Goal: Information Seeking & Learning: Compare options

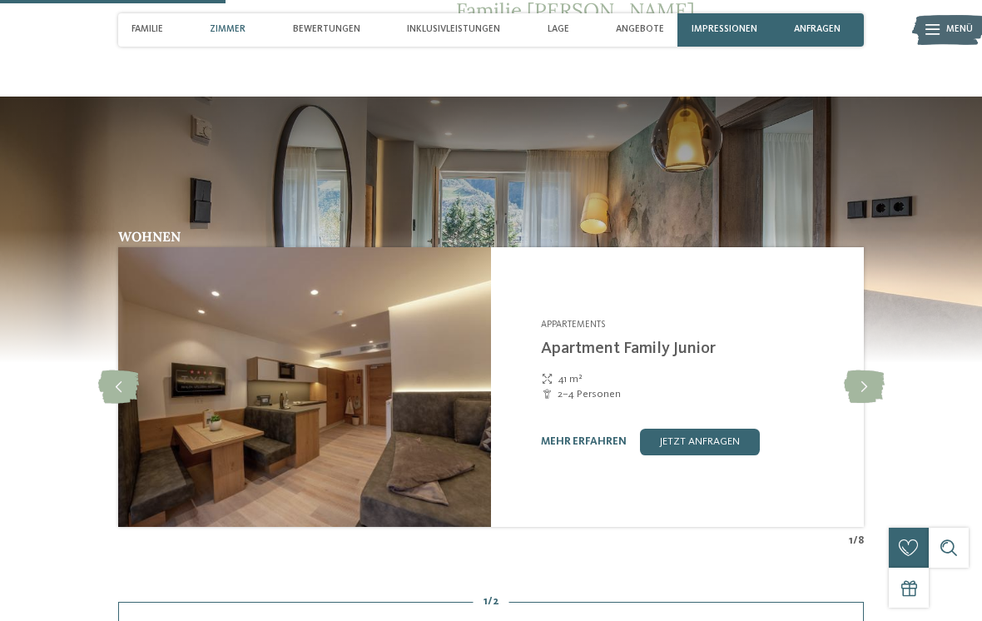
scroll to position [1034, 0]
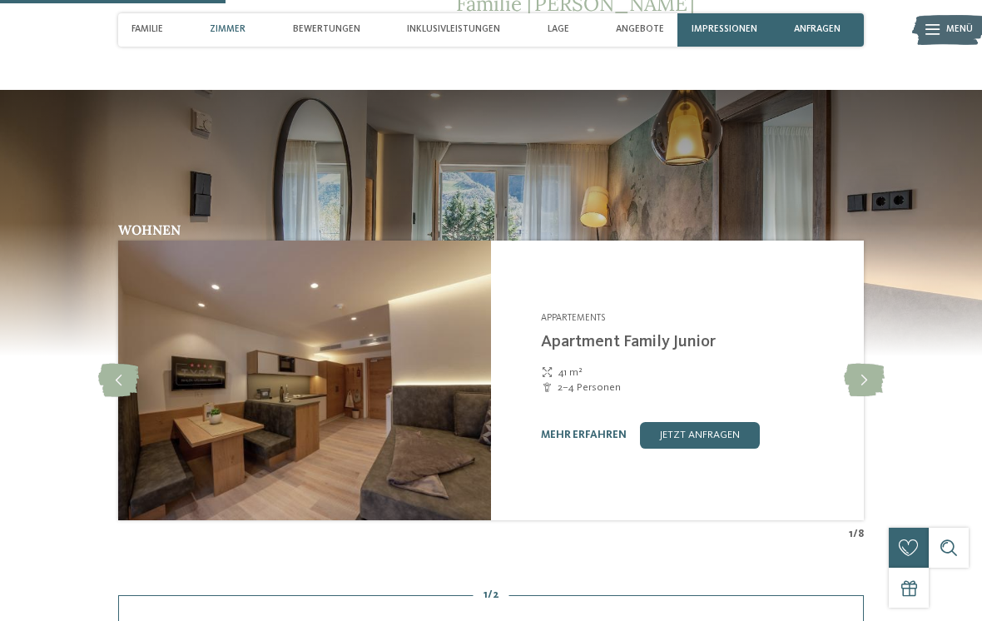
click at [867, 378] on icon at bounding box center [864, 380] width 41 height 33
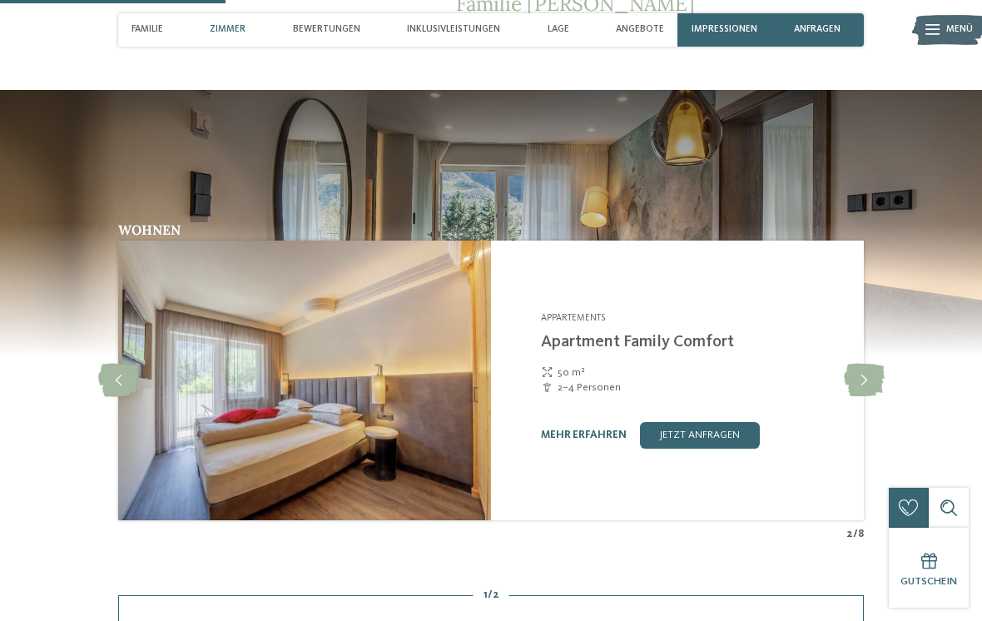
click at [864, 377] on icon at bounding box center [864, 380] width 41 height 33
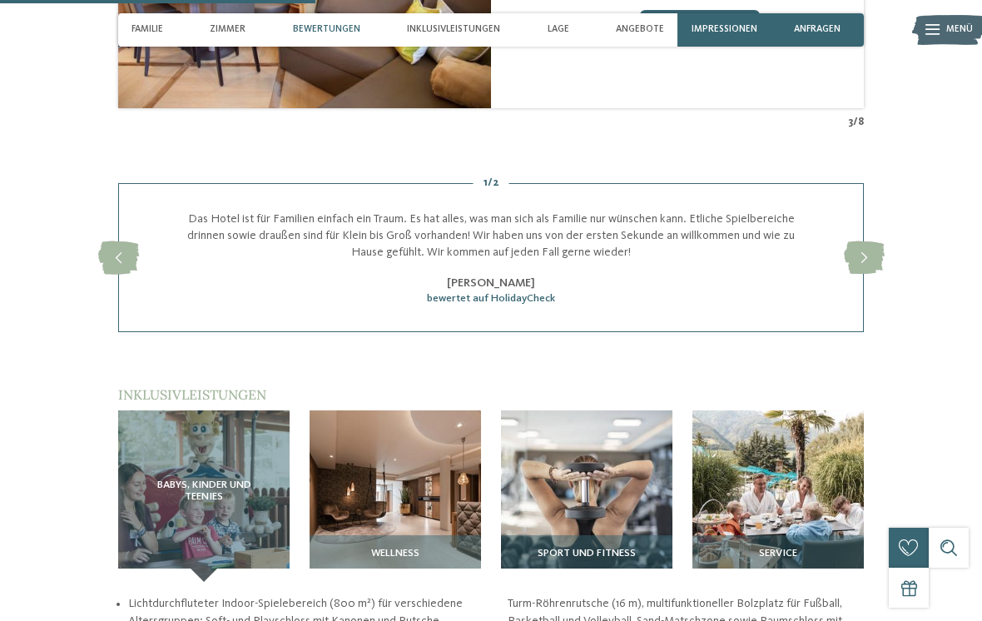
scroll to position [1448, 0]
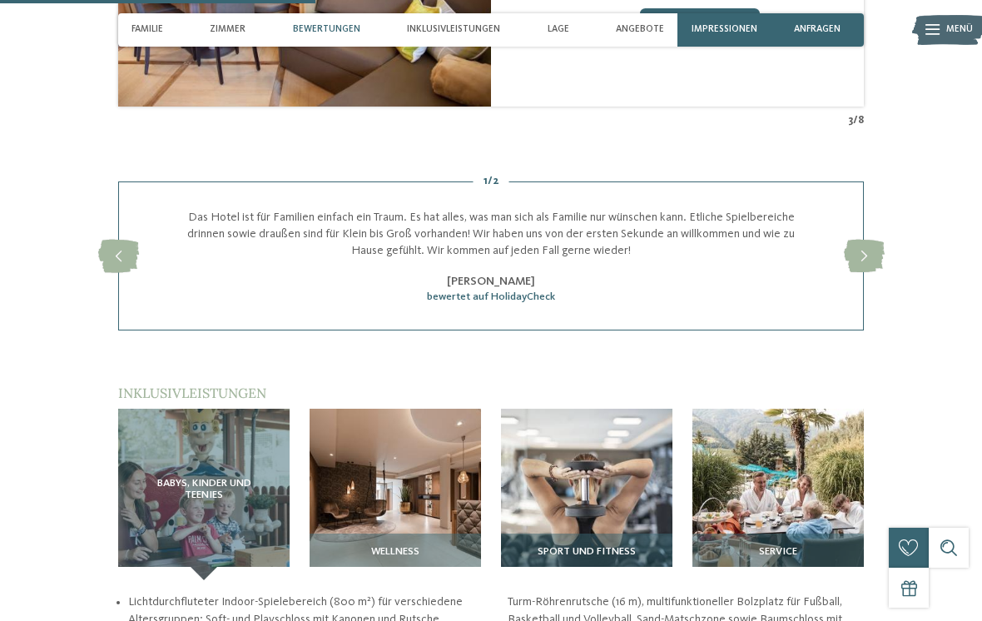
click at [227, 491] on span "Babys, Kinder und Teenies" at bounding box center [204, 489] width 118 height 23
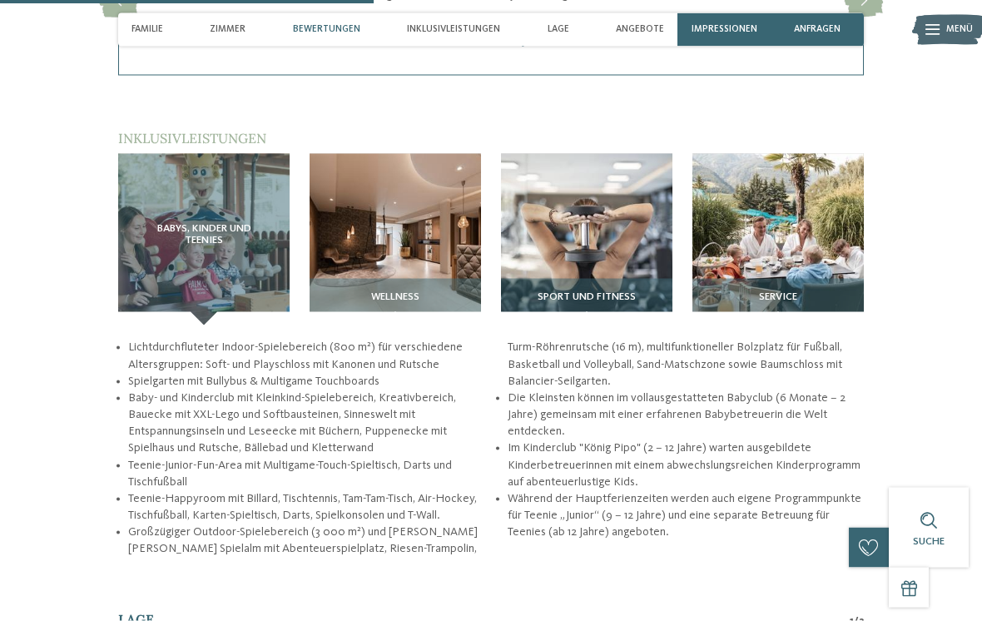
scroll to position [1697, 0]
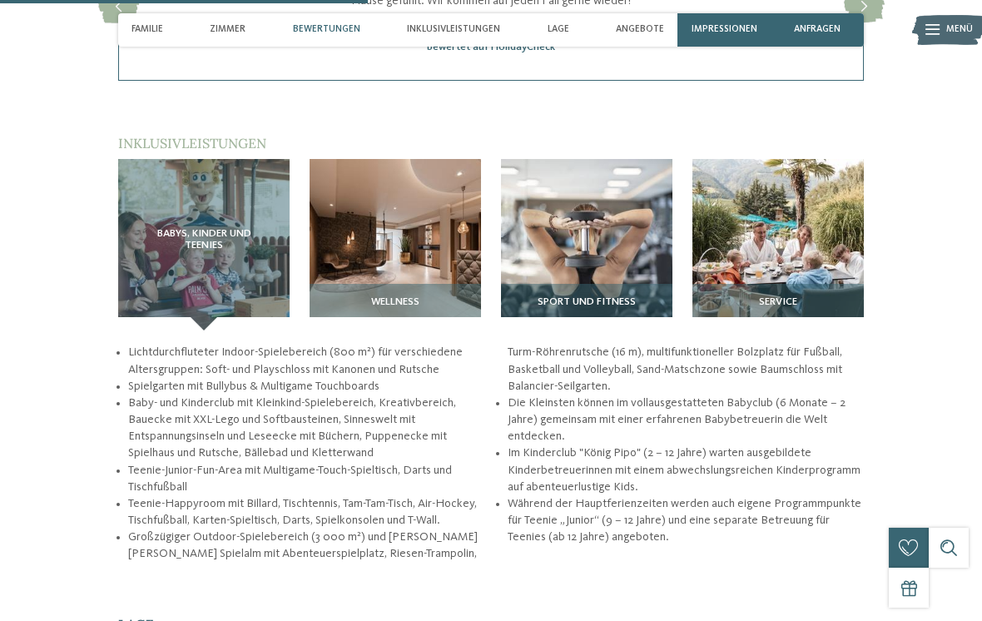
click at [411, 263] on img at bounding box center [395, 244] width 171 height 171
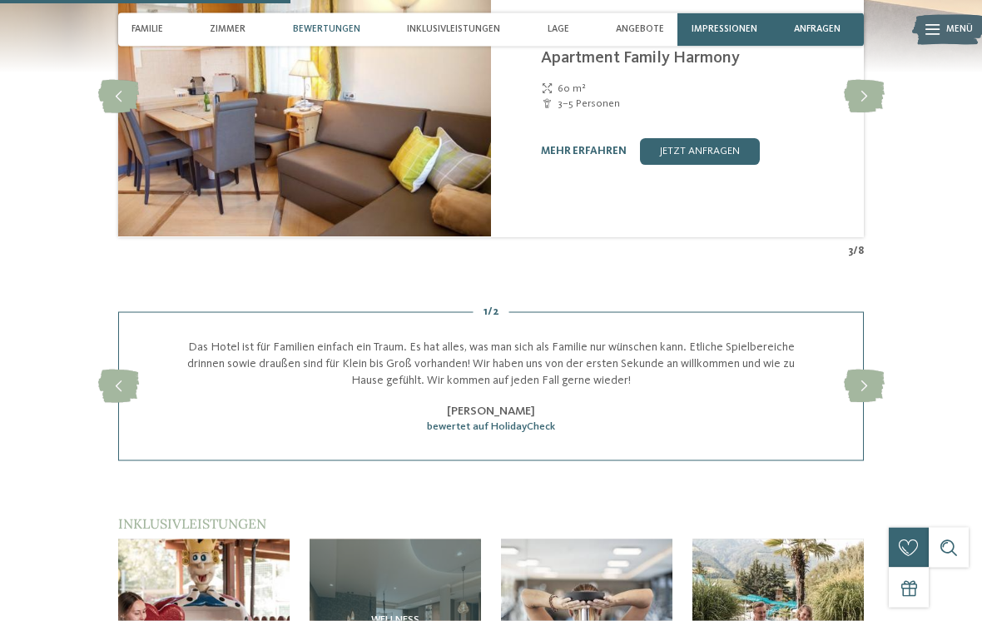
scroll to position [1320, 0]
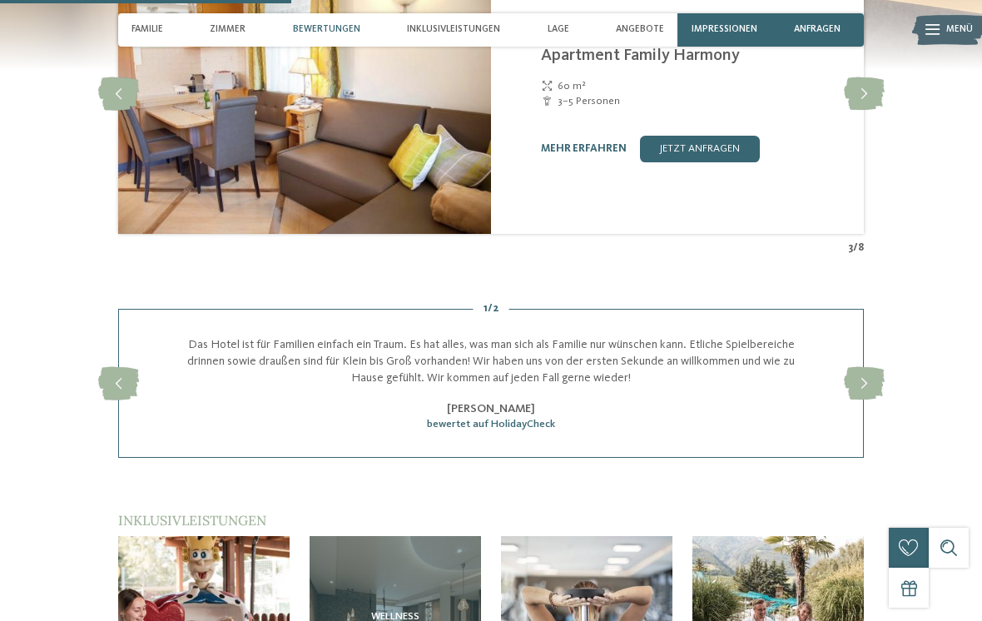
click at [454, 37] on div "Inklusivleistungen" at bounding box center [453, 29] width 107 height 33
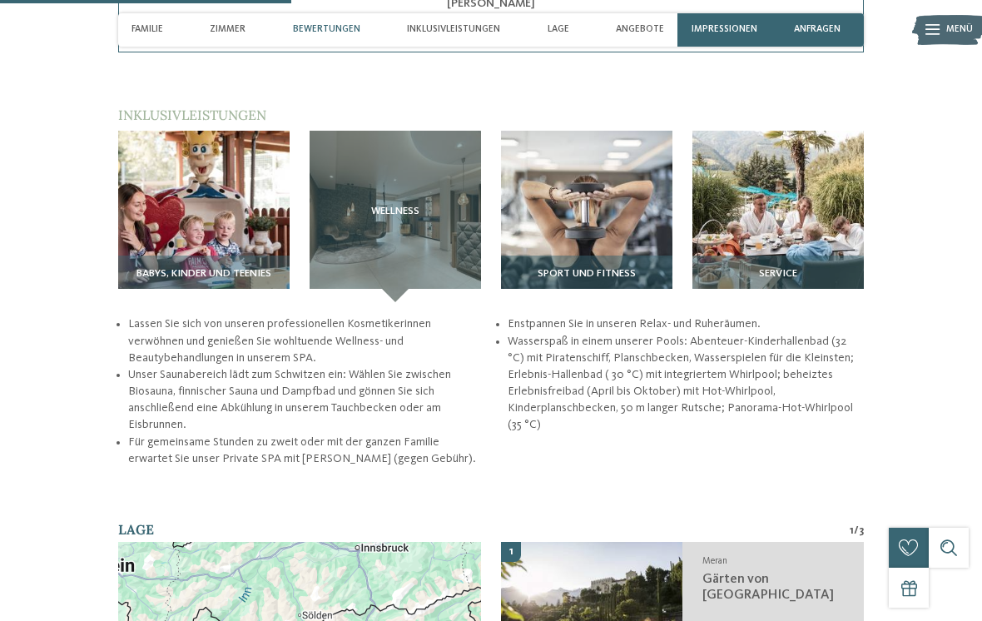
scroll to position [1735, 0]
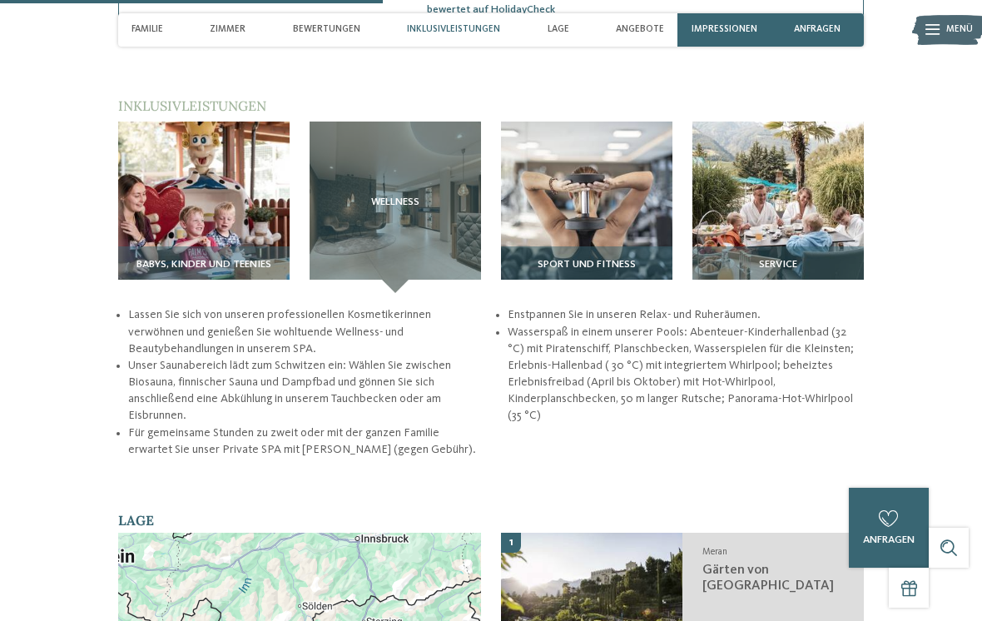
click at [821, 187] on img at bounding box center [778, 207] width 171 height 171
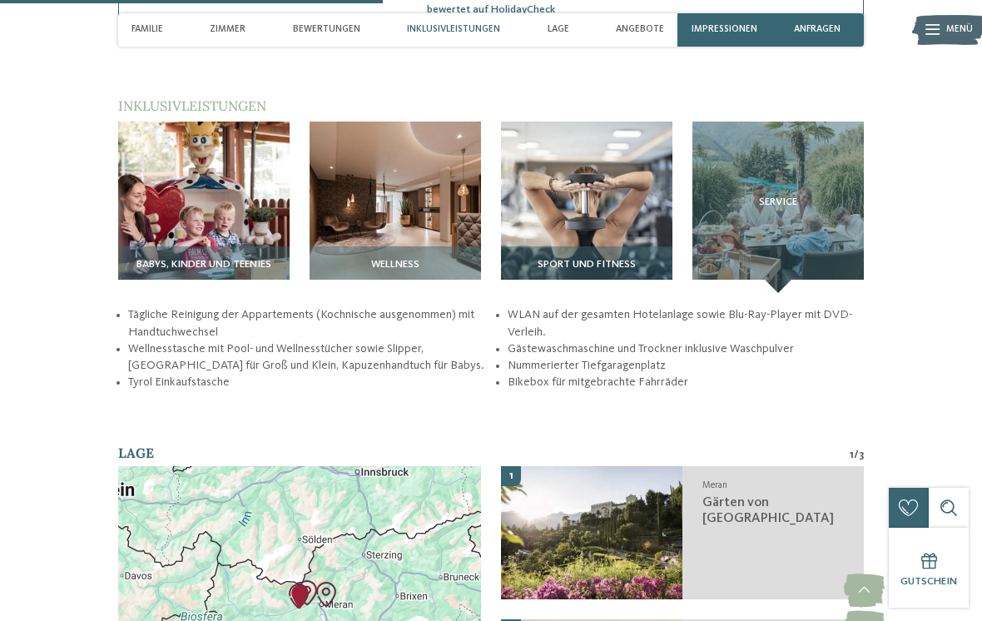
click at [242, 30] on span "Zimmer" at bounding box center [228, 29] width 36 height 11
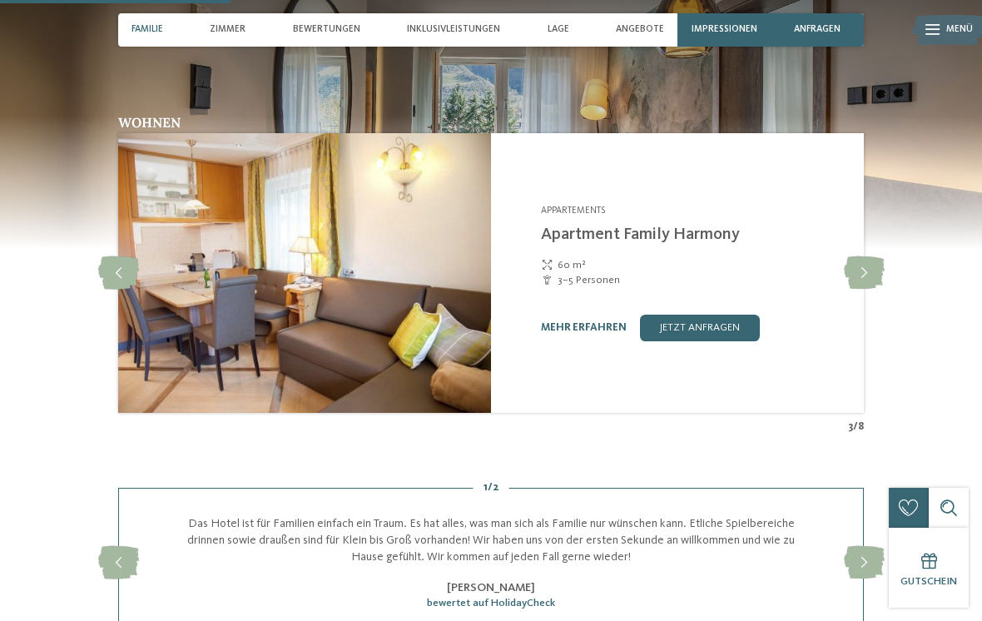
scroll to position [1027, 0]
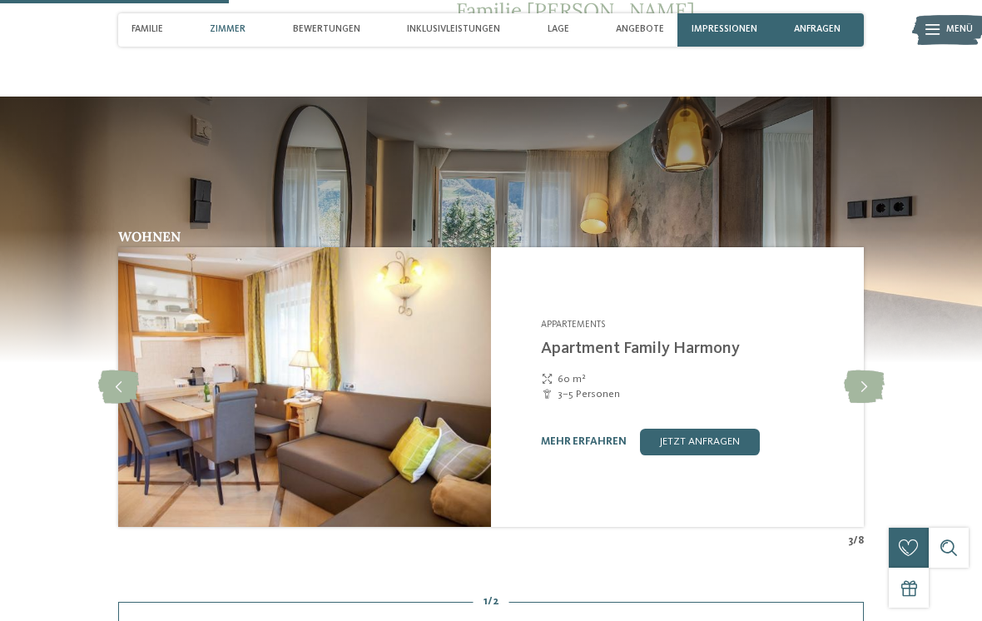
click at [870, 375] on icon at bounding box center [864, 386] width 41 height 33
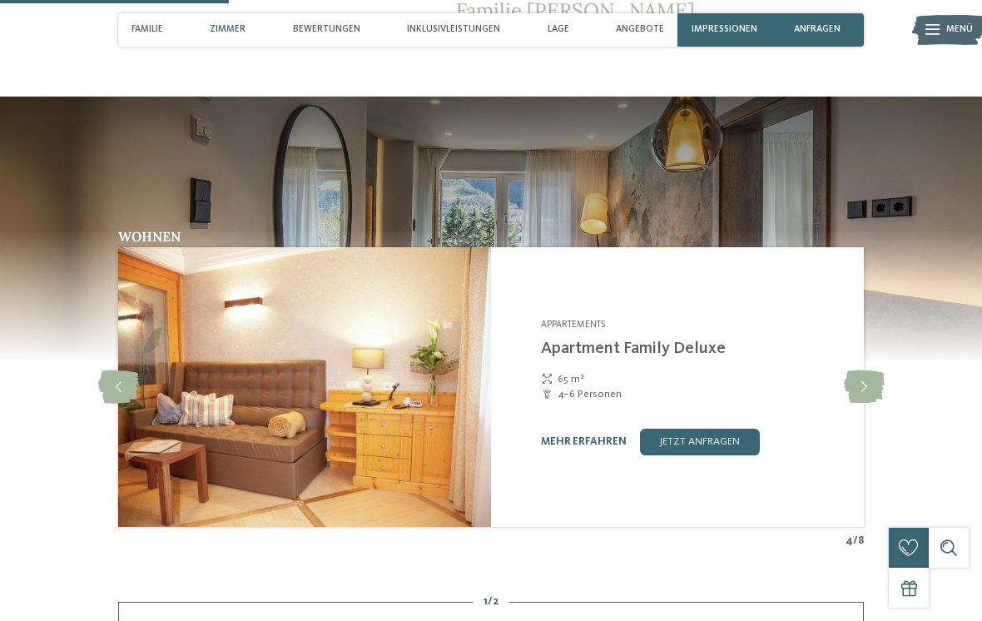
click at [878, 382] on icon at bounding box center [864, 386] width 41 height 33
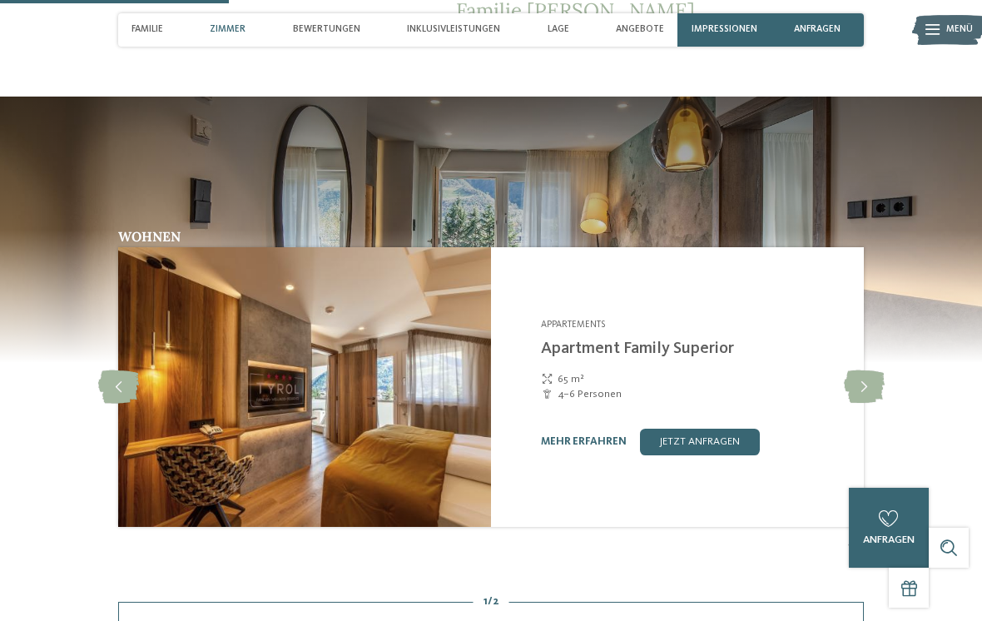
click at [881, 374] on icon at bounding box center [864, 386] width 41 height 33
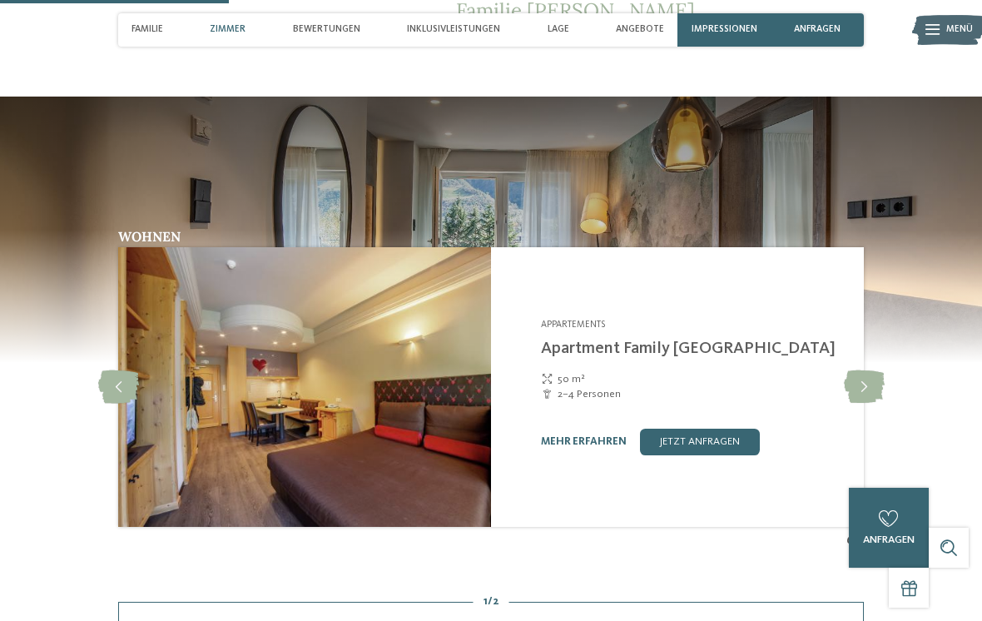
click at [881, 378] on icon at bounding box center [864, 386] width 41 height 33
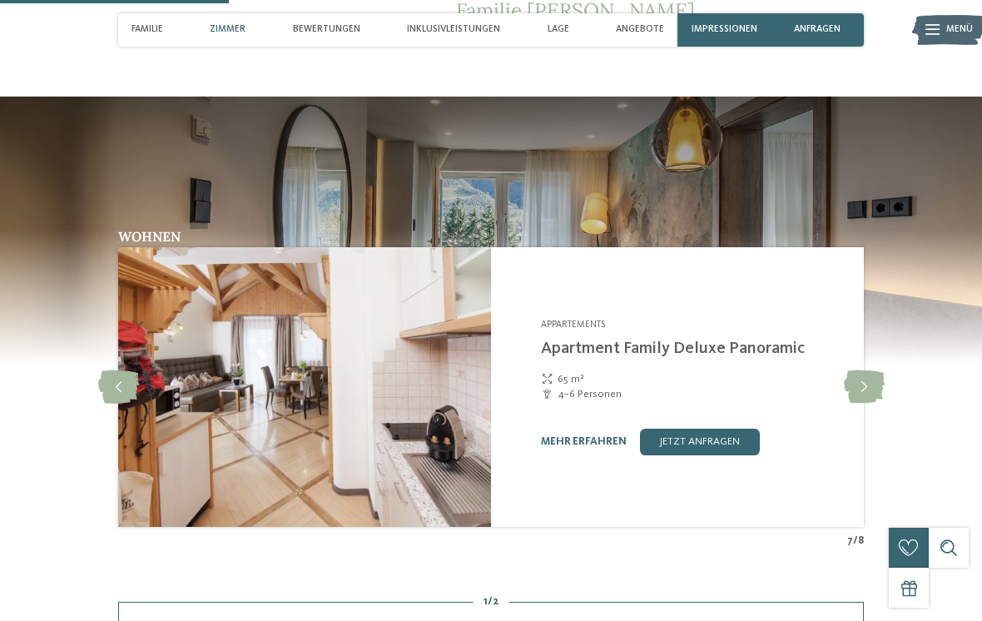
click at [860, 385] on icon at bounding box center [864, 386] width 41 height 33
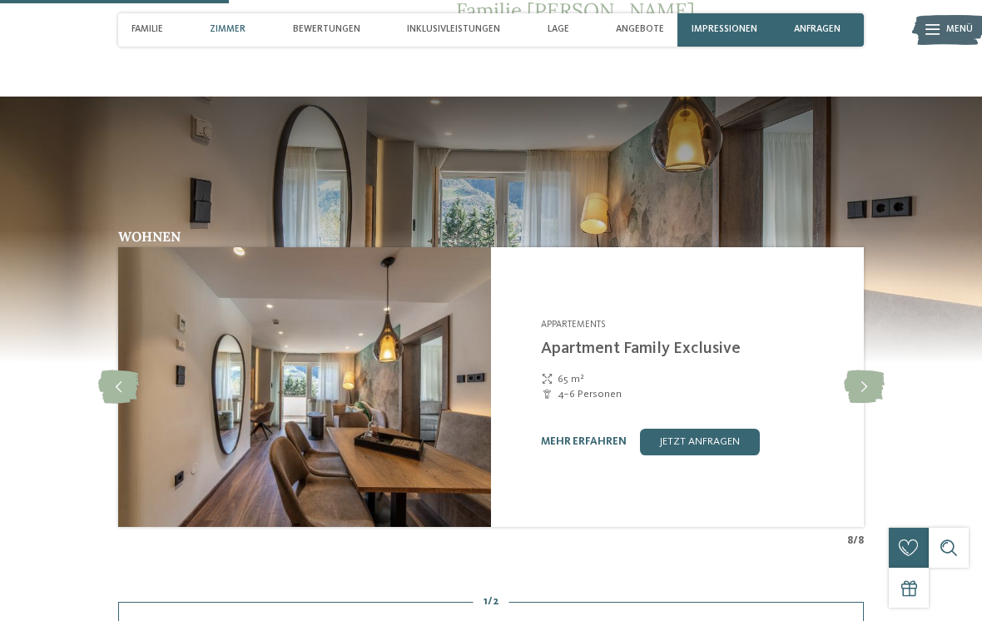
click at [862, 386] on icon at bounding box center [864, 386] width 41 height 33
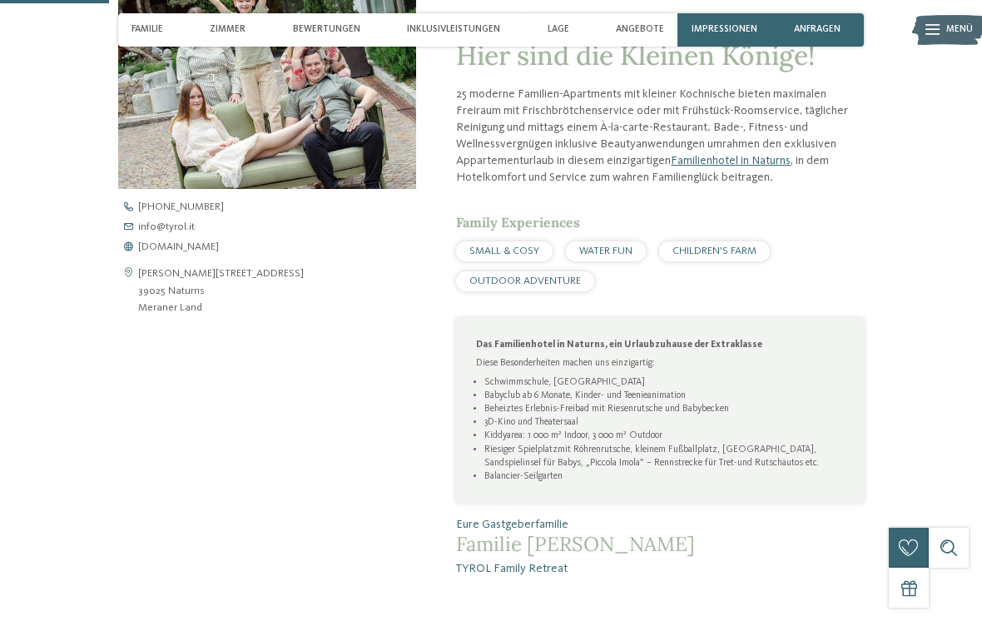
scroll to position [492, 0]
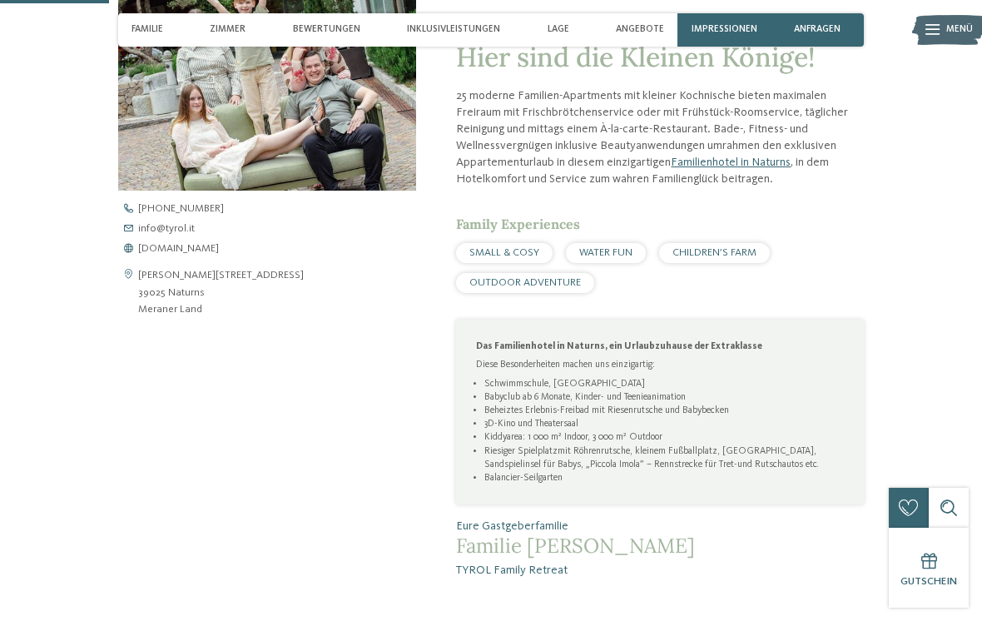
click at [724, 46] on div "Impressionen" at bounding box center [724, 29] width 93 height 33
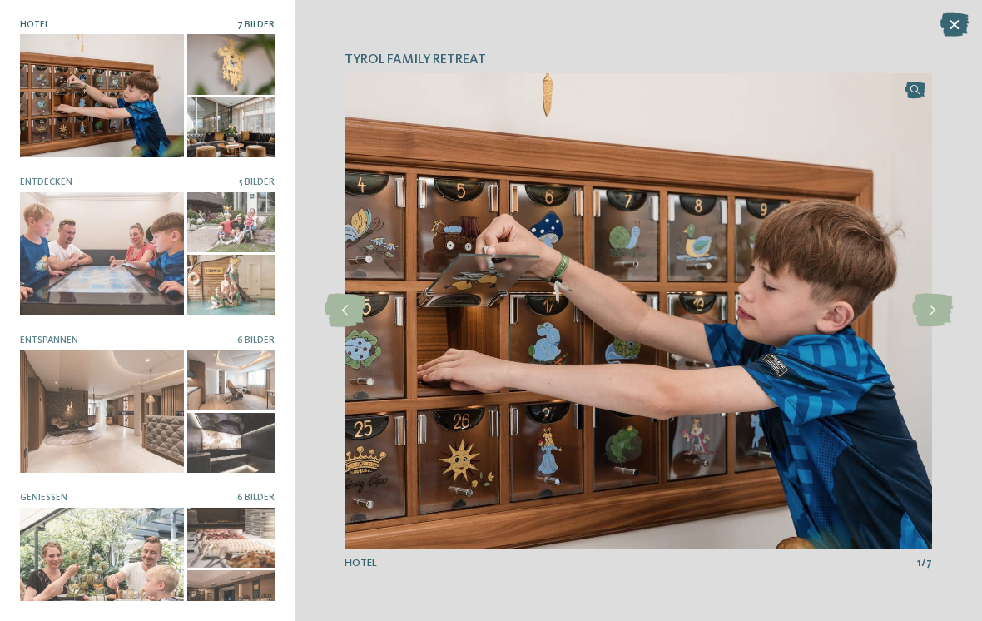
click at [137, 258] on div at bounding box center [102, 253] width 164 height 123
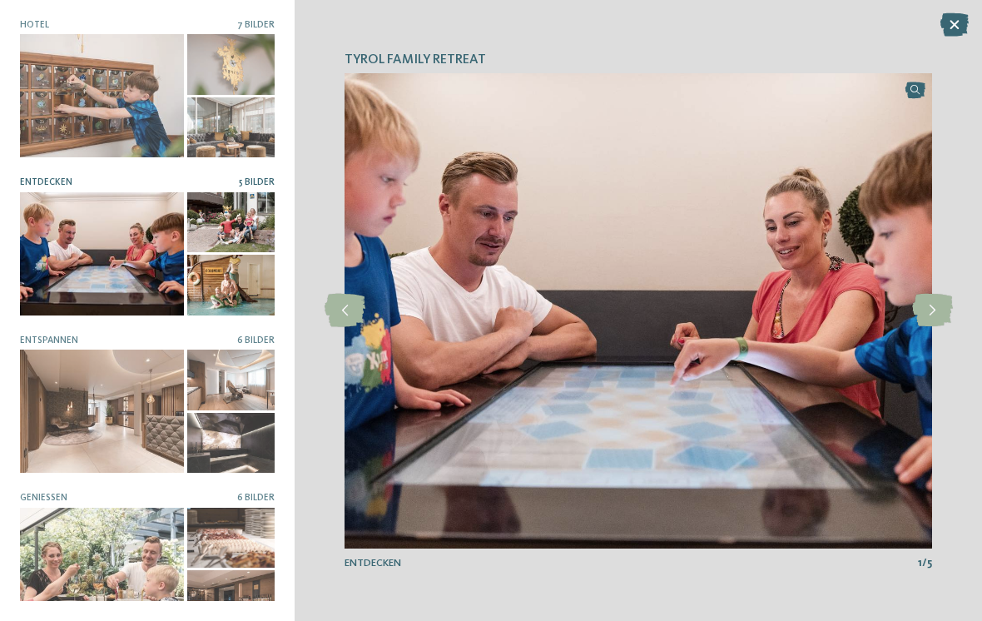
click at [931, 313] on icon at bounding box center [932, 310] width 41 height 33
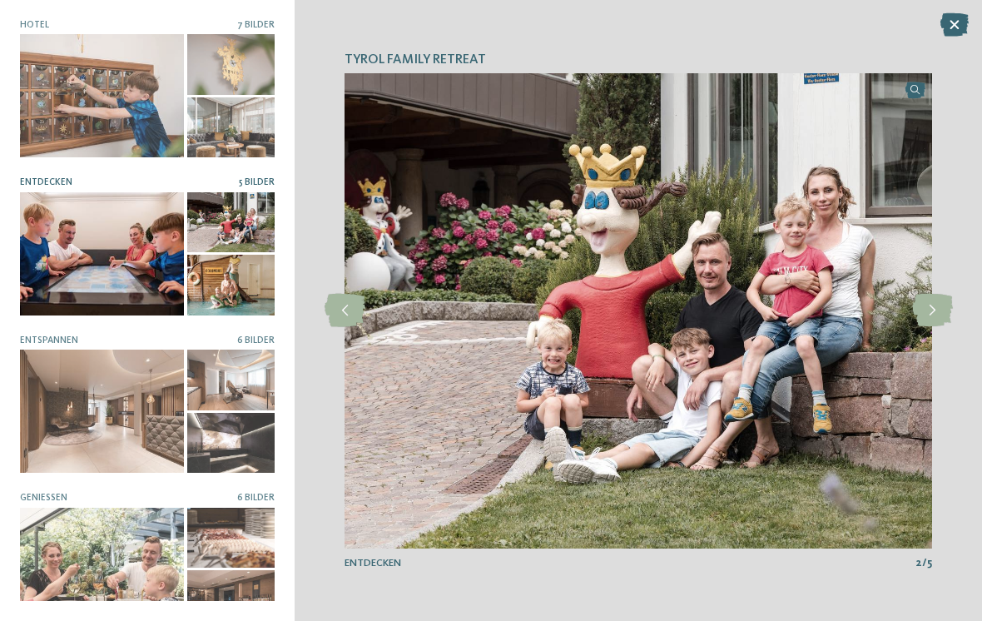
click at [931, 307] on icon at bounding box center [932, 310] width 41 height 33
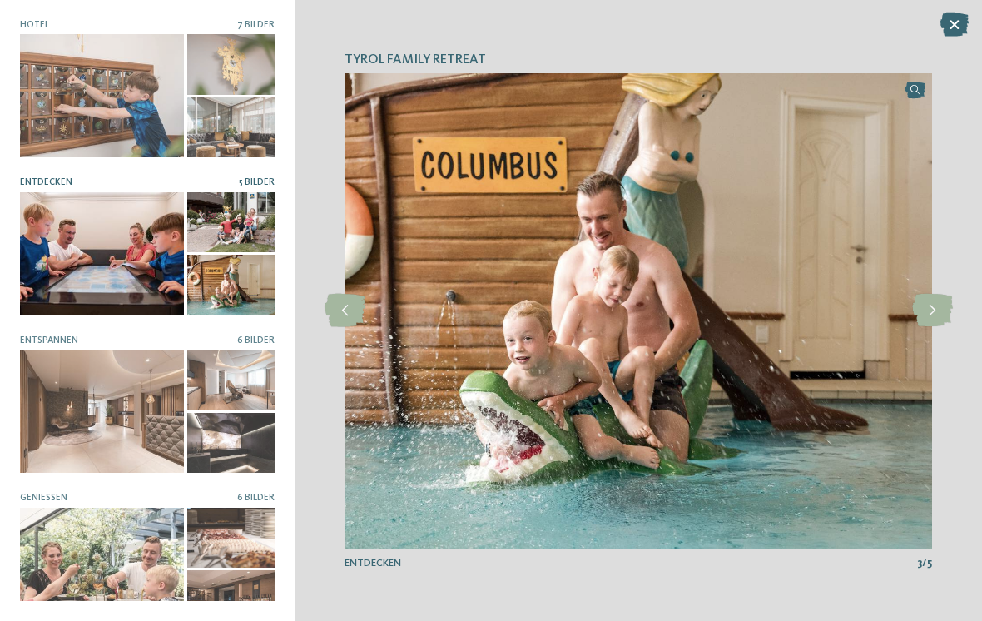
click at [934, 309] on icon at bounding box center [932, 310] width 41 height 33
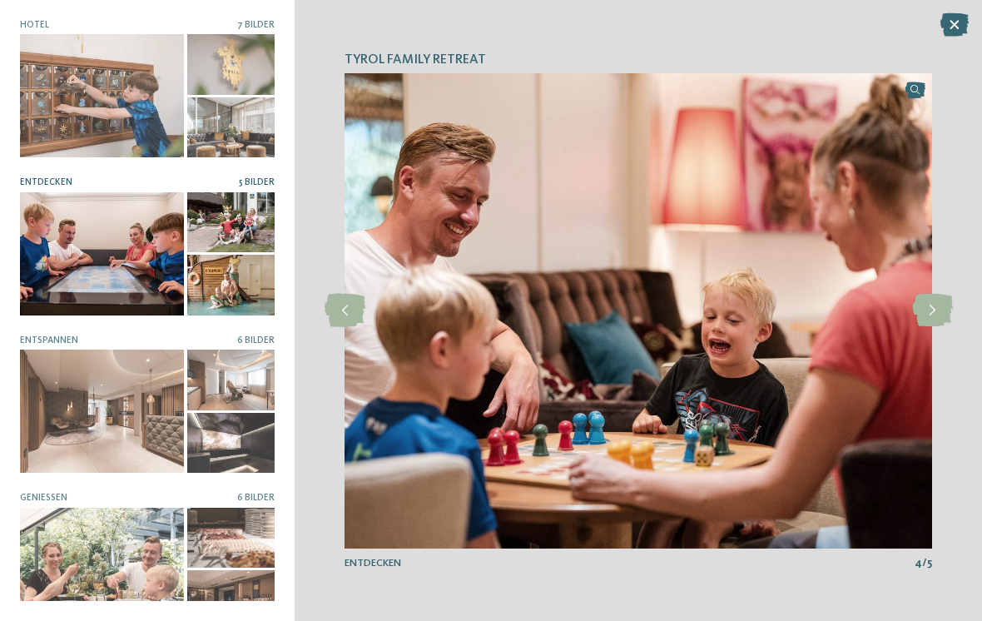
click at [933, 312] on icon at bounding box center [932, 310] width 41 height 33
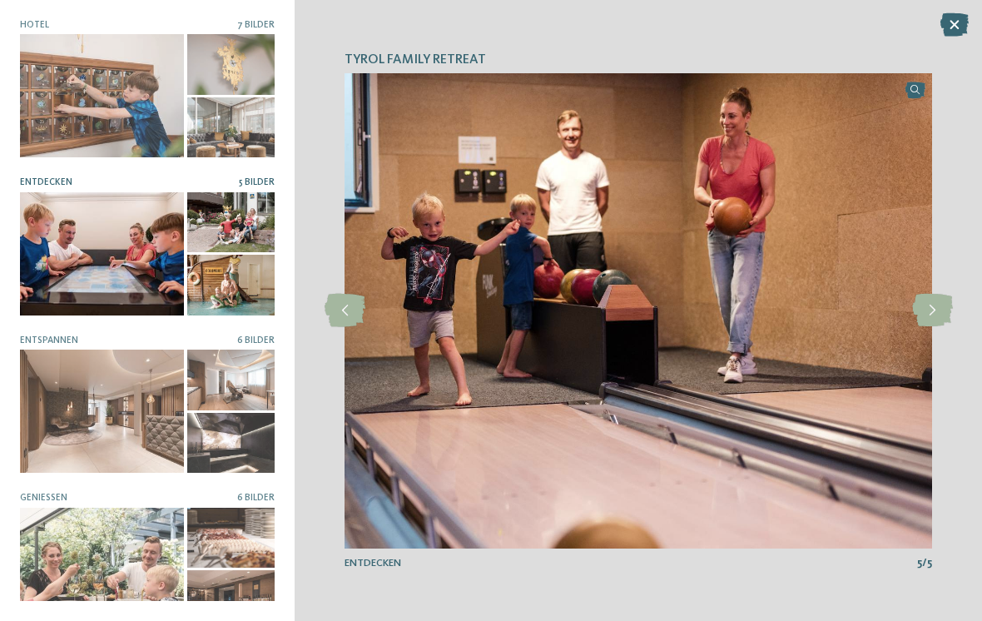
click at [939, 298] on icon at bounding box center [932, 310] width 41 height 33
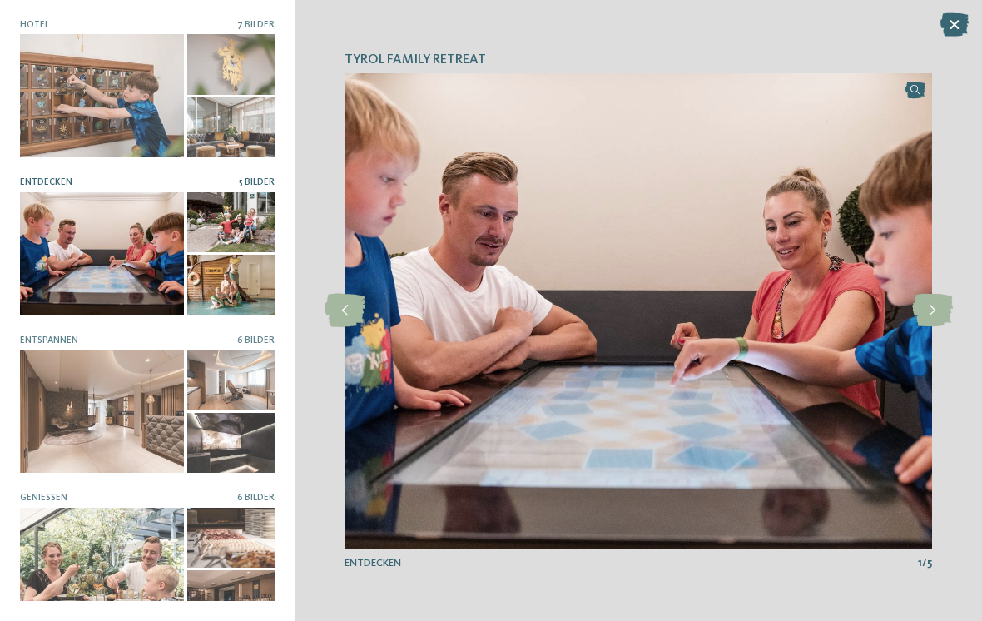
click at [940, 306] on icon at bounding box center [932, 310] width 41 height 33
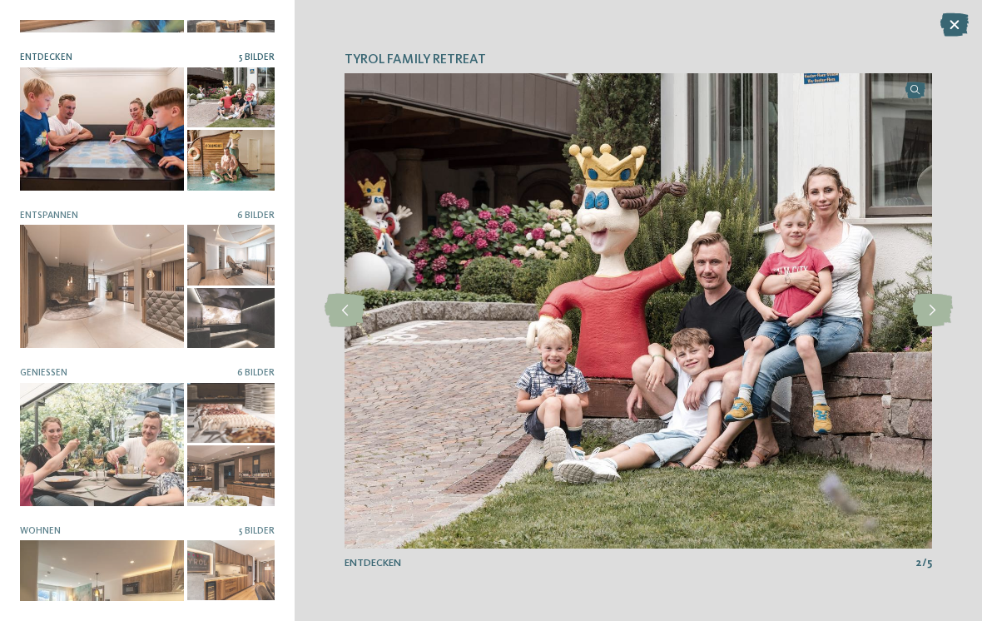
scroll to position [126, 0]
click at [142, 429] on div at bounding box center [102, 443] width 164 height 123
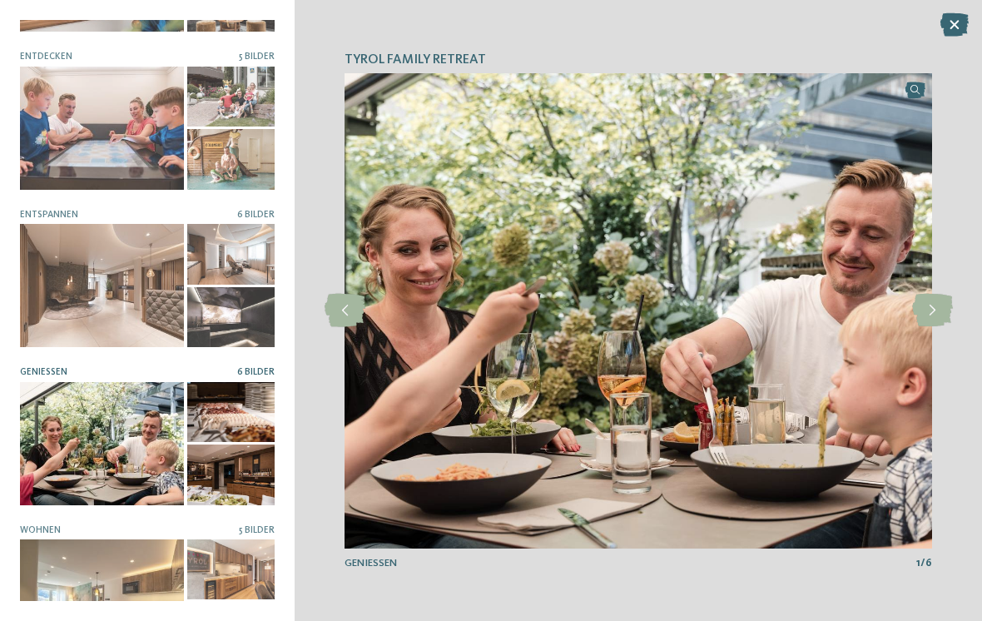
click at [926, 310] on icon at bounding box center [932, 310] width 41 height 33
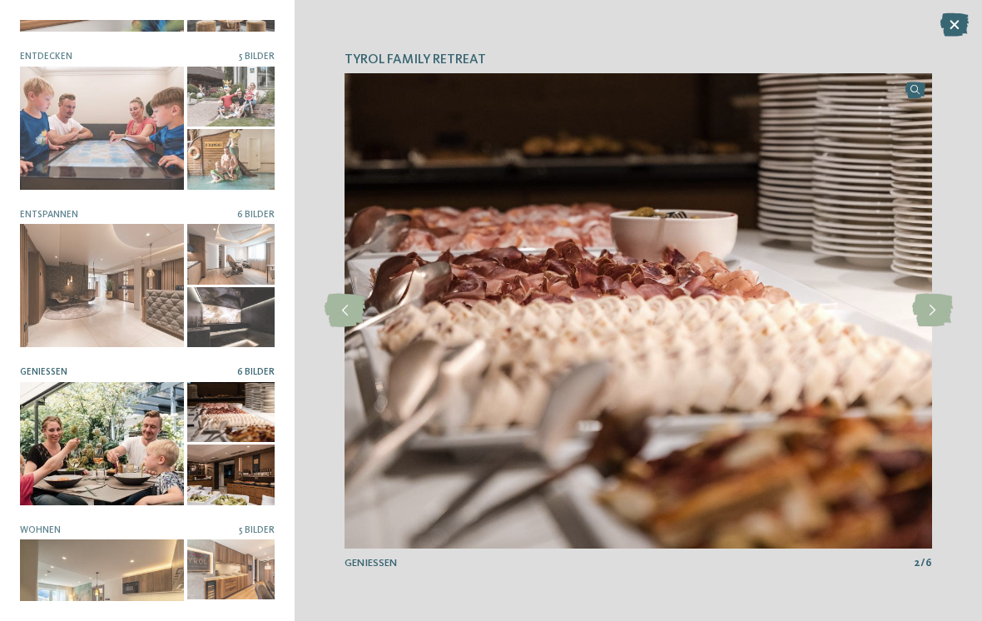
click at [940, 319] on icon at bounding box center [932, 310] width 41 height 33
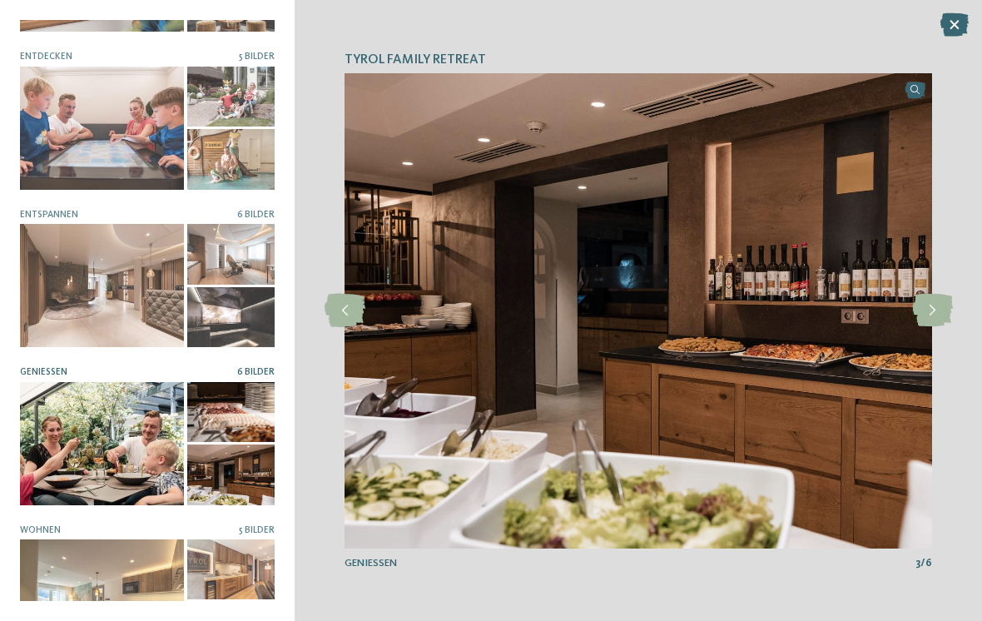
click at [938, 308] on icon at bounding box center [932, 310] width 41 height 33
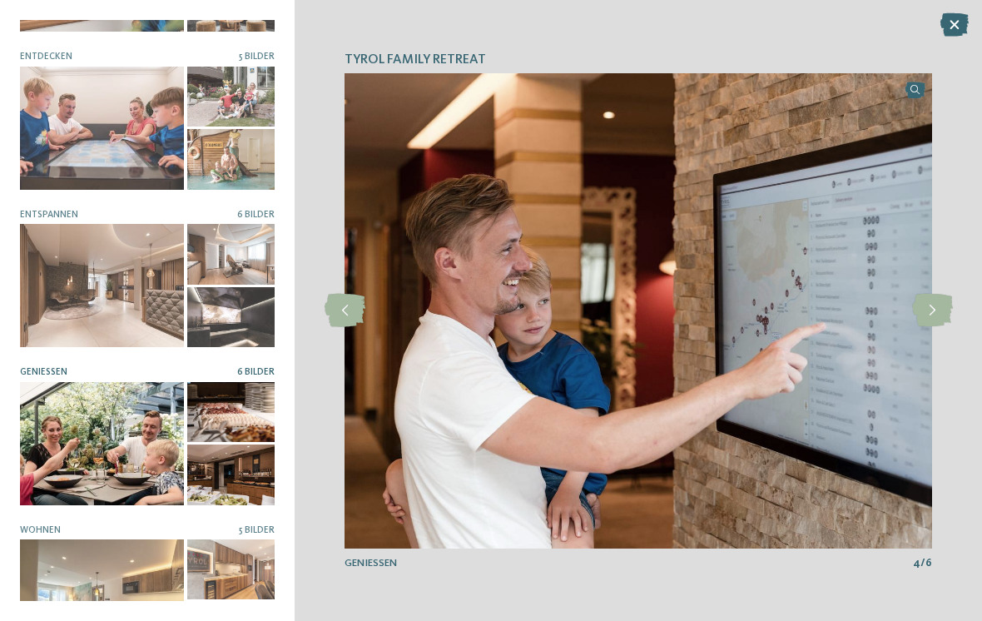
click at [939, 306] on icon at bounding box center [932, 310] width 41 height 33
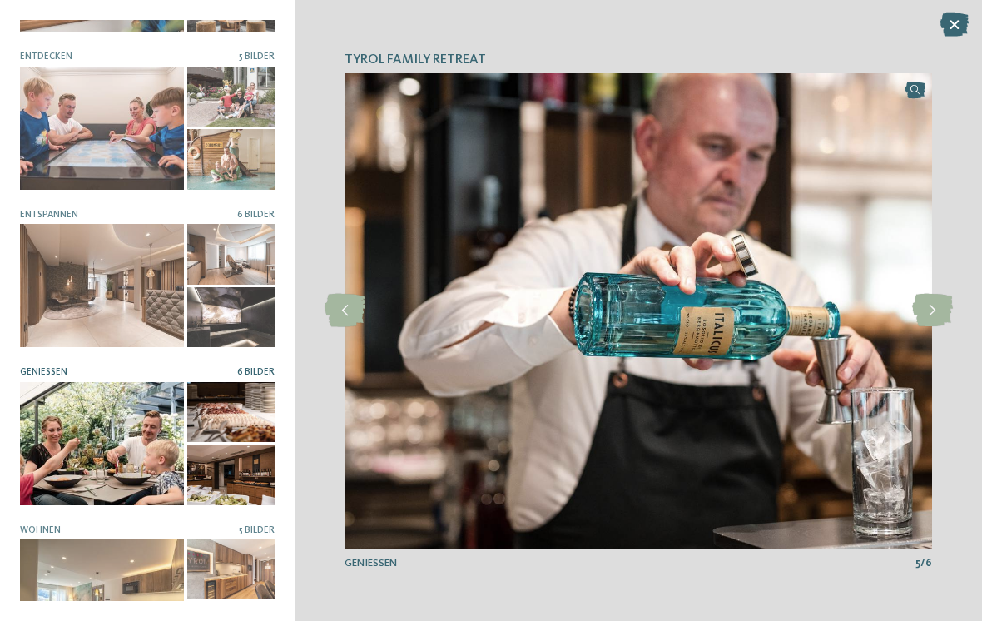
click at [936, 311] on icon at bounding box center [932, 310] width 41 height 33
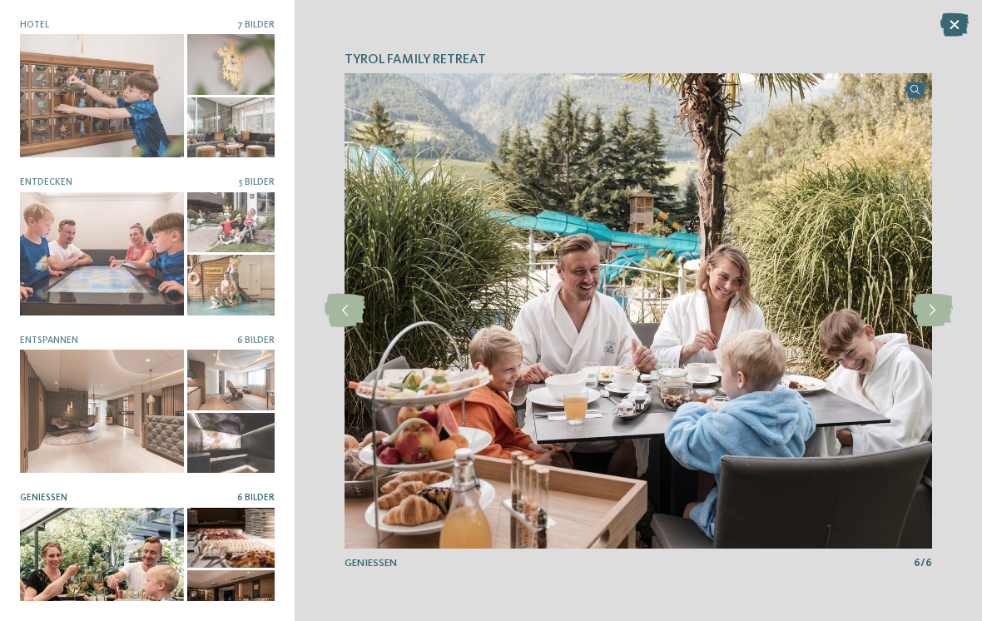
scroll to position [0, 0]
click at [162, 101] on div at bounding box center [102, 95] width 164 height 123
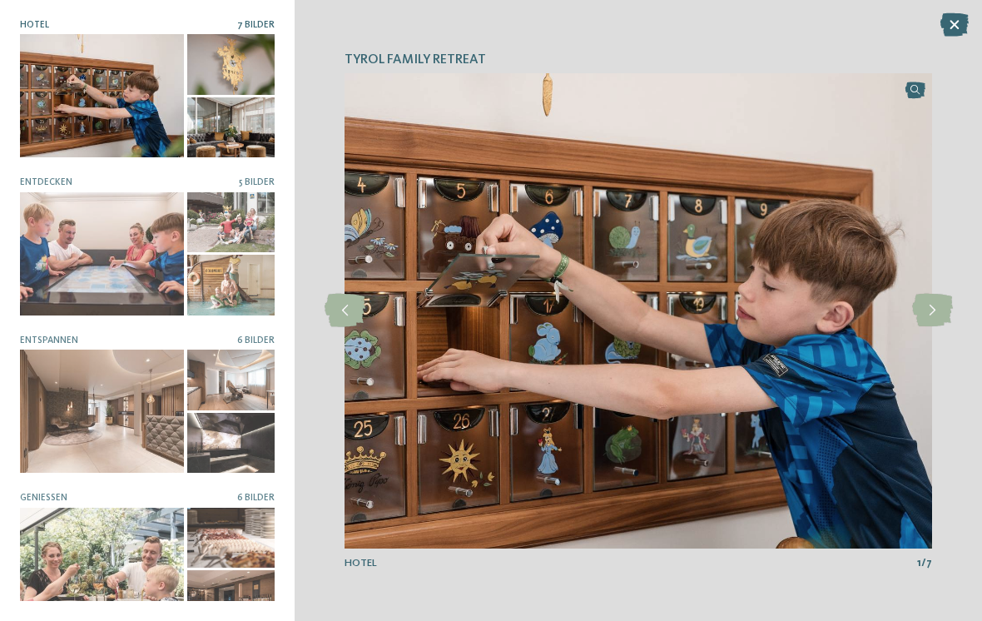
click at [931, 318] on icon at bounding box center [932, 310] width 41 height 33
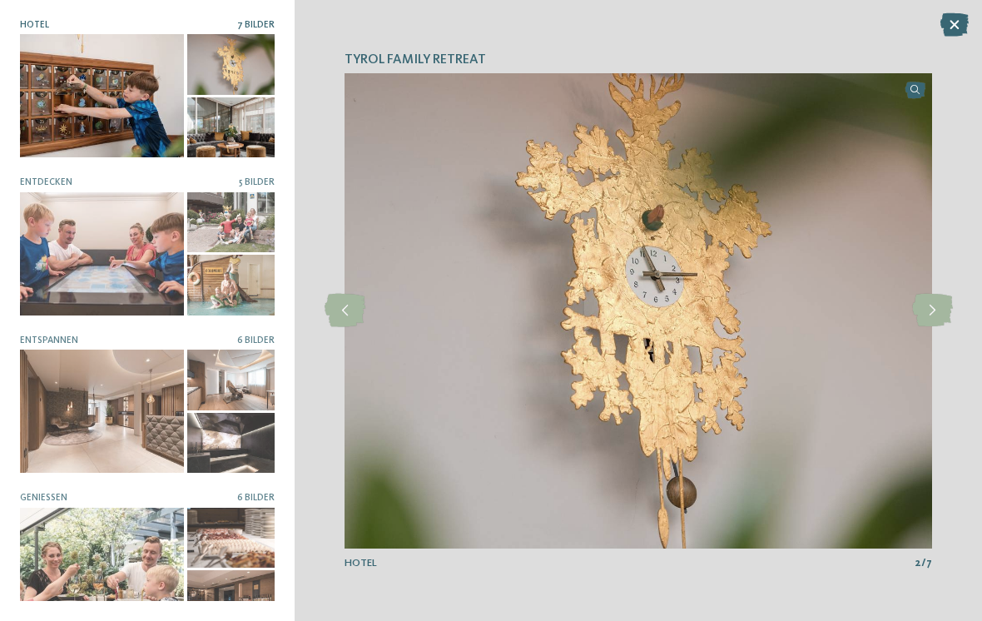
click at [936, 313] on icon at bounding box center [932, 310] width 41 height 33
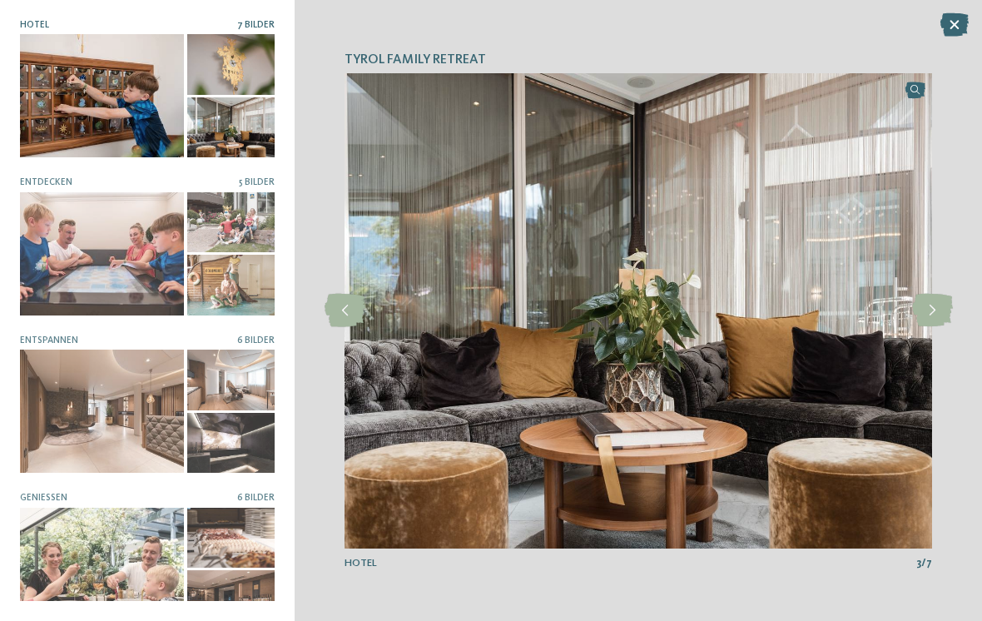
click at [930, 319] on icon at bounding box center [932, 310] width 41 height 33
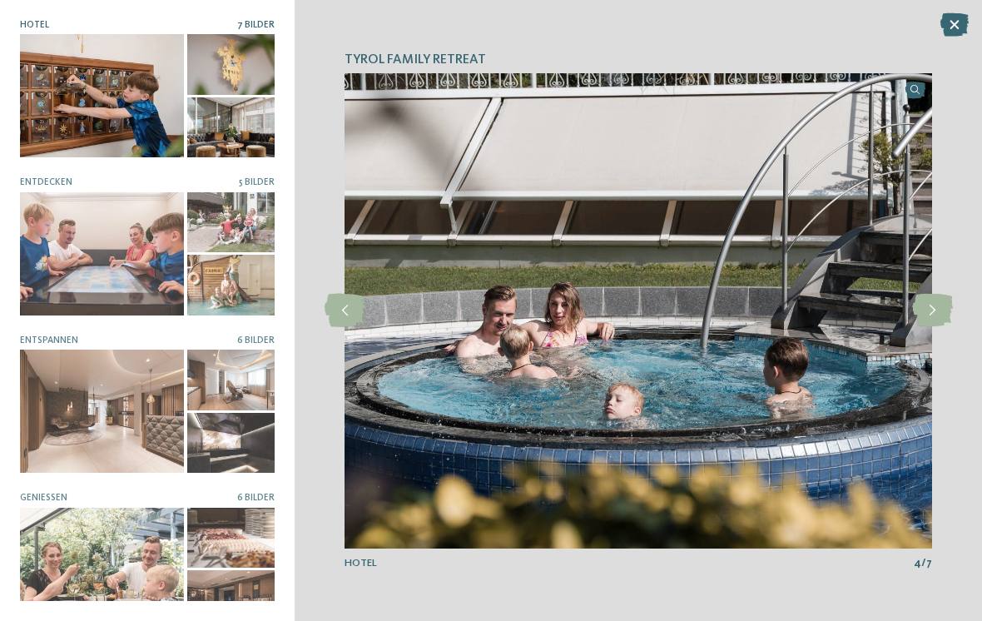
click at [934, 317] on icon at bounding box center [932, 310] width 41 height 33
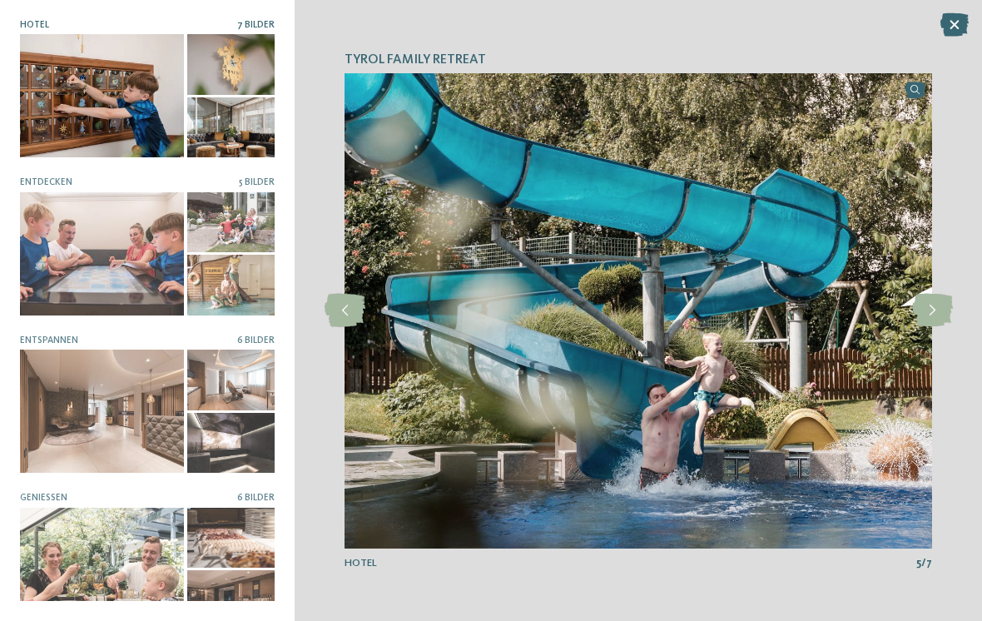
click at [936, 323] on icon at bounding box center [932, 310] width 41 height 33
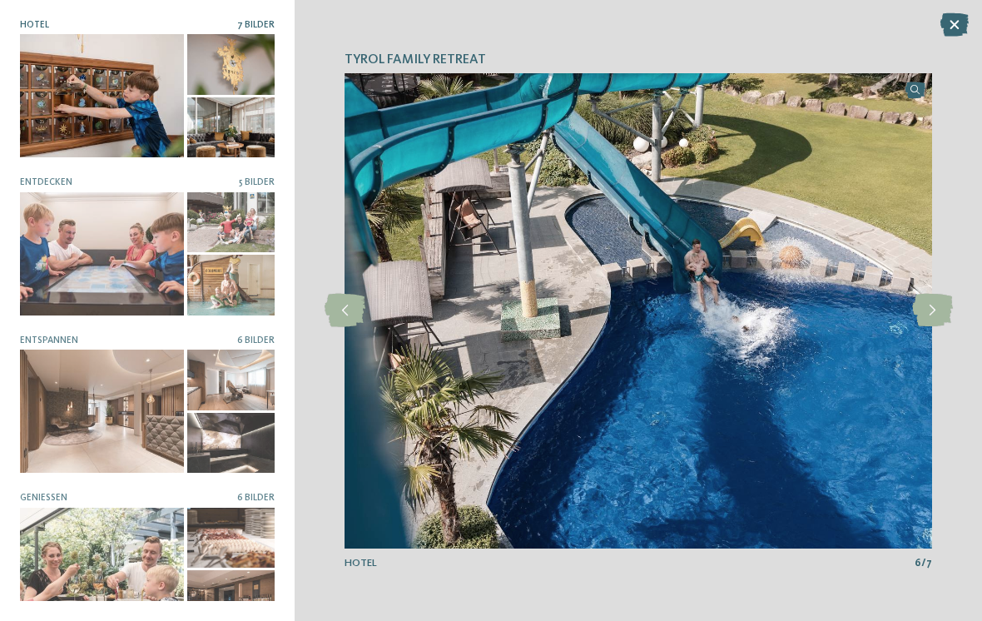
click at [950, 35] on icon at bounding box center [955, 24] width 28 height 23
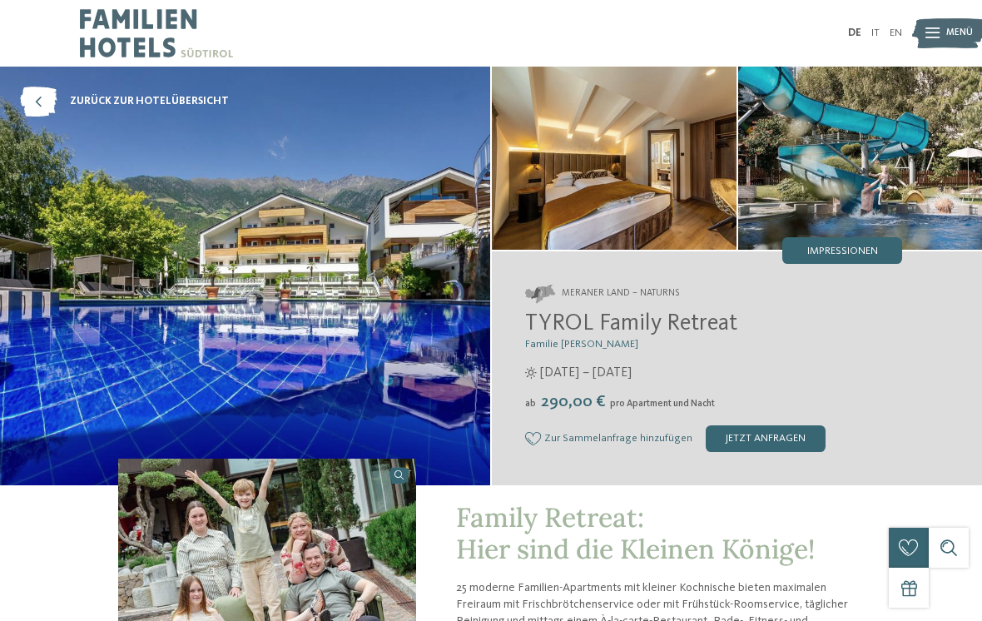
click at [52, 105] on icon at bounding box center [38, 102] width 37 height 30
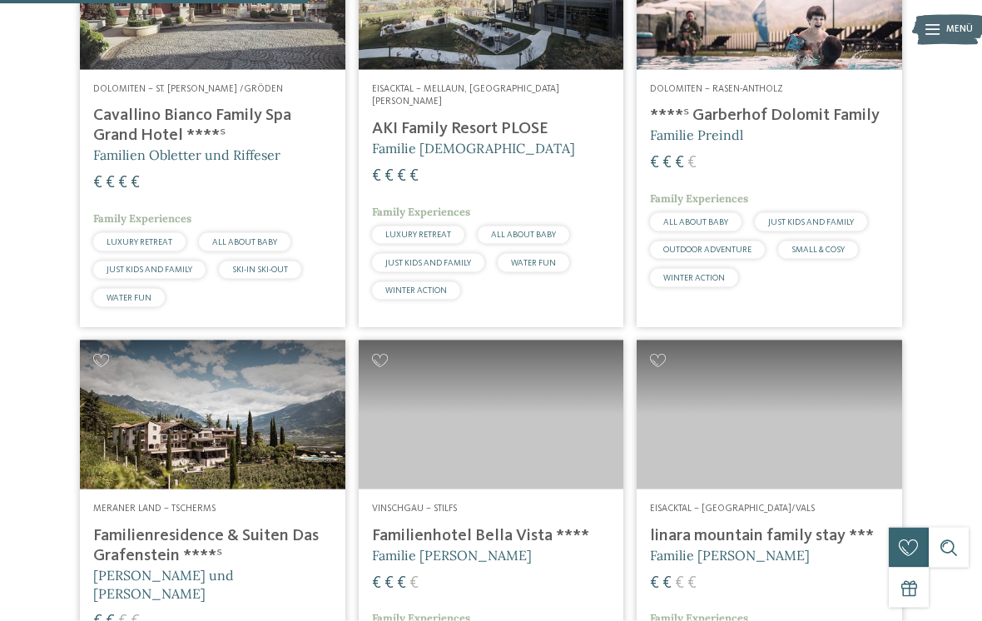
scroll to position [1308, 0]
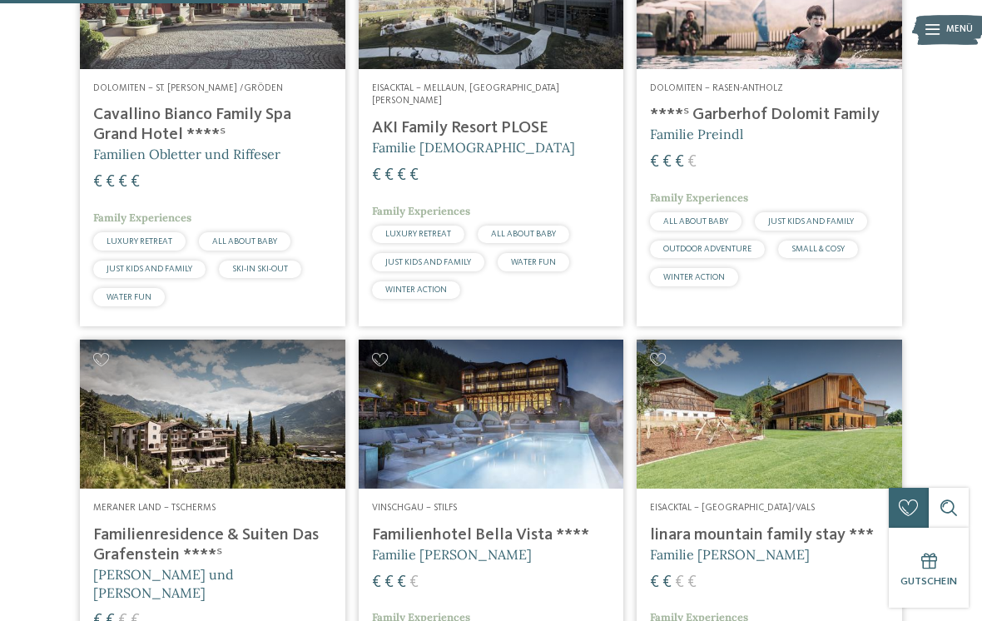
click at [519, 545] on h4 "Familienhotel Bella Vista ****" at bounding box center [491, 535] width 239 height 20
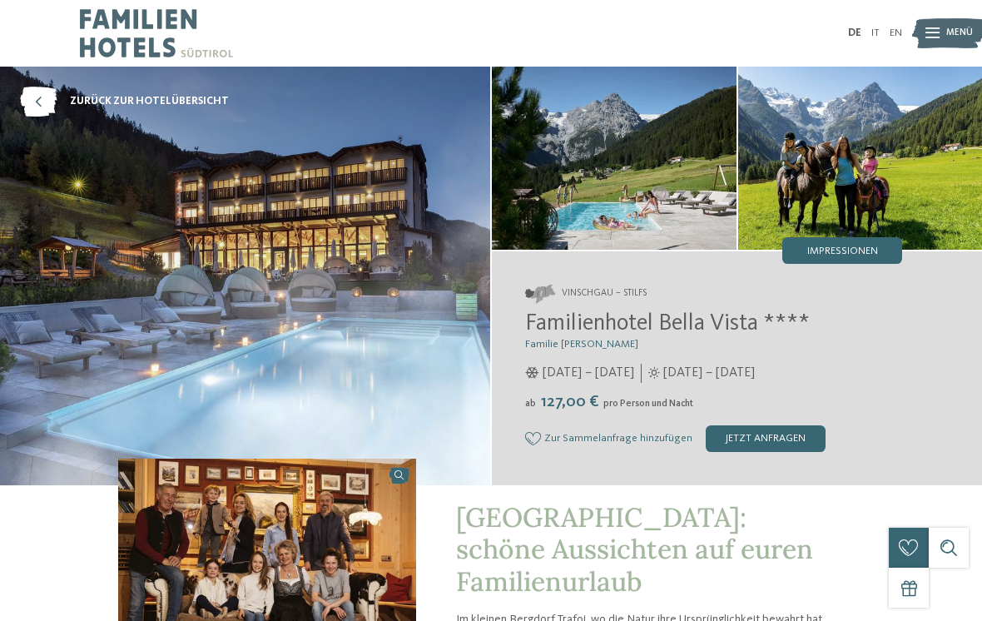
click at [864, 189] on img at bounding box center [860, 158] width 245 height 183
click at [860, 250] on span "Impressionen" at bounding box center [842, 251] width 71 height 11
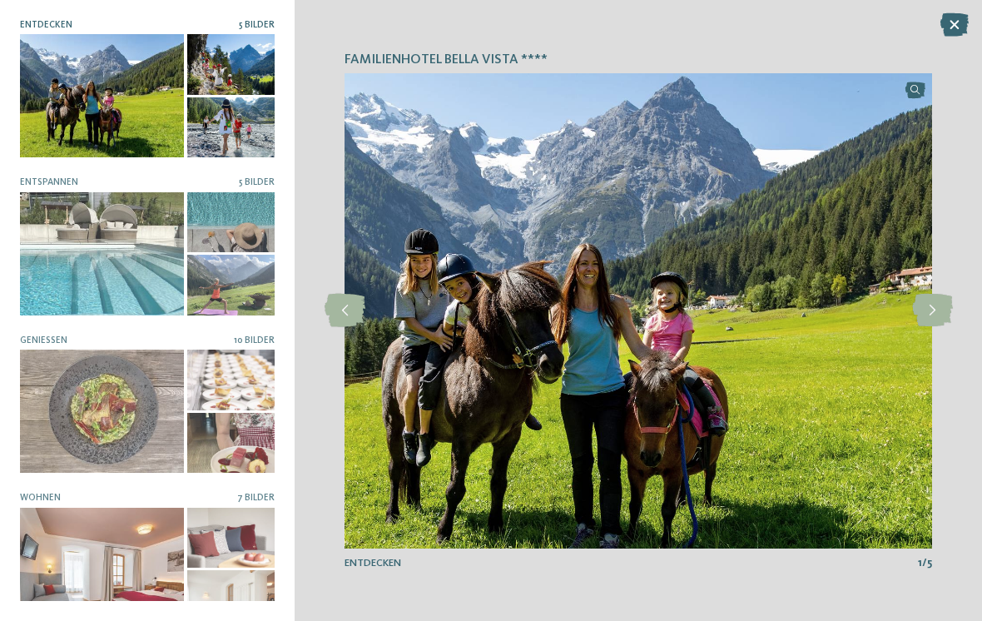
click at [148, 249] on div at bounding box center [102, 253] width 164 height 123
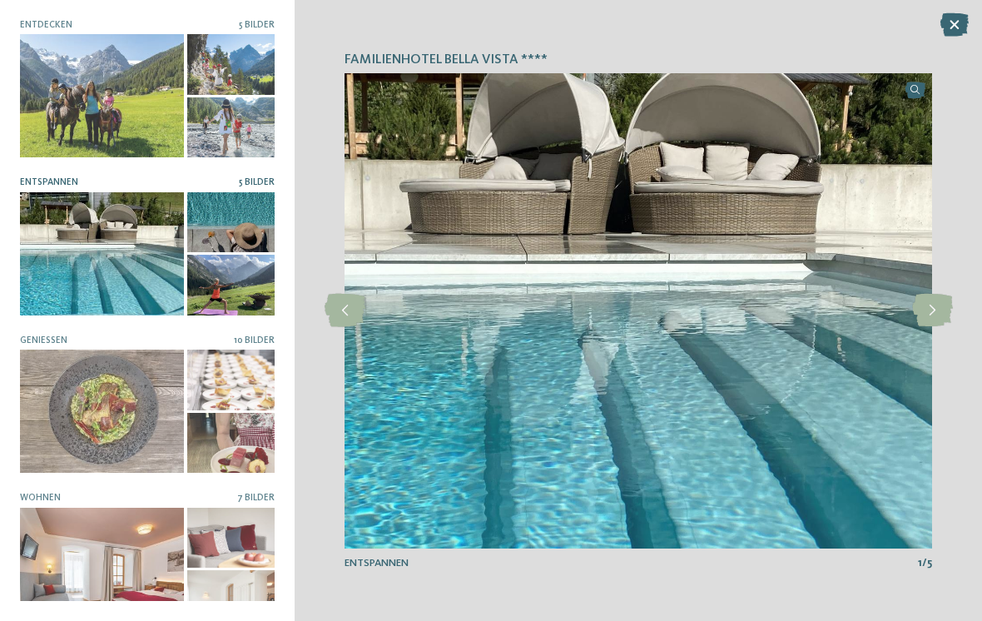
click at [936, 307] on icon at bounding box center [932, 310] width 41 height 33
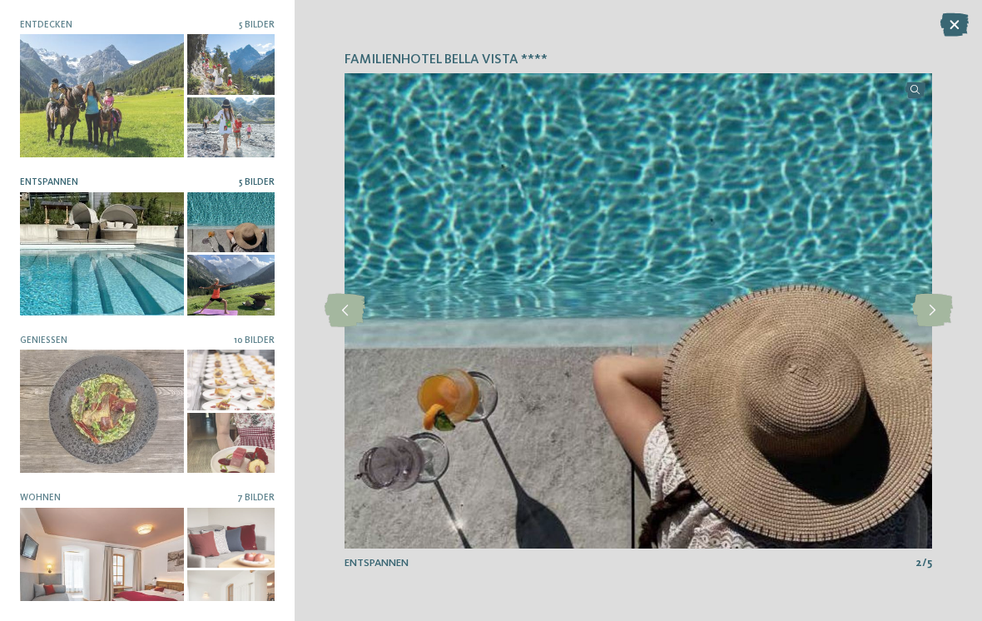
click at [935, 306] on icon at bounding box center [932, 310] width 41 height 33
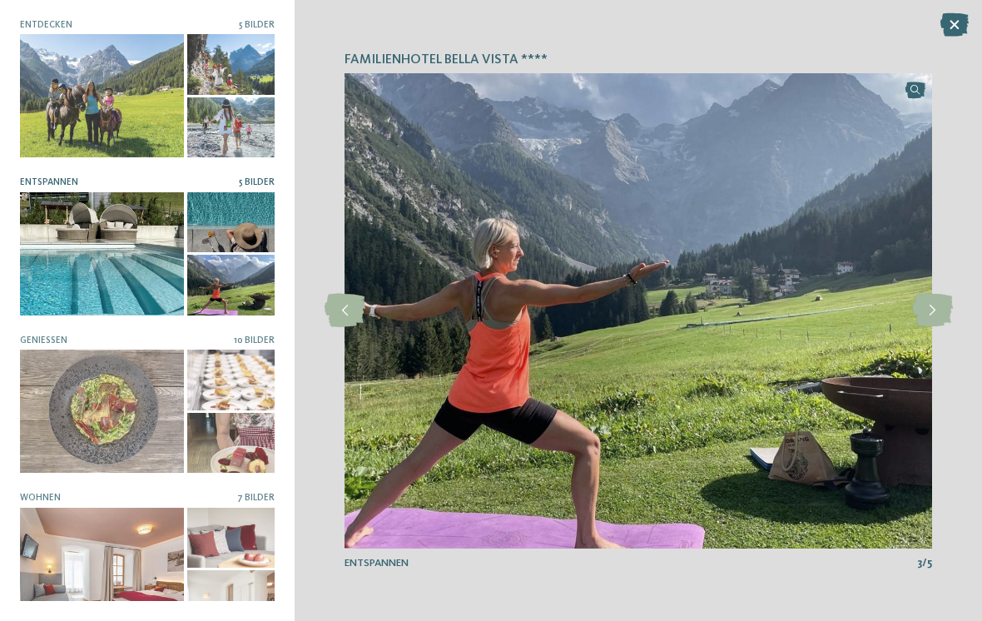
click at [929, 318] on icon at bounding box center [932, 310] width 41 height 33
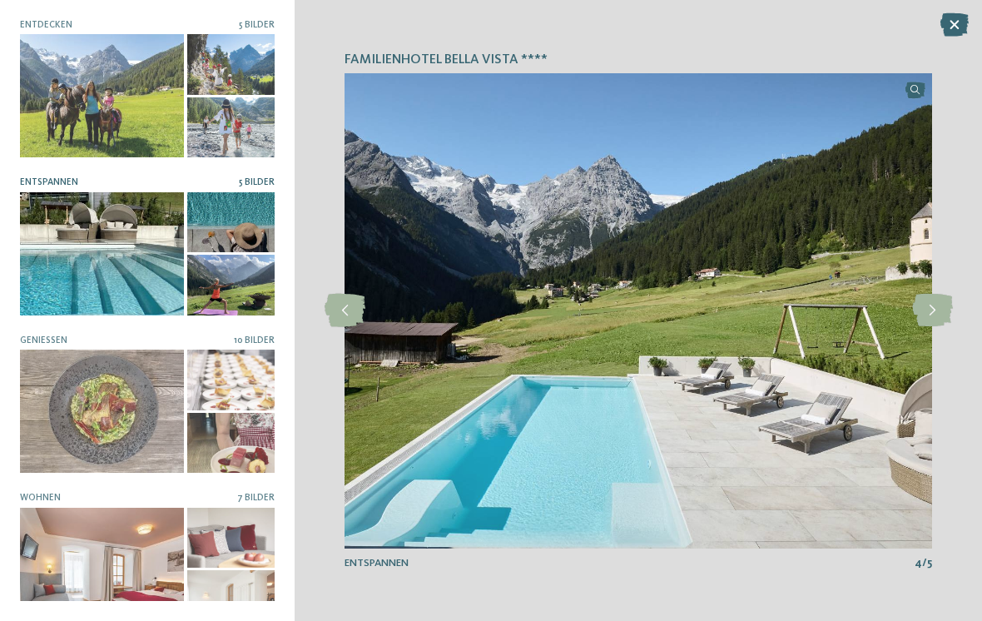
click at [931, 310] on icon at bounding box center [932, 310] width 41 height 33
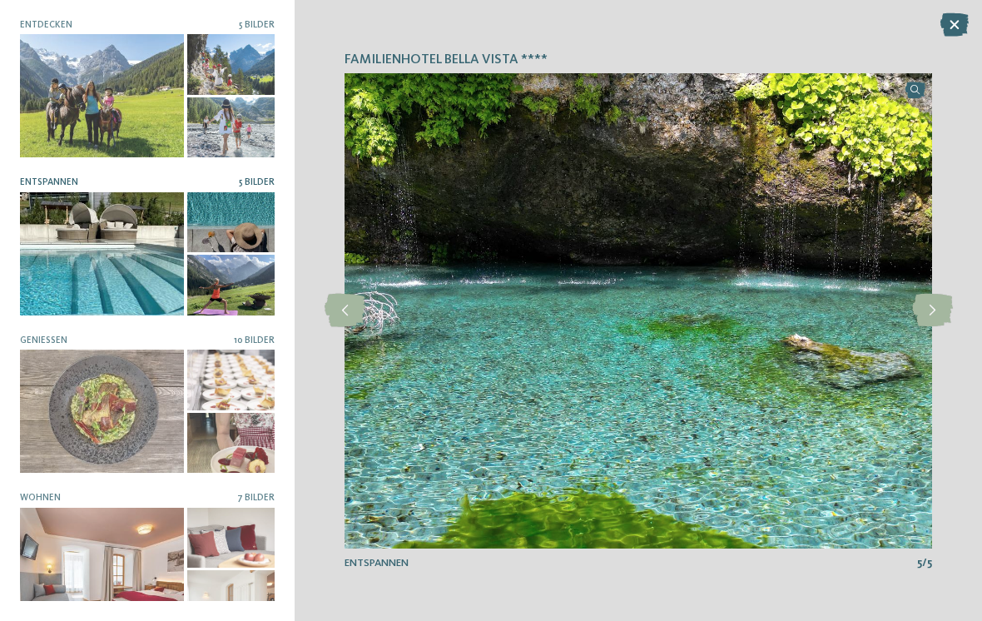
click at [932, 314] on icon at bounding box center [932, 310] width 41 height 33
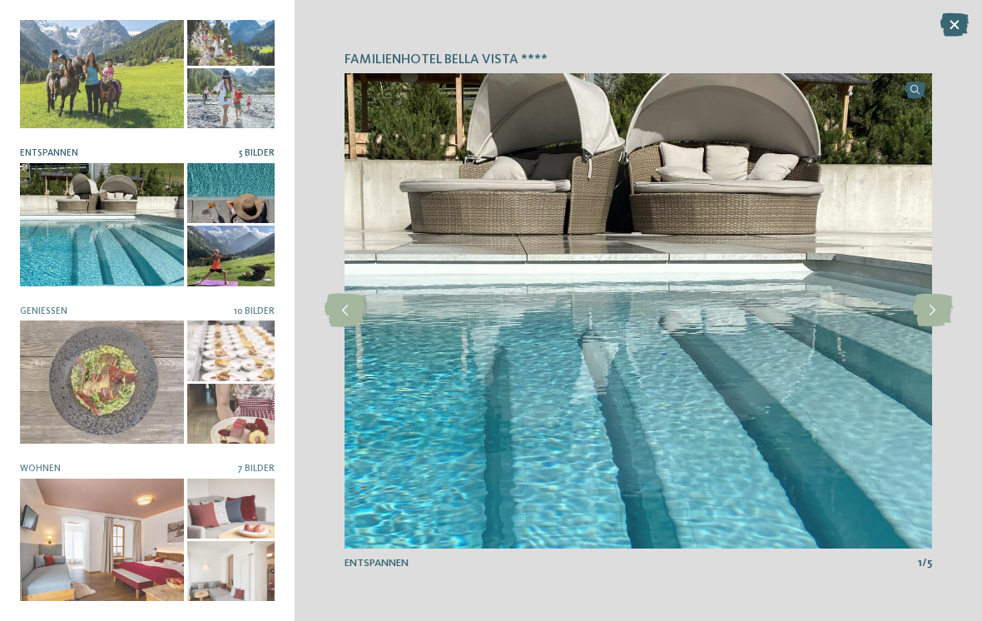
scroll to position [28, 0]
click at [161, 544] on div at bounding box center [102, 540] width 164 height 123
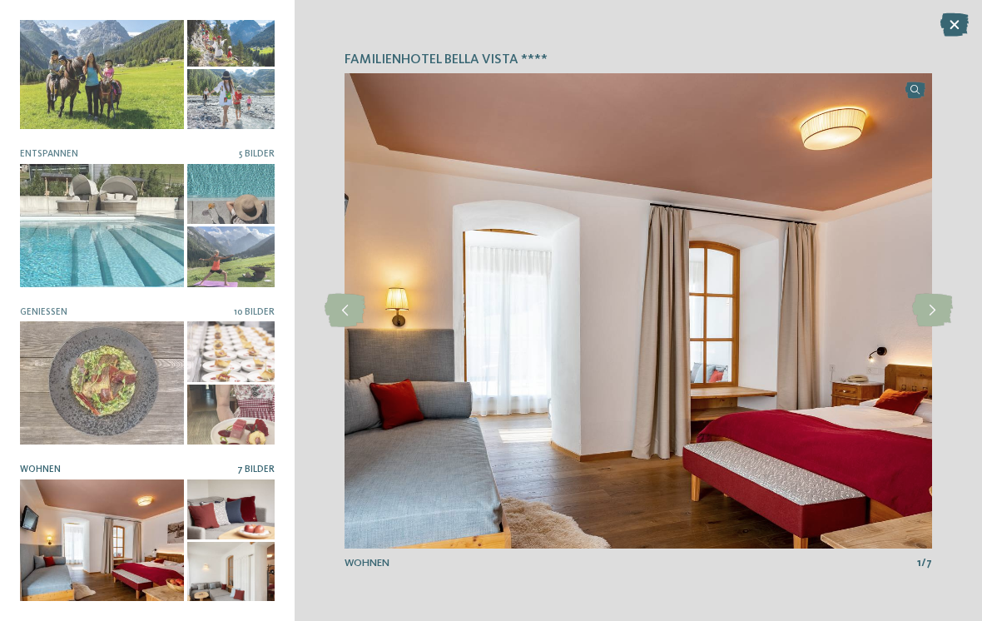
click at [937, 317] on icon at bounding box center [932, 310] width 41 height 33
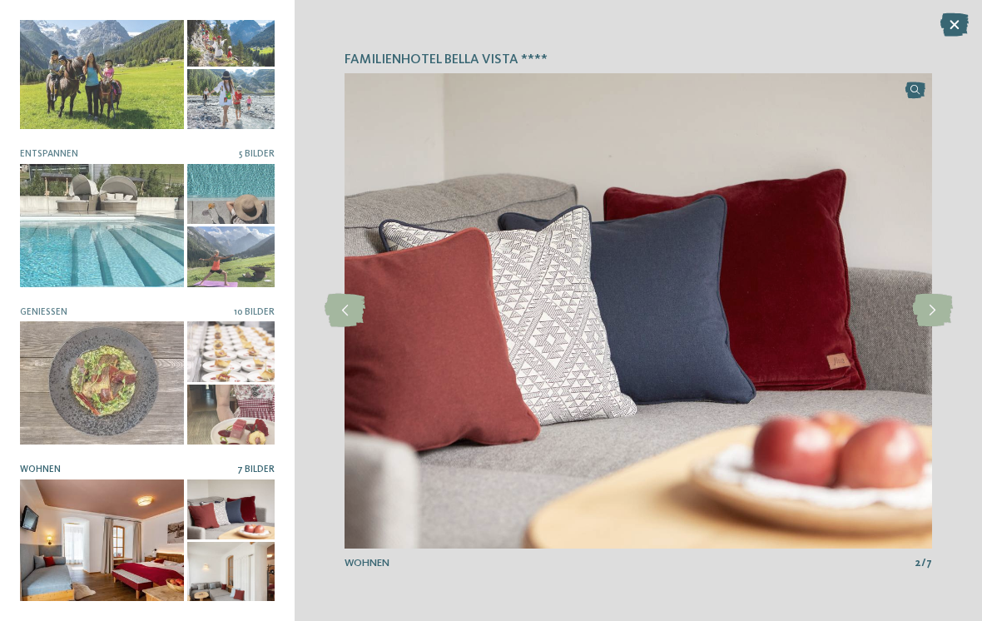
click at [931, 317] on icon at bounding box center [932, 310] width 41 height 33
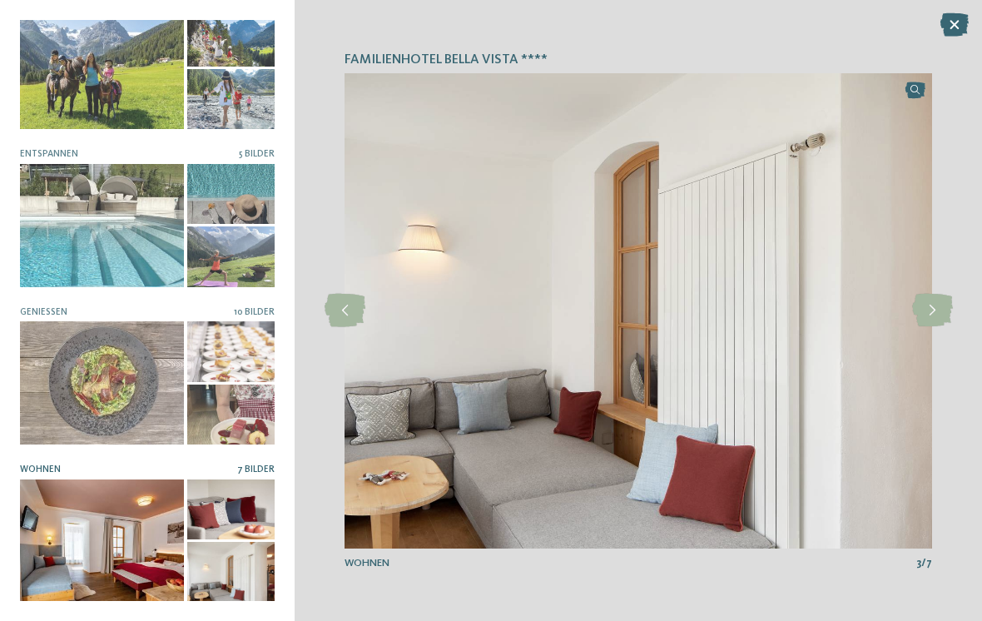
click at [931, 319] on icon at bounding box center [932, 310] width 41 height 33
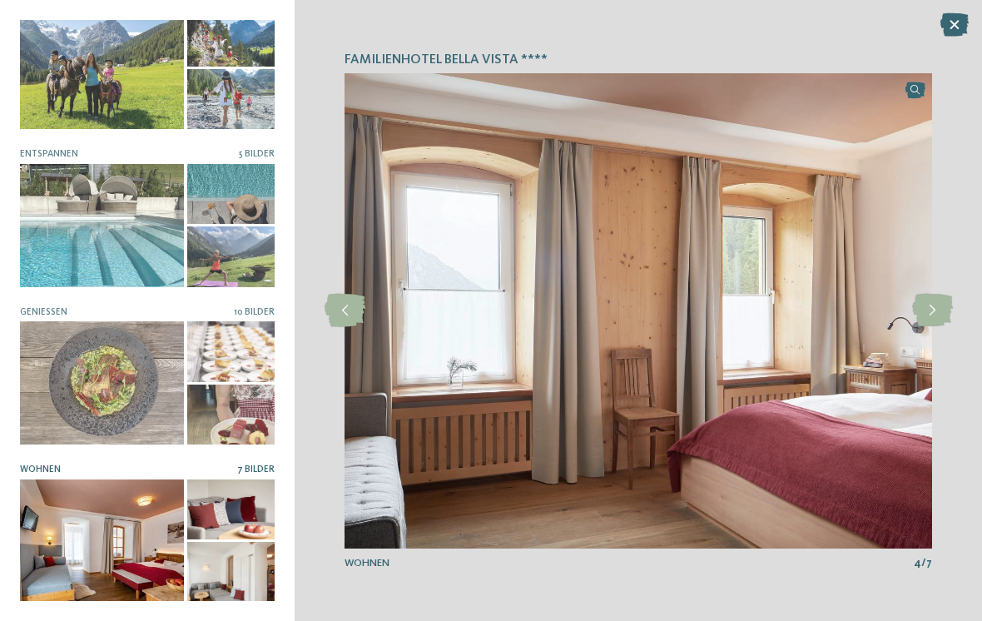
click at [925, 324] on icon at bounding box center [932, 310] width 41 height 33
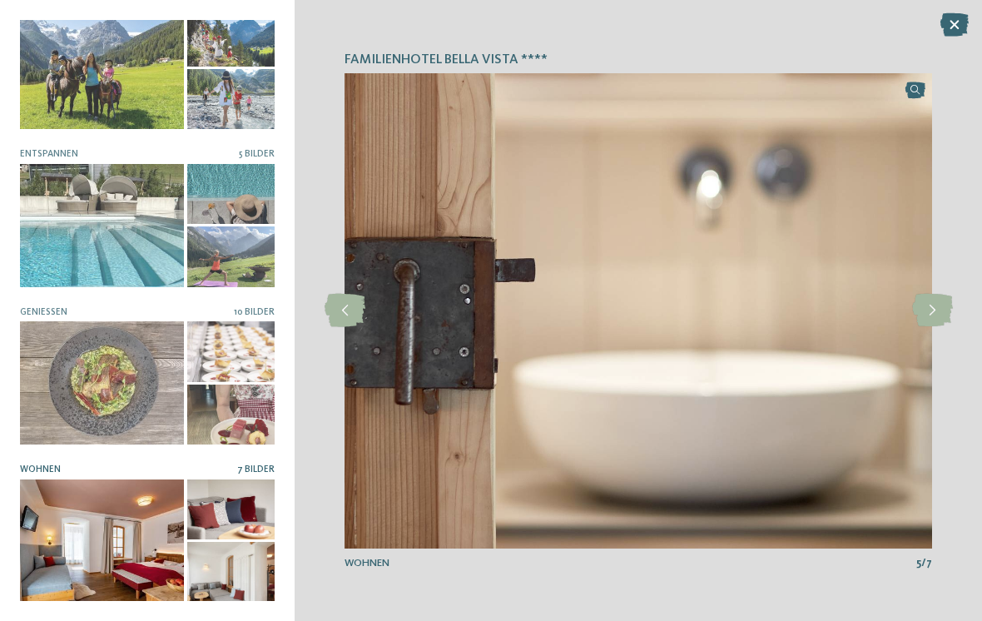
click at [946, 36] on icon at bounding box center [955, 24] width 28 height 23
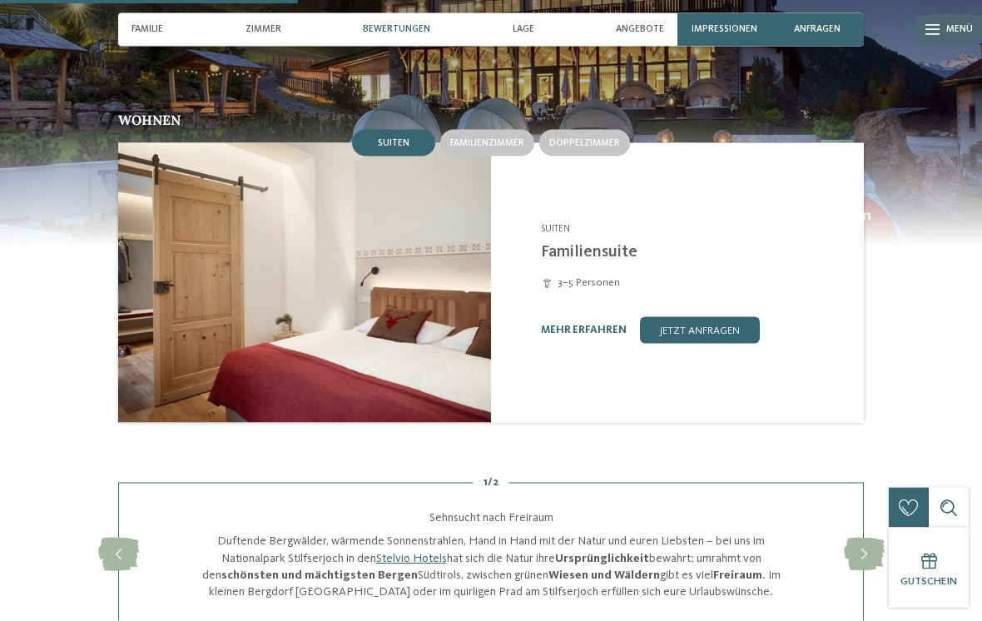
scroll to position [1255, 0]
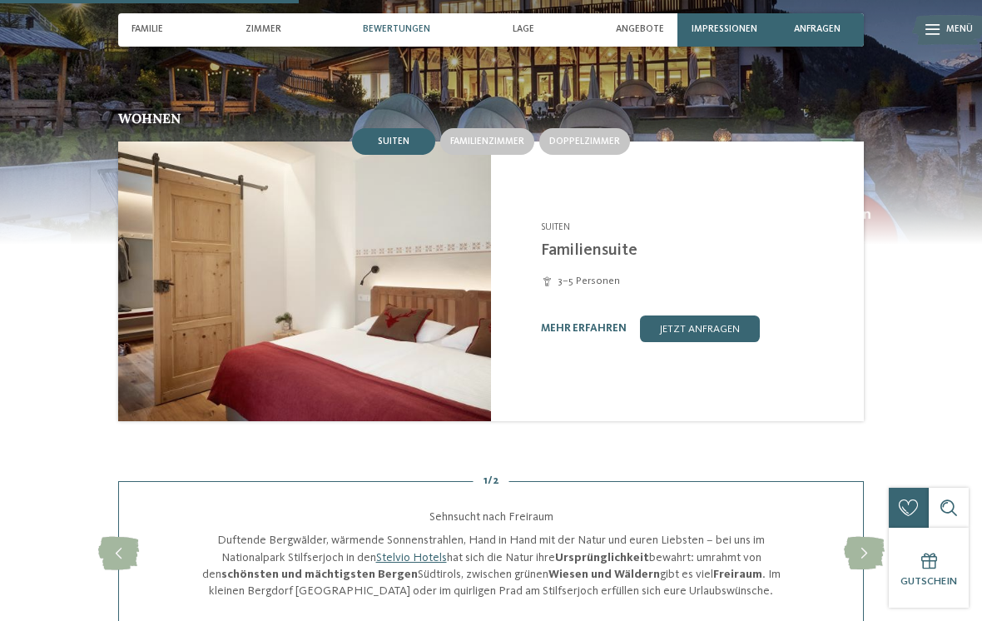
click at [485, 137] on span "Familienzimmer" at bounding box center [487, 142] width 74 height 10
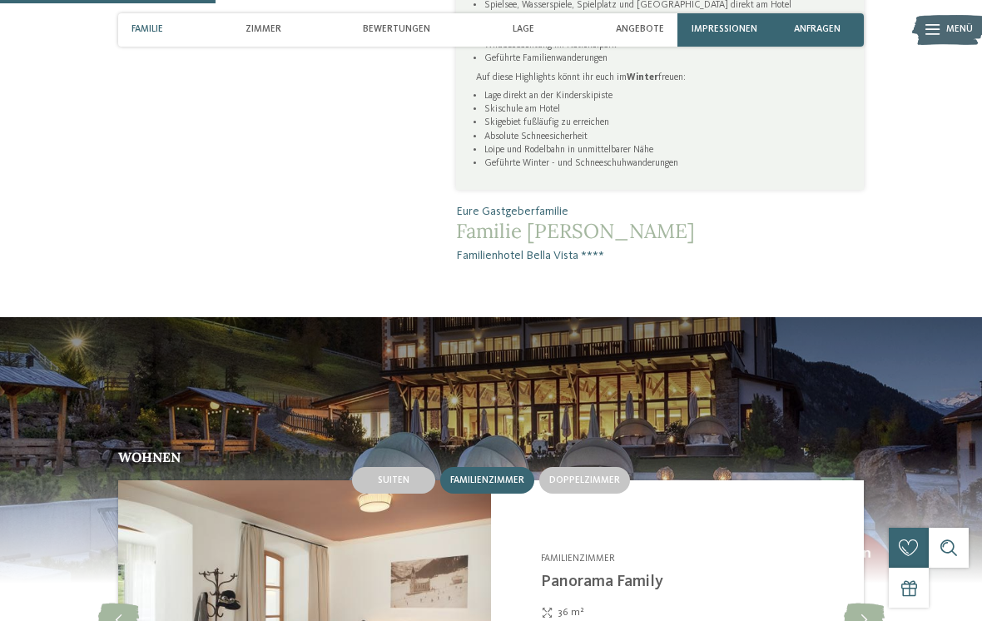
scroll to position [915, 0]
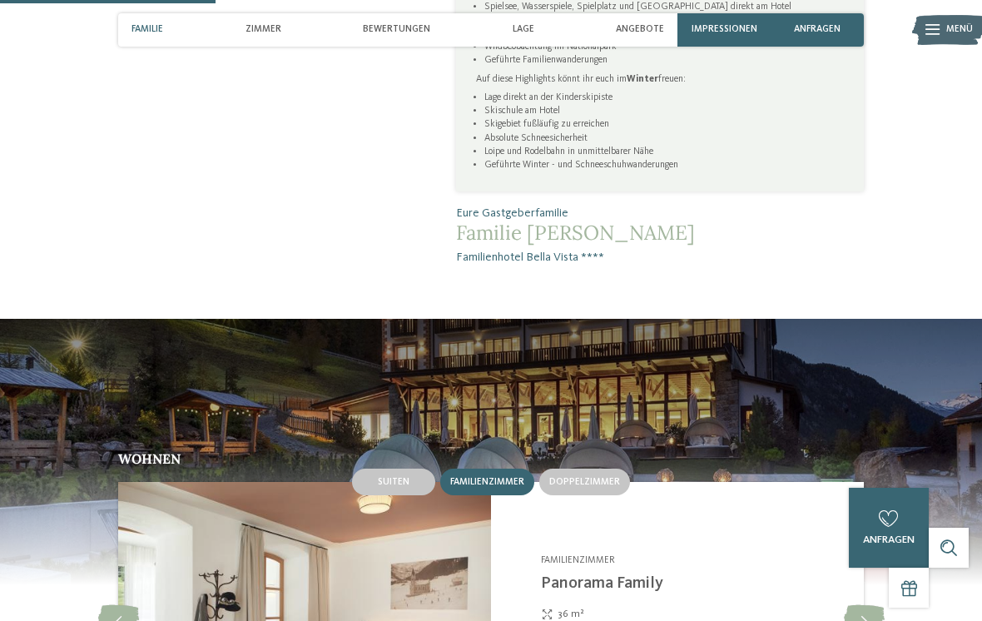
click at [158, 33] on span "Familie" at bounding box center [148, 29] width 32 height 11
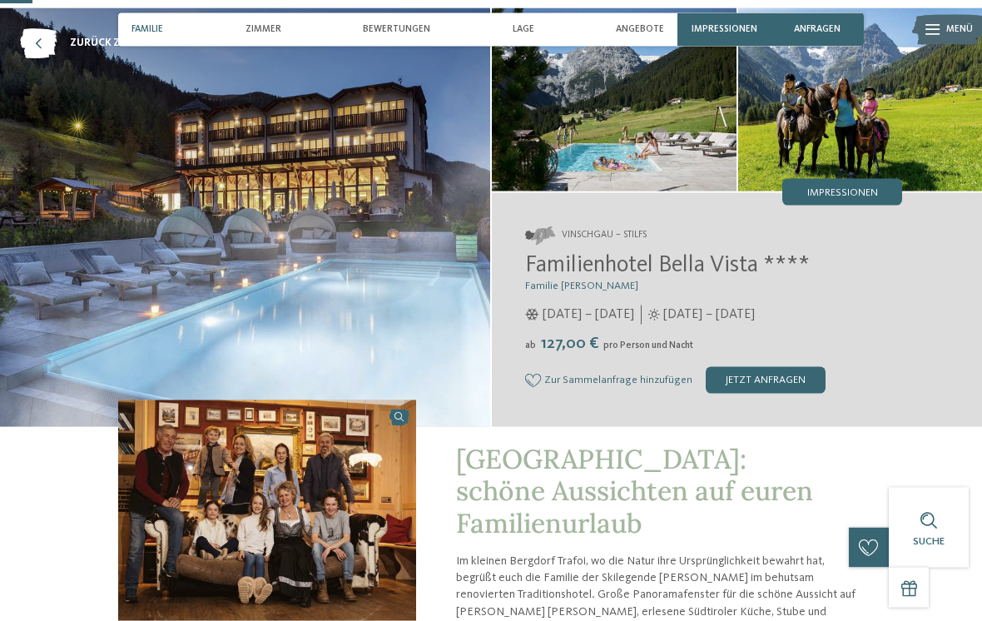
scroll to position [0, 0]
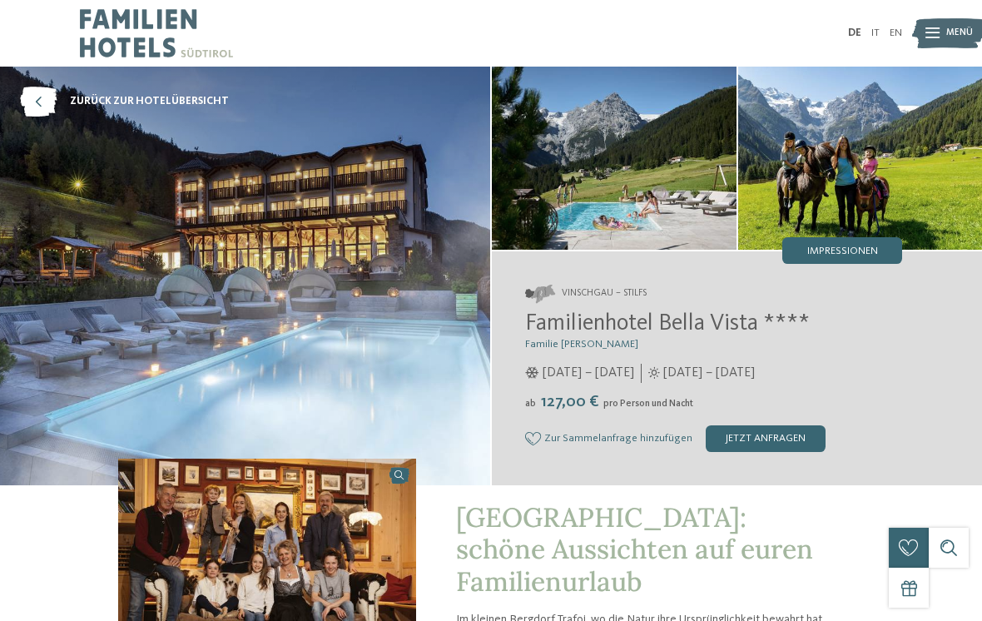
click at [36, 101] on icon at bounding box center [38, 102] width 37 height 30
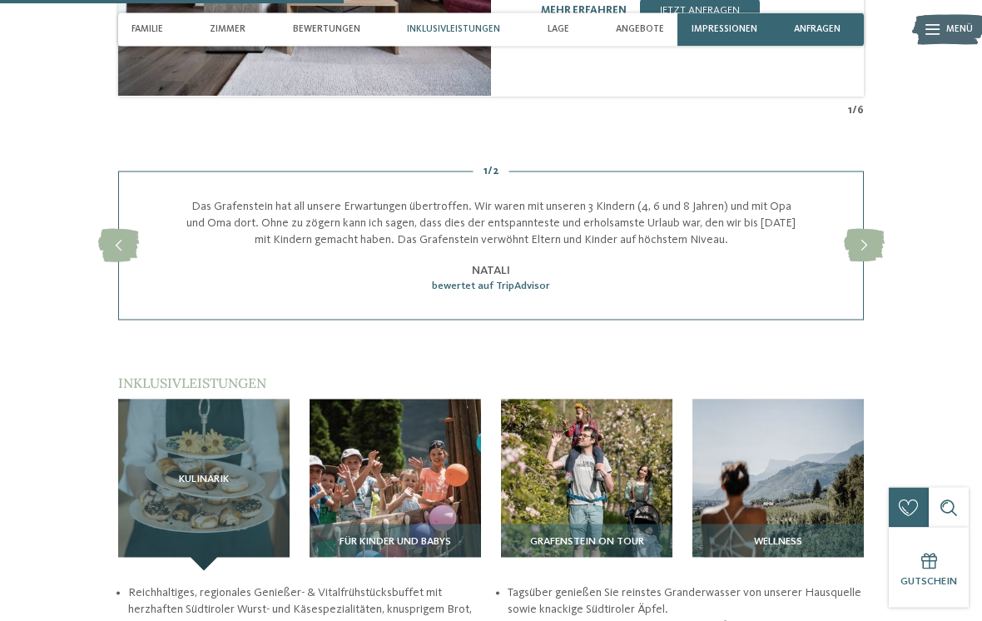
scroll to position [1517, 0]
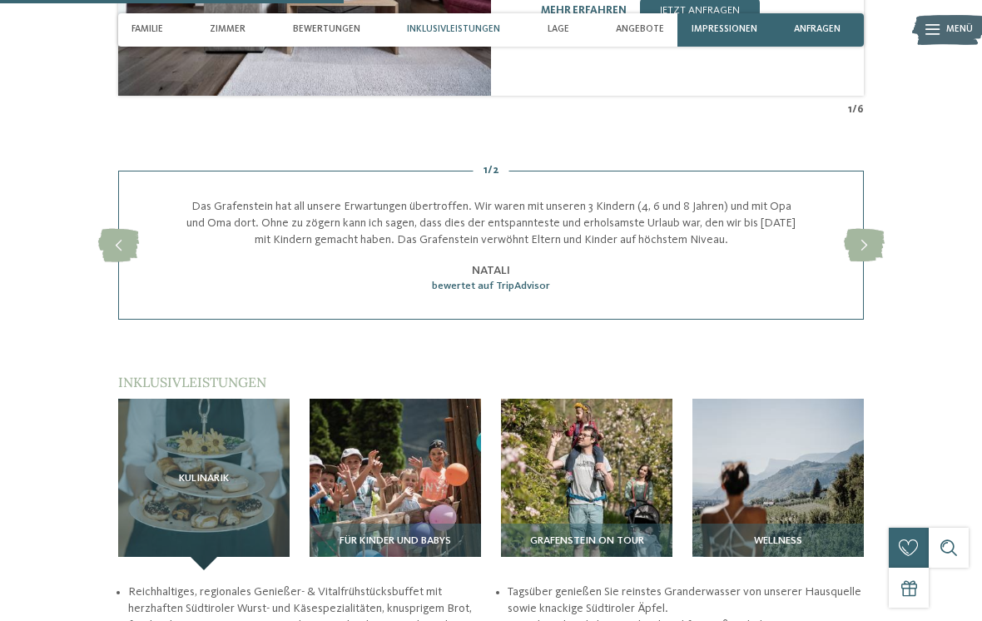
click at [380, 465] on img at bounding box center [395, 484] width 171 height 171
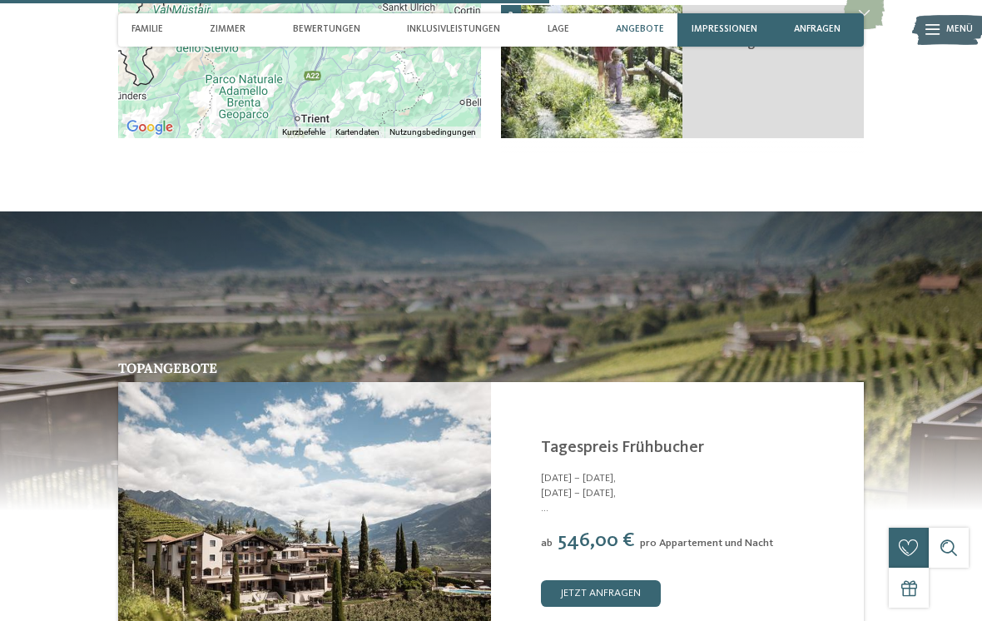
scroll to position [2461, 0]
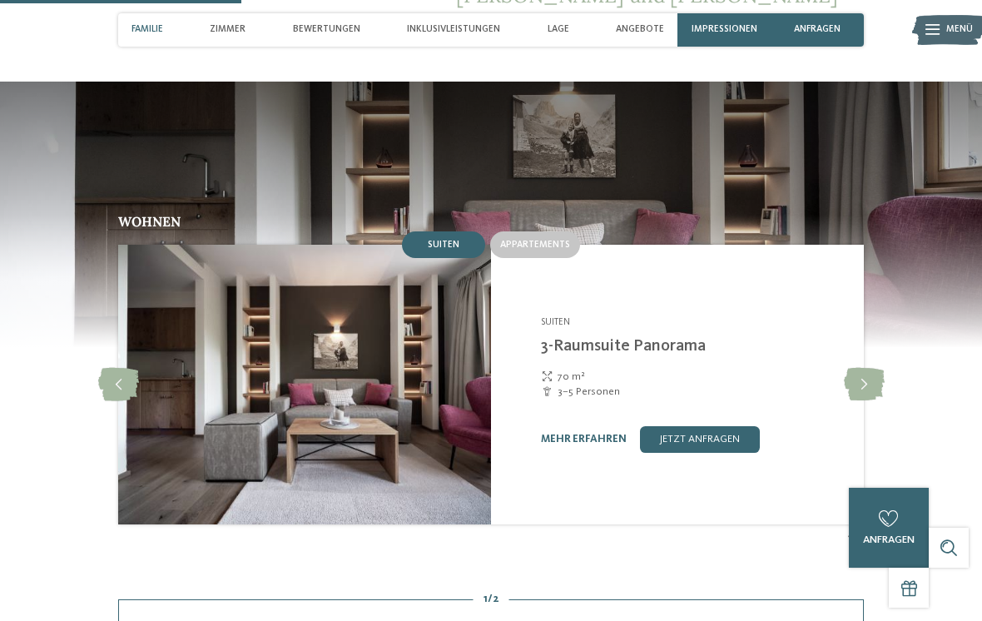
click at [463, 31] on span "Inklusivleistungen" at bounding box center [453, 29] width 93 height 11
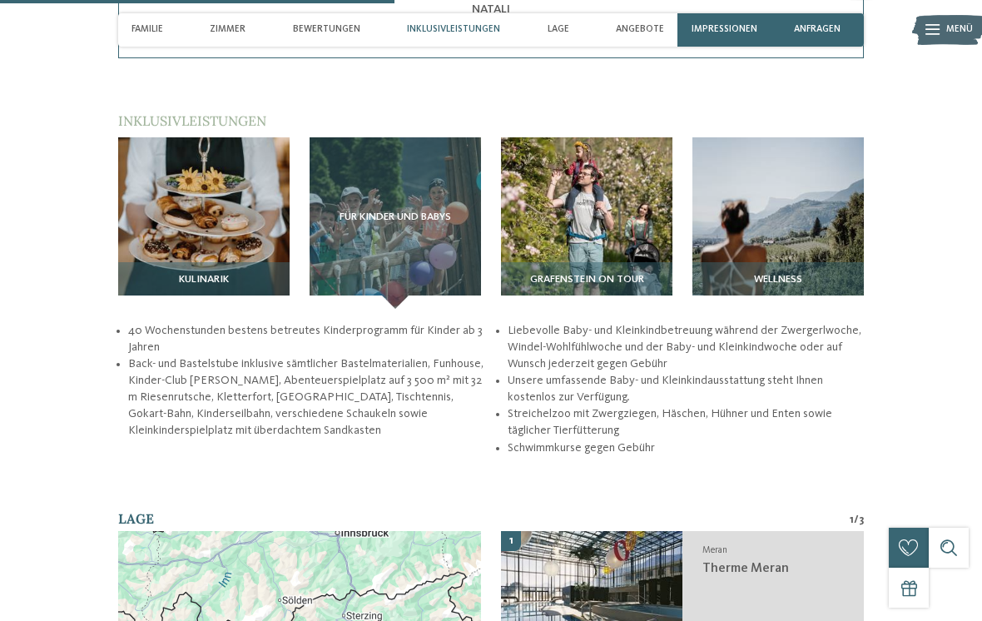
click at [791, 208] on img at bounding box center [778, 222] width 171 height 171
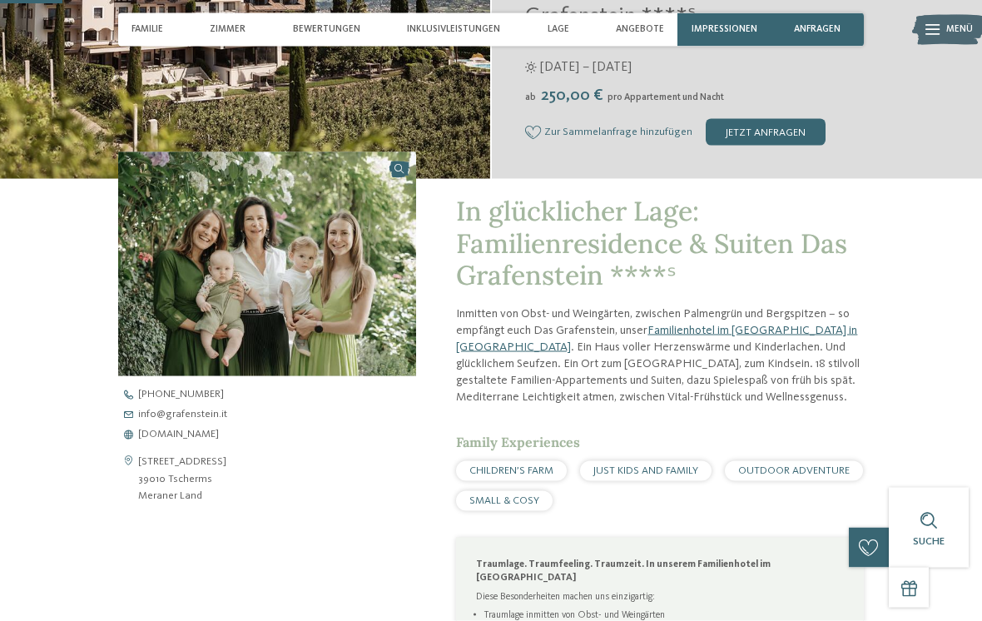
scroll to position [0, 0]
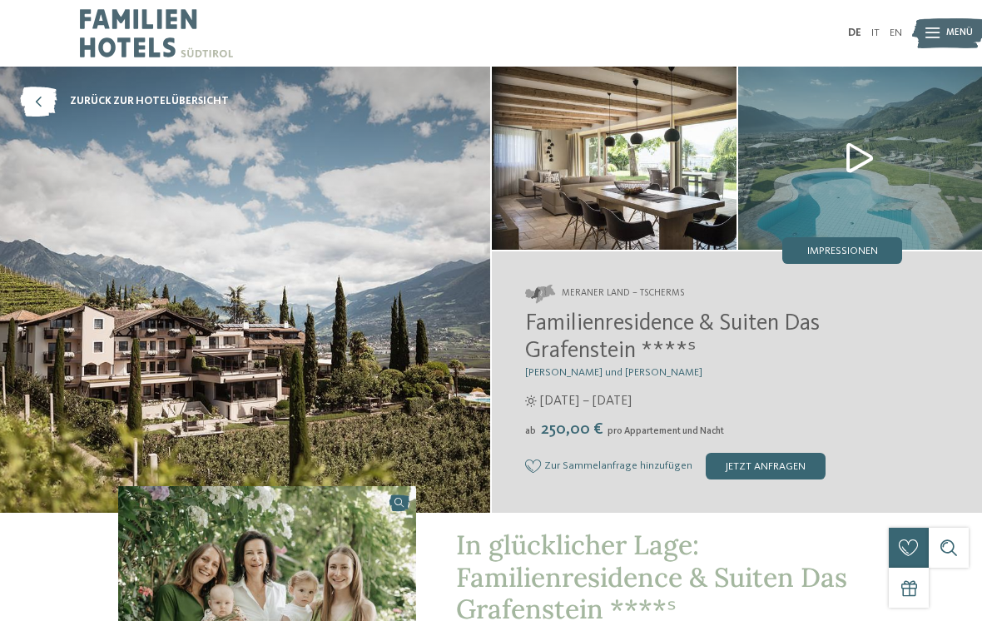
click at [47, 104] on icon at bounding box center [38, 102] width 37 height 30
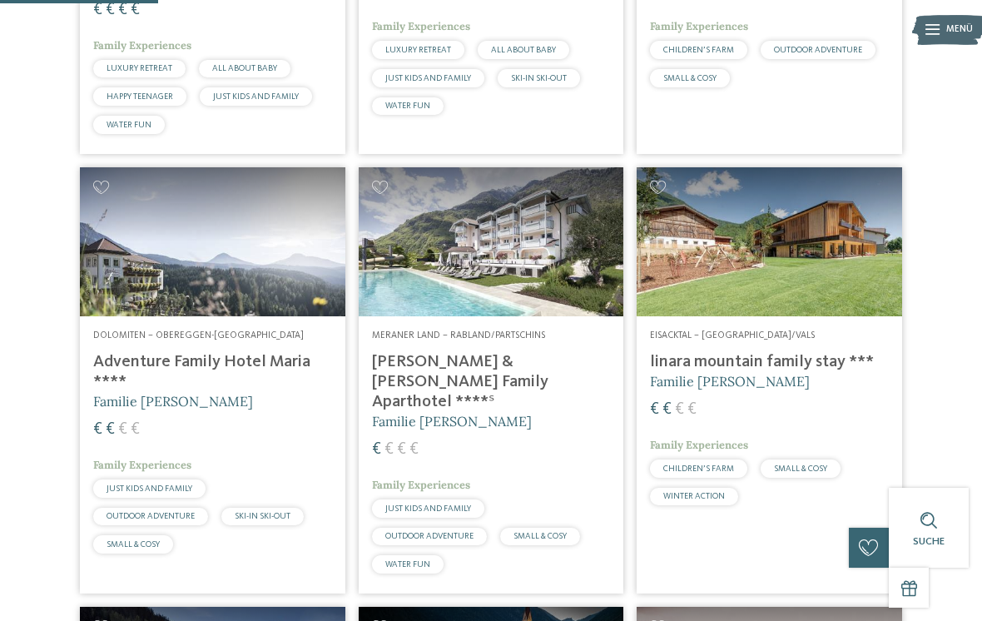
scroll to position [668, 0]
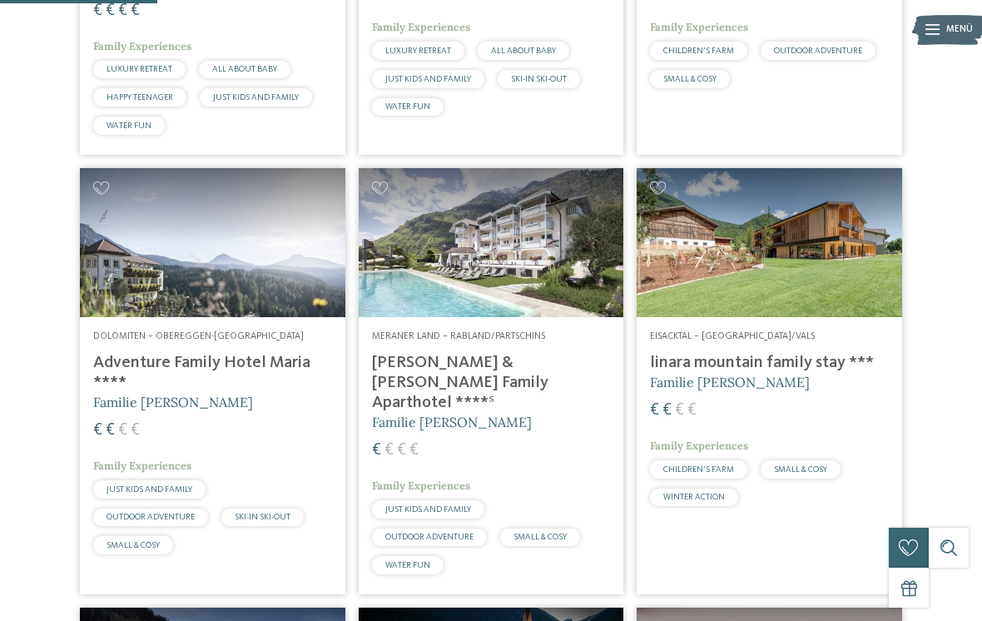
click at [768, 373] on h4 "linara mountain family stay ***" at bounding box center [769, 363] width 239 height 20
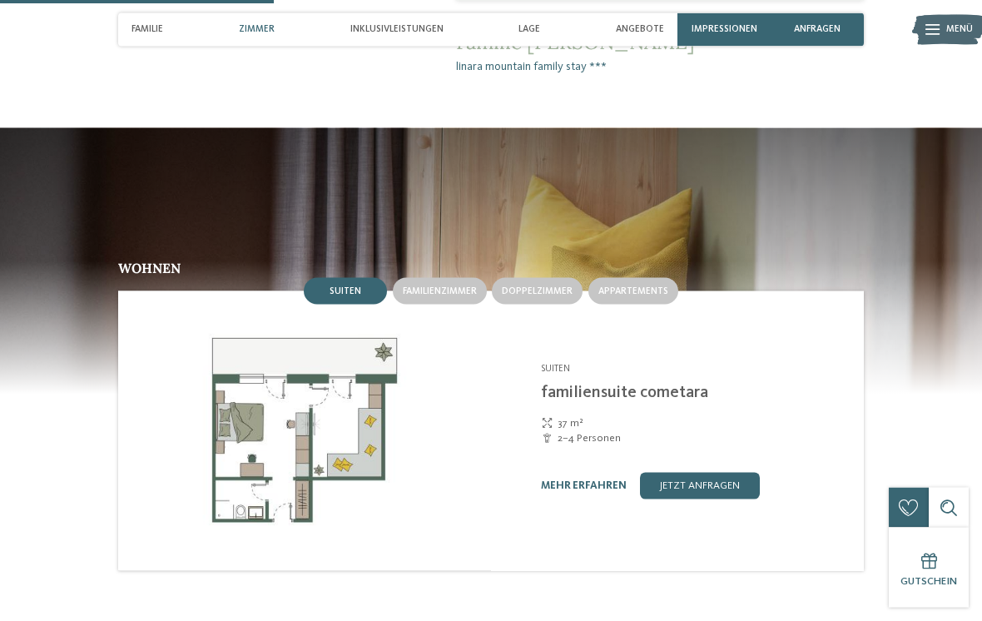
scroll to position [1204, 0]
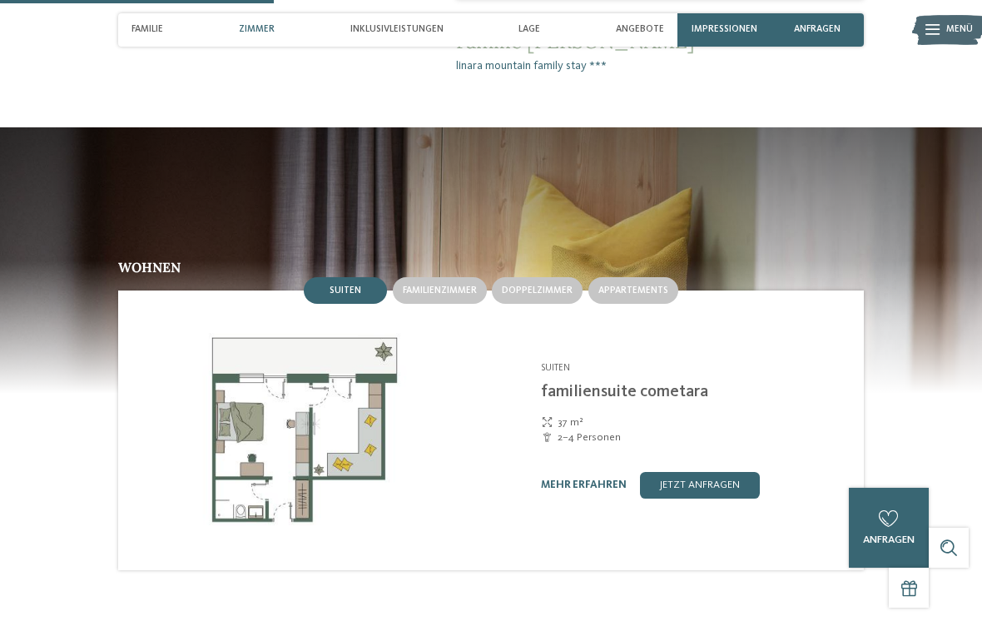
click at [460, 286] on span "Familienzimmer" at bounding box center [440, 291] width 74 height 10
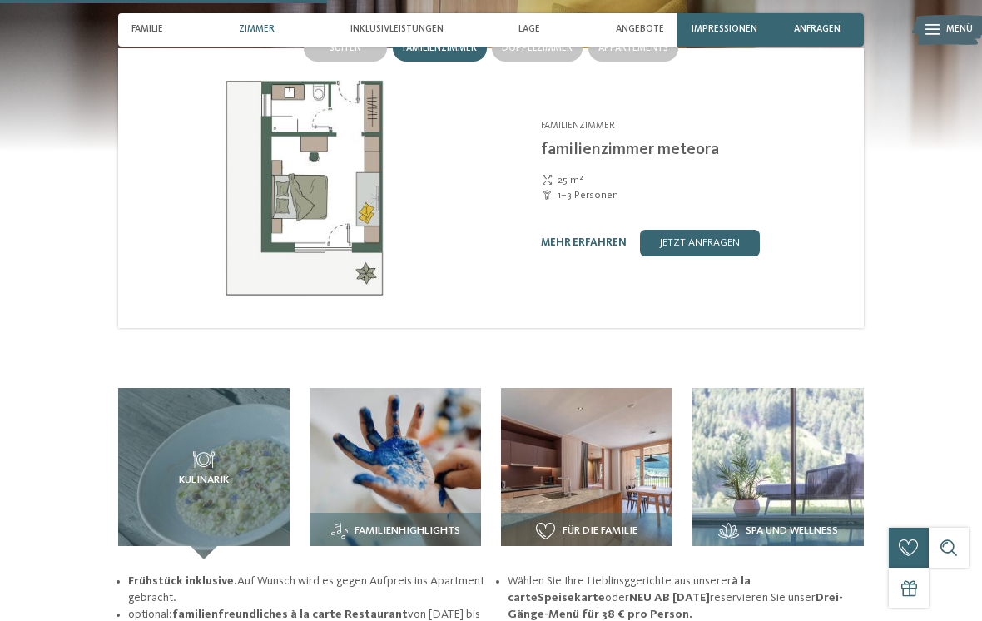
scroll to position [1438, 0]
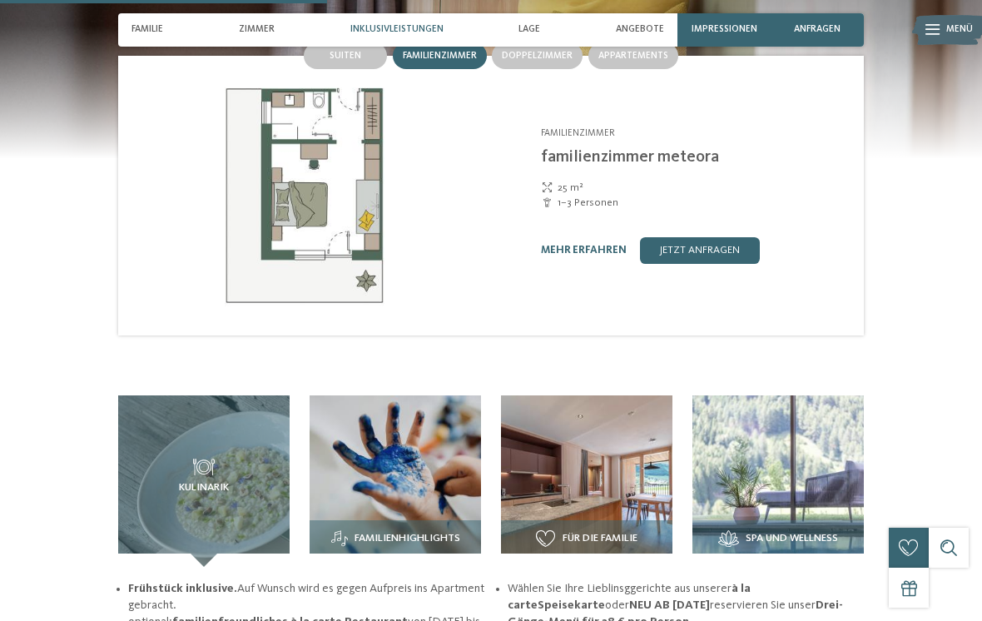
click at [418, 433] on img at bounding box center [395, 480] width 171 height 171
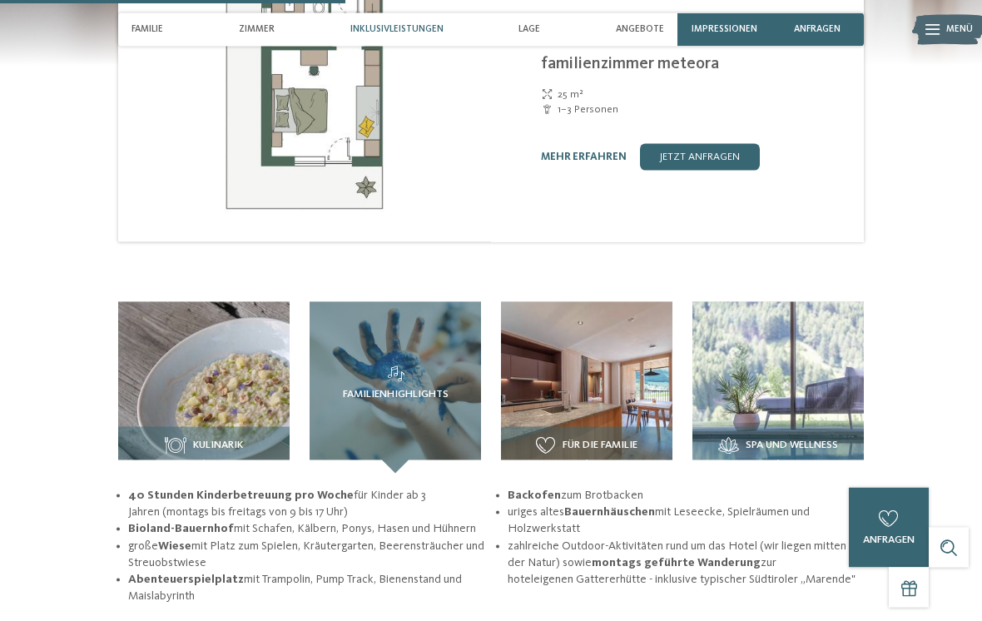
scroll to position [1533, 0]
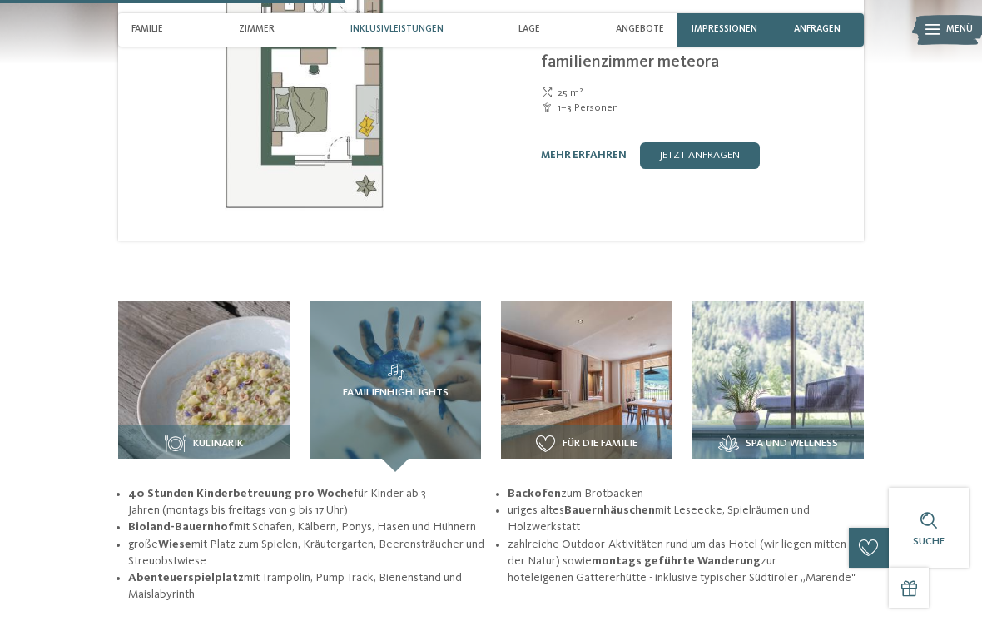
click at [636, 353] on img at bounding box center [586, 385] width 171 height 171
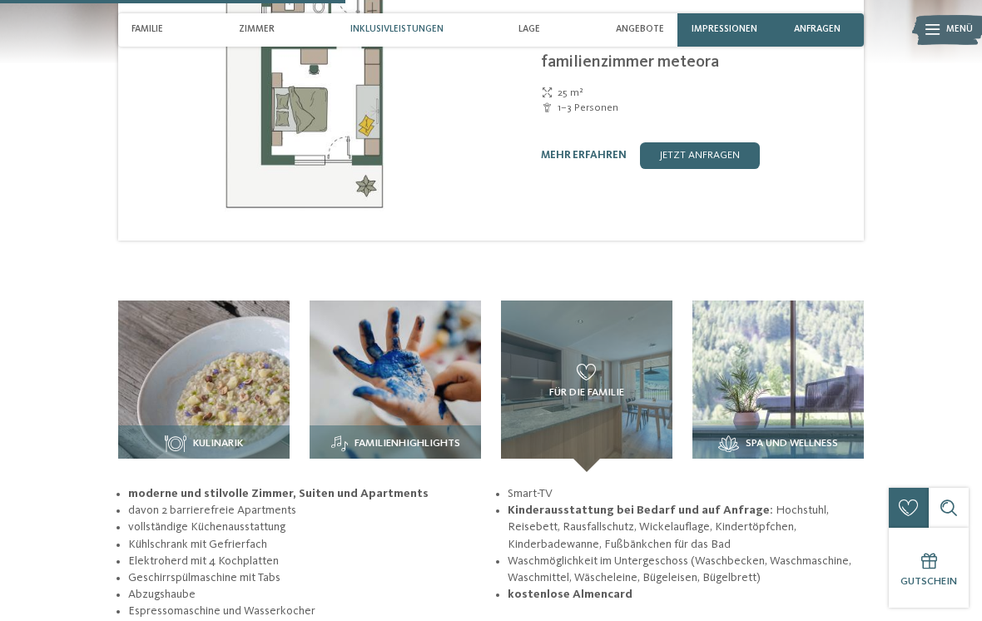
click at [793, 360] on img at bounding box center [778, 385] width 171 height 171
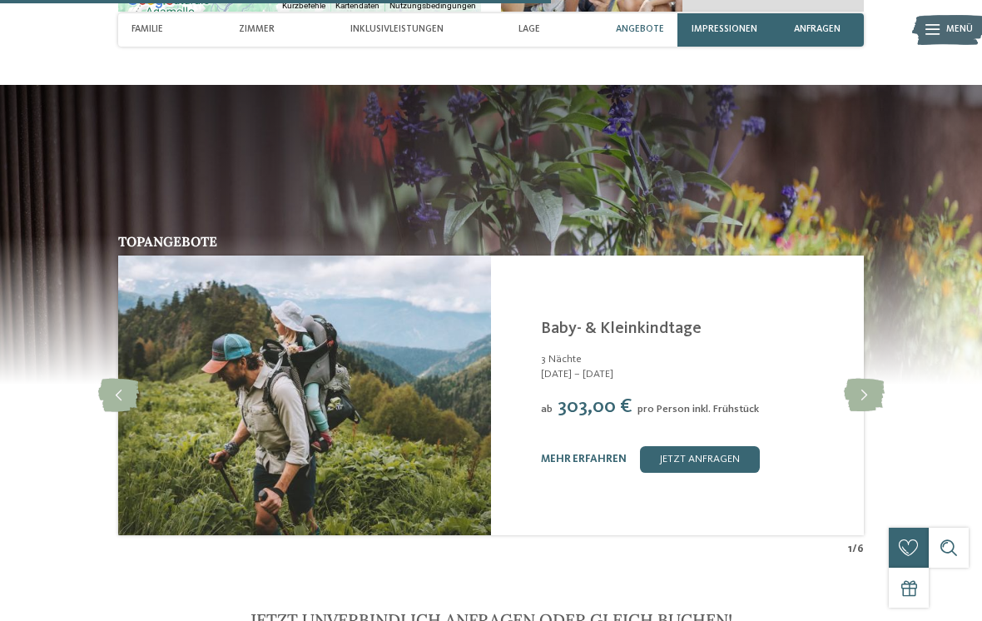
scroll to position [2439, 0]
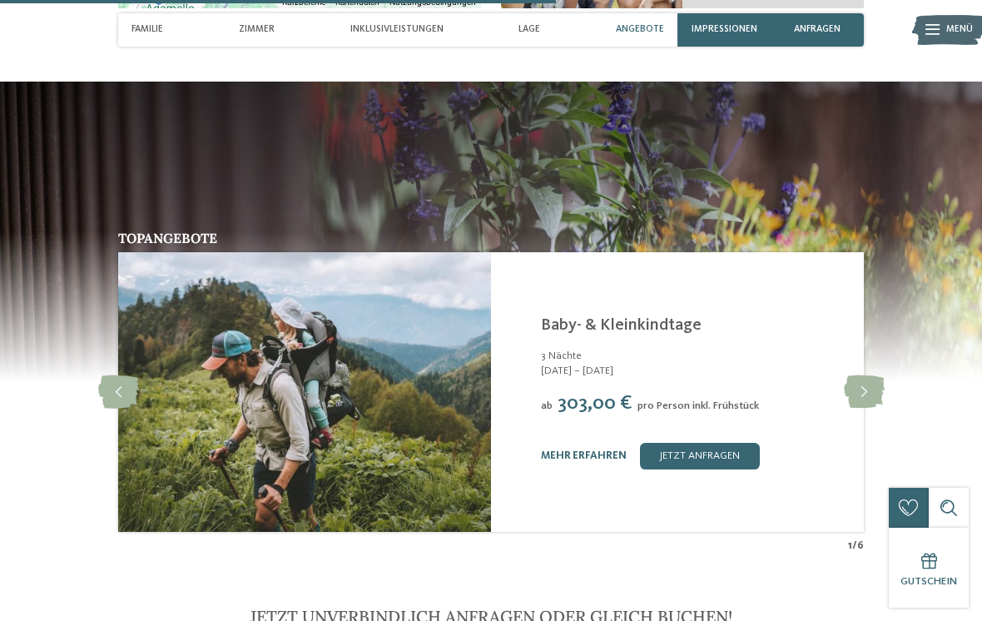
click at [869, 375] on icon at bounding box center [864, 391] width 41 height 33
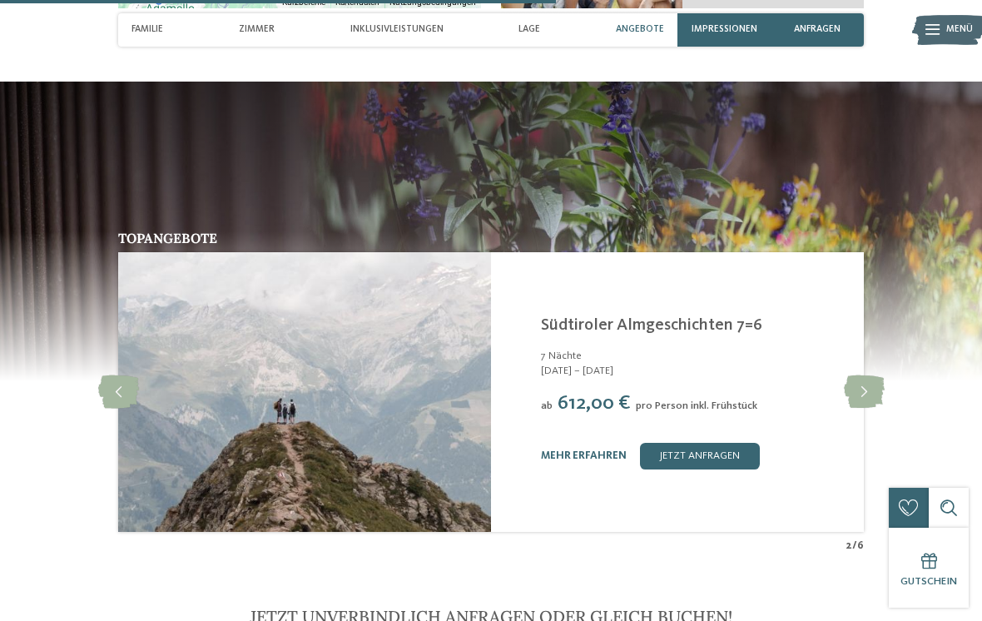
click at [866, 375] on icon at bounding box center [864, 391] width 41 height 33
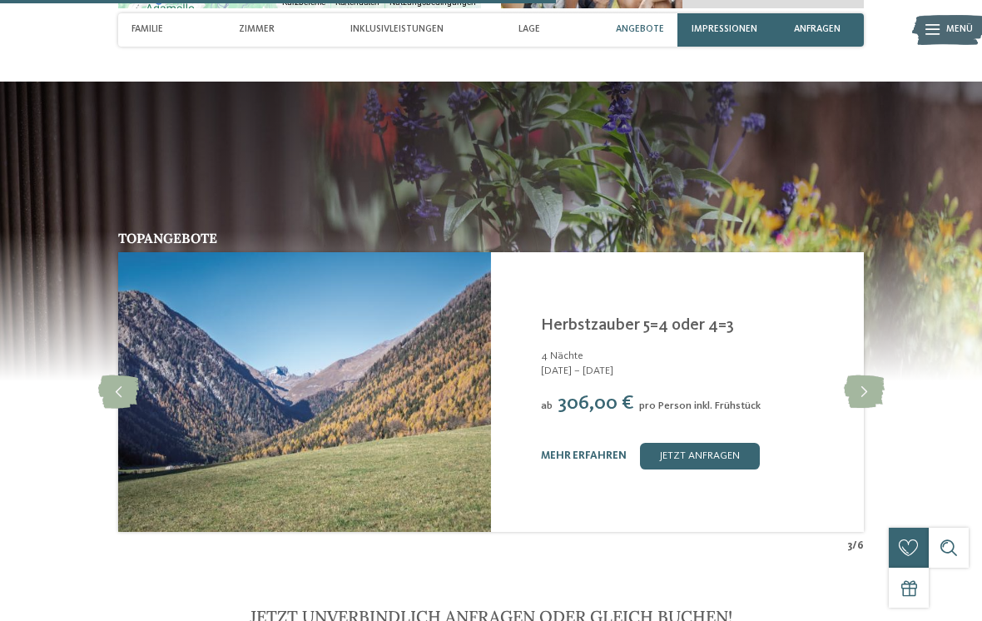
click at [868, 375] on icon at bounding box center [864, 391] width 41 height 33
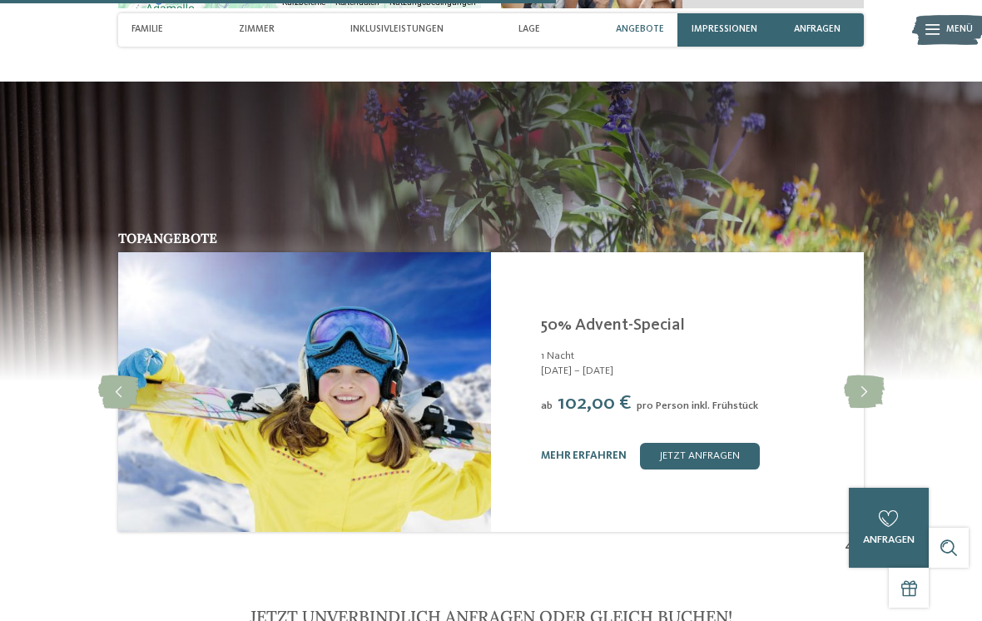
click at [866, 375] on icon at bounding box center [864, 391] width 41 height 33
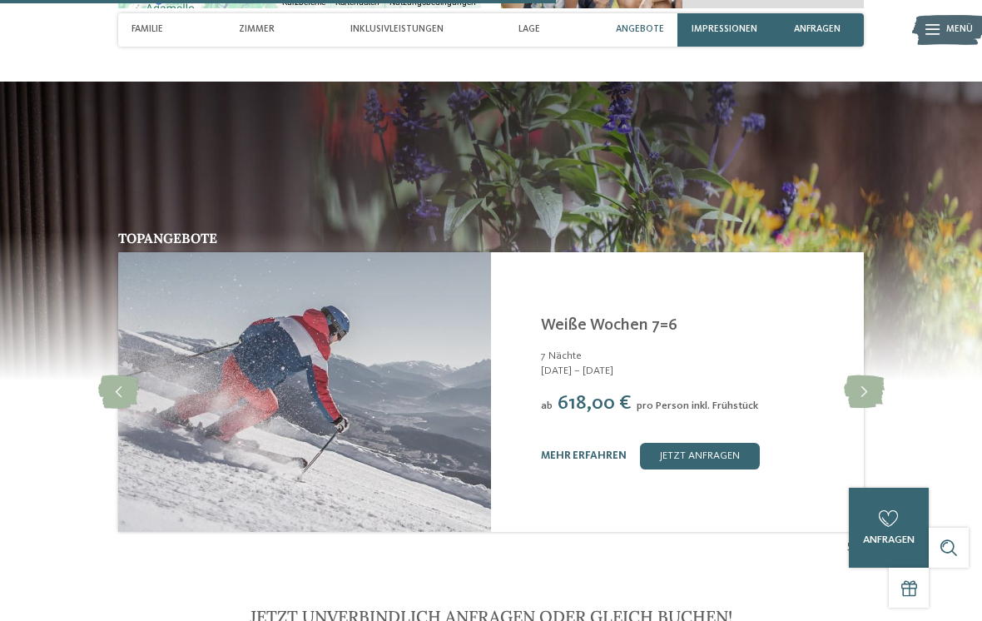
click at [876, 375] on icon at bounding box center [864, 391] width 41 height 33
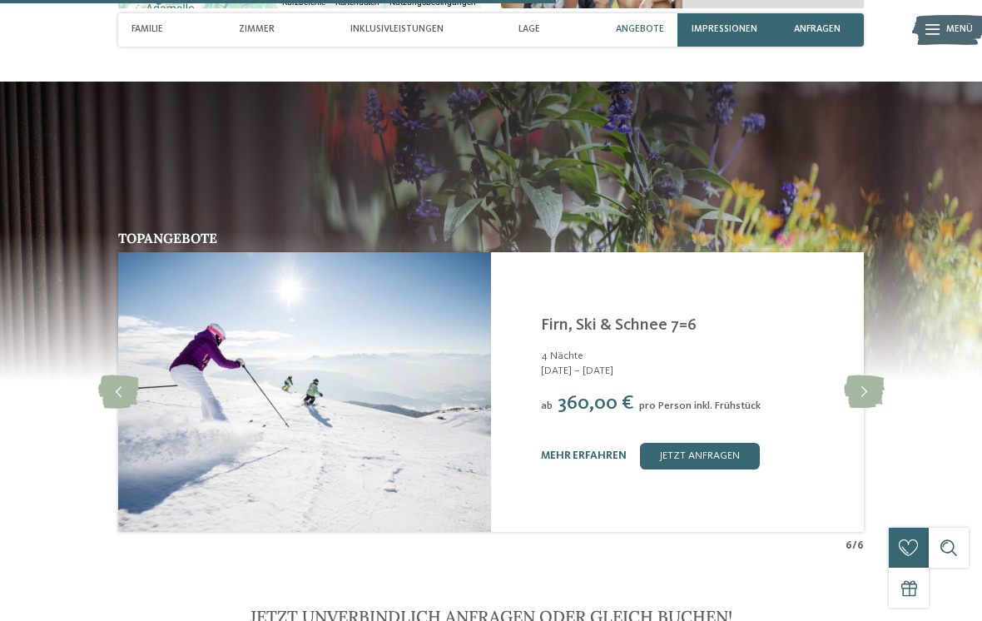
click at [870, 375] on icon at bounding box center [864, 391] width 41 height 33
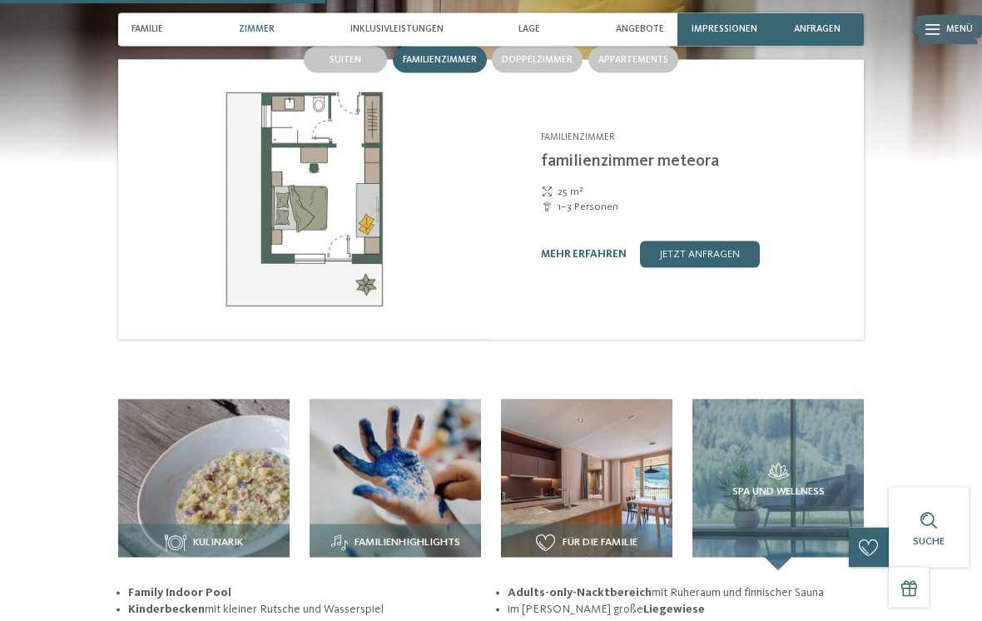
click at [723, 27] on span "Impressionen" at bounding box center [725, 29] width 66 height 11
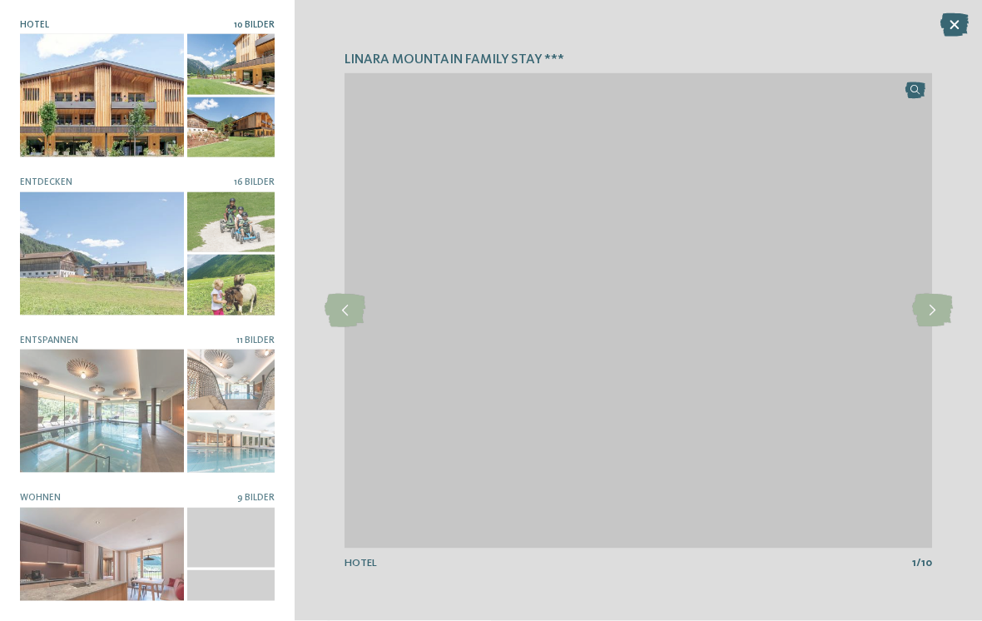
scroll to position [1435, 0]
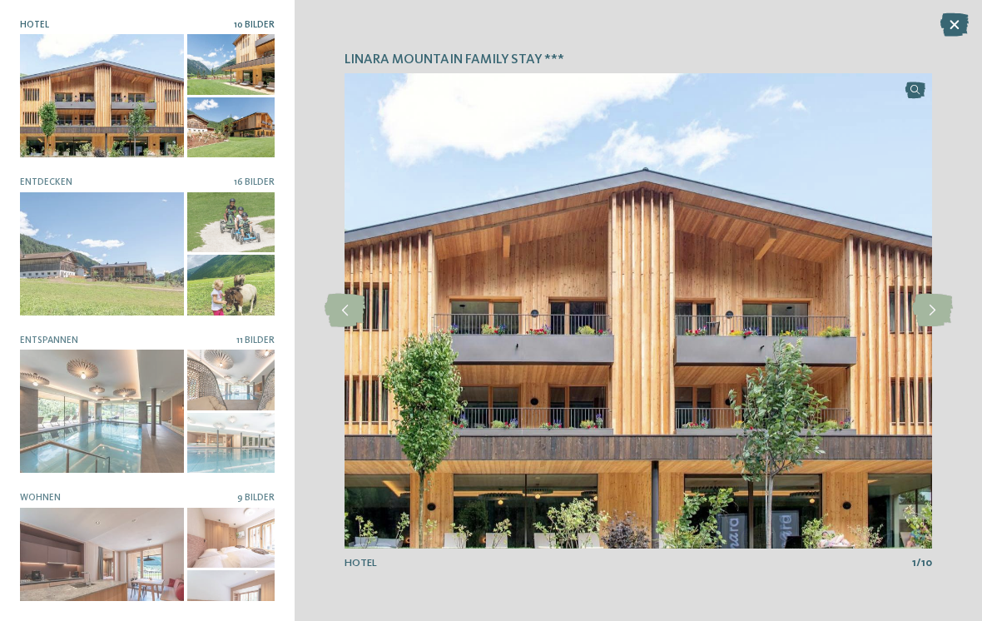
click at [80, 107] on div at bounding box center [102, 95] width 164 height 123
click at [932, 309] on icon at bounding box center [932, 310] width 41 height 33
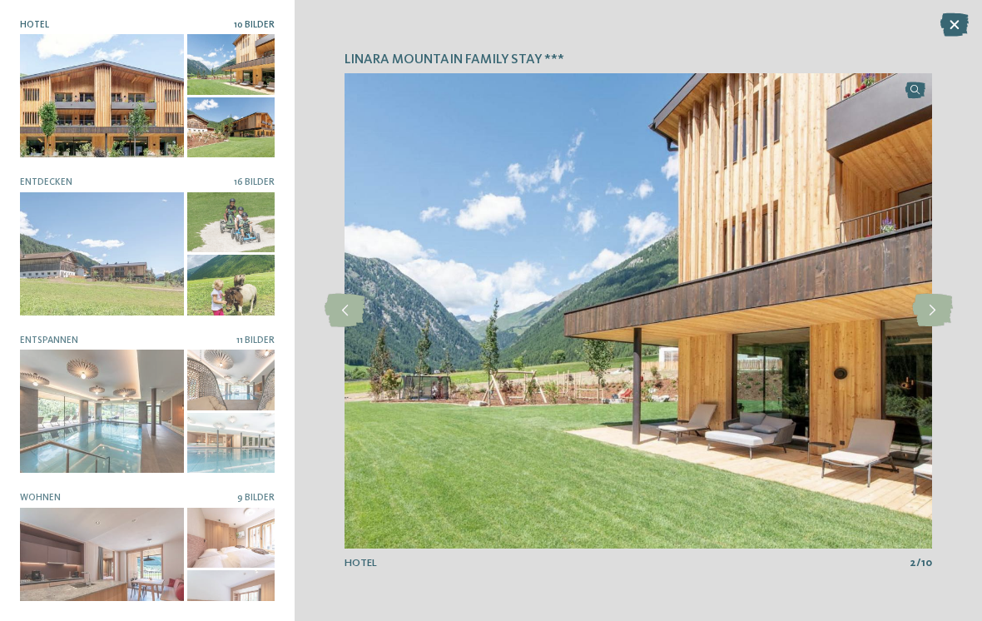
click at [931, 312] on icon at bounding box center [932, 310] width 41 height 33
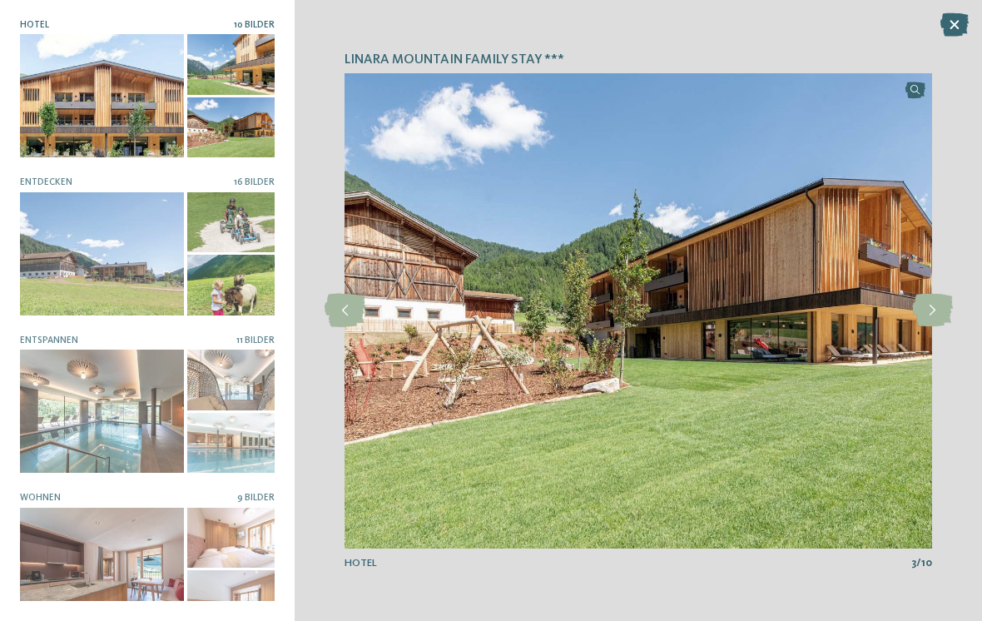
click at [931, 310] on icon at bounding box center [932, 310] width 41 height 33
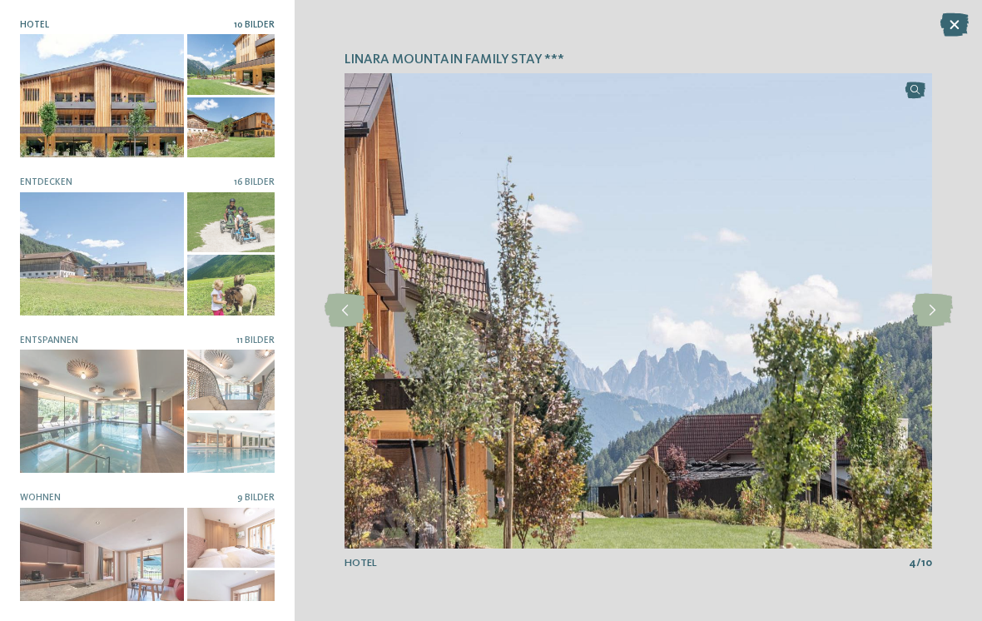
click at [927, 310] on icon at bounding box center [932, 310] width 41 height 33
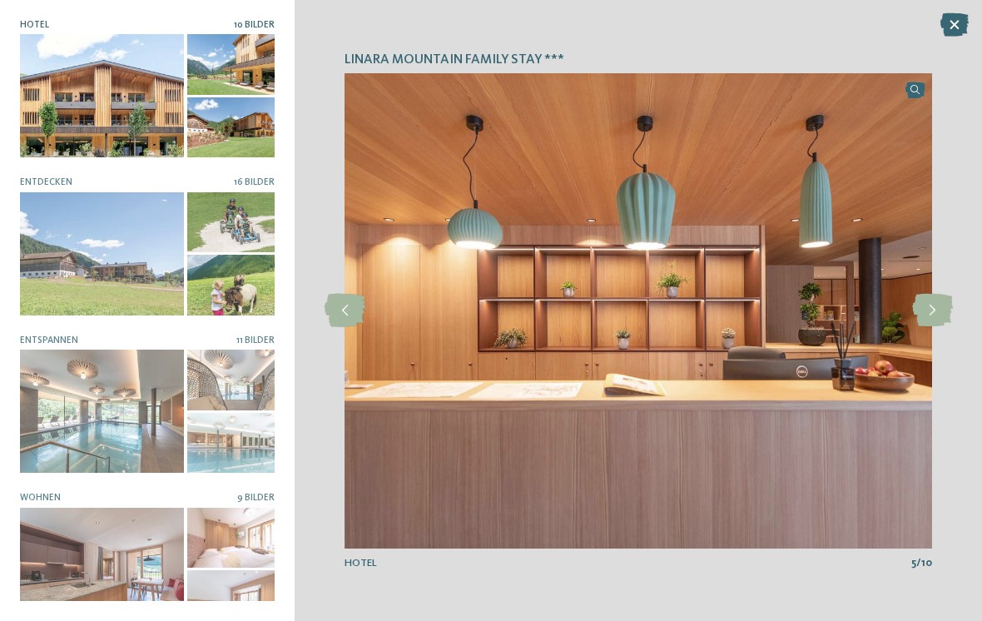
click at [933, 316] on icon at bounding box center [932, 310] width 41 height 33
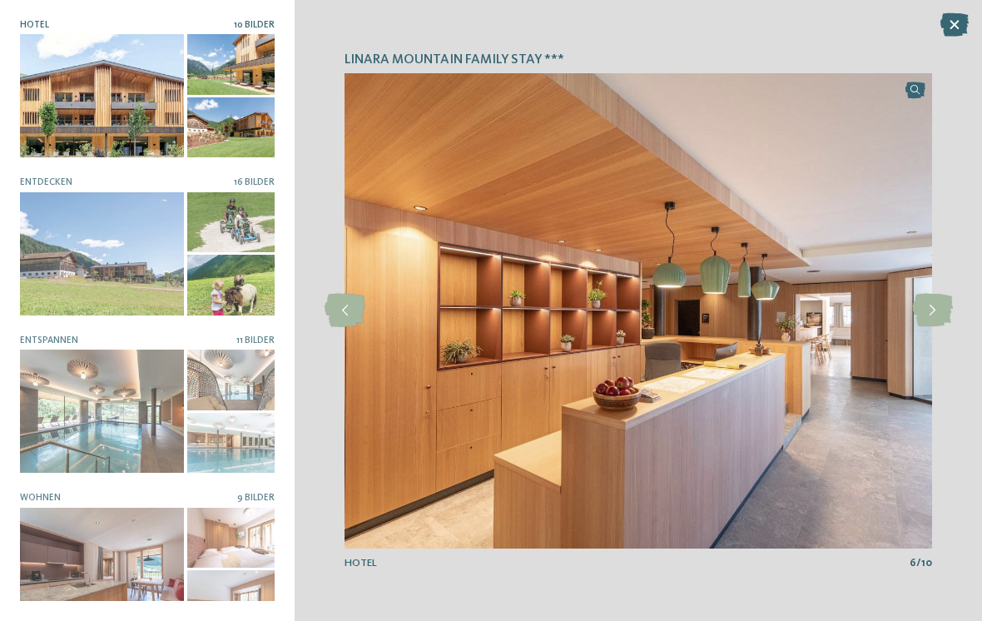
click at [936, 310] on icon at bounding box center [932, 310] width 41 height 33
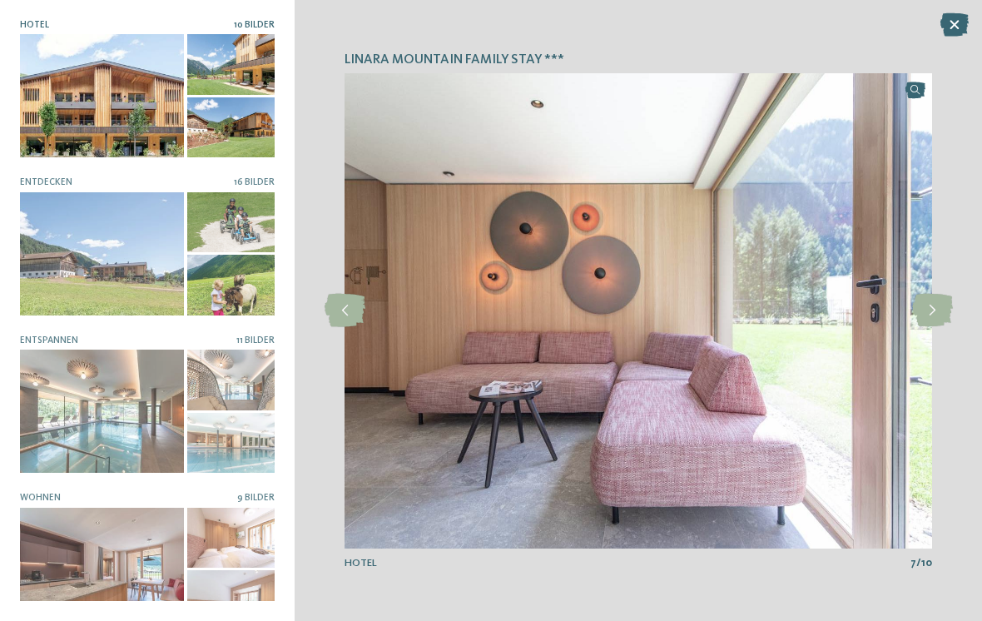
click at [939, 306] on icon at bounding box center [932, 310] width 41 height 33
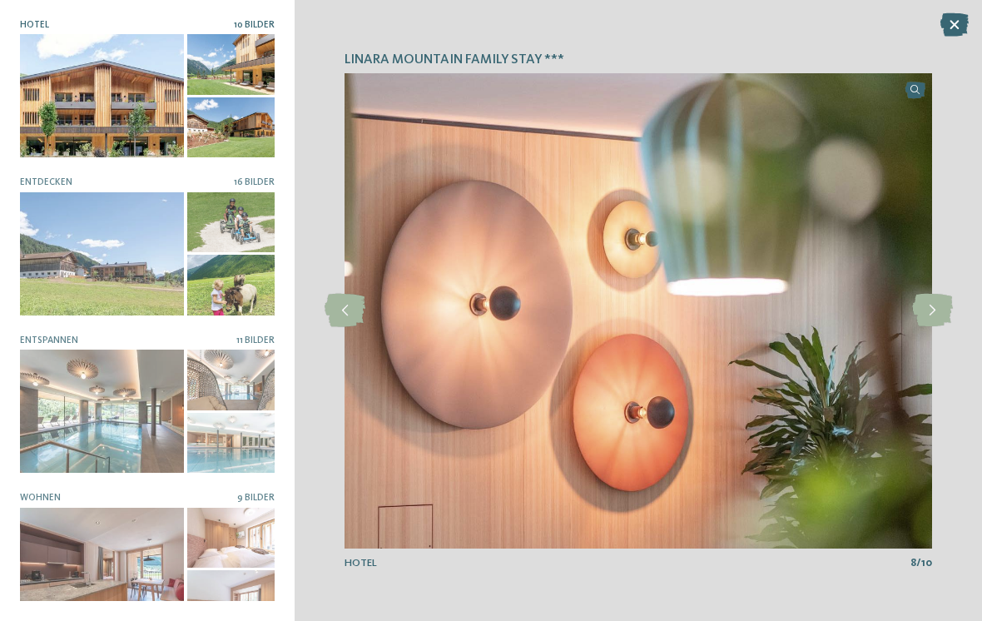
click at [931, 308] on icon at bounding box center [932, 310] width 41 height 33
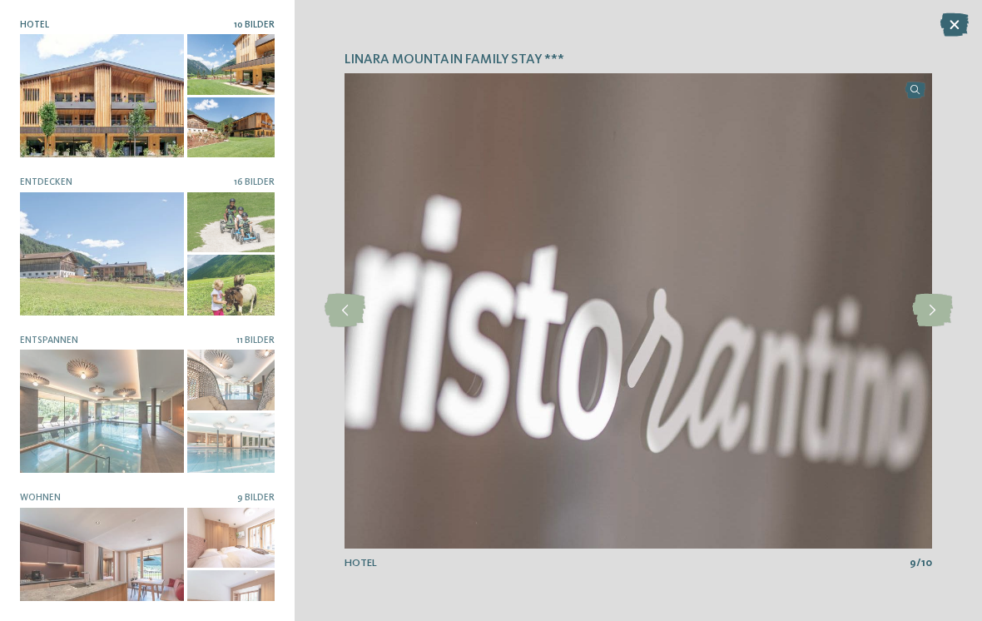
click at [939, 310] on icon at bounding box center [932, 310] width 41 height 33
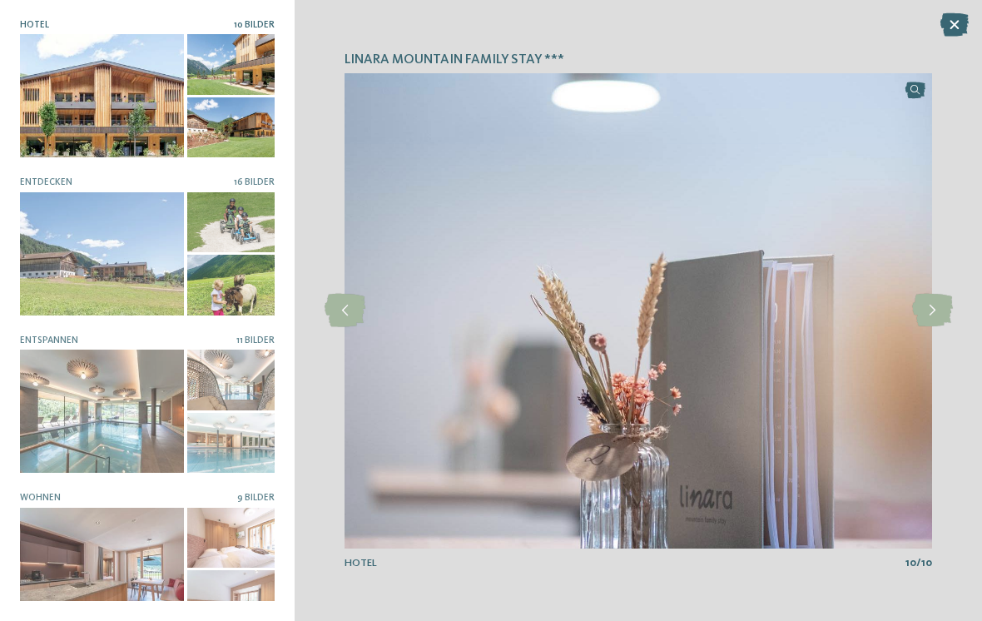
click at [139, 278] on div at bounding box center [102, 253] width 164 height 123
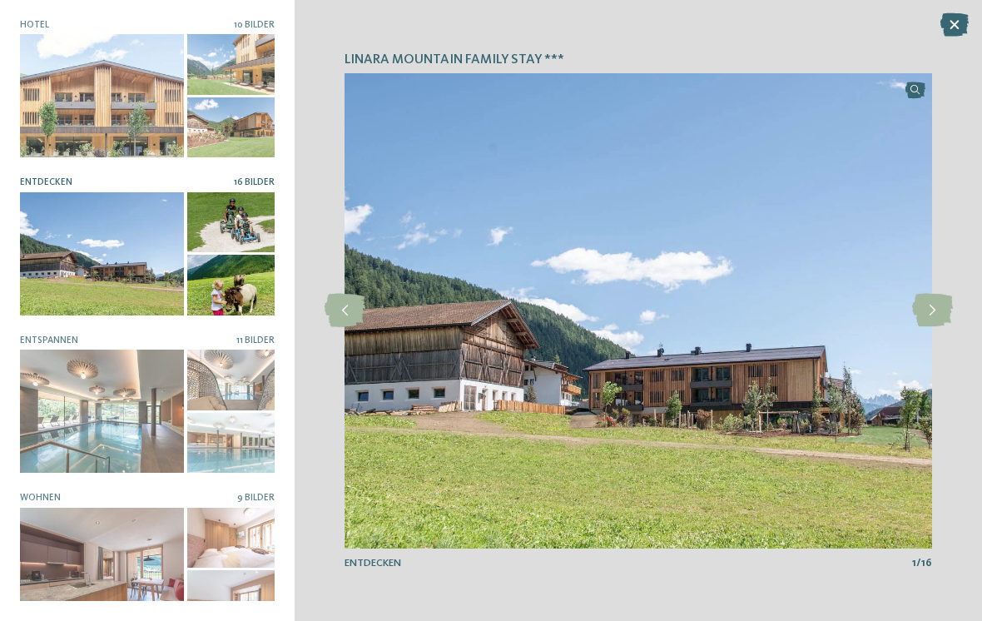
click at [936, 310] on icon at bounding box center [932, 310] width 41 height 33
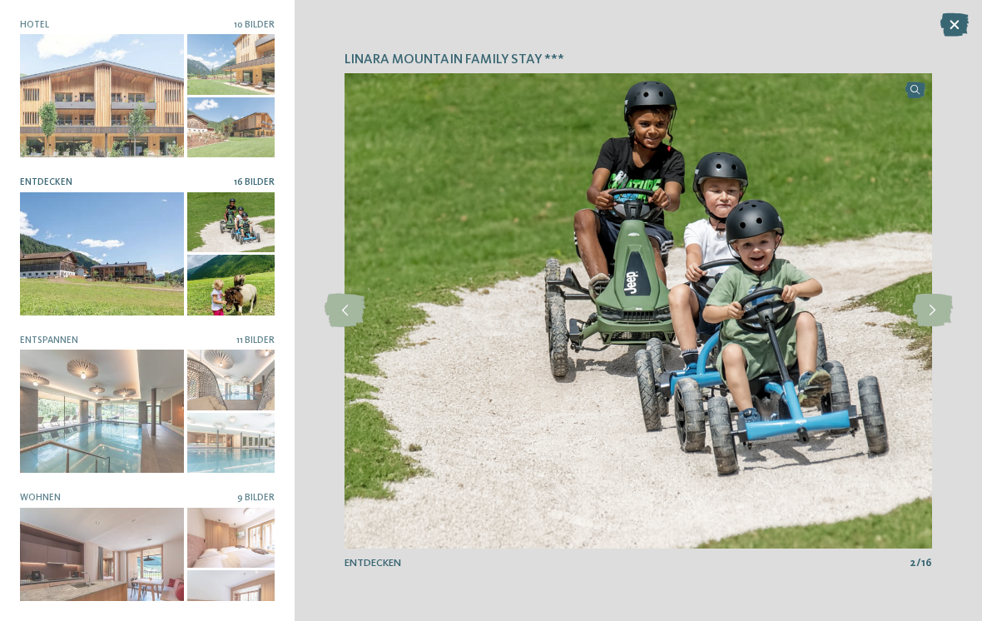
click at [937, 305] on icon at bounding box center [932, 310] width 41 height 33
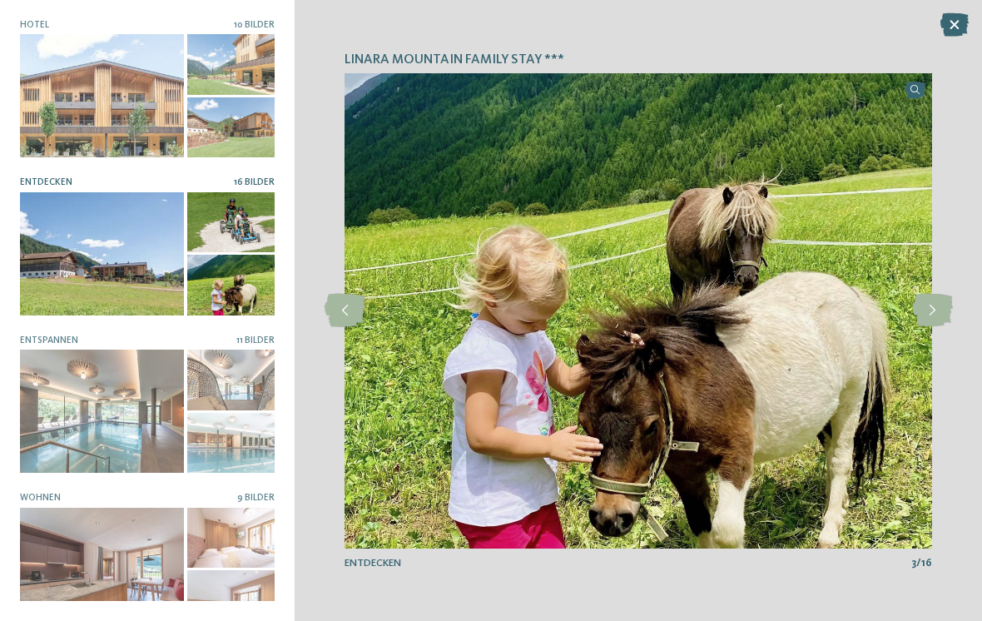
click at [941, 306] on icon at bounding box center [932, 310] width 41 height 33
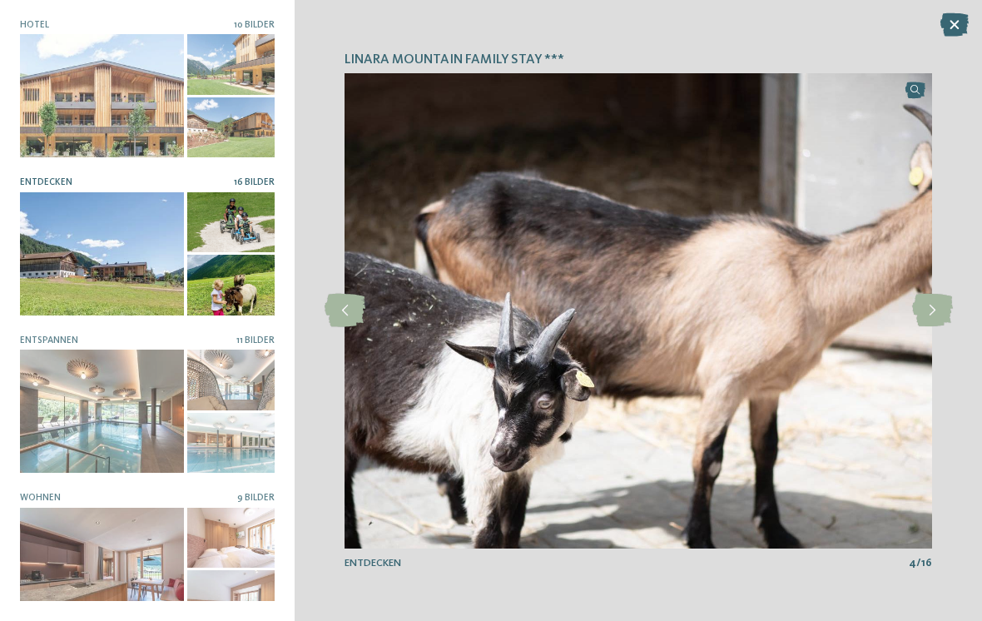
click at [934, 305] on icon at bounding box center [932, 310] width 41 height 33
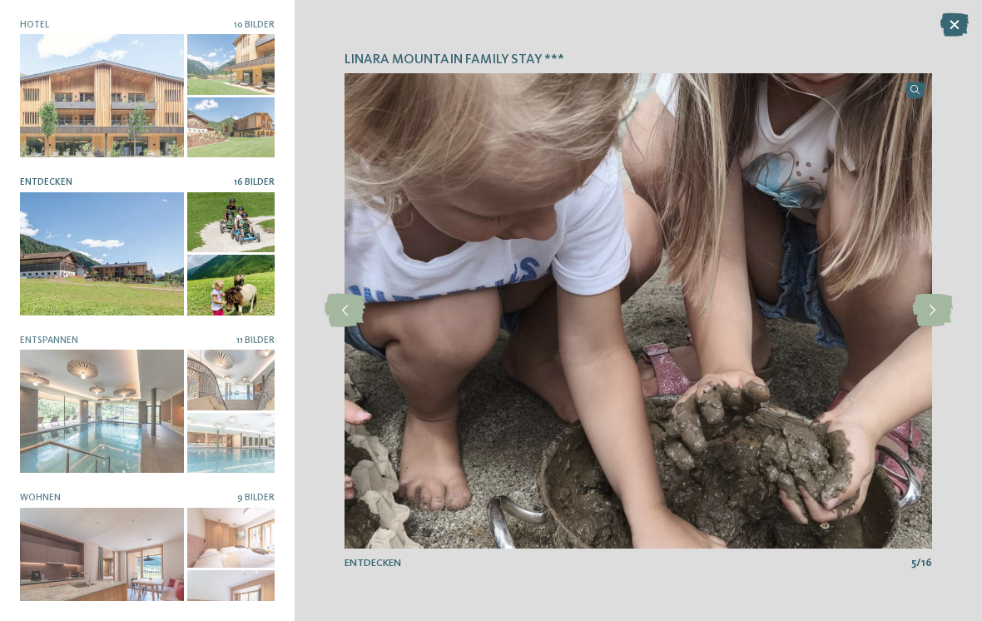
click at [937, 315] on icon at bounding box center [932, 310] width 41 height 33
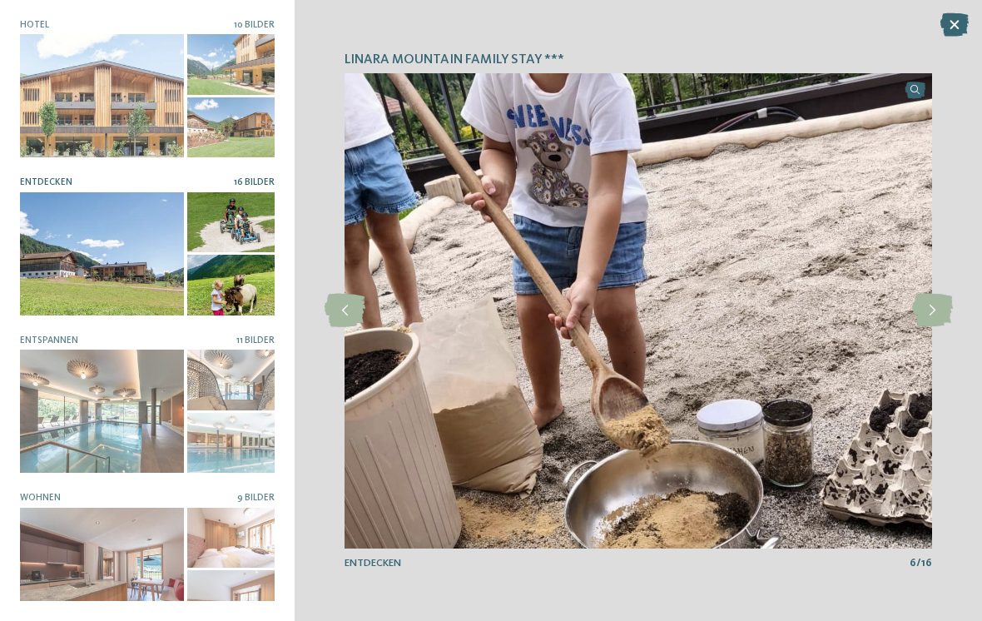
click at [938, 311] on icon at bounding box center [932, 310] width 41 height 33
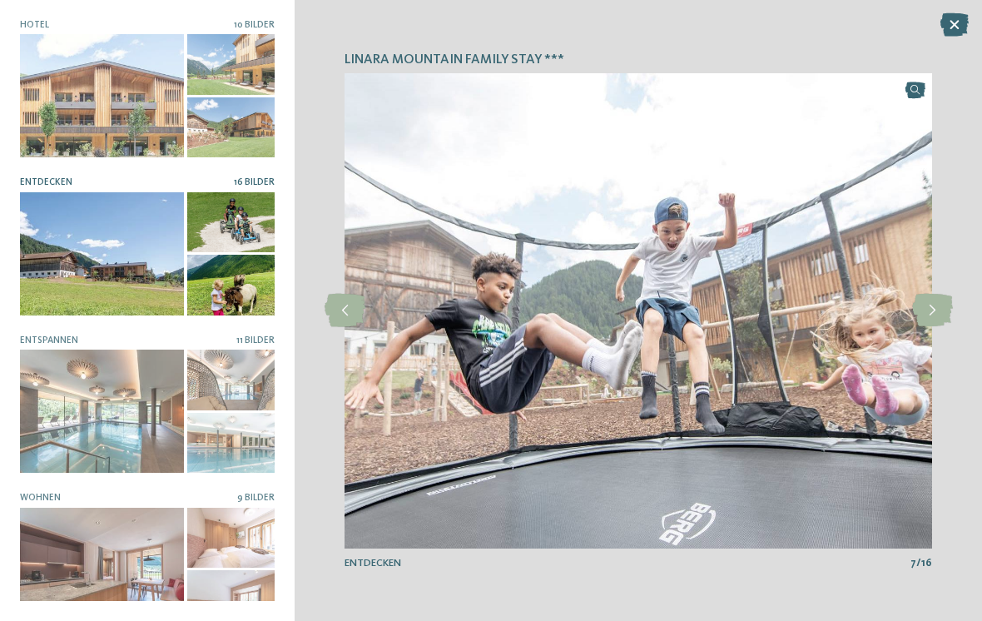
click at [935, 304] on icon at bounding box center [932, 310] width 41 height 33
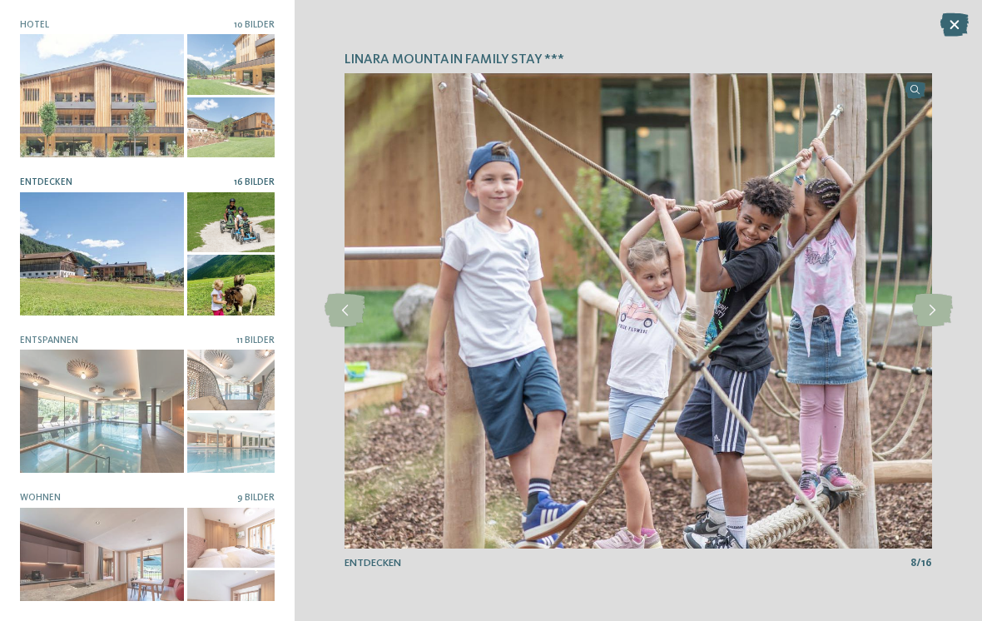
click at [932, 310] on icon at bounding box center [932, 310] width 41 height 33
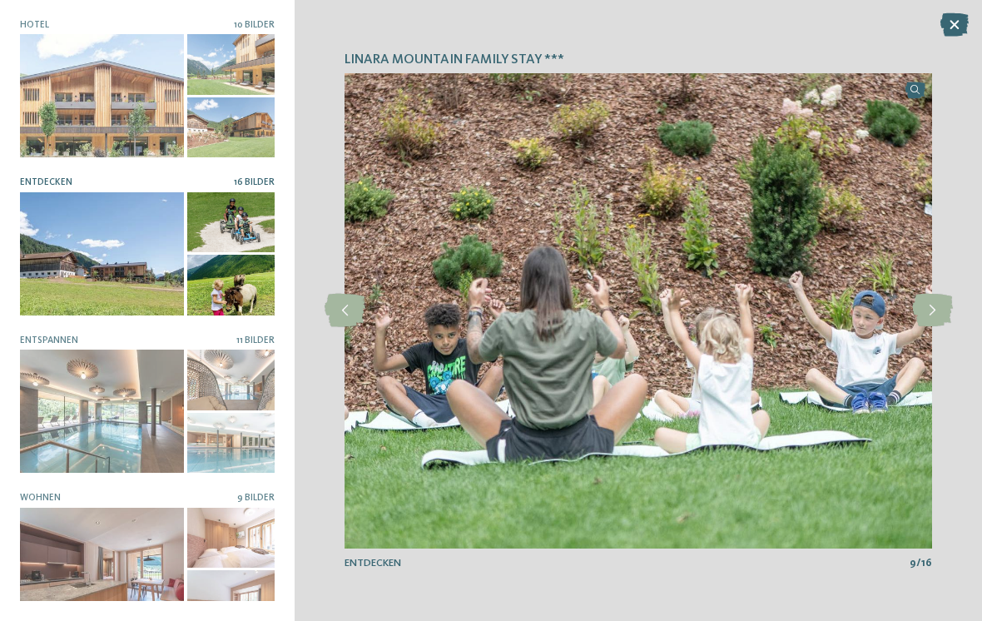
click at [931, 308] on icon at bounding box center [932, 310] width 41 height 33
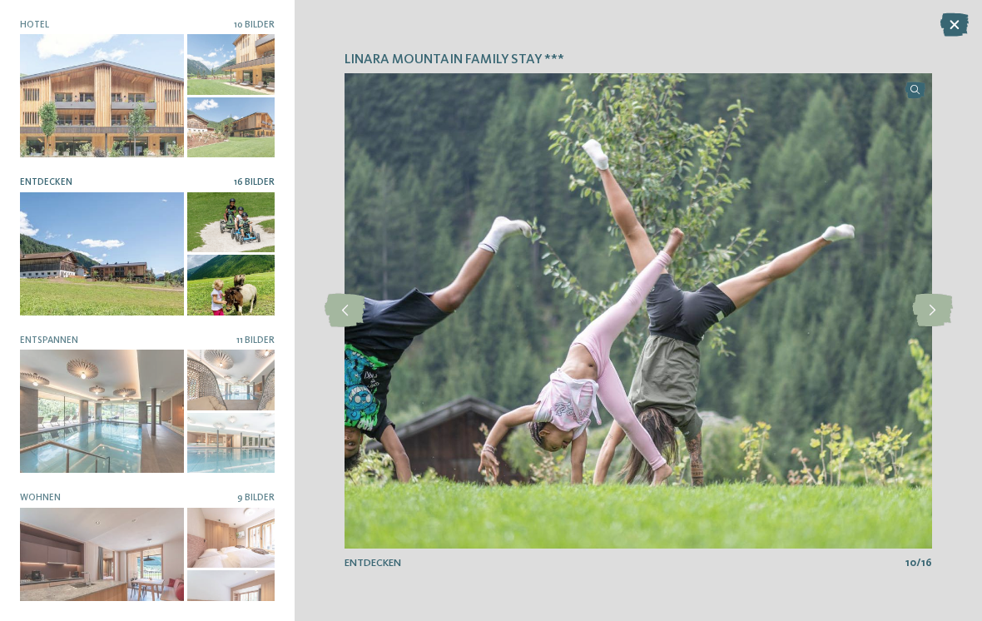
click at [941, 301] on icon at bounding box center [932, 310] width 41 height 33
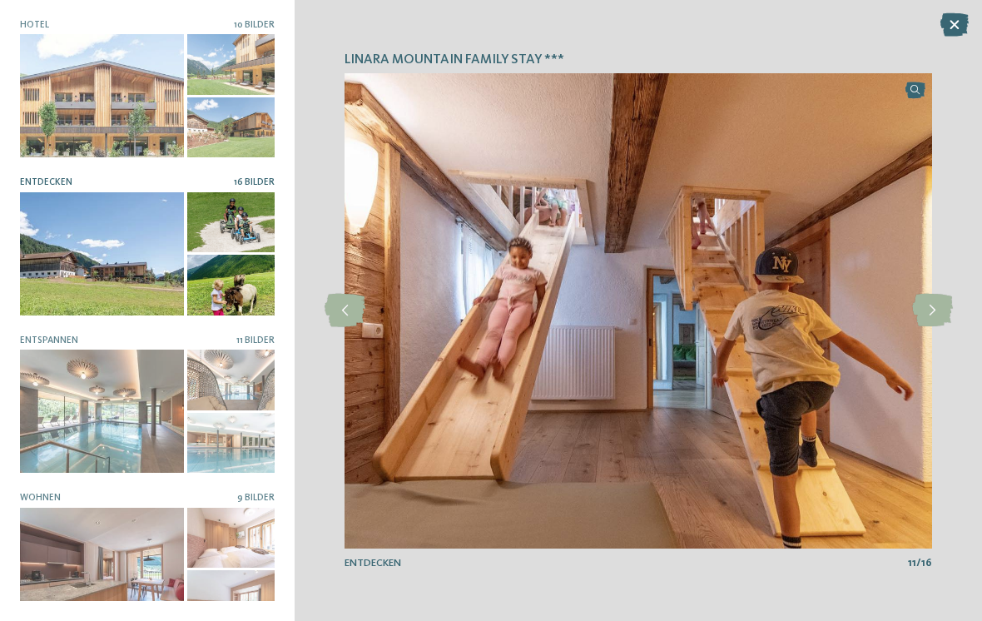
click at [936, 306] on icon at bounding box center [932, 310] width 41 height 33
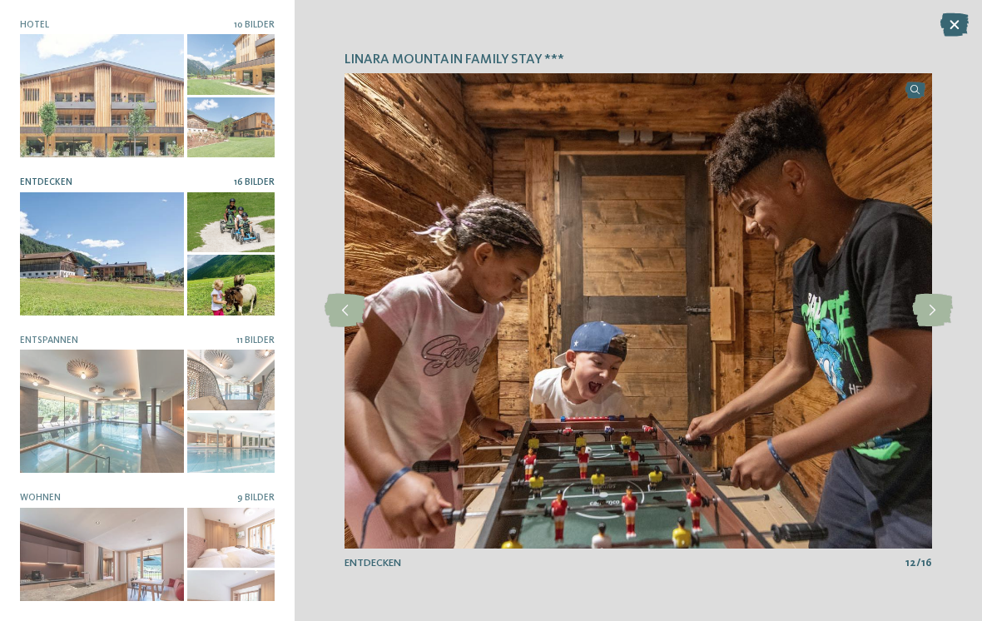
click at [942, 306] on icon at bounding box center [932, 310] width 41 height 33
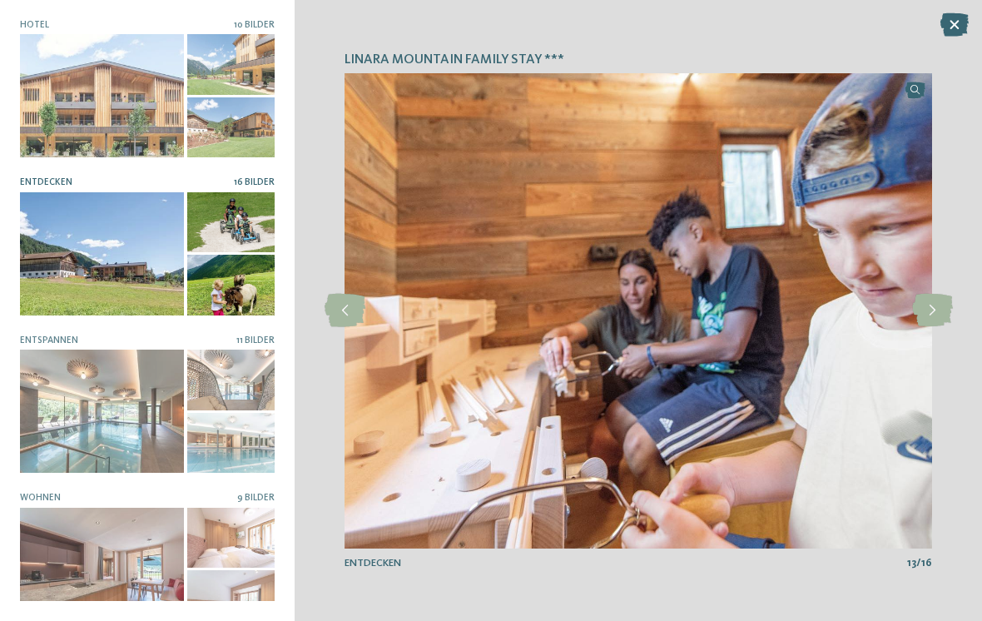
click at [923, 314] on icon at bounding box center [932, 310] width 41 height 33
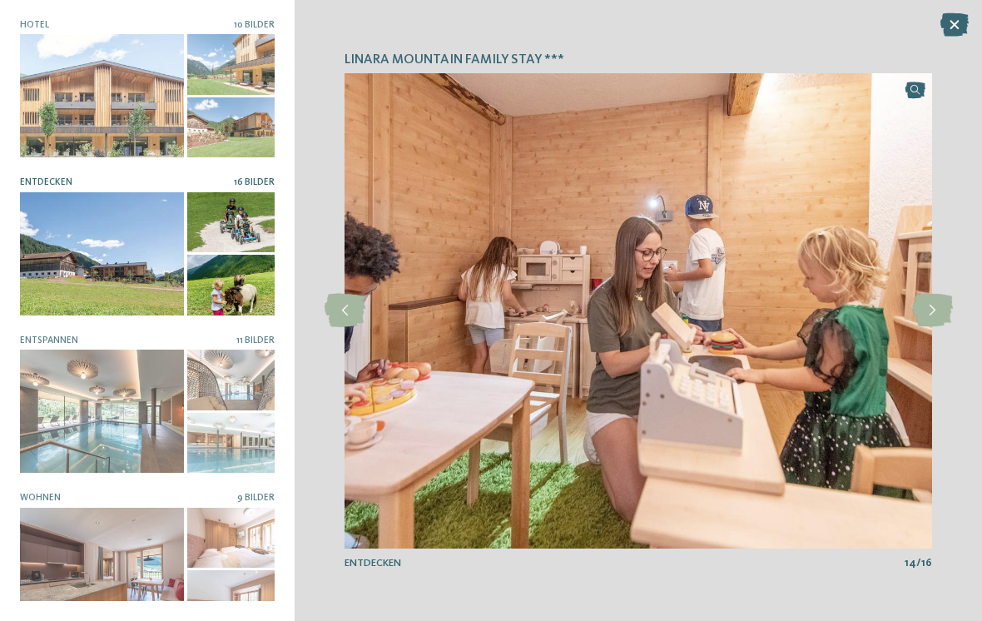
click at [933, 318] on icon at bounding box center [932, 310] width 41 height 33
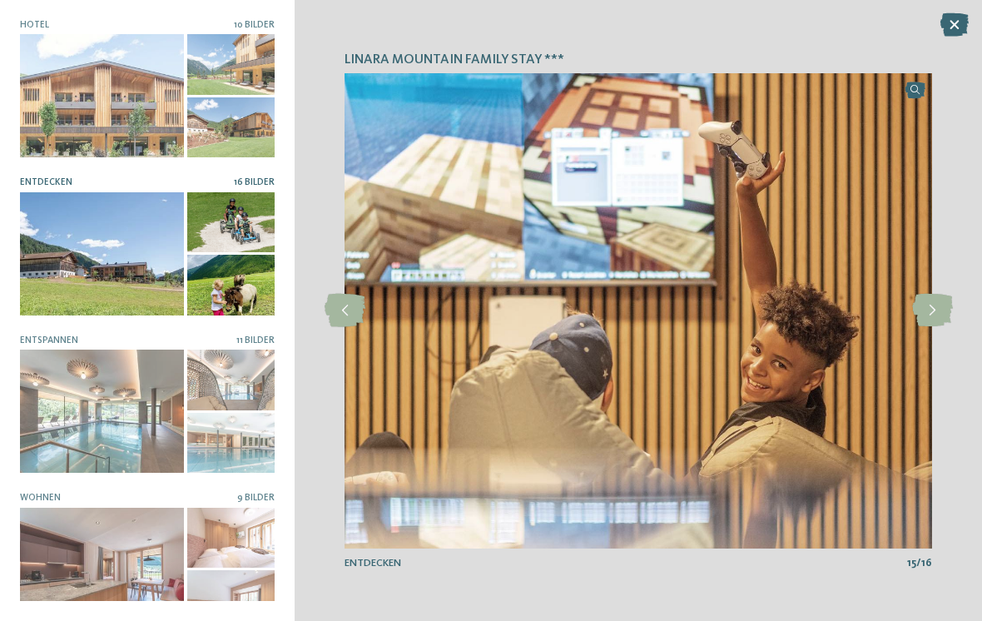
click at [937, 311] on icon at bounding box center [932, 310] width 41 height 33
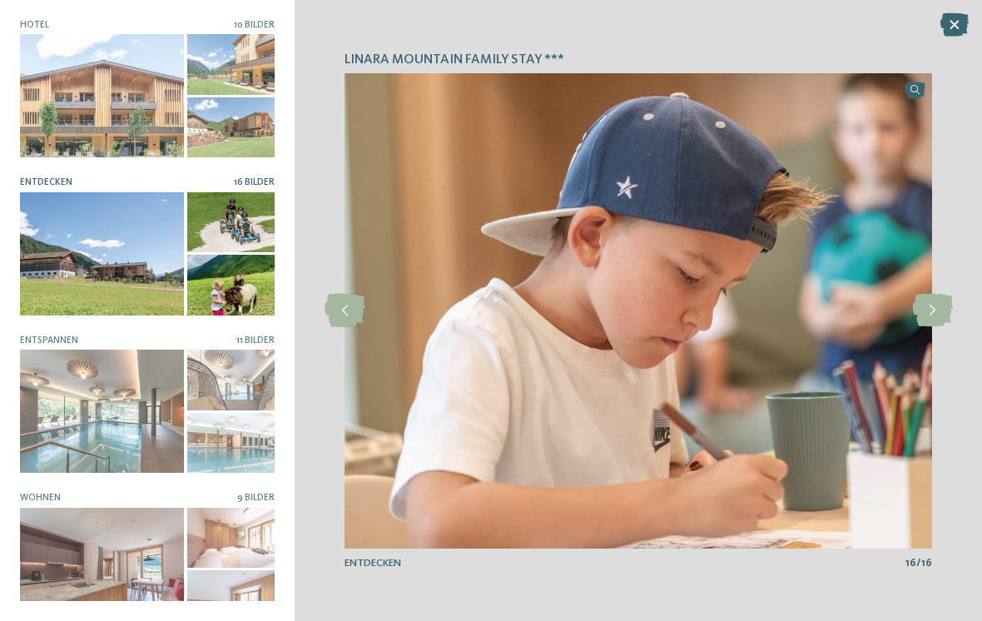
click at [940, 315] on icon at bounding box center [932, 310] width 41 height 33
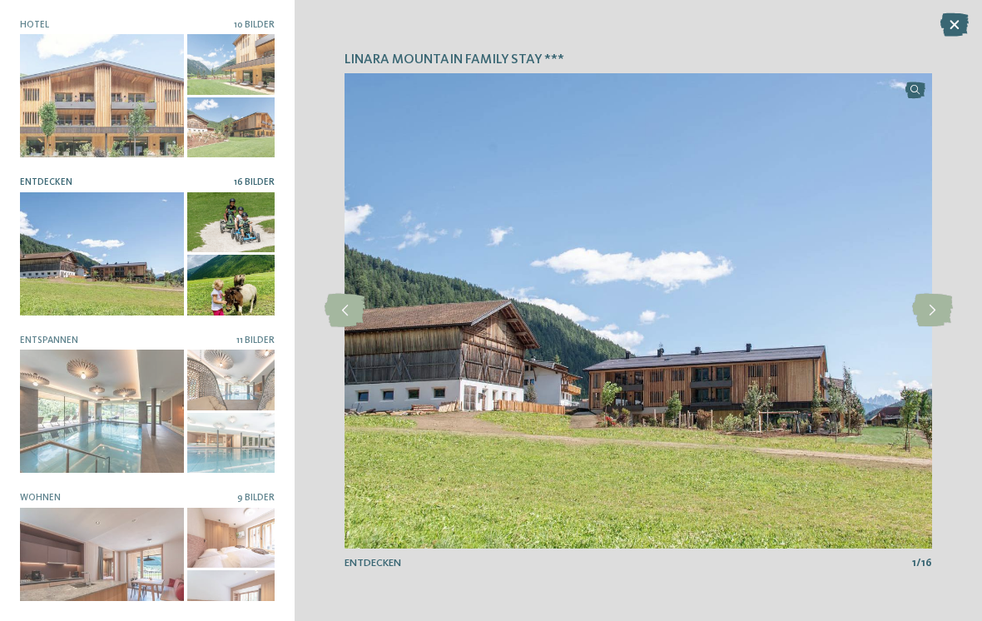
click at [939, 312] on icon at bounding box center [932, 310] width 41 height 33
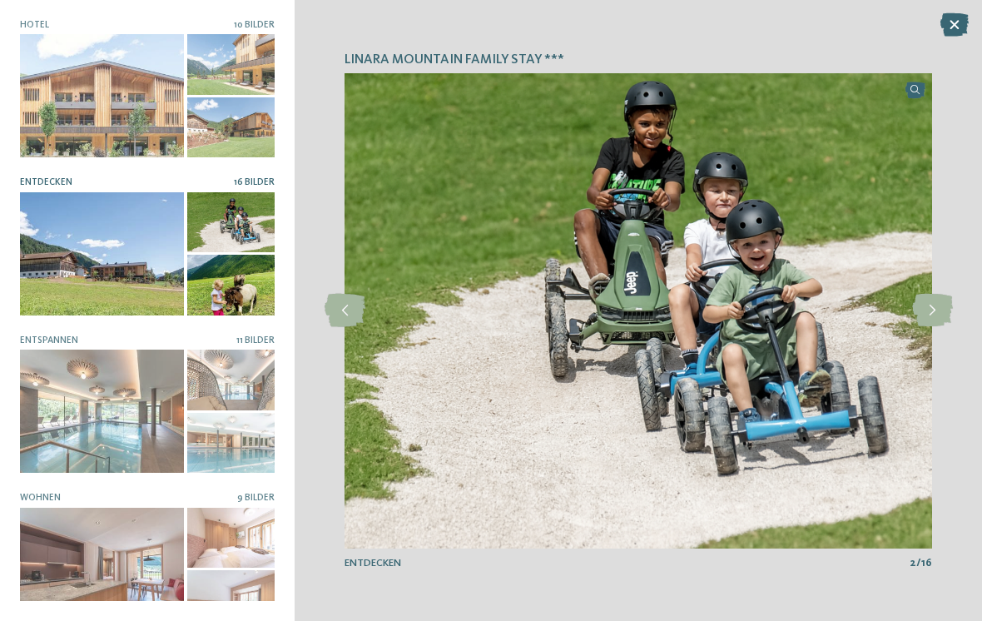
click at [182, 423] on div at bounding box center [102, 411] width 164 height 123
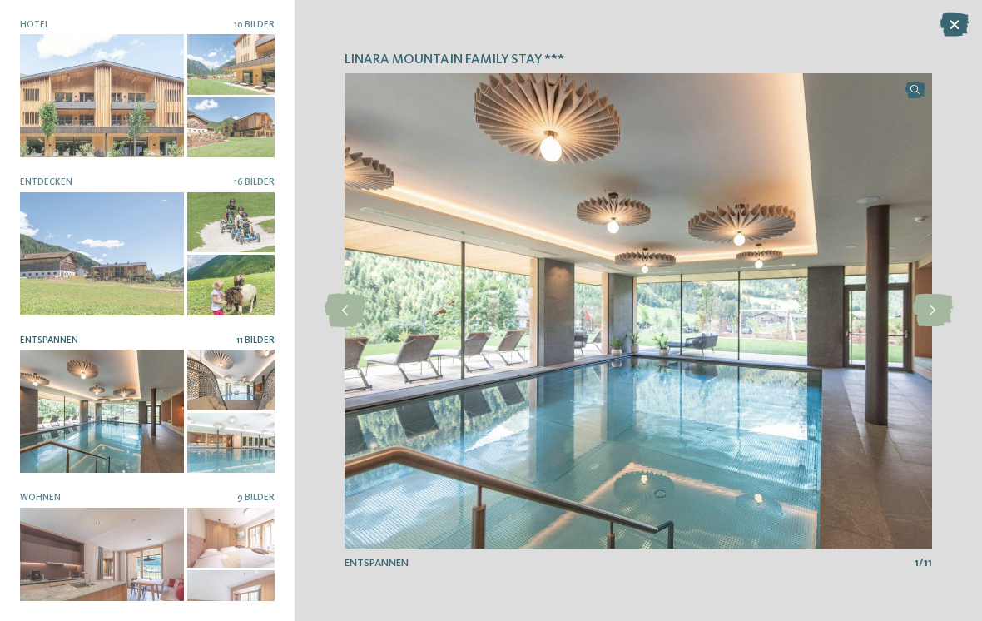
click at [936, 311] on icon at bounding box center [932, 310] width 41 height 33
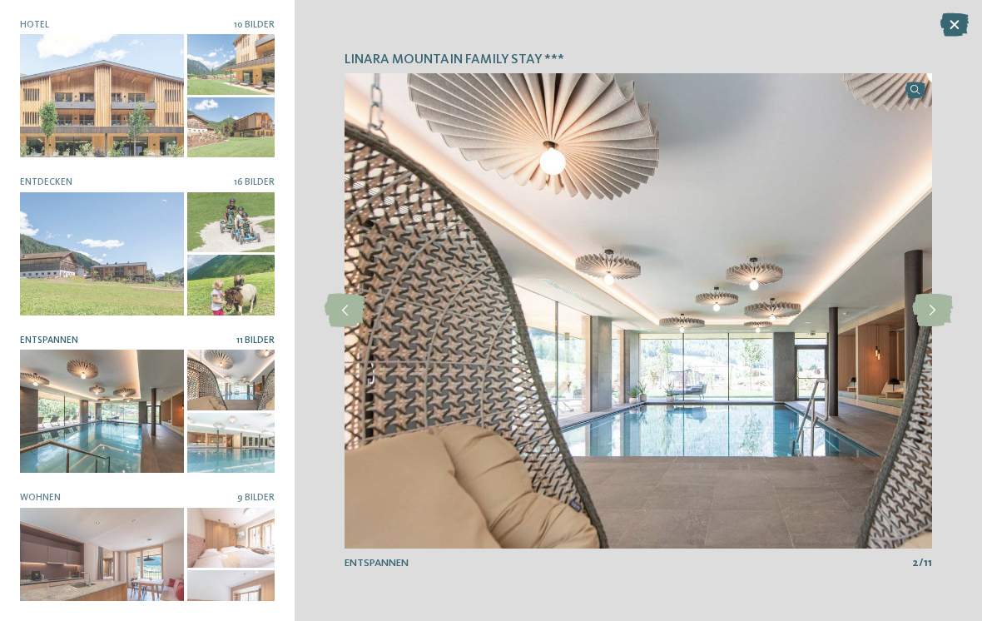
click at [944, 312] on icon at bounding box center [932, 310] width 41 height 33
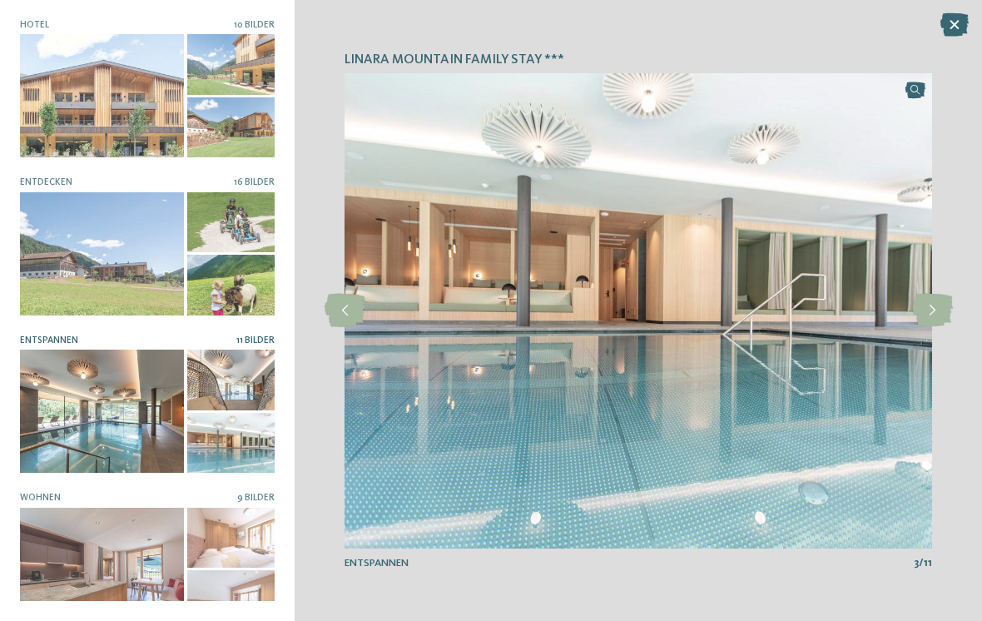
click at [932, 310] on icon at bounding box center [932, 310] width 41 height 33
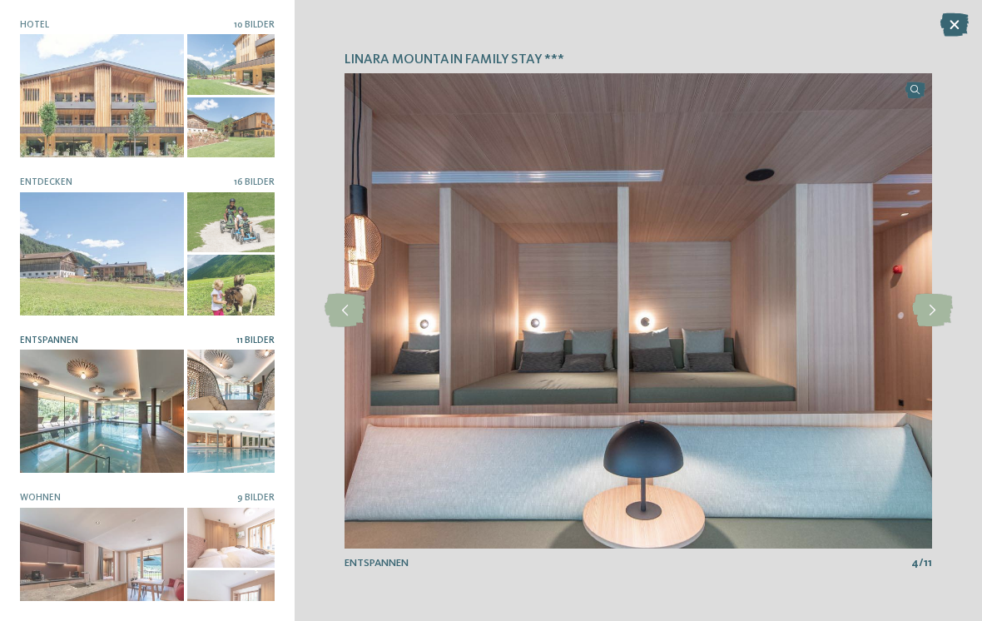
click at [940, 306] on icon at bounding box center [932, 310] width 41 height 33
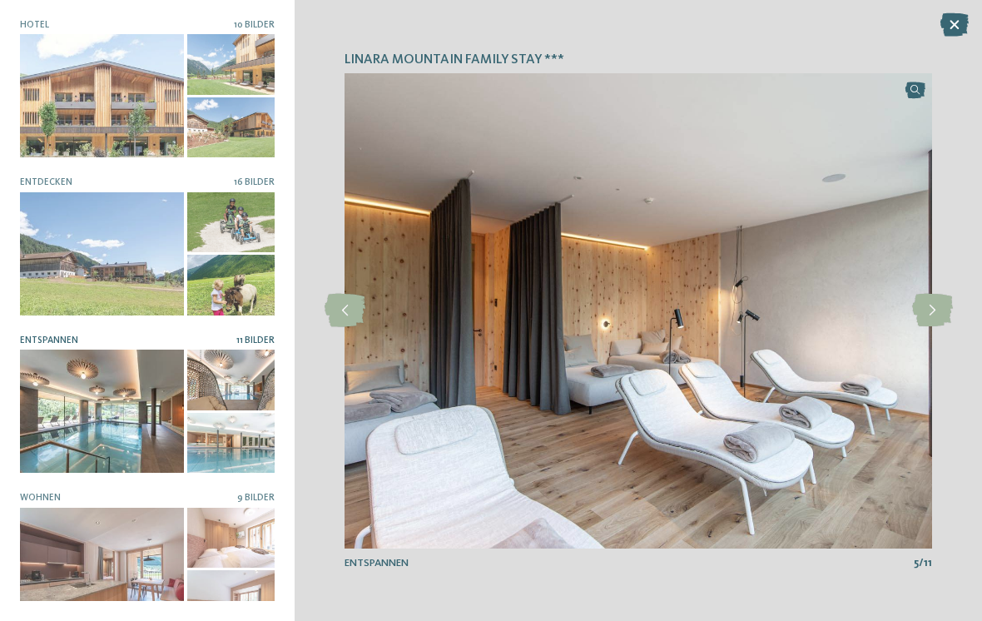
click at [937, 308] on icon at bounding box center [932, 310] width 41 height 33
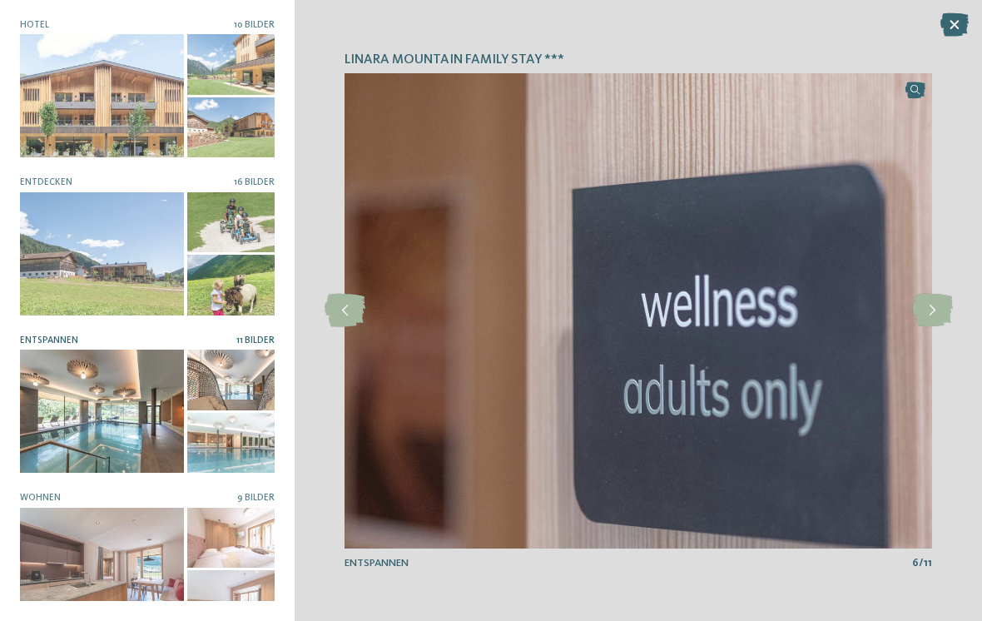
click at [926, 305] on icon at bounding box center [932, 310] width 41 height 33
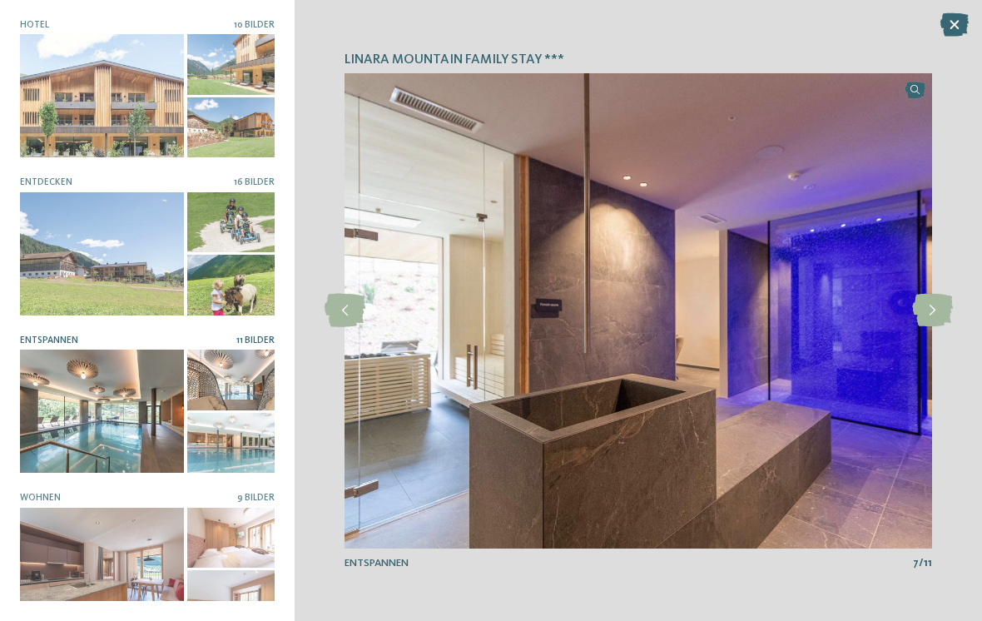
click at [930, 314] on icon at bounding box center [932, 310] width 41 height 33
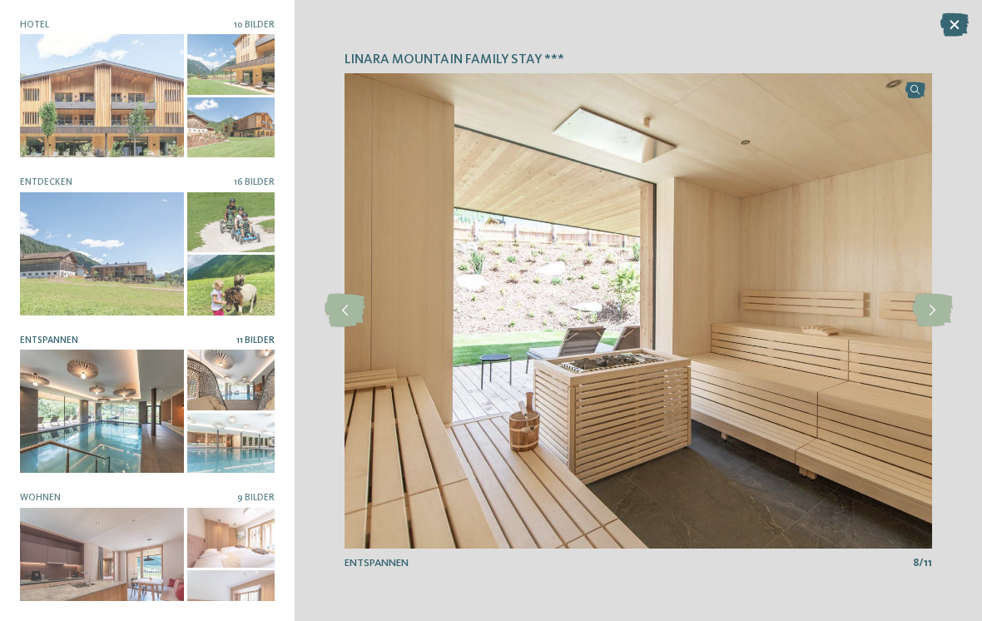
click at [933, 314] on icon at bounding box center [932, 310] width 41 height 33
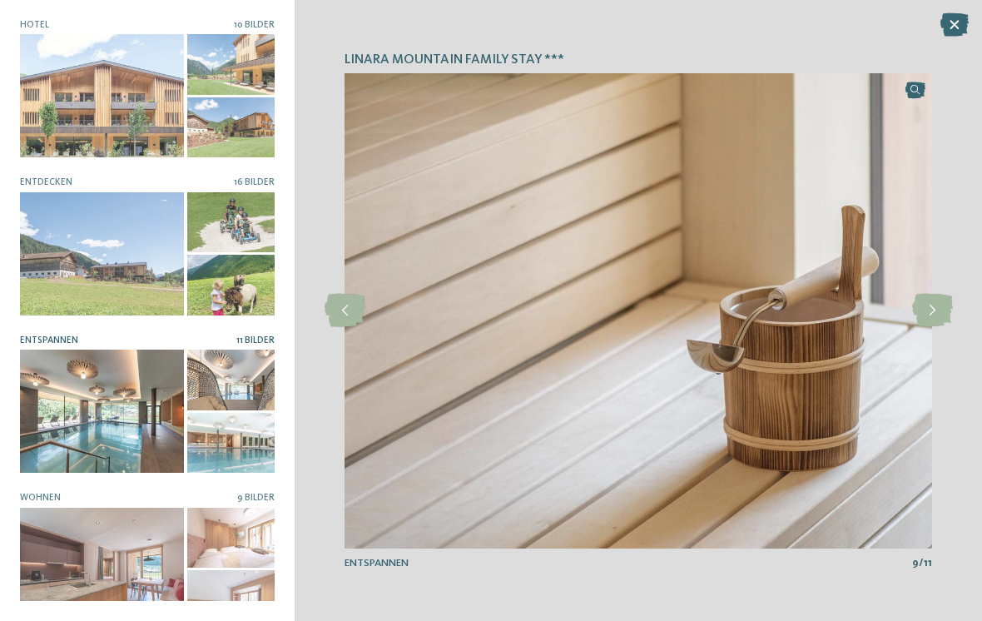
click at [932, 306] on icon at bounding box center [932, 310] width 41 height 33
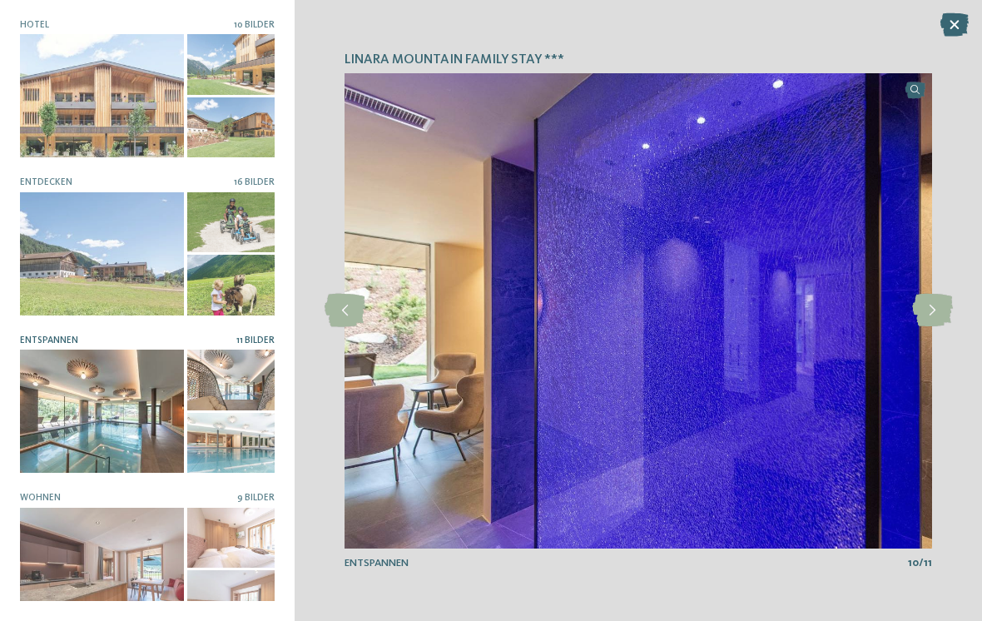
click at [940, 316] on icon at bounding box center [932, 310] width 41 height 33
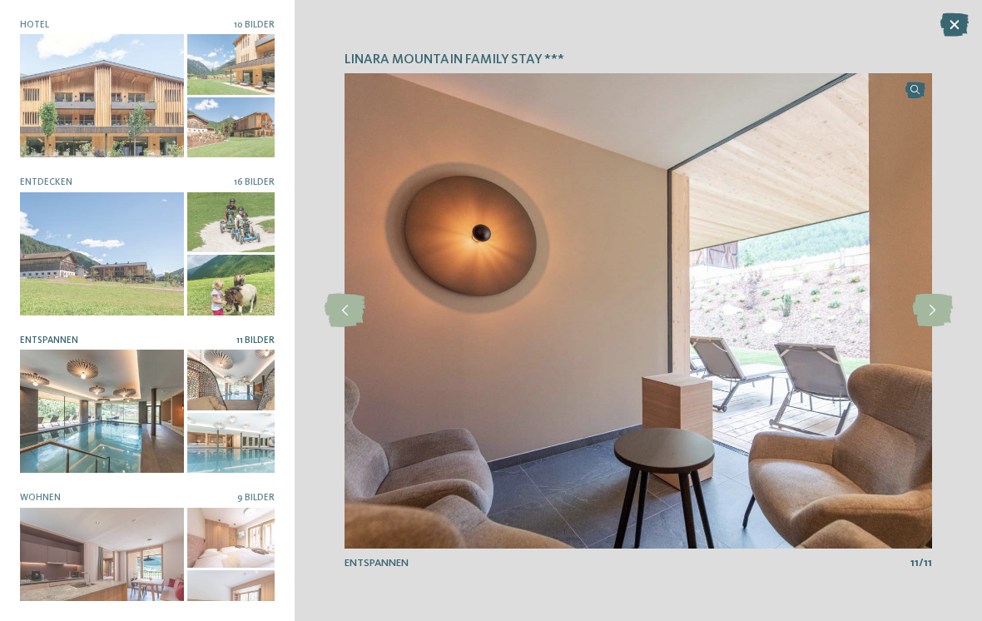
click at [937, 312] on icon at bounding box center [932, 310] width 41 height 33
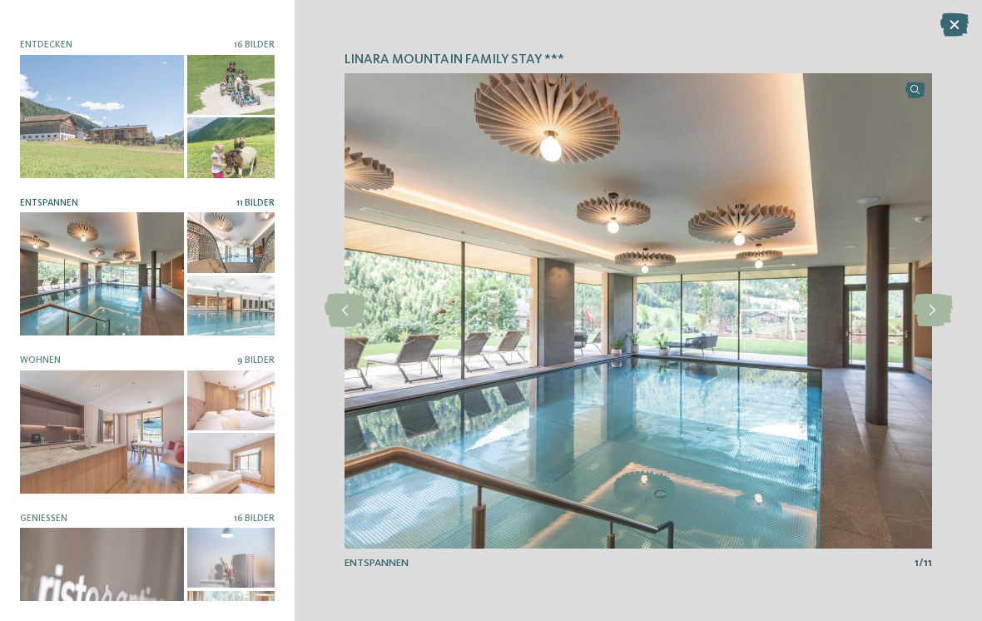
scroll to position [137, 0]
click at [150, 429] on div at bounding box center [102, 432] width 164 height 123
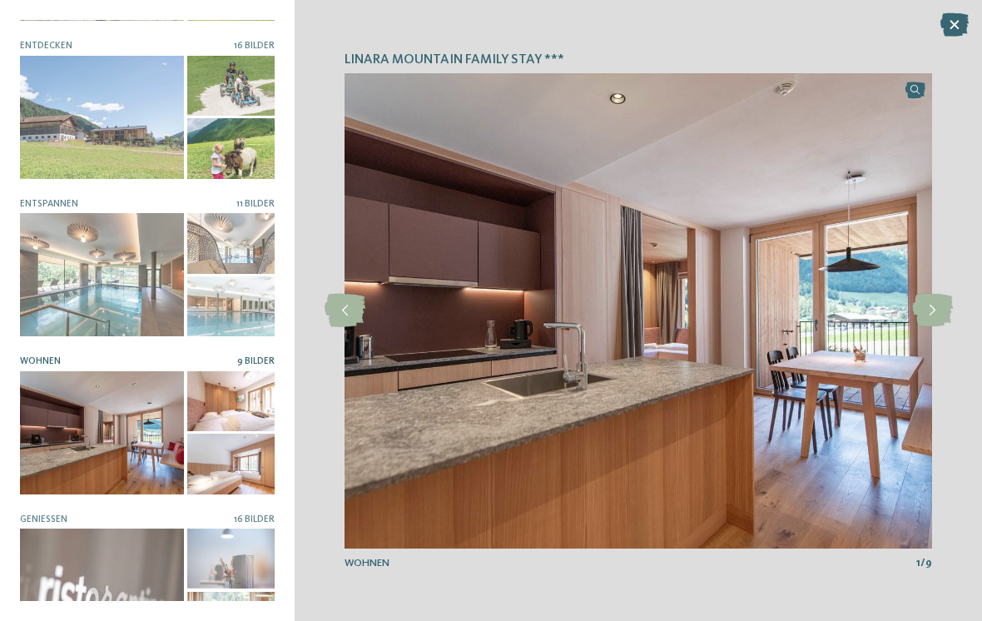
click at [936, 310] on icon at bounding box center [932, 310] width 41 height 33
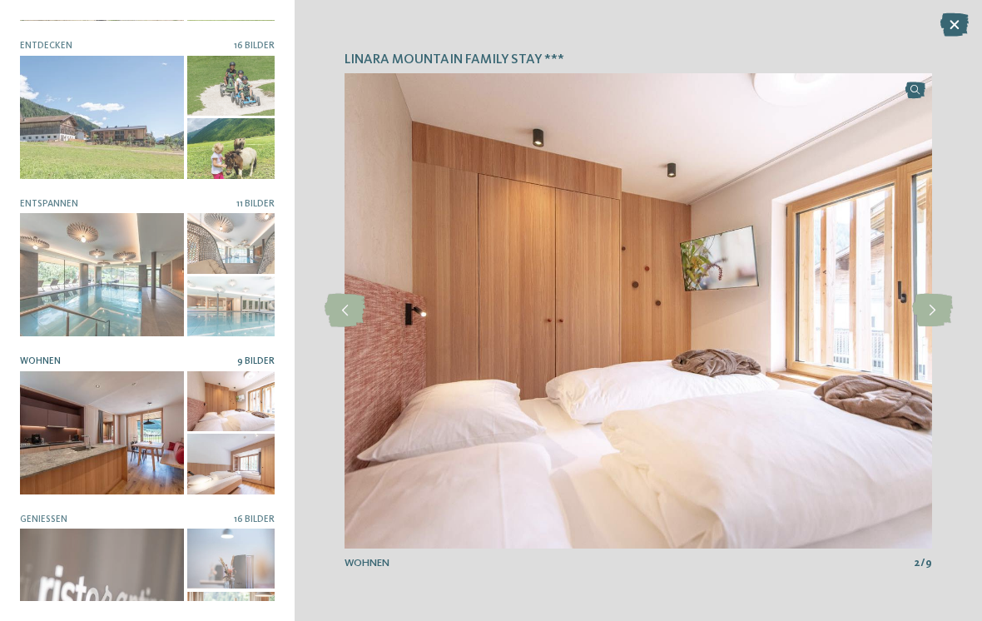
click at [936, 312] on icon at bounding box center [932, 310] width 41 height 33
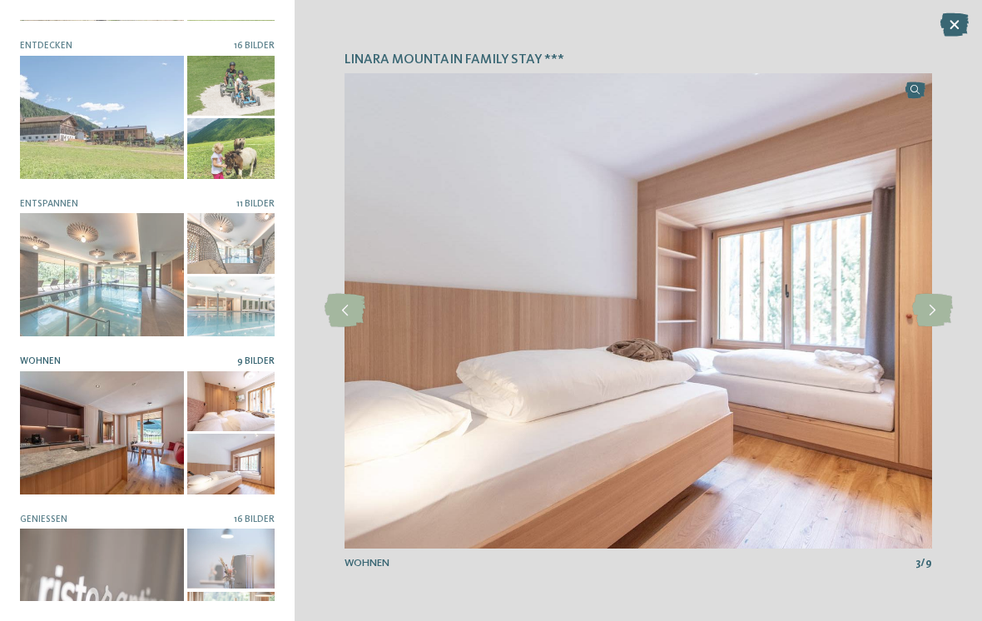
click at [934, 315] on icon at bounding box center [932, 310] width 41 height 33
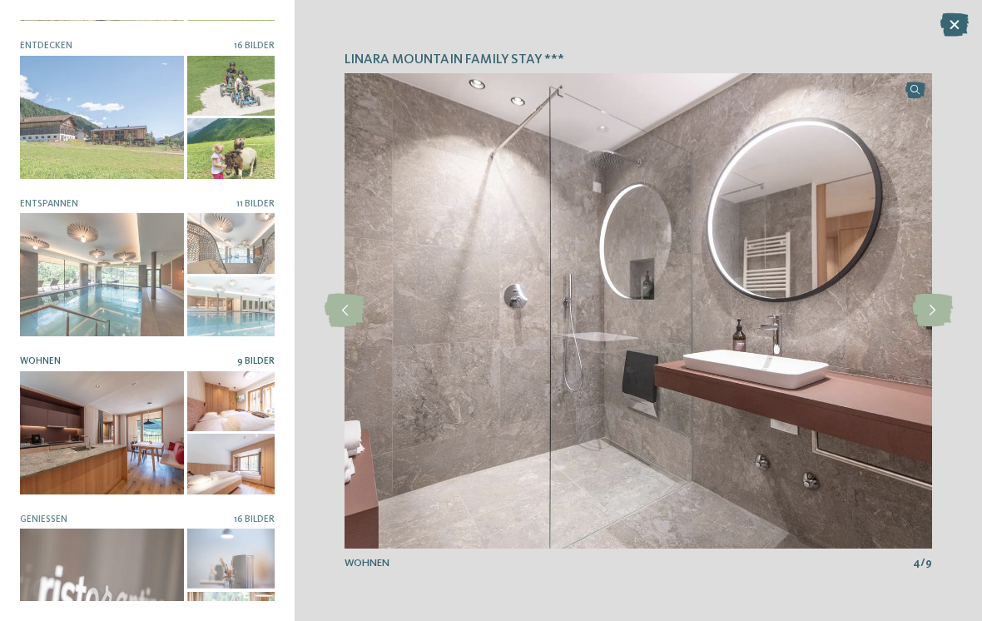
click at [931, 317] on icon at bounding box center [932, 310] width 41 height 33
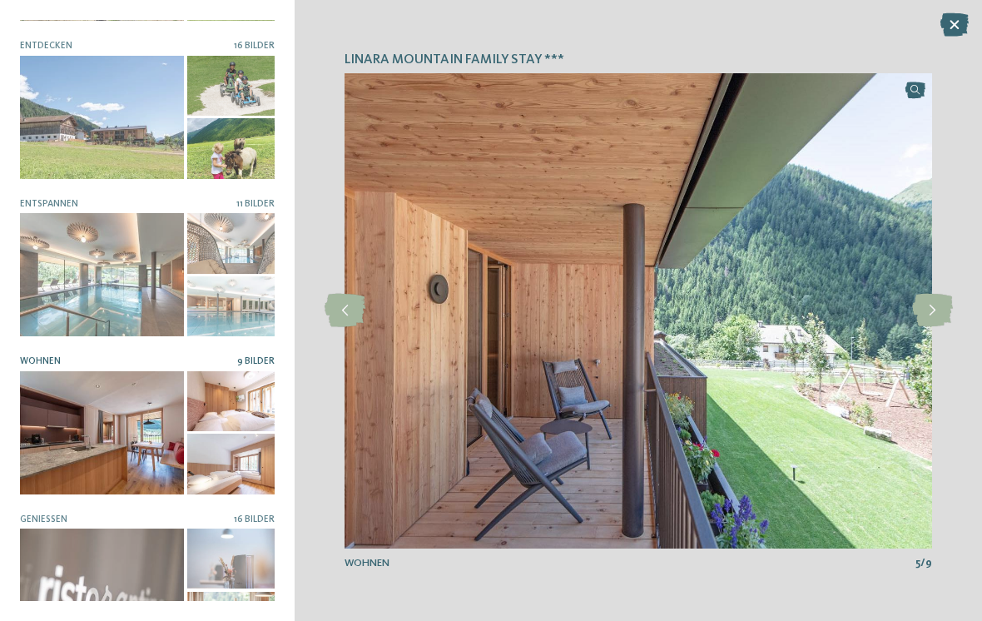
click at [929, 314] on icon at bounding box center [932, 310] width 41 height 33
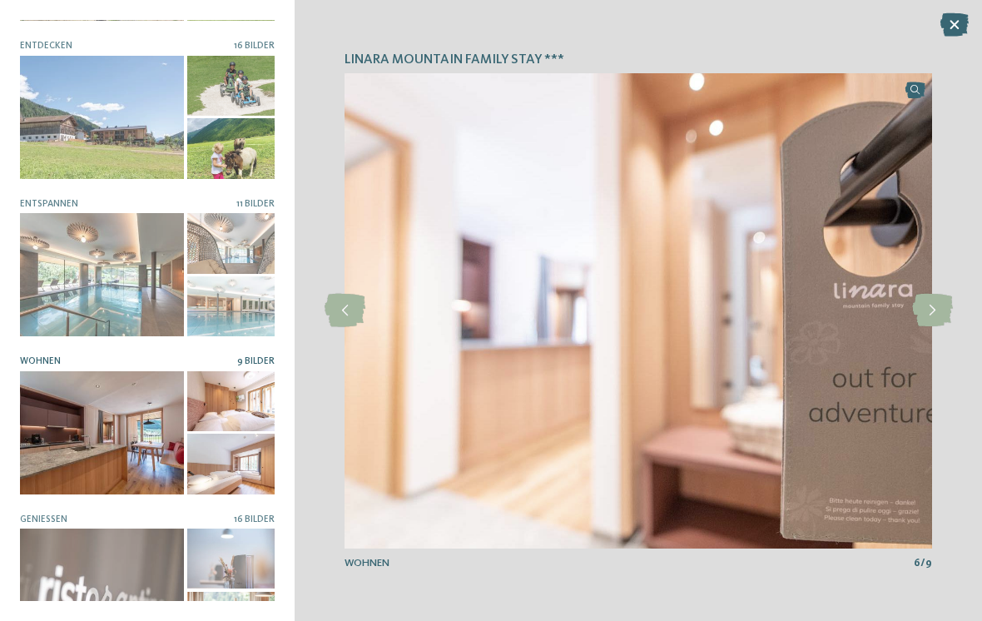
click at [935, 312] on icon at bounding box center [932, 310] width 41 height 33
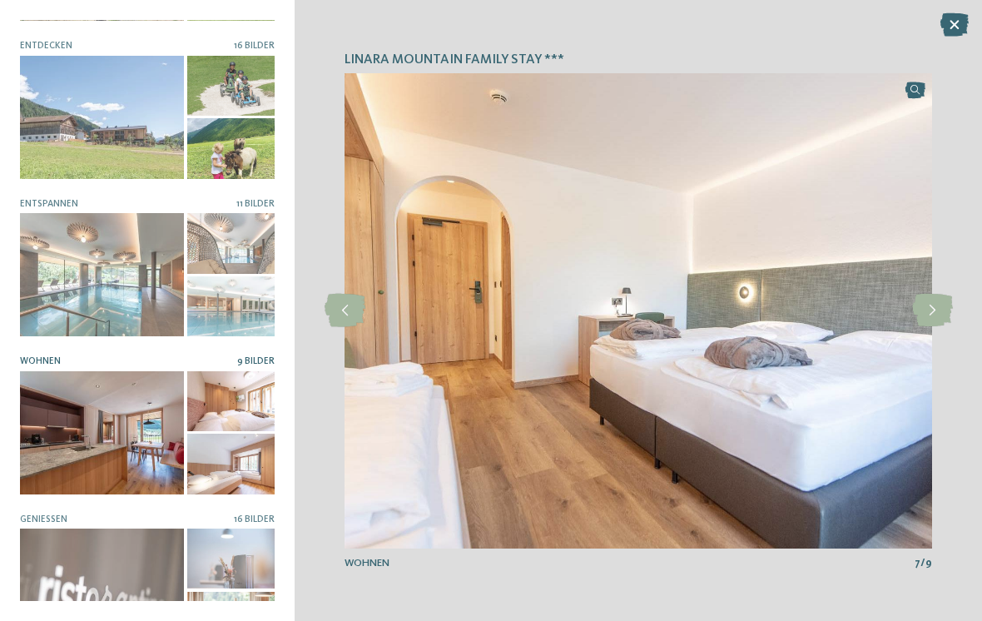
click at [931, 311] on icon at bounding box center [932, 310] width 41 height 33
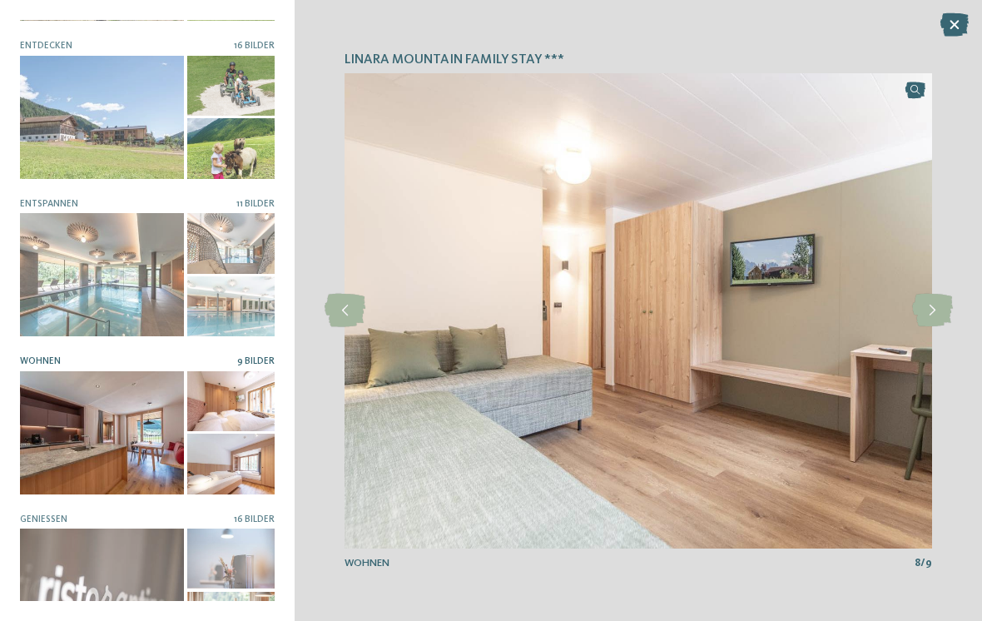
click at [938, 315] on icon at bounding box center [932, 310] width 41 height 33
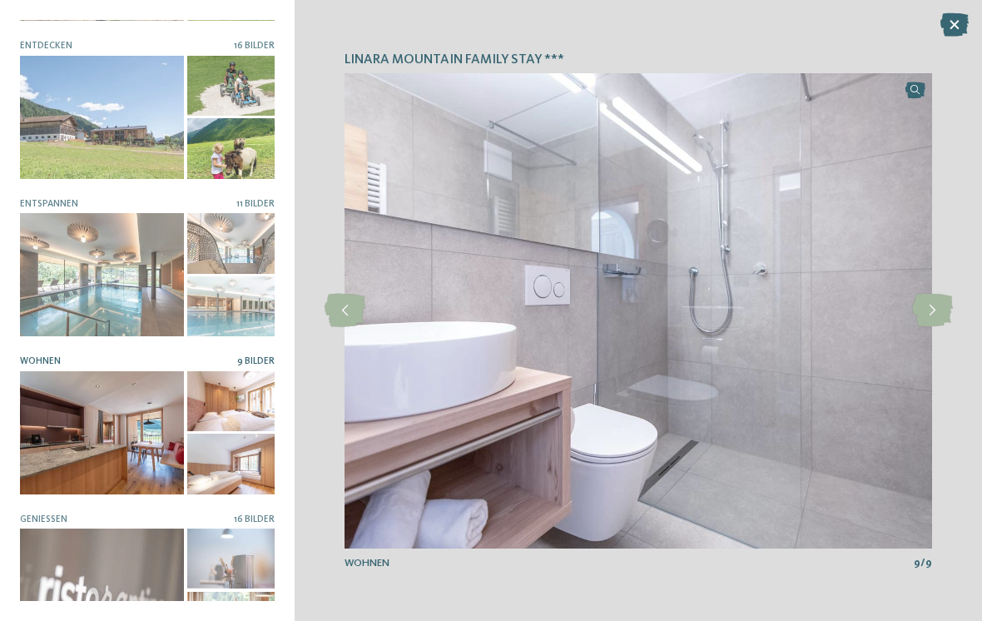
click at [941, 324] on icon at bounding box center [932, 310] width 41 height 33
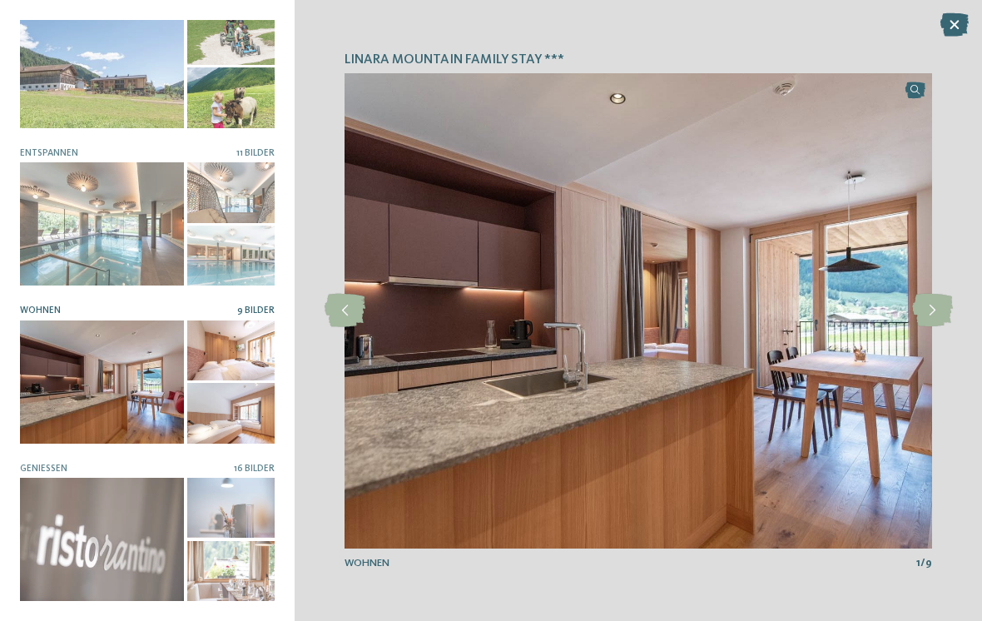
scroll to position [186, 0]
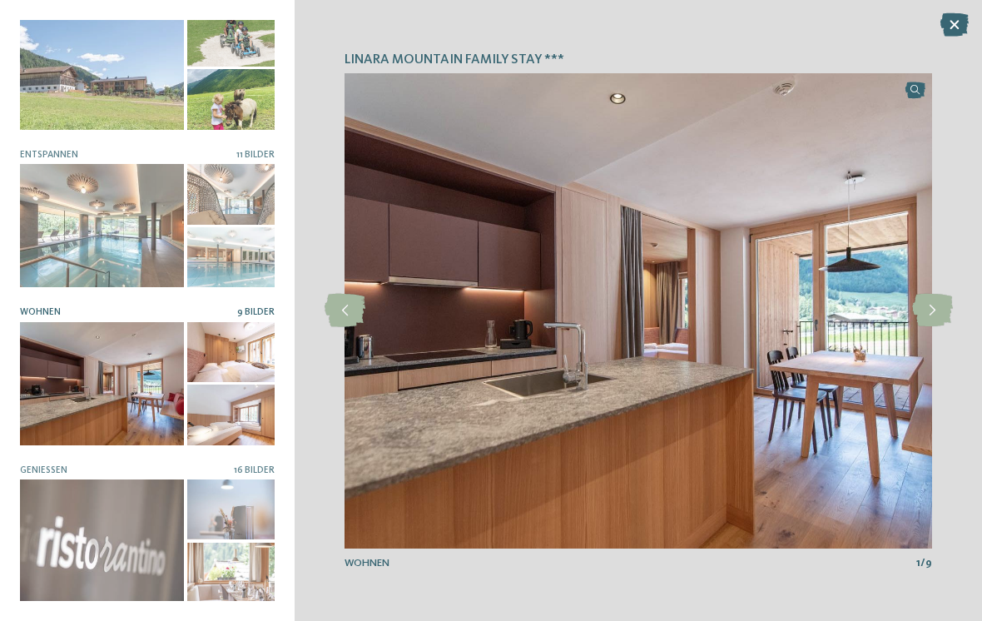
click at [135, 559] on div at bounding box center [102, 540] width 164 height 123
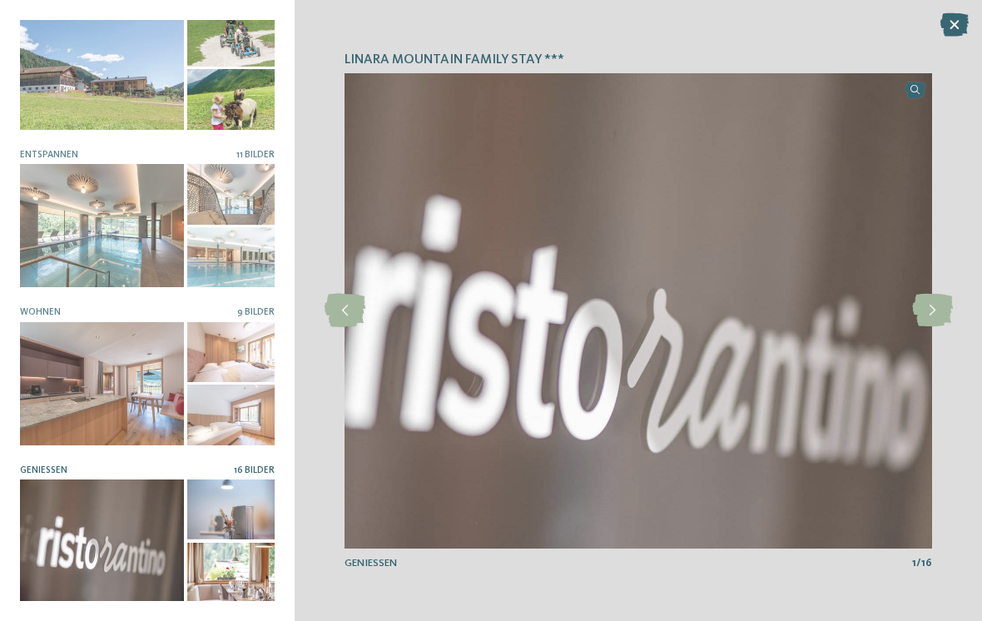
click at [921, 322] on icon at bounding box center [932, 310] width 41 height 33
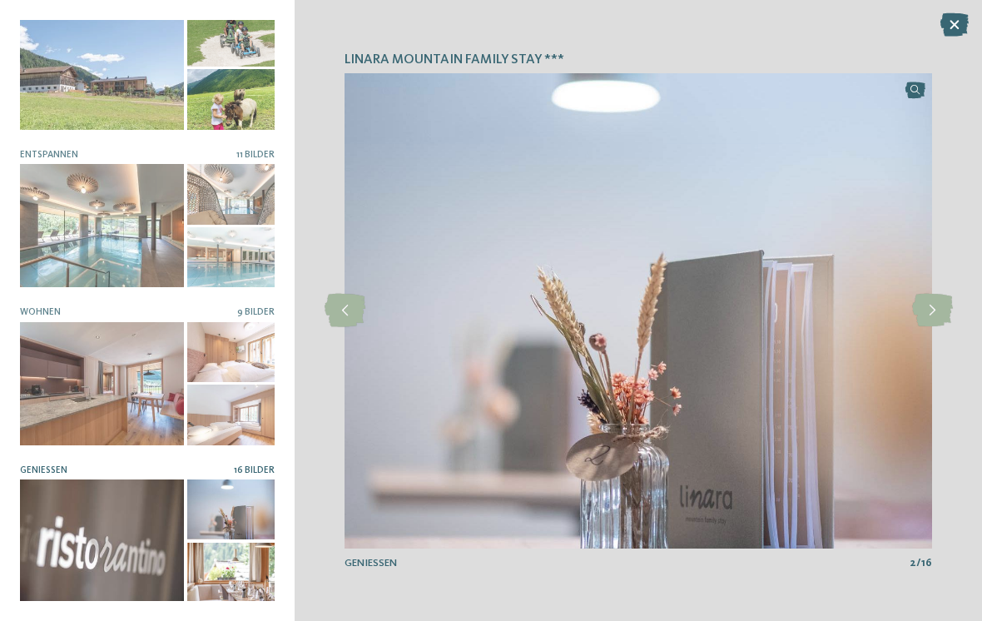
click at [930, 321] on icon at bounding box center [932, 310] width 41 height 33
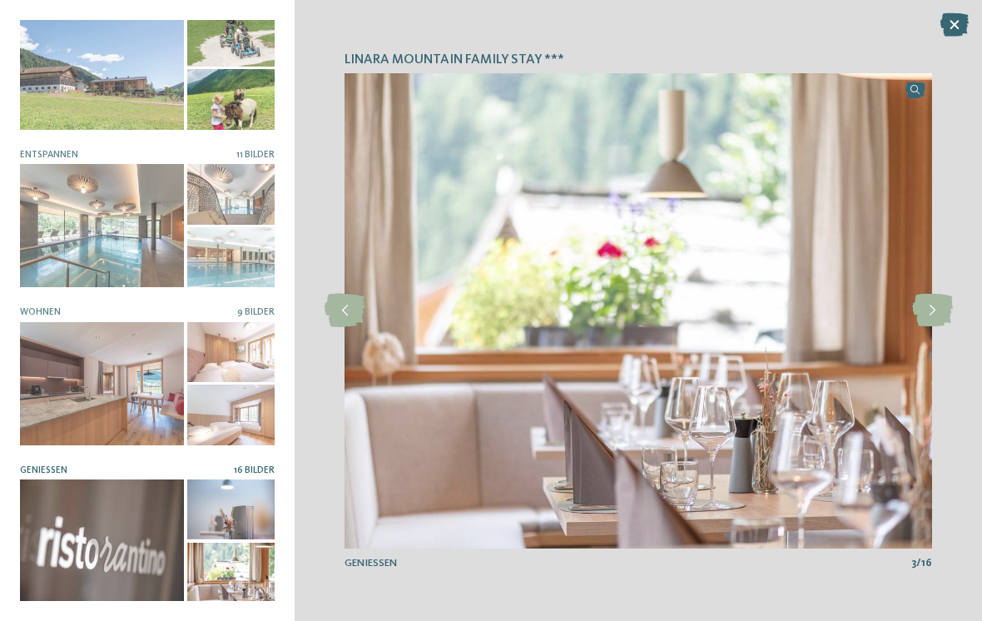
click at [926, 320] on icon at bounding box center [932, 310] width 41 height 33
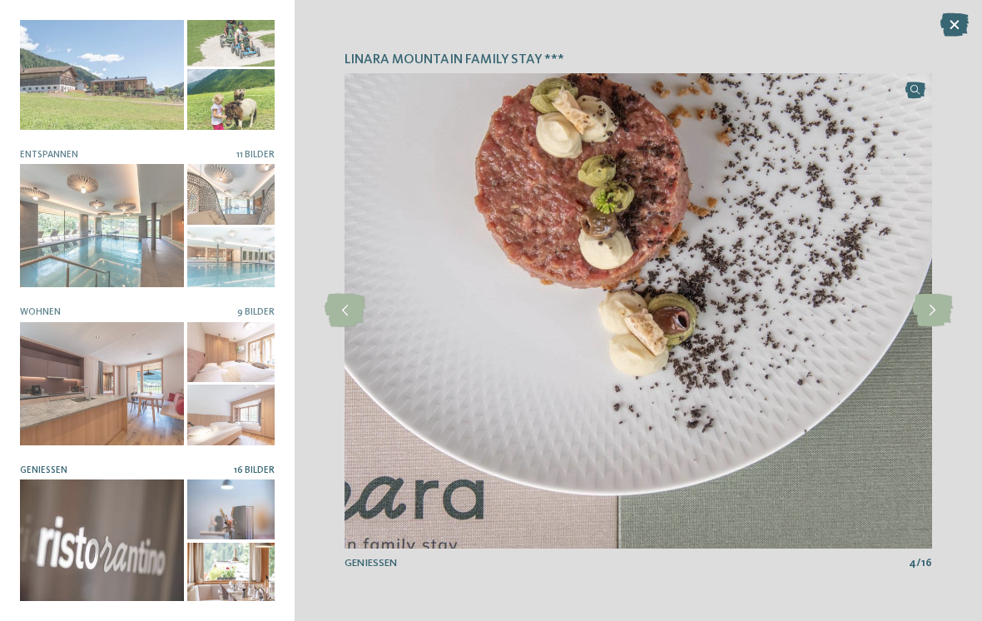
click at [933, 311] on icon at bounding box center [932, 310] width 41 height 33
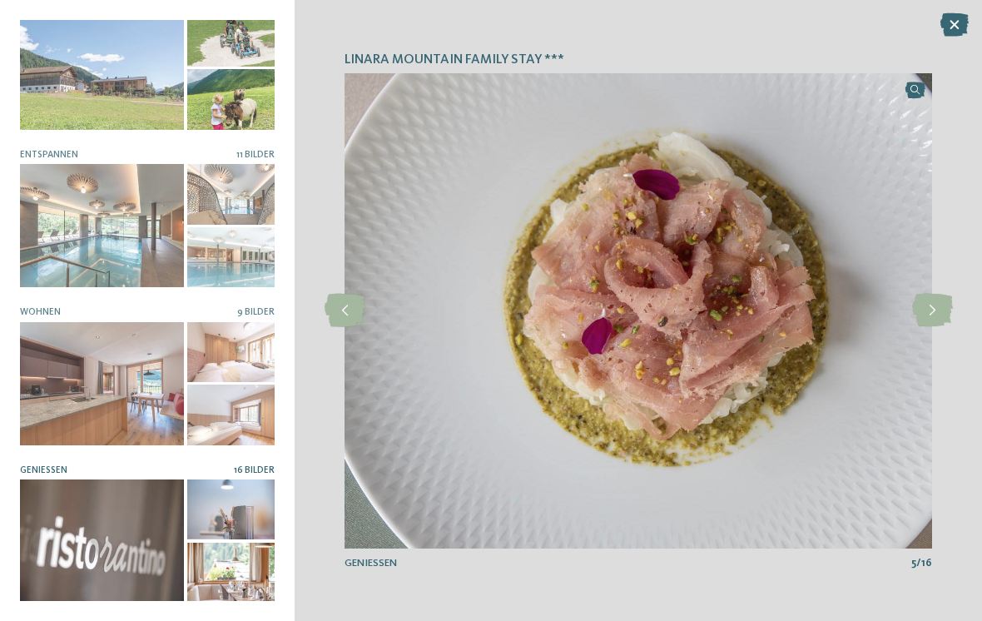
click at [929, 312] on icon at bounding box center [932, 310] width 41 height 33
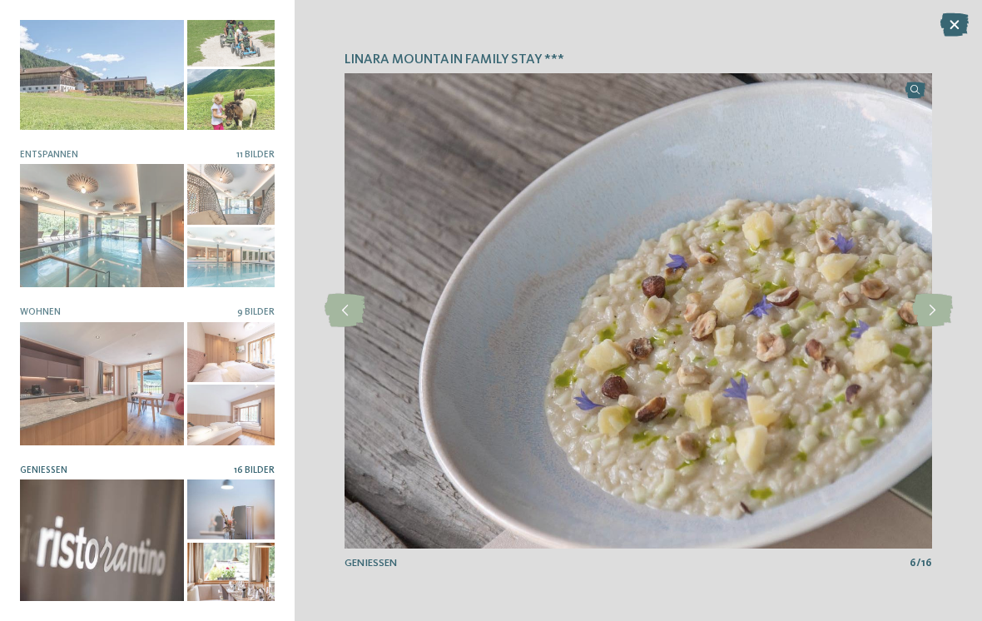
click at [925, 305] on icon at bounding box center [932, 310] width 41 height 33
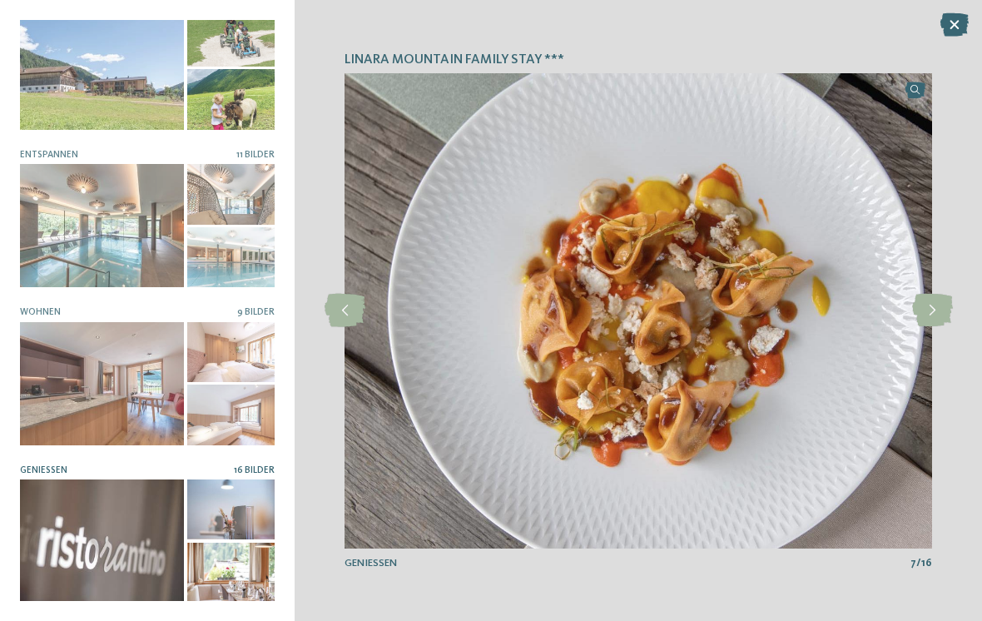
click at [921, 314] on icon at bounding box center [932, 310] width 41 height 33
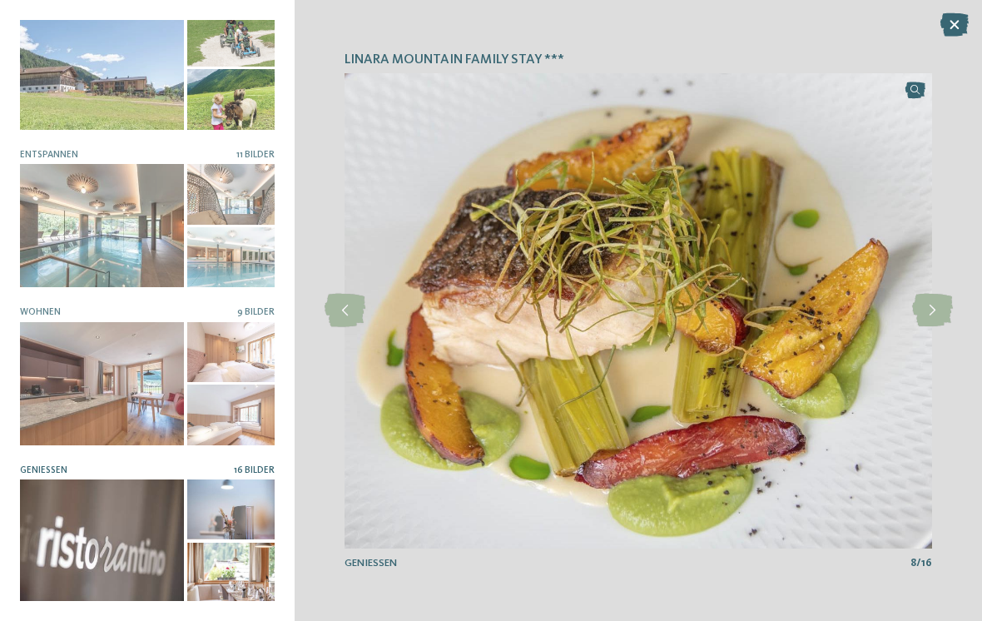
click at [920, 318] on icon at bounding box center [932, 310] width 41 height 33
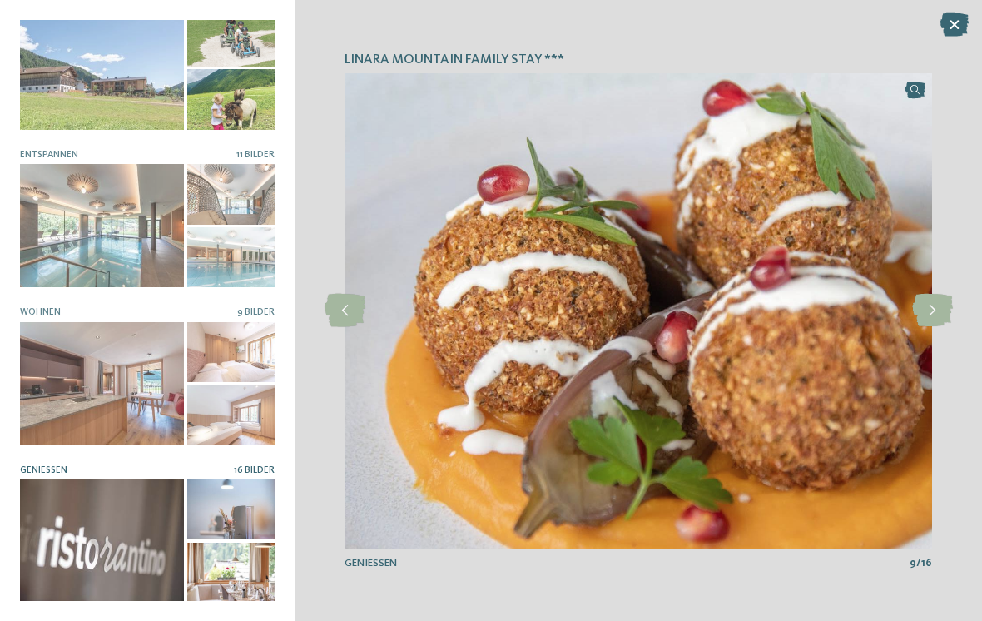
click at [927, 315] on icon at bounding box center [932, 310] width 41 height 33
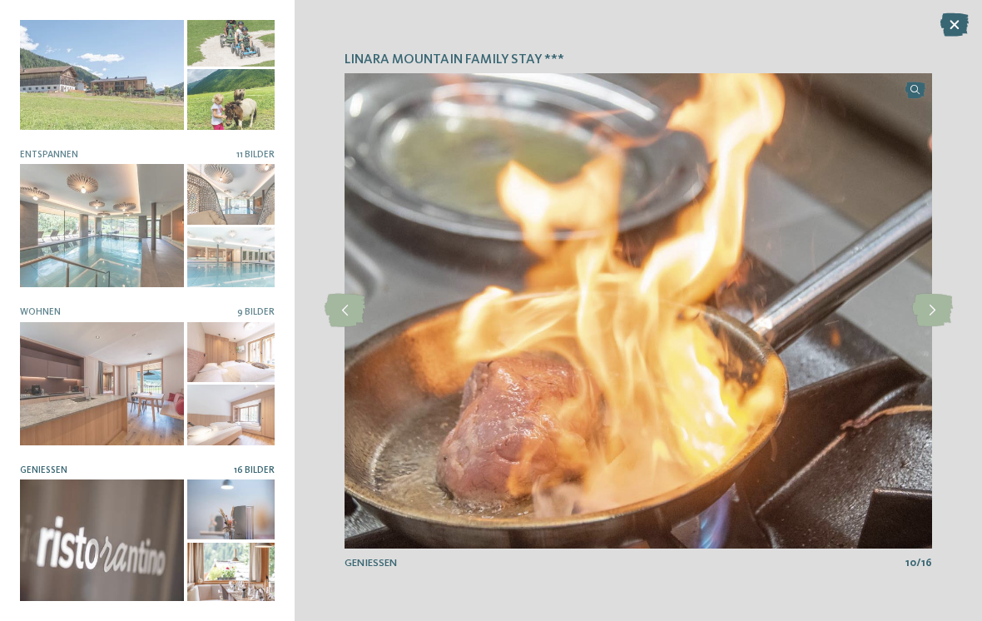
click at [924, 314] on icon at bounding box center [932, 310] width 41 height 33
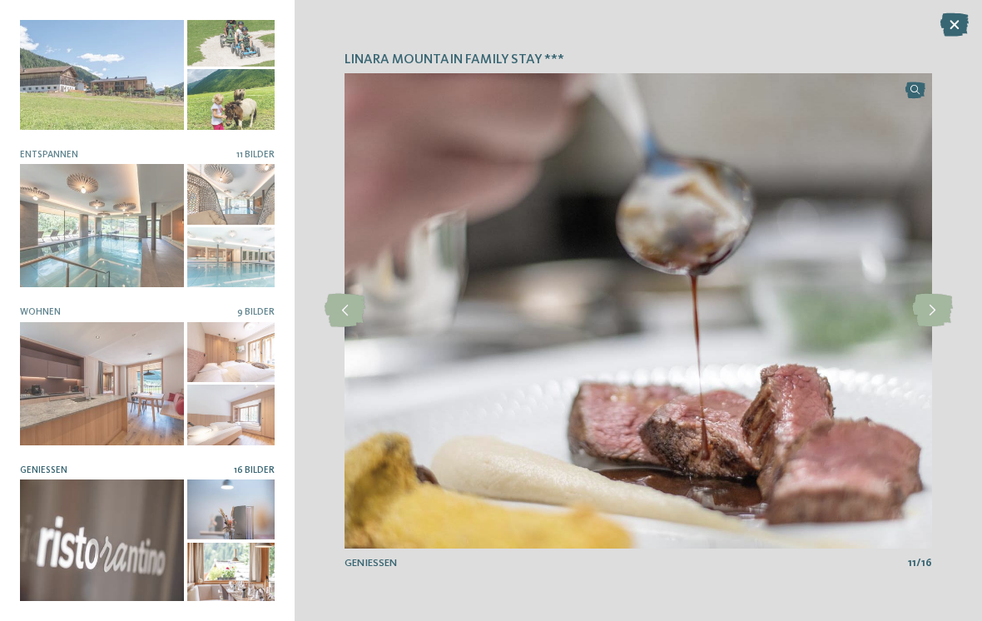
click at [923, 315] on icon at bounding box center [932, 310] width 41 height 33
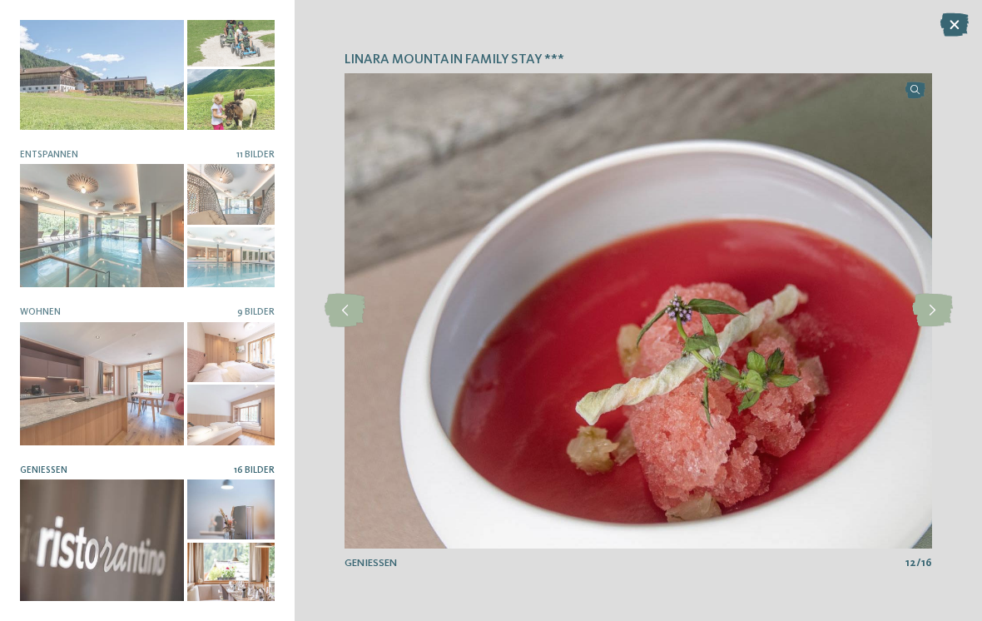
click at [928, 310] on icon at bounding box center [932, 310] width 41 height 33
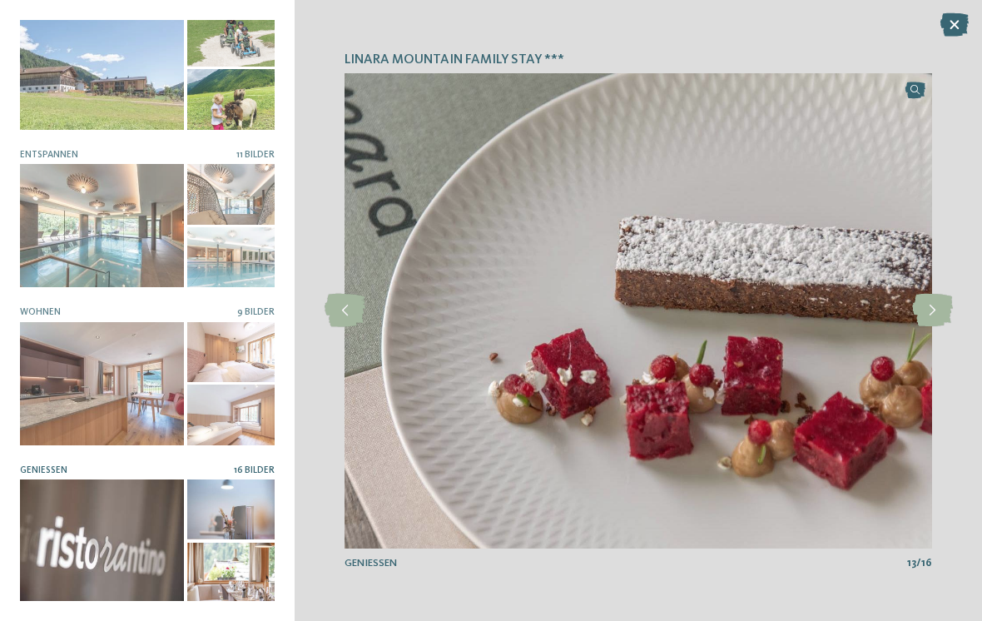
click at [919, 314] on icon at bounding box center [932, 310] width 41 height 33
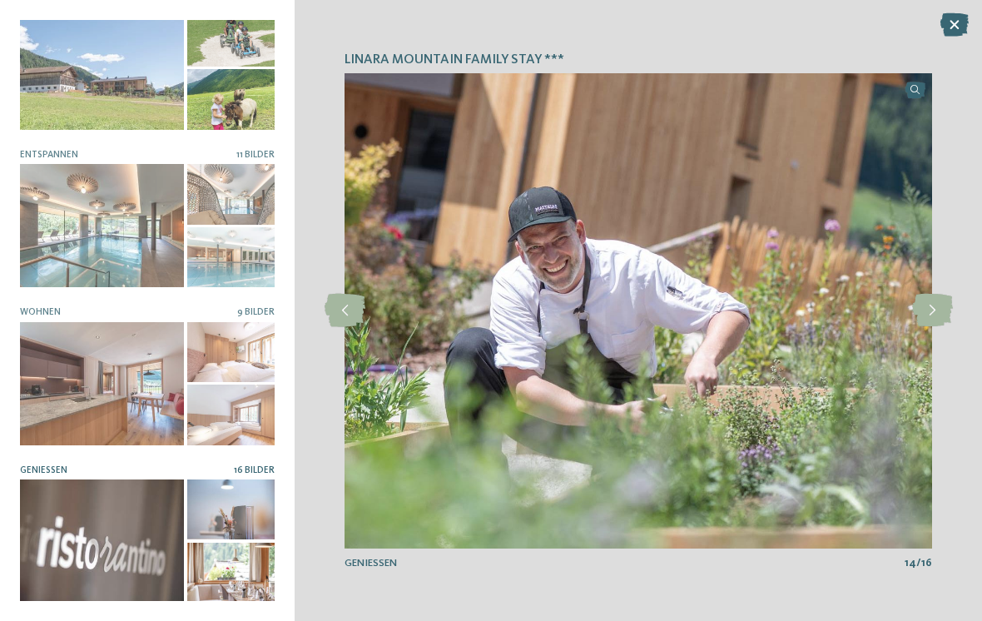
click at [926, 304] on icon at bounding box center [932, 310] width 41 height 33
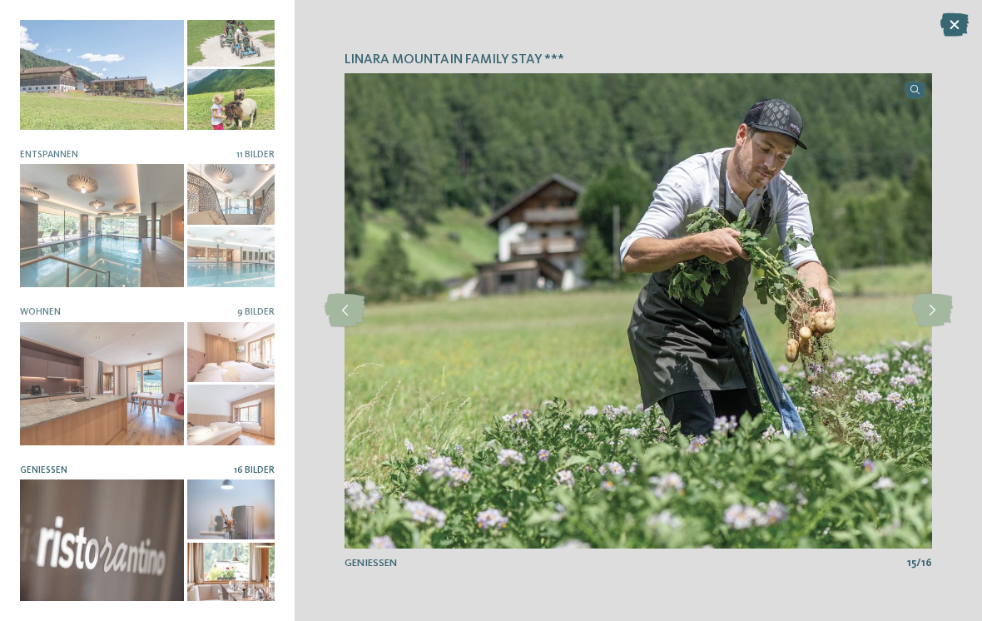
click at [941, 308] on icon at bounding box center [932, 310] width 41 height 33
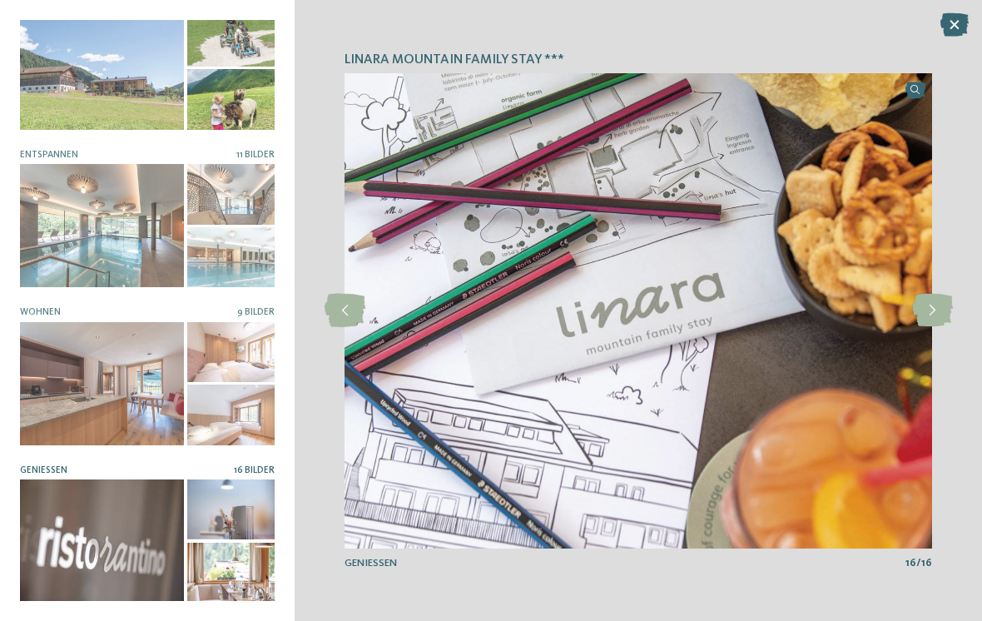
click at [956, 25] on icon at bounding box center [955, 24] width 28 height 23
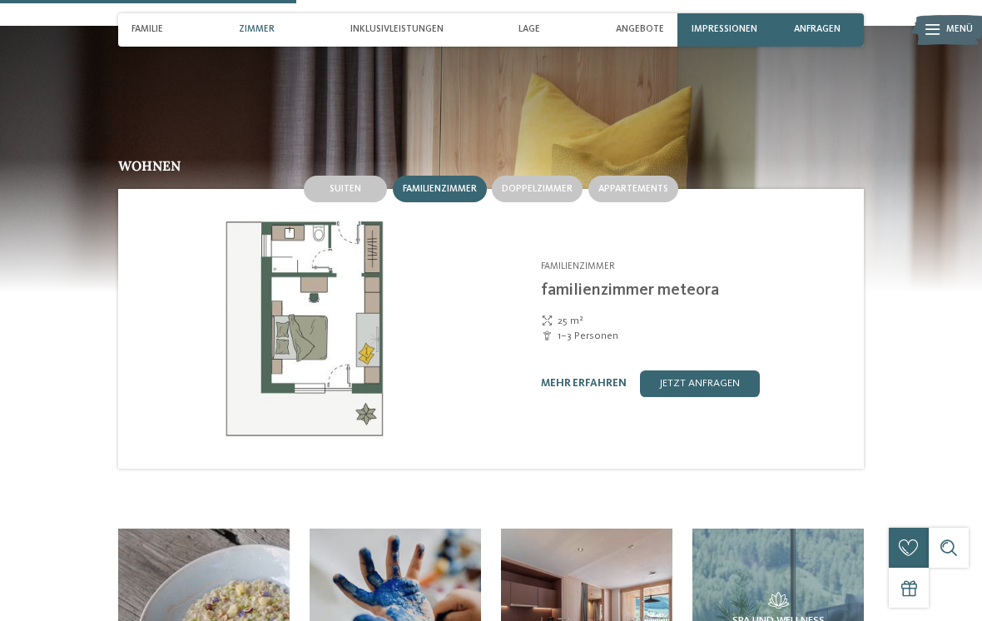
scroll to position [1306, 0]
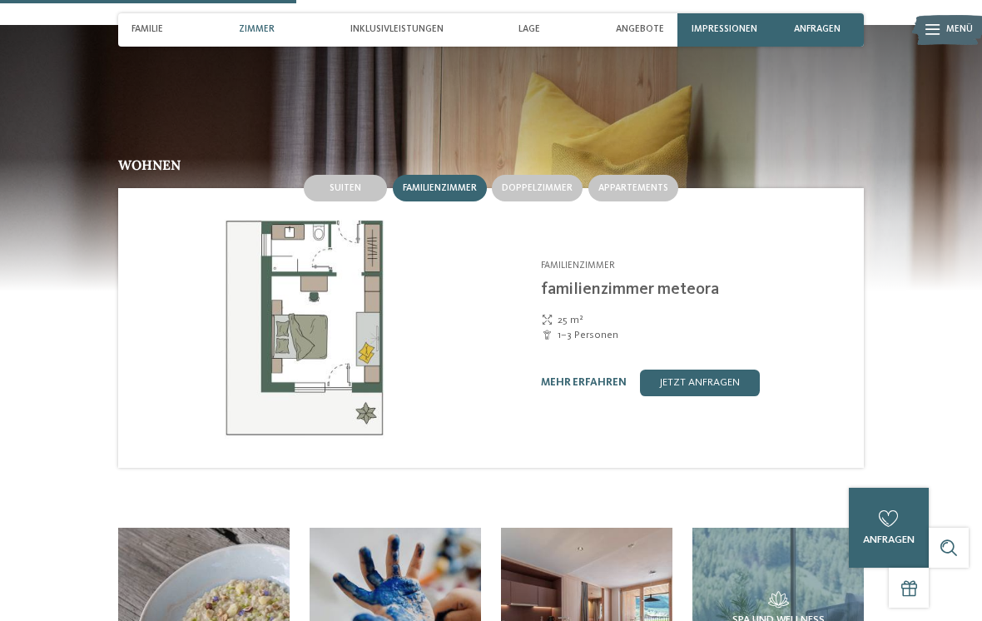
click at [579, 377] on link "mehr erfahren" at bounding box center [584, 382] width 86 height 11
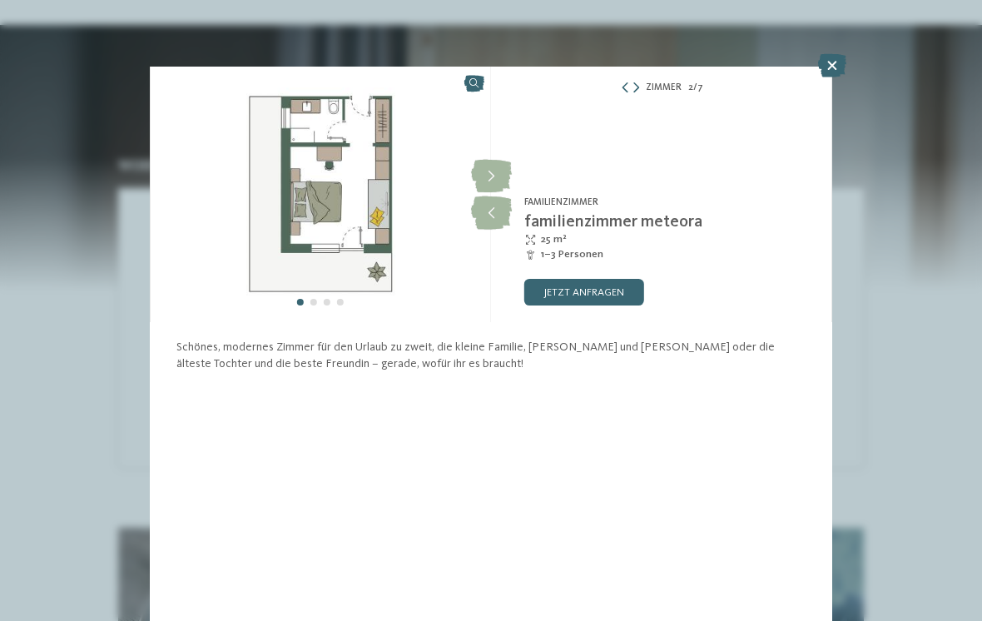
click at [817, 89] on div "Zimmer 2 / 7" at bounding box center [661, 88] width 341 height 17
click at [836, 61] on icon at bounding box center [832, 65] width 28 height 23
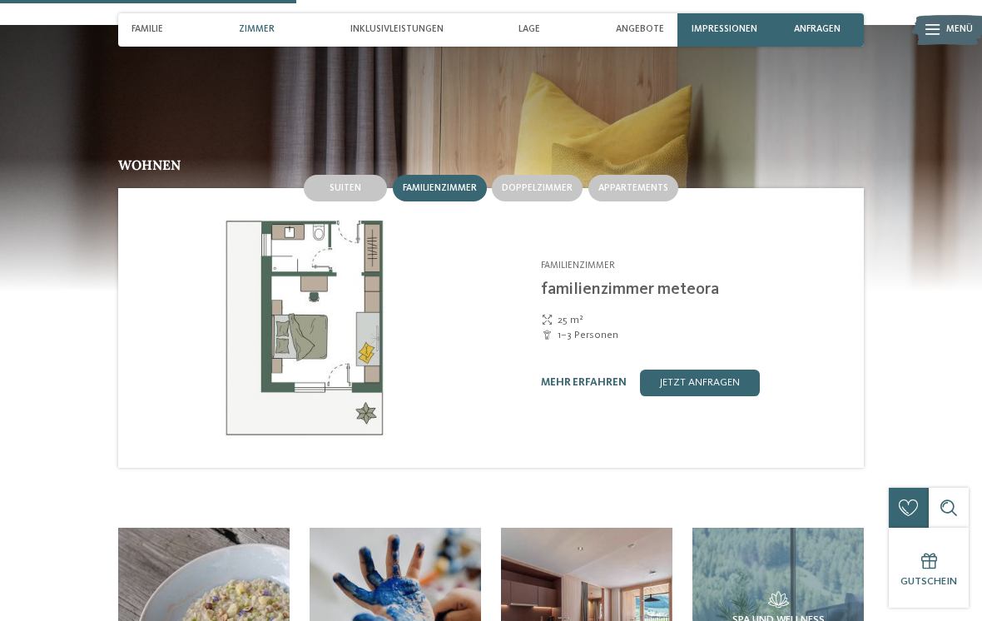
click at [542, 175] on div "Doppelzimmer" at bounding box center [537, 188] width 91 height 27
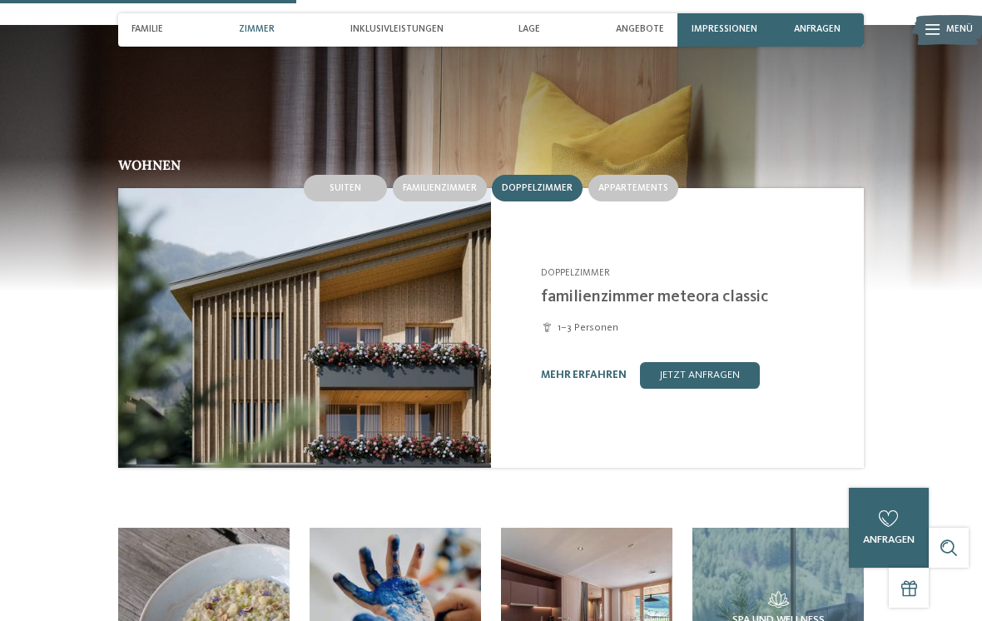
click at [360, 175] on div "Suiten" at bounding box center [345, 188] width 83 height 27
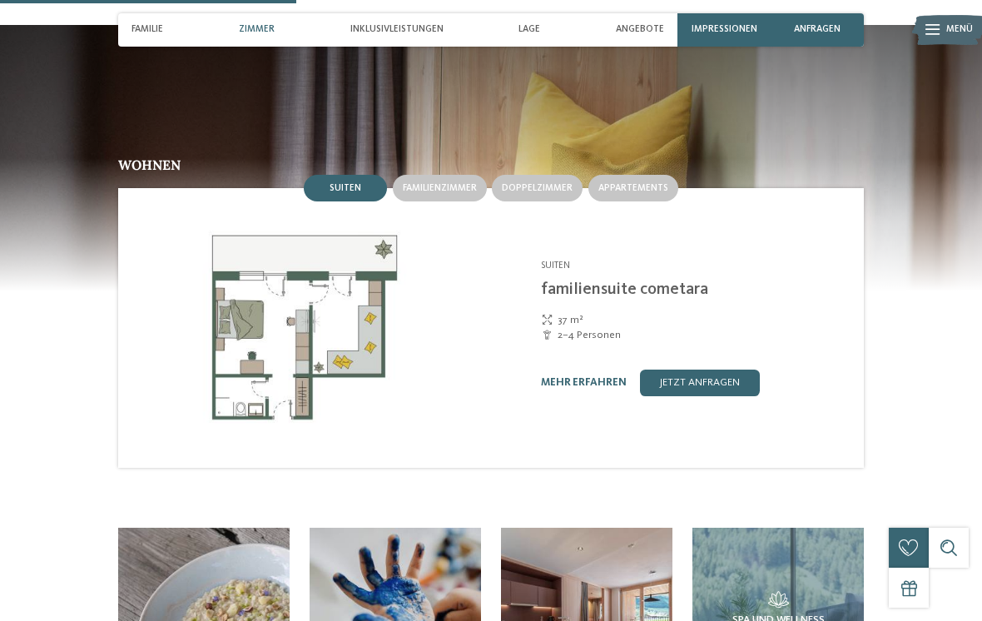
click at [460, 183] on span "Familienzimmer" at bounding box center [440, 188] width 74 height 10
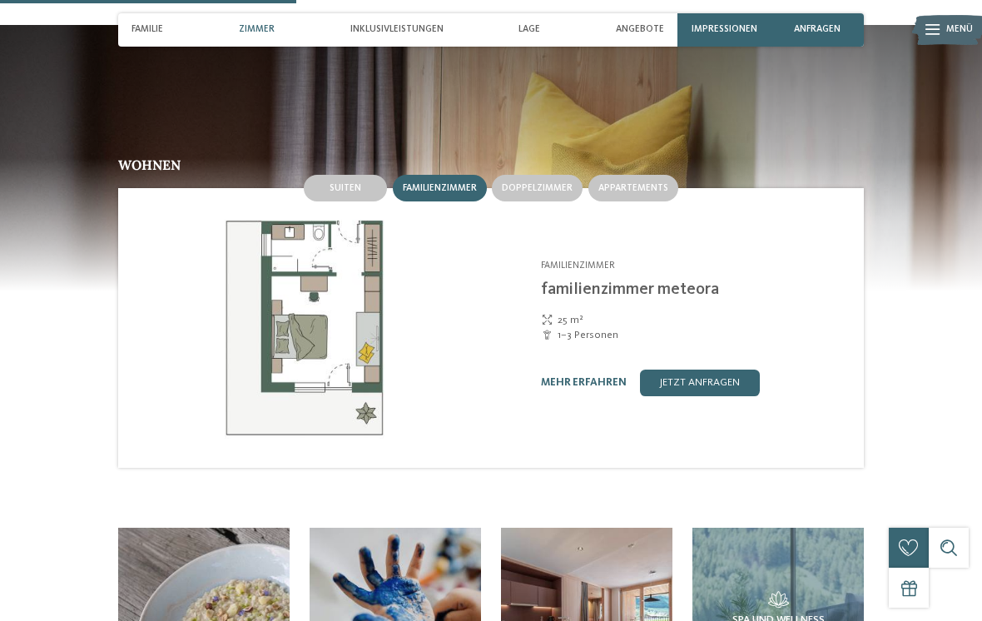
click at [648, 183] on span "Appartements" at bounding box center [633, 188] width 70 height 10
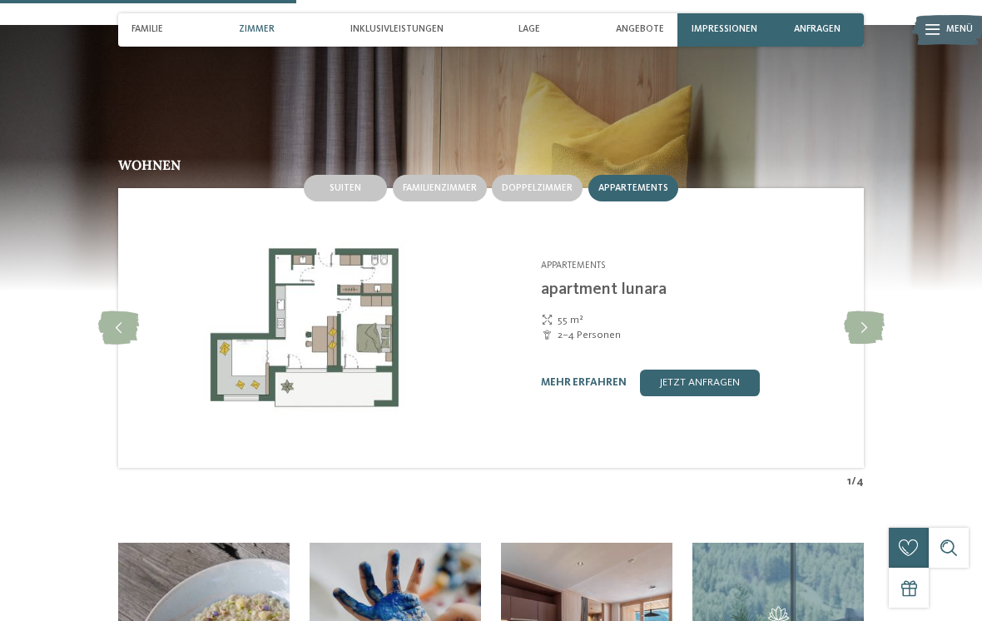
click at [365, 175] on div "Suiten" at bounding box center [345, 188] width 83 height 27
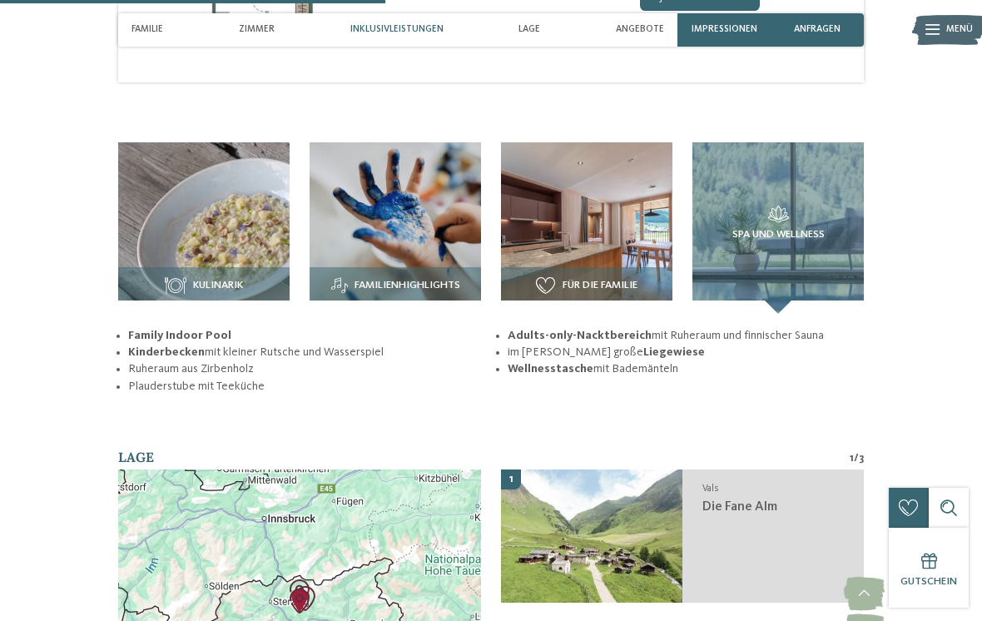
scroll to position [1693, 0]
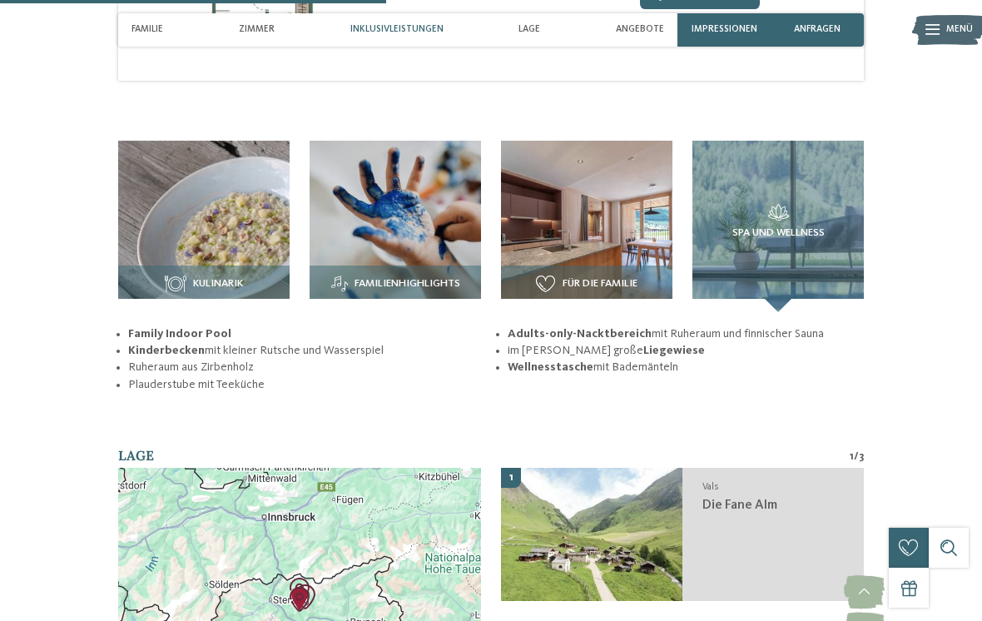
click at [233, 278] on span "Kulinarik" at bounding box center [218, 284] width 50 height 12
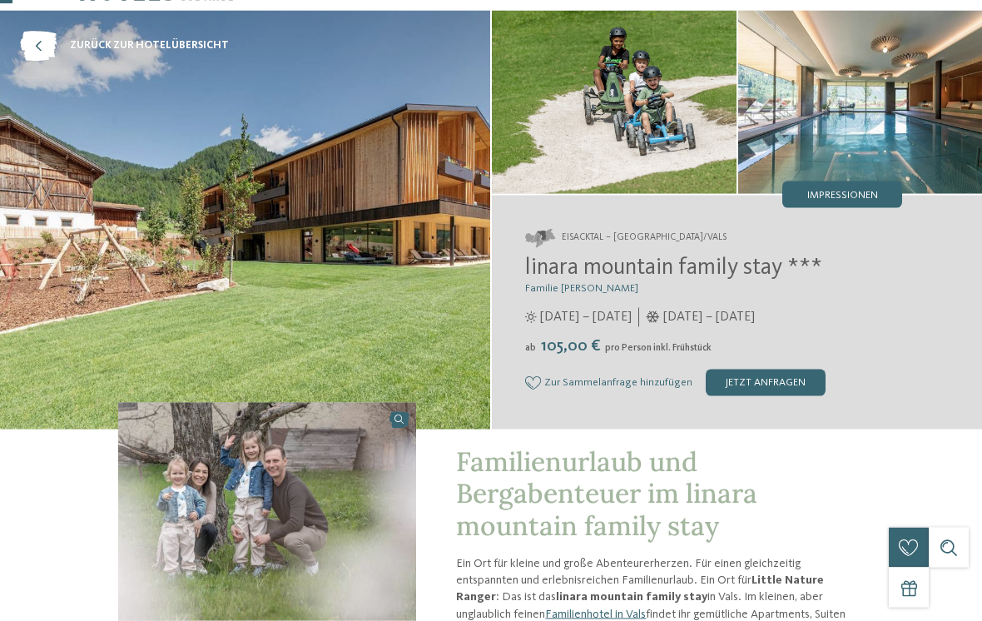
scroll to position [57, 0]
click at [43, 43] on icon at bounding box center [38, 45] width 37 height 30
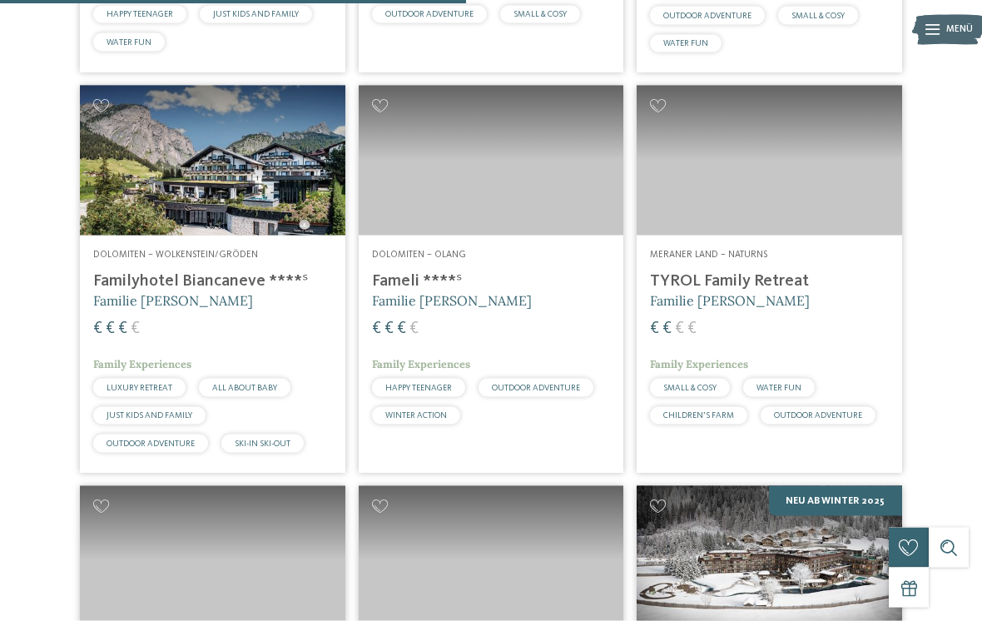
scroll to position [1994, 0]
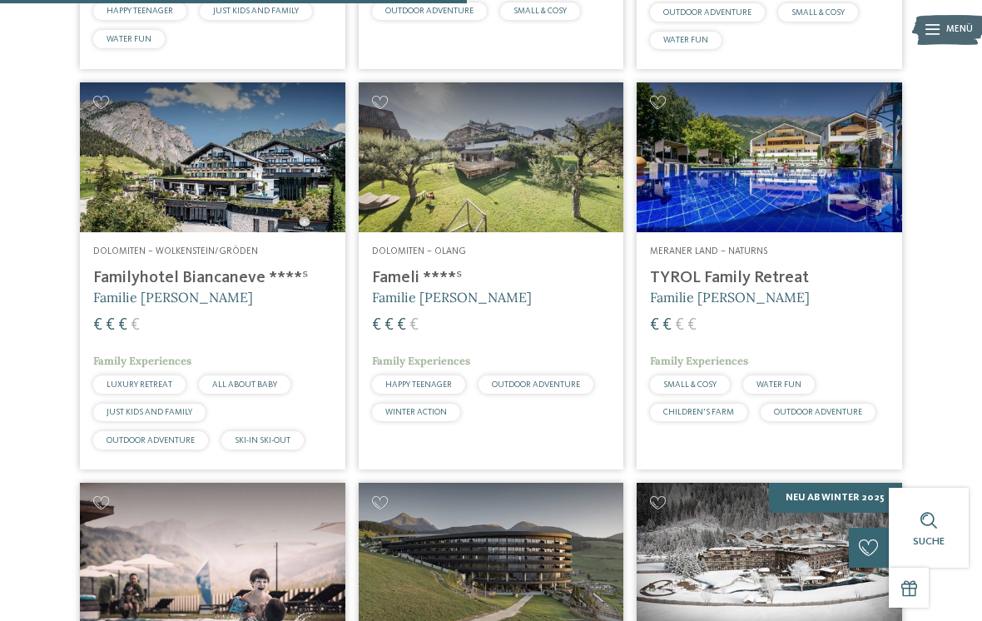
click at [215, 288] on h4 "Familyhotel Biancaneve ****ˢ" at bounding box center [212, 278] width 239 height 20
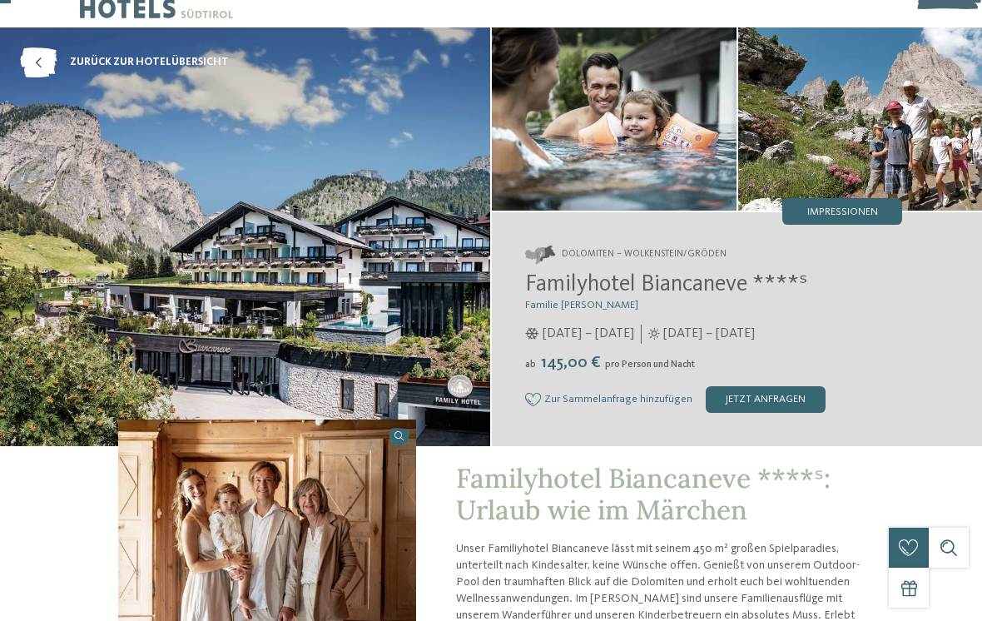
scroll to position [38, 0]
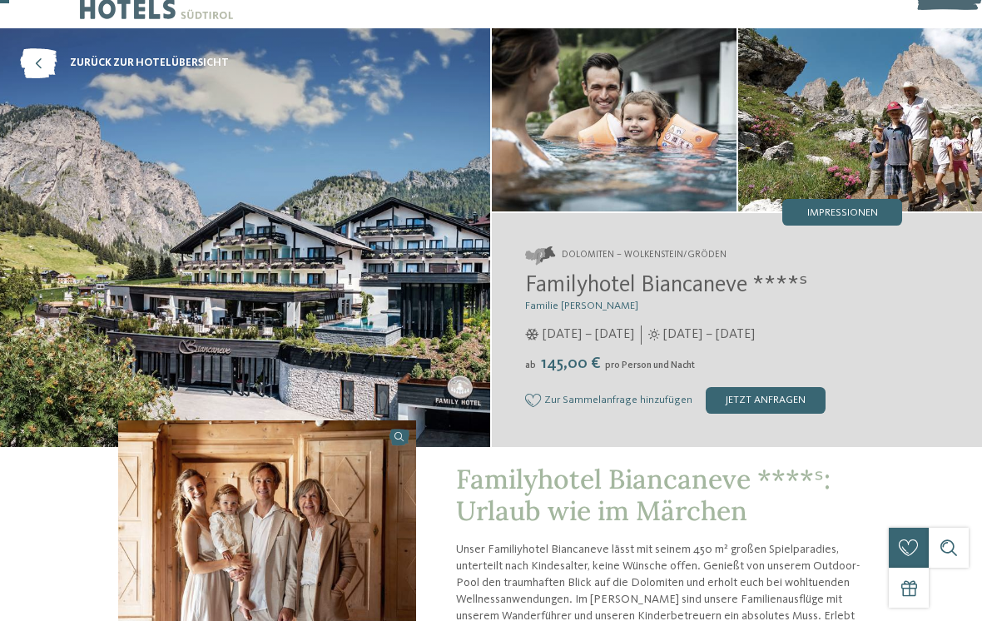
click at [834, 211] on span "Impressionen" at bounding box center [842, 213] width 71 height 11
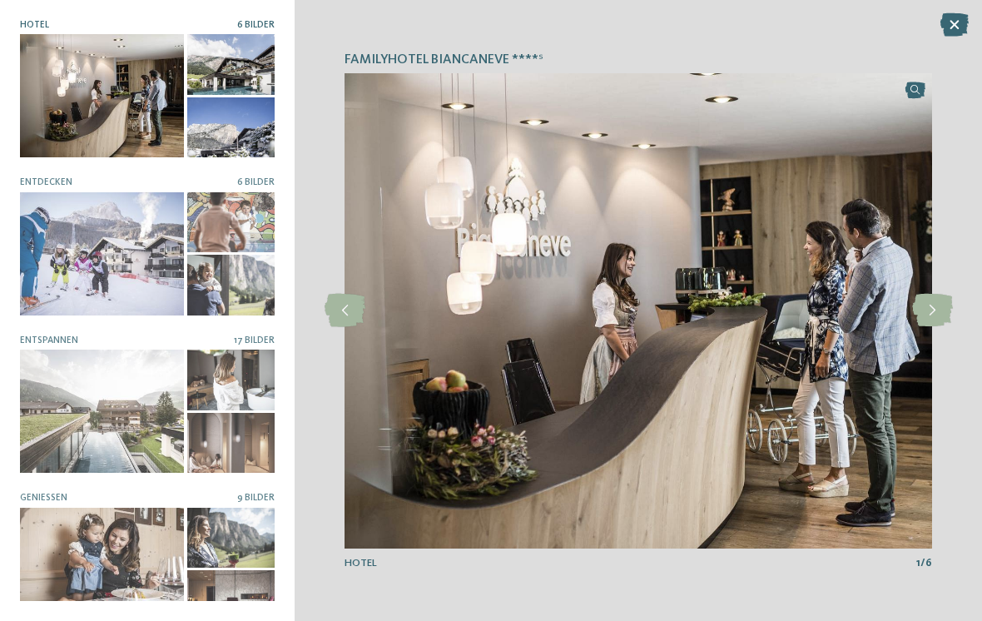
click at [139, 272] on div at bounding box center [102, 253] width 164 height 123
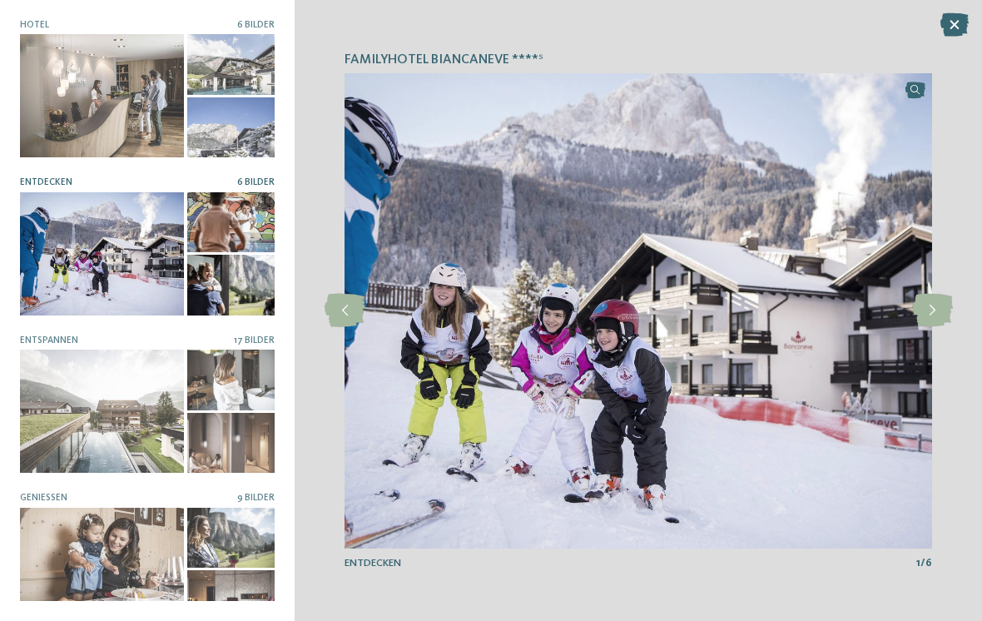
click at [941, 318] on icon at bounding box center [932, 310] width 41 height 33
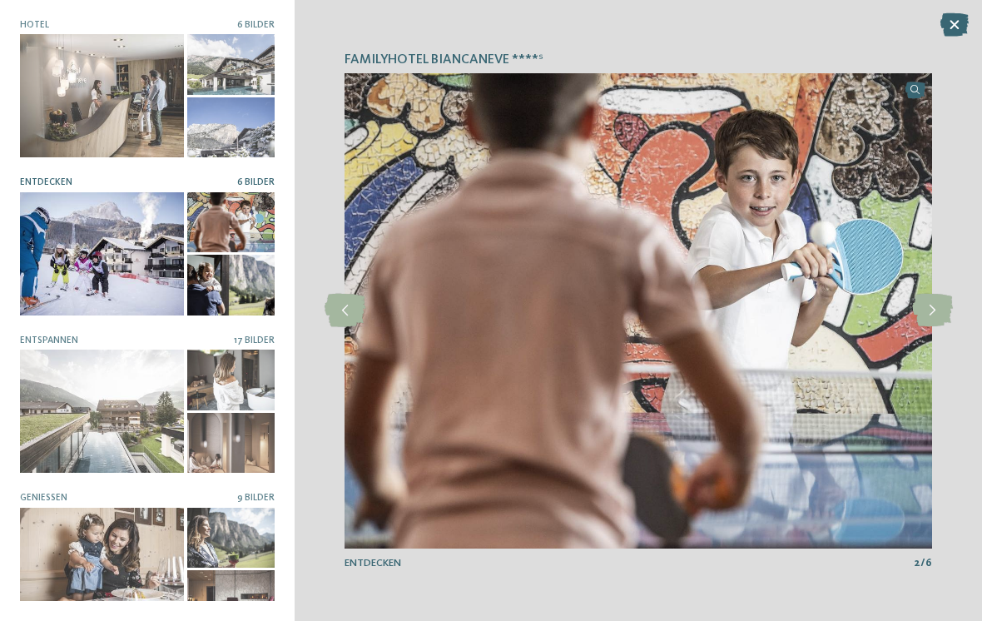
click at [936, 320] on icon at bounding box center [932, 310] width 41 height 33
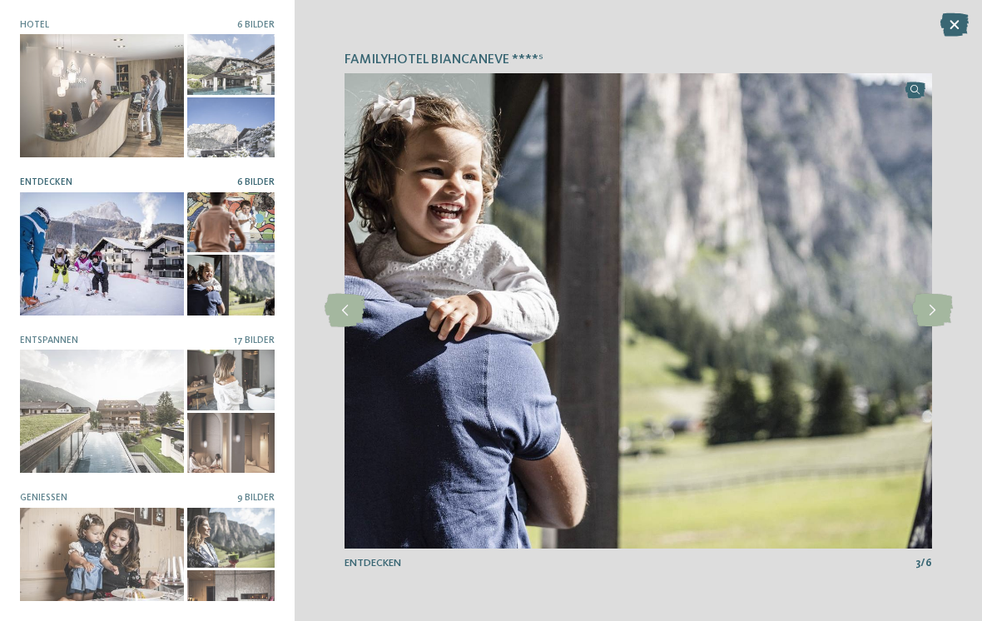
click at [938, 318] on icon at bounding box center [932, 310] width 41 height 33
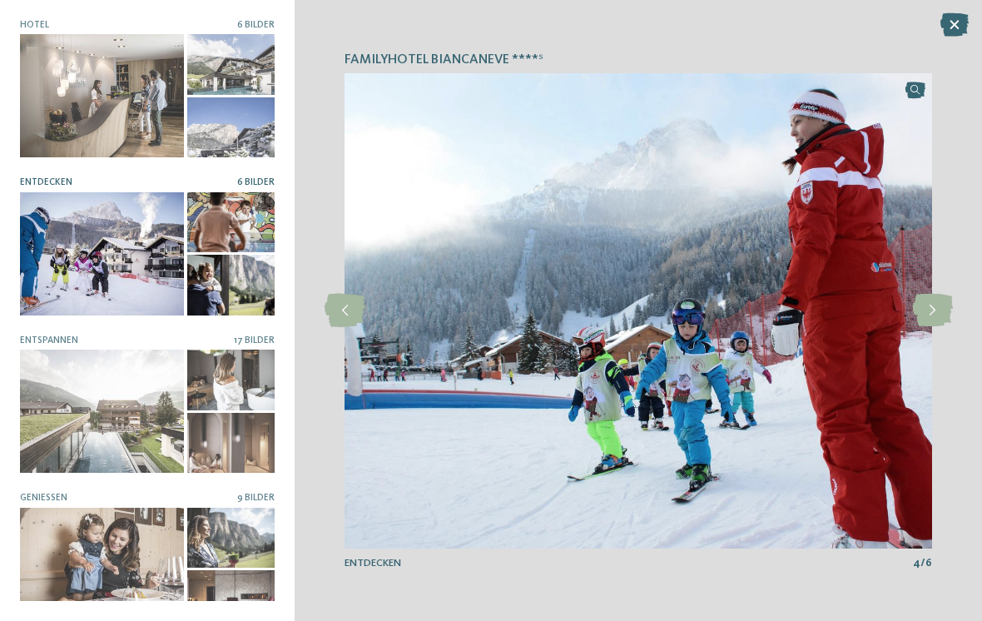
click at [931, 320] on icon at bounding box center [932, 310] width 41 height 33
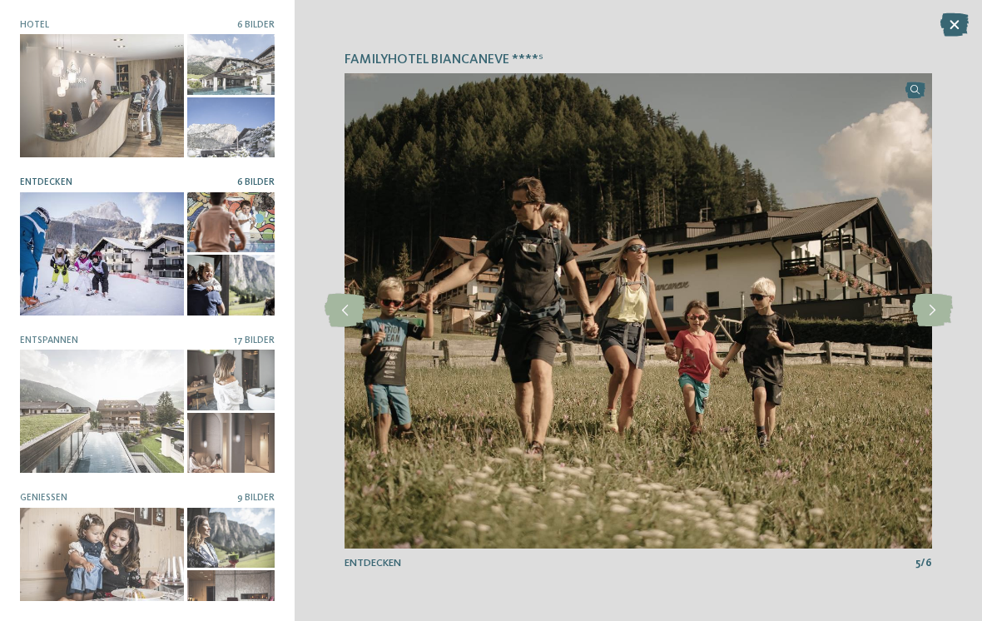
click at [936, 324] on icon at bounding box center [932, 310] width 41 height 33
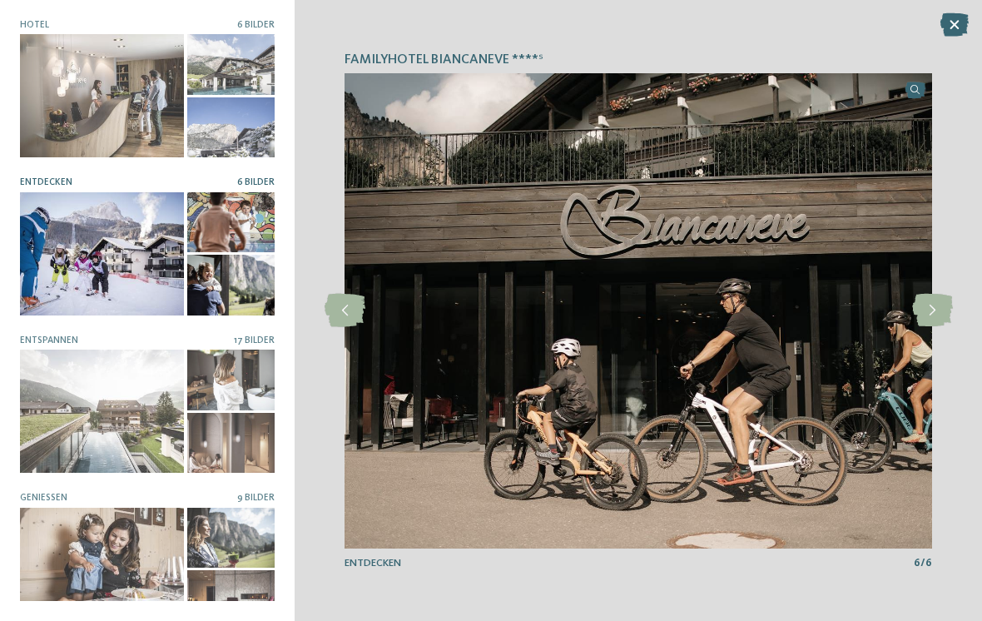
click at [926, 325] on icon at bounding box center [932, 310] width 41 height 33
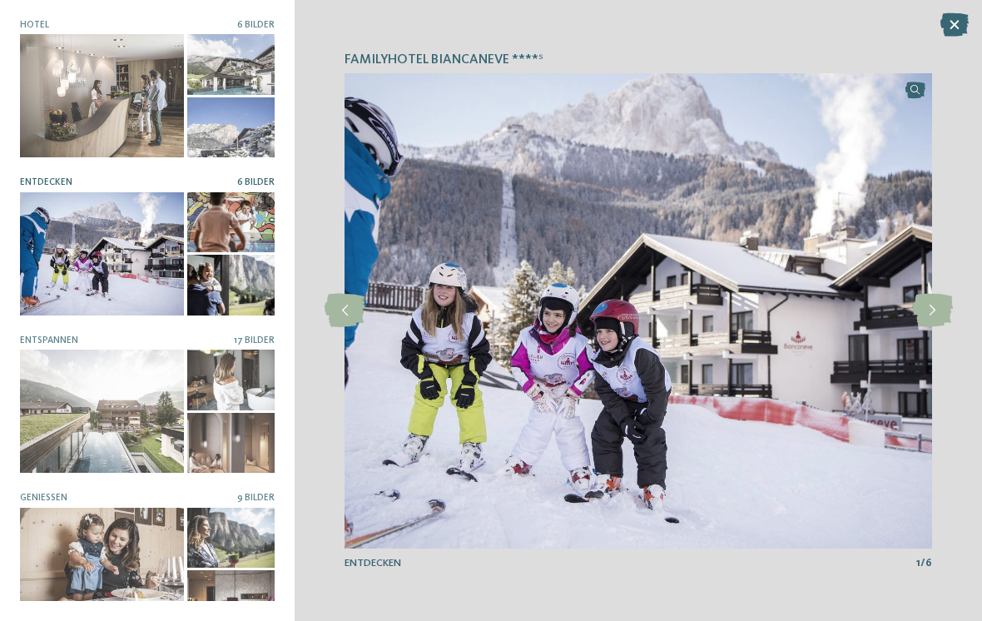
click at [923, 327] on icon at bounding box center [932, 310] width 41 height 33
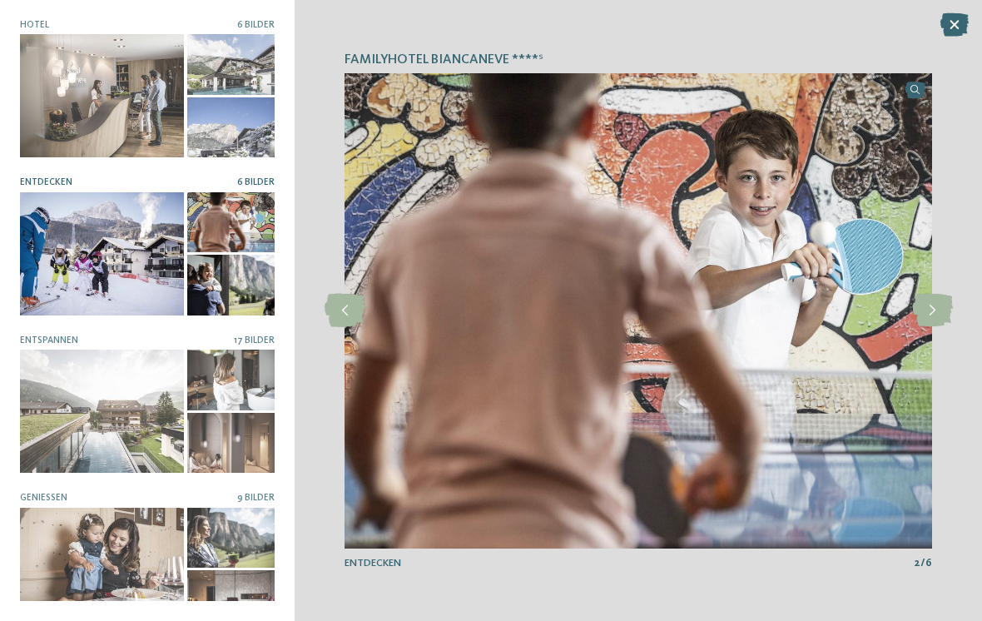
click at [148, 427] on div at bounding box center [102, 411] width 164 height 123
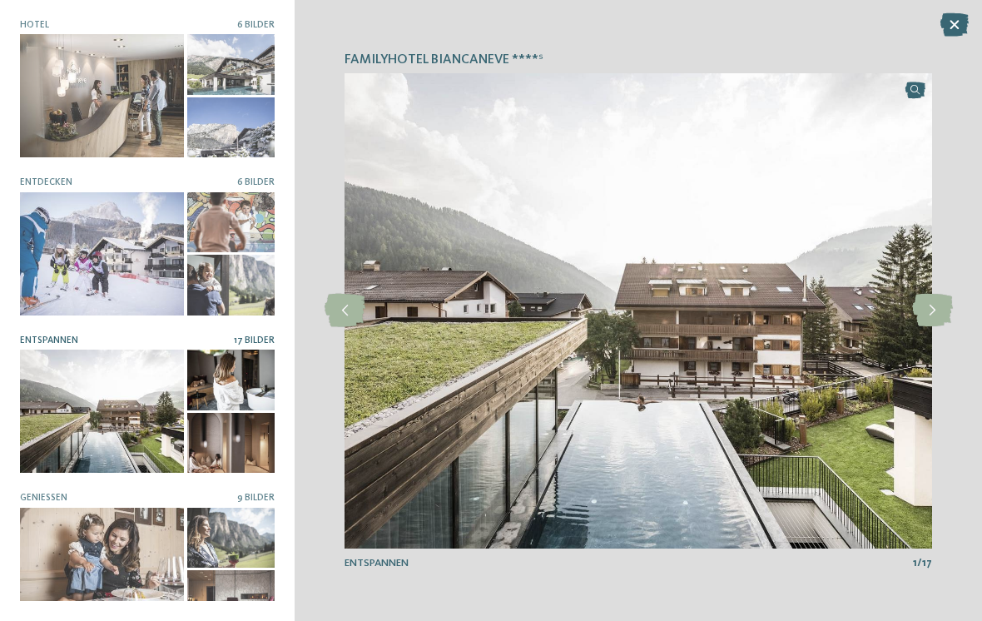
click at [930, 327] on icon at bounding box center [932, 310] width 41 height 33
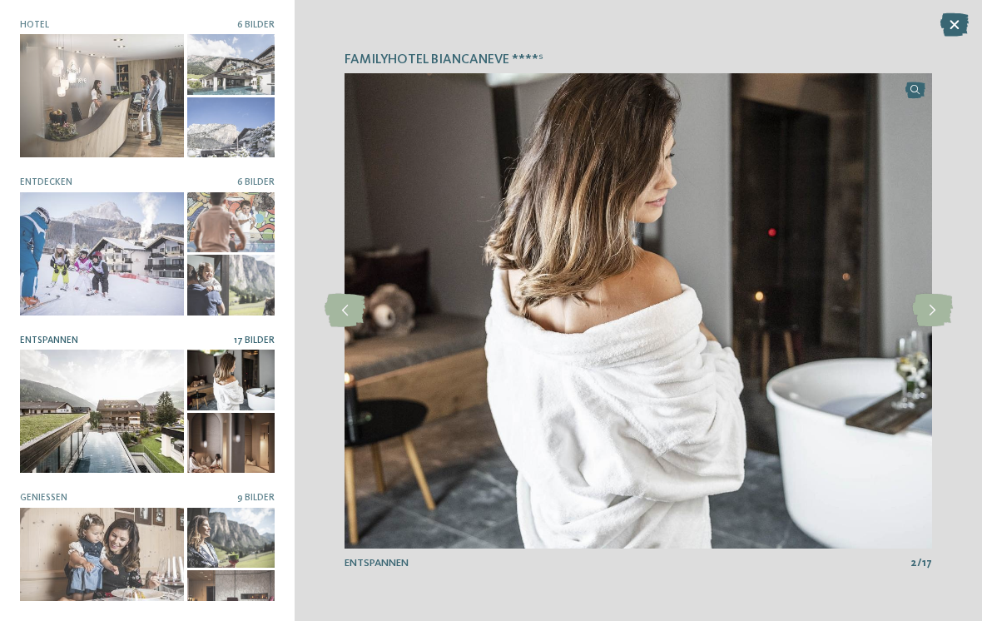
click at [931, 323] on icon at bounding box center [932, 310] width 41 height 33
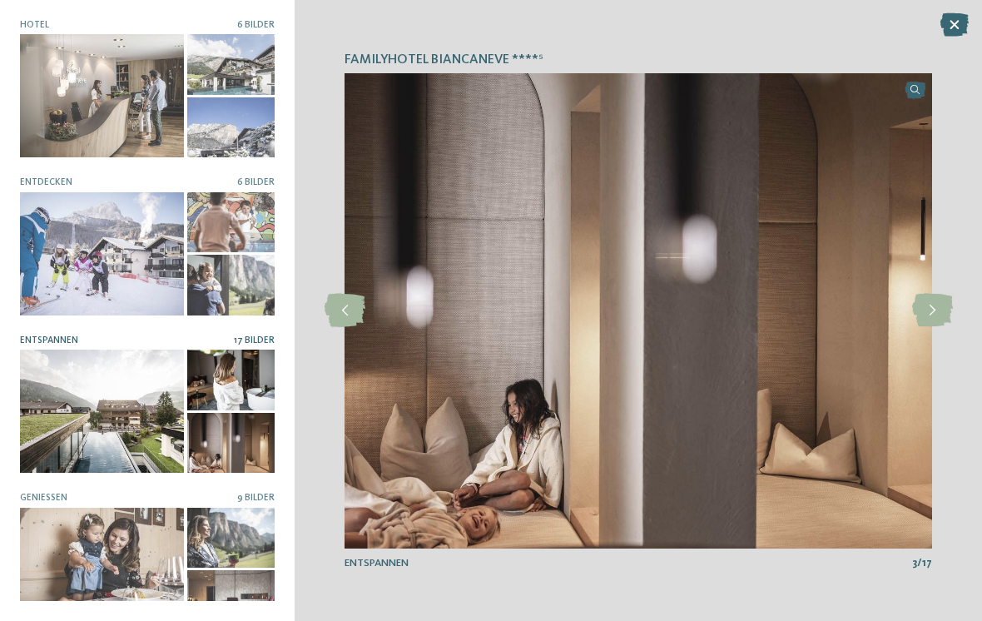
click at [926, 327] on icon at bounding box center [932, 310] width 41 height 33
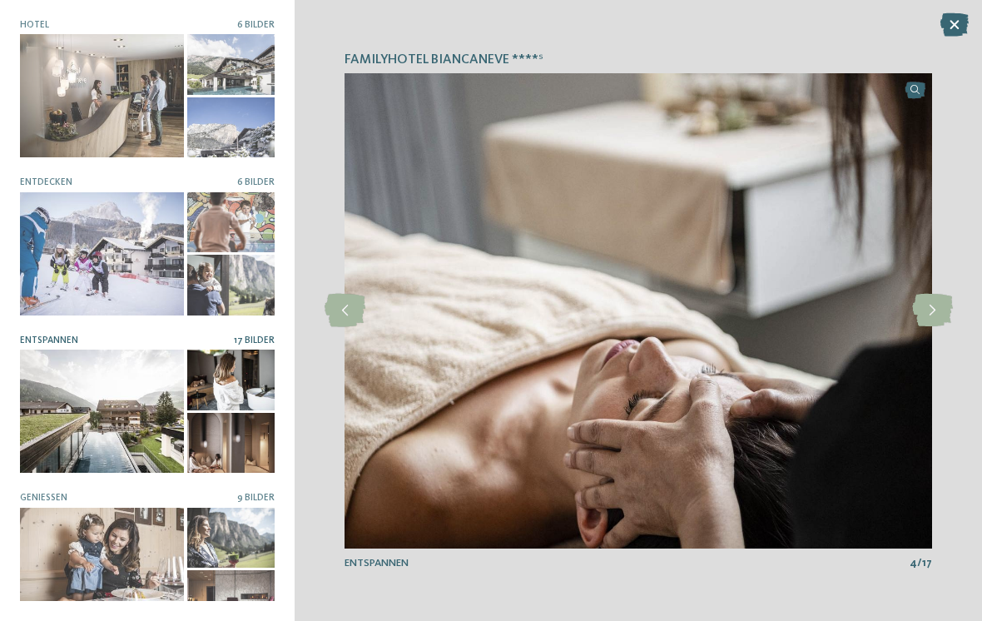
click at [934, 326] on icon at bounding box center [932, 310] width 41 height 33
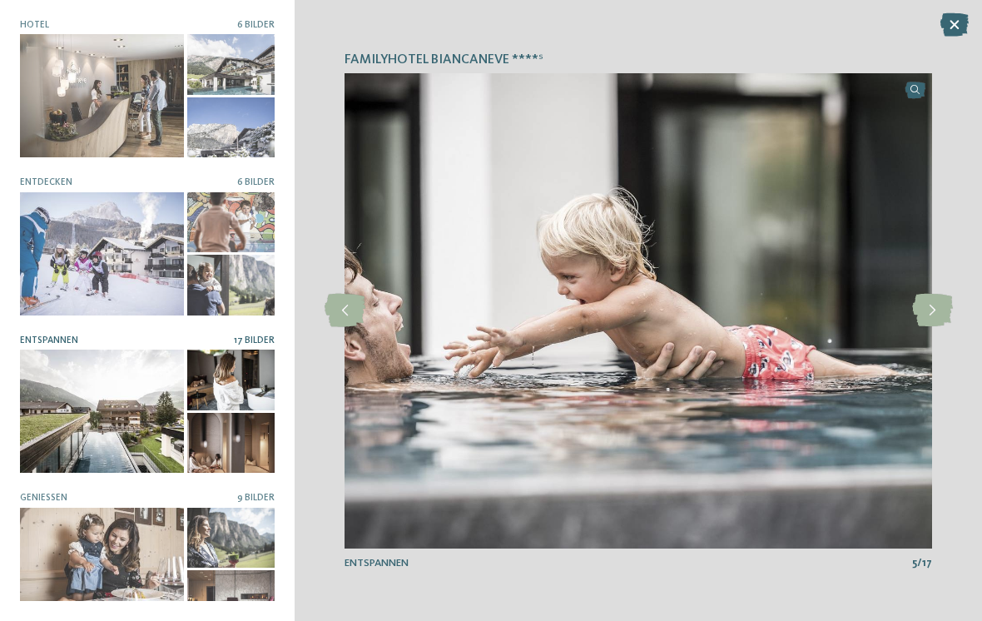
click at [934, 326] on icon at bounding box center [932, 310] width 41 height 33
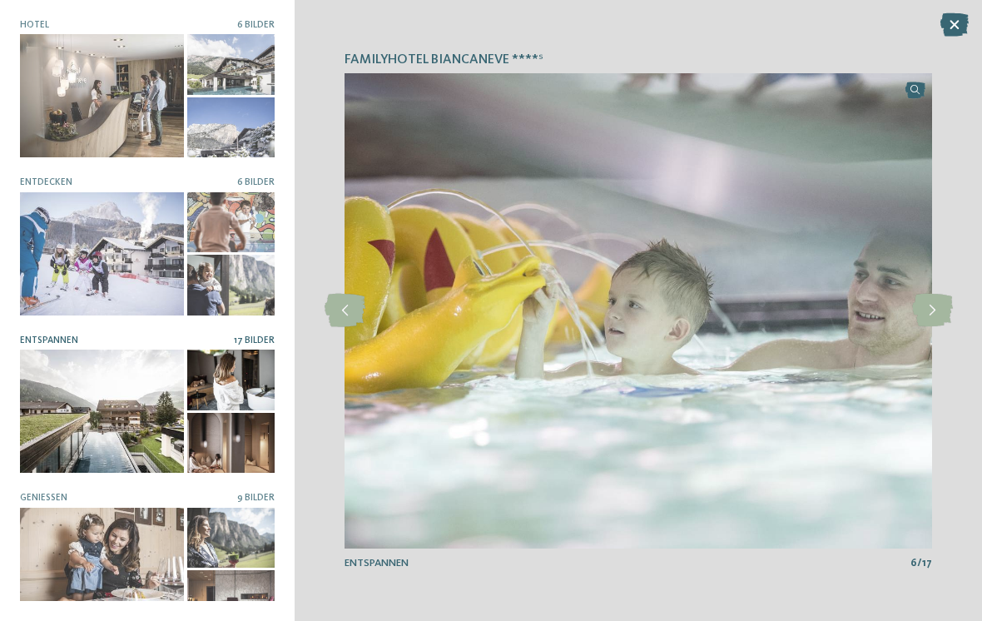
click at [926, 327] on icon at bounding box center [932, 310] width 41 height 33
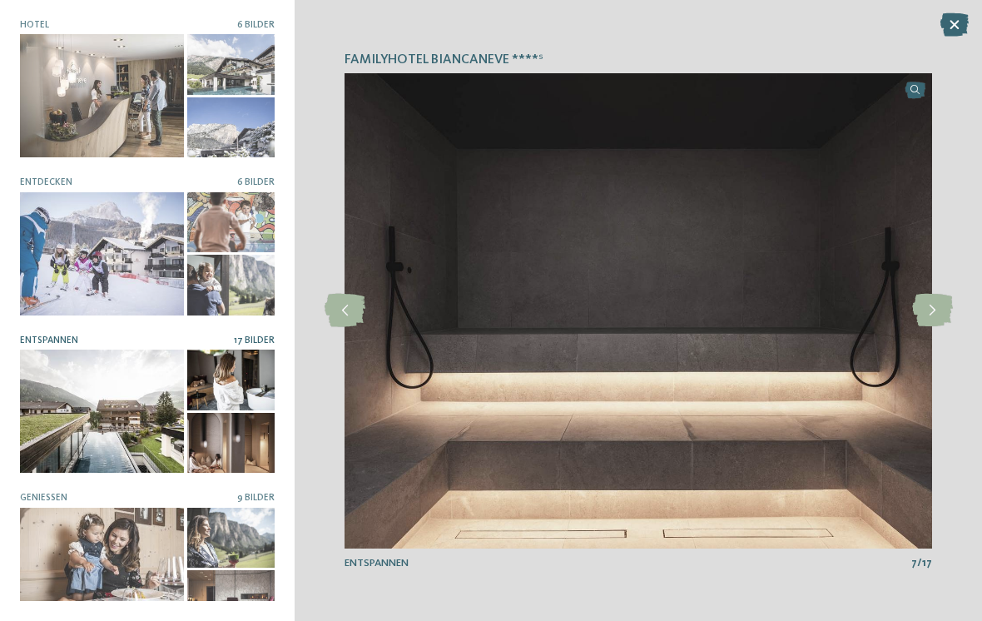
click at [931, 324] on icon at bounding box center [932, 310] width 41 height 33
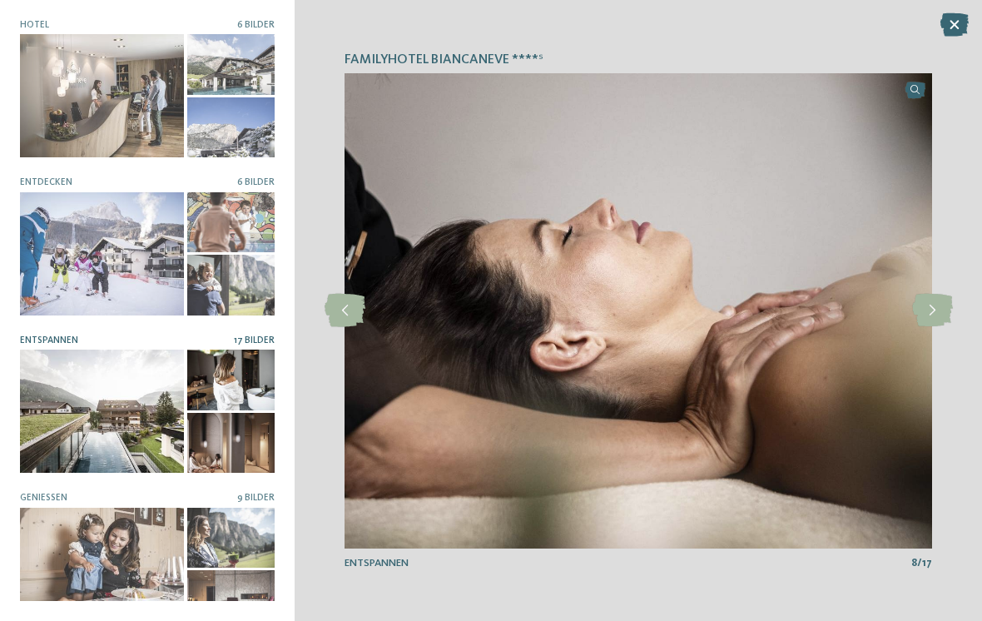
click at [930, 327] on icon at bounding box center [932, 310] width 41 height 33
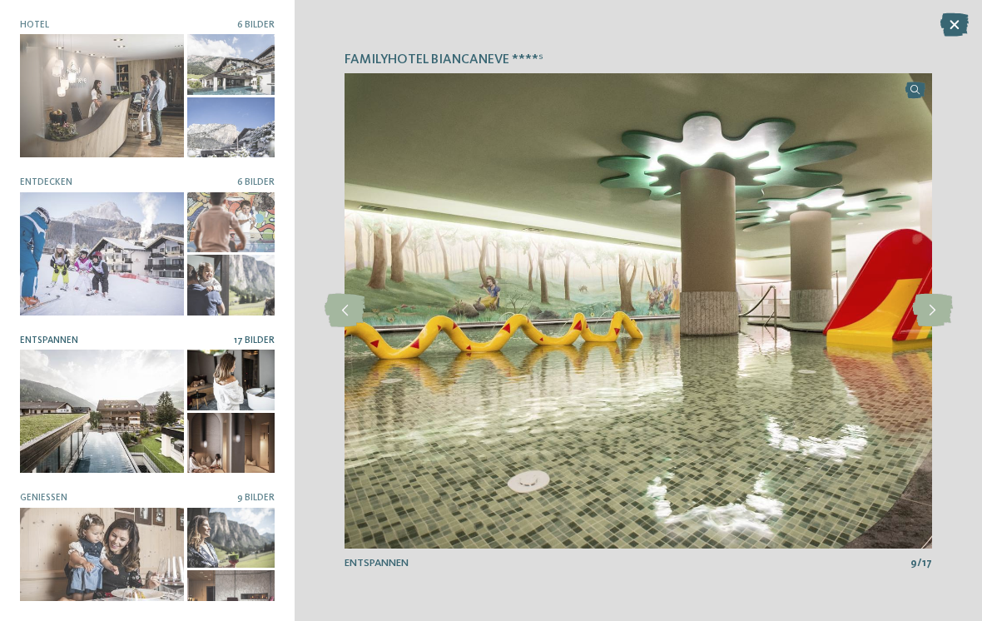
click at [926, 324] on icon at bounding box center [932, 310] width 41 height 33
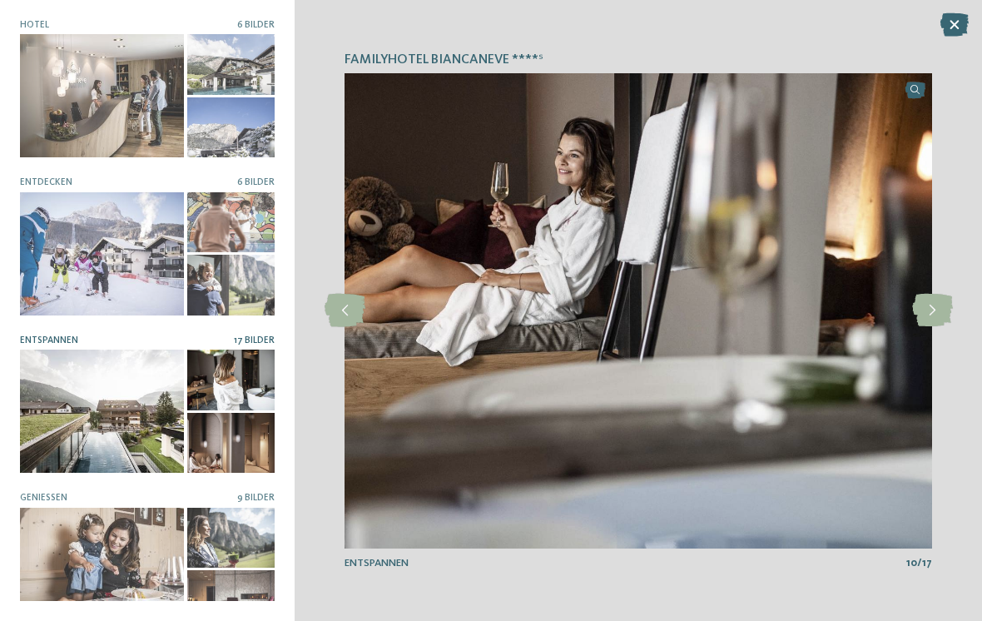
click at [956, 27] on icon at bounding box center [955, 24] width 28 height 23
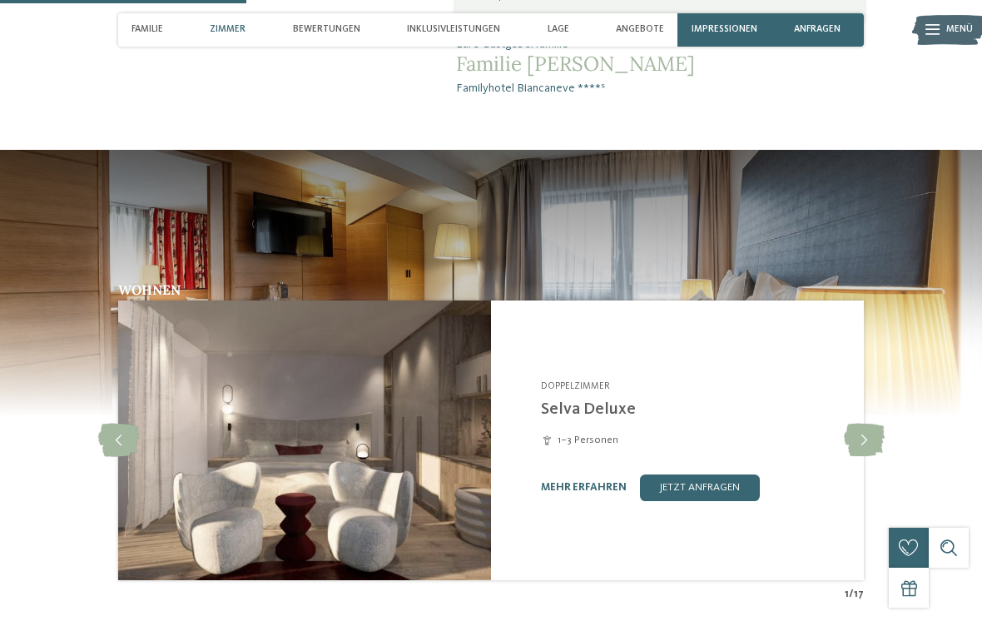
scroll to position [1029, 0]
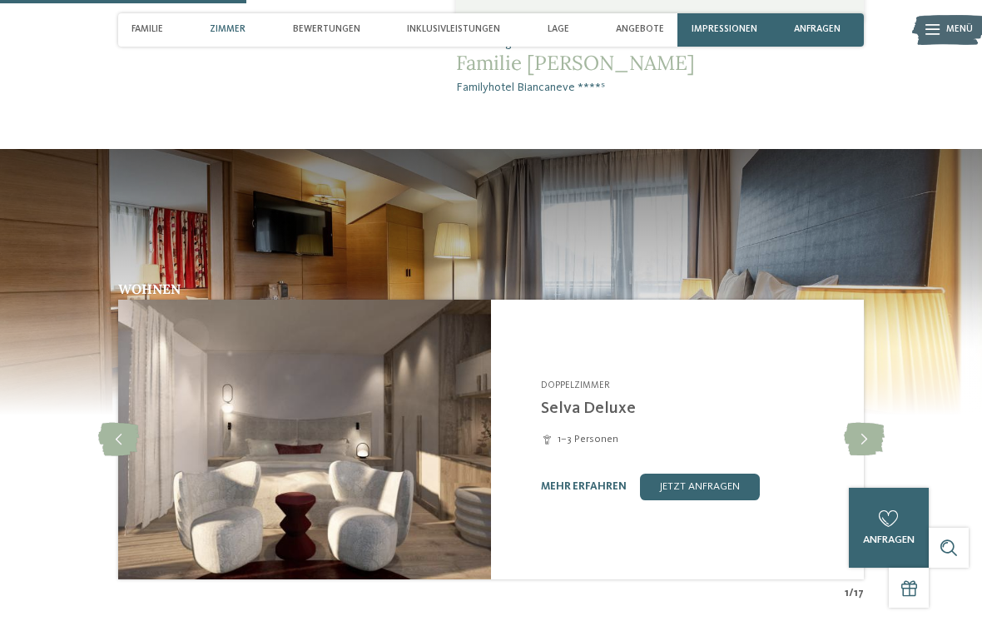
click at [874, 435] on icon at bounding box center [864, 439] width 41 height 33
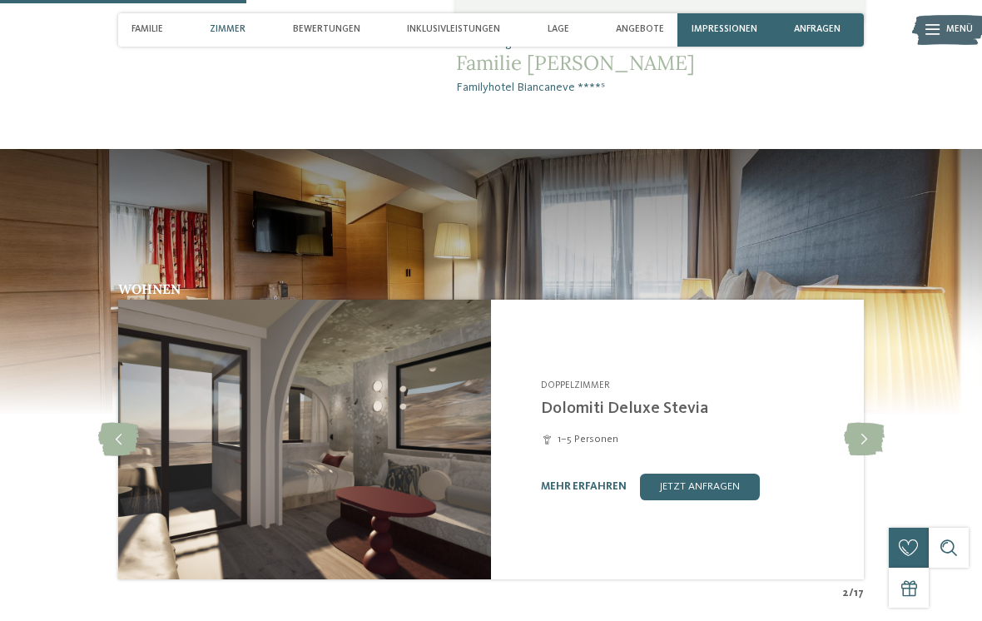
click at [866, 436] on icon at bounding box center [864, 439] width 41 height 33
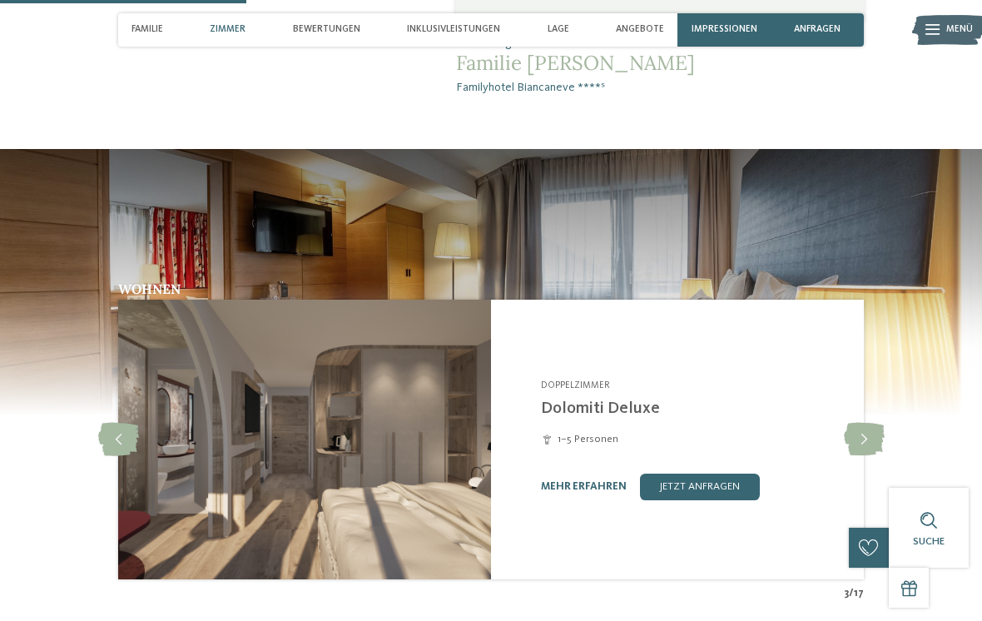
click at [857, 441] on icon at bounding box center [864, 439] width 41 height 33
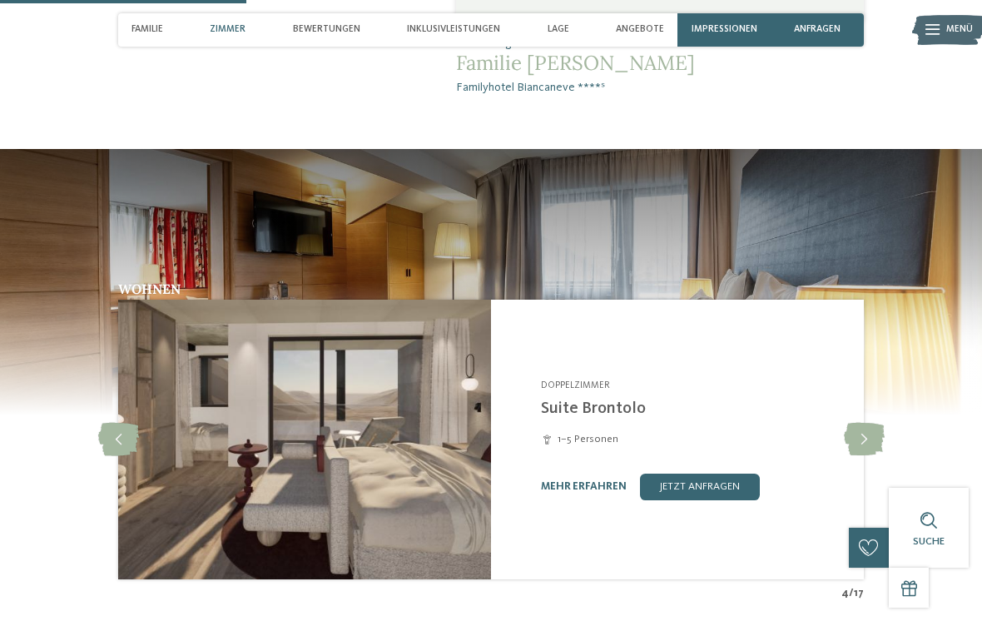
click at [862, 435] on icon at bounding box center [864, 439] width 41 height 33
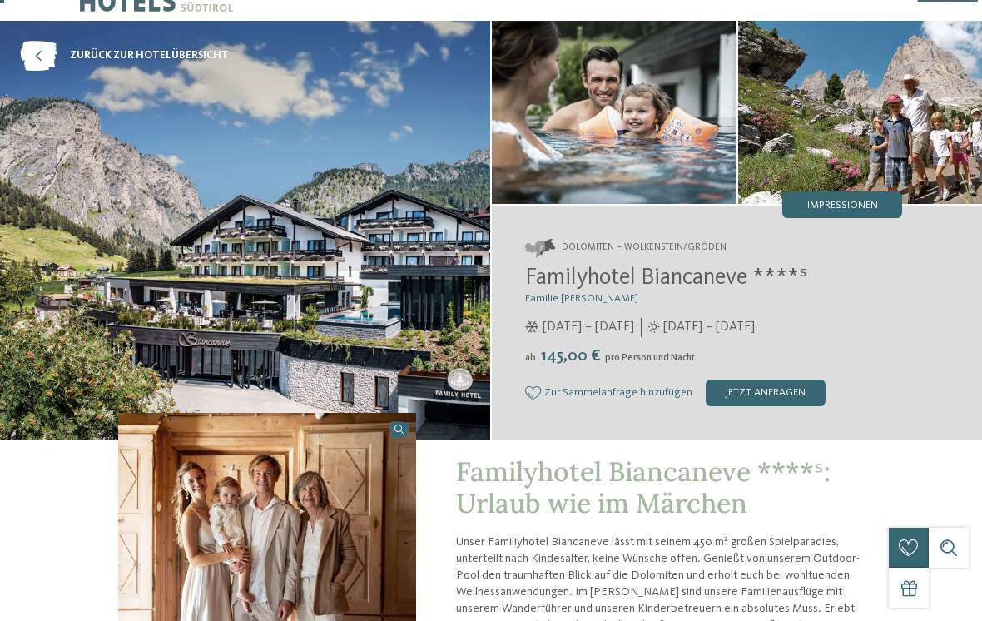
scroll to position [0, 0]
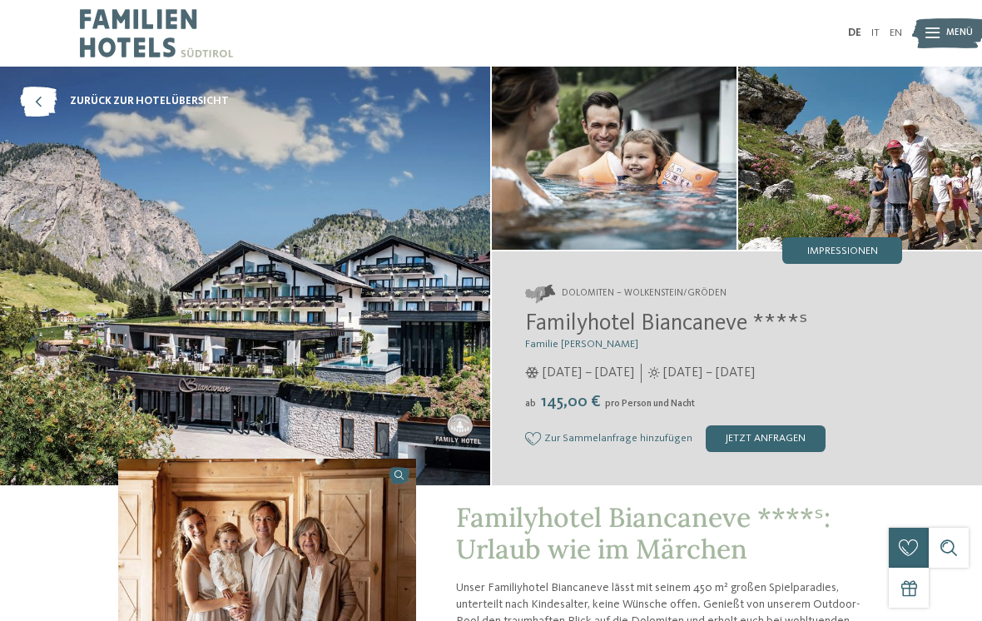
click at [45, 97] on icon at bounding box center [38, 102] width 37 height 30
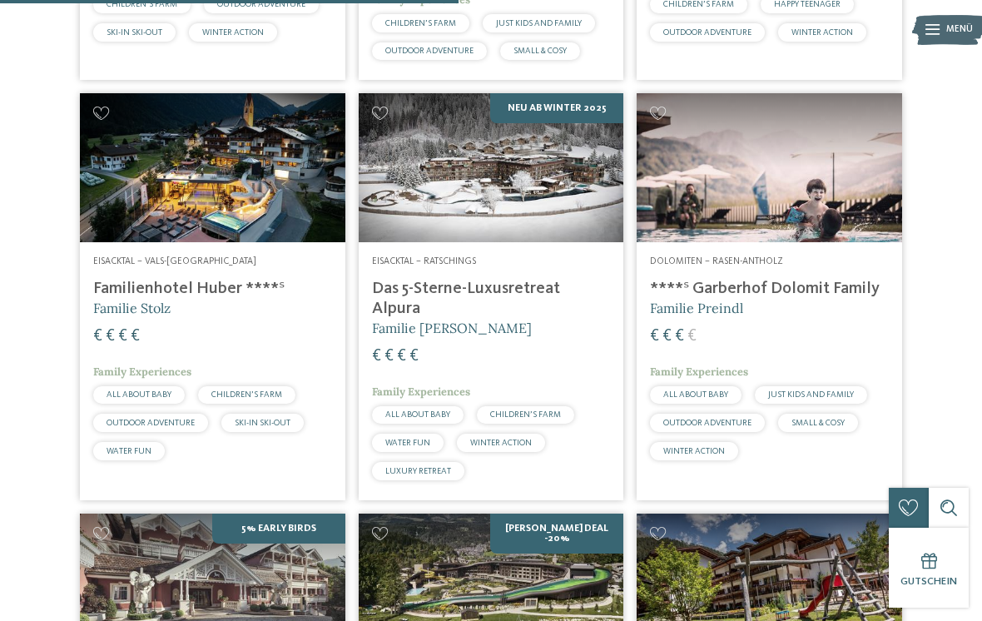
scroll to position [1952, 0]
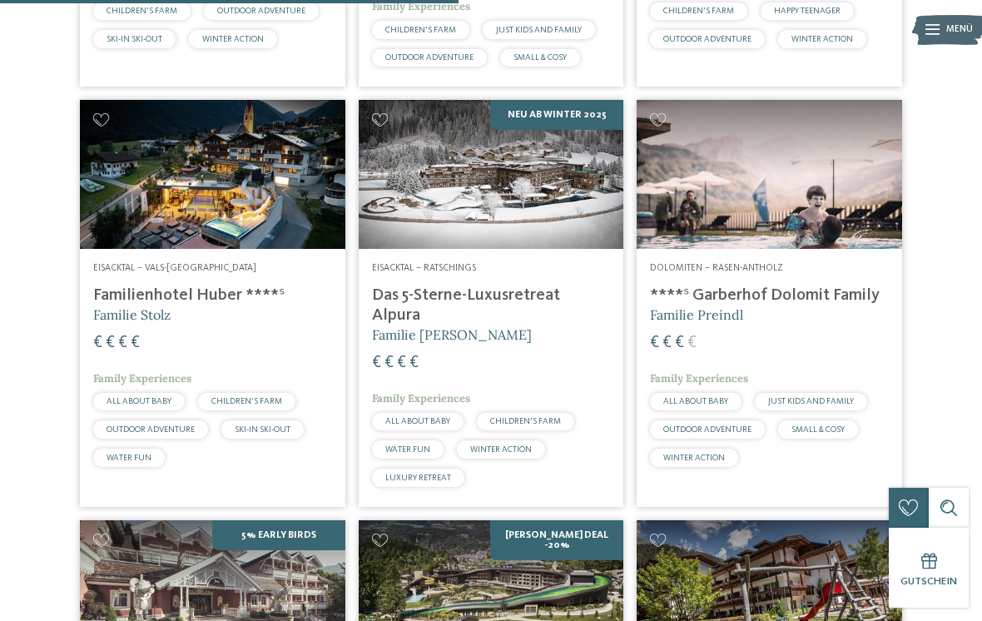
click at [772, 286] on h4 "****ˢ Garberhof Dolomit Family" at bounding box center [769, 296] width 239 height 20
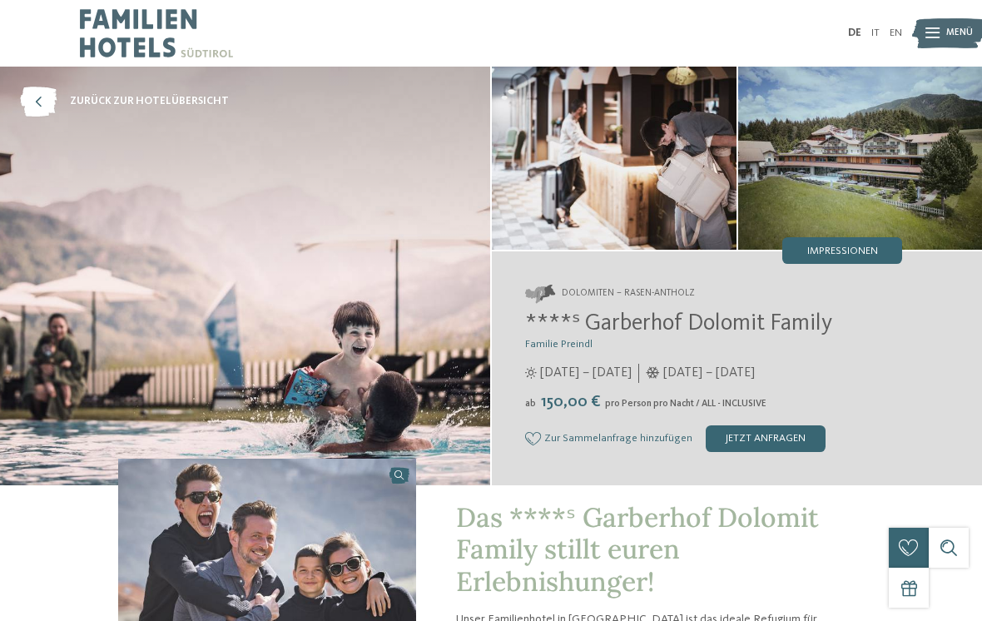
click at [47, 99] on icon at bounding box center [38, 102] width 37 height 30
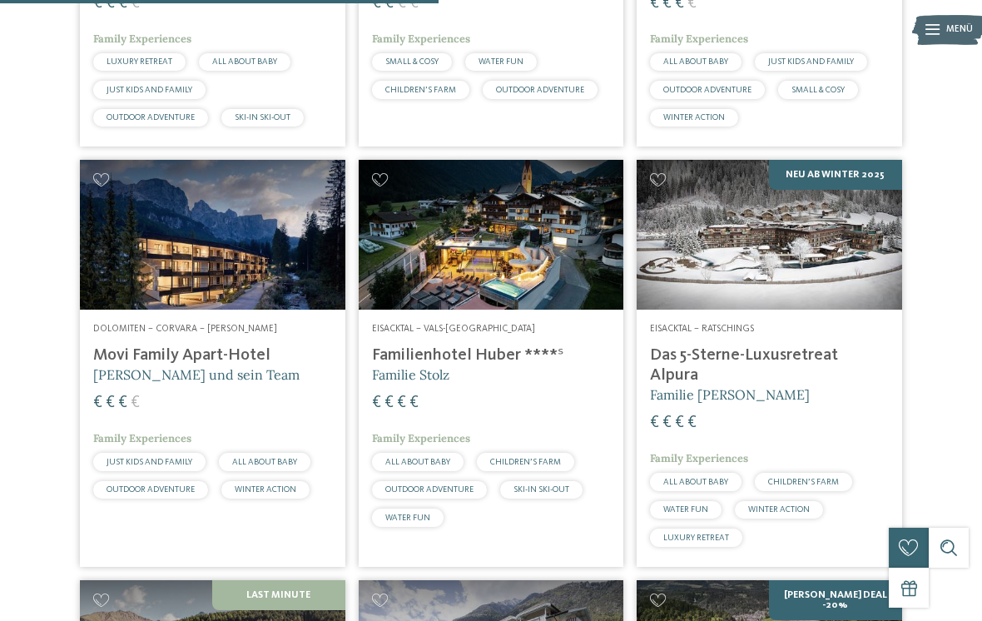
scroll to position [1875, 0]
click at [480, 366] on h4 "Familienhotel Huber ****ˢ" at bounding box center [491, 356] width 239 height 20
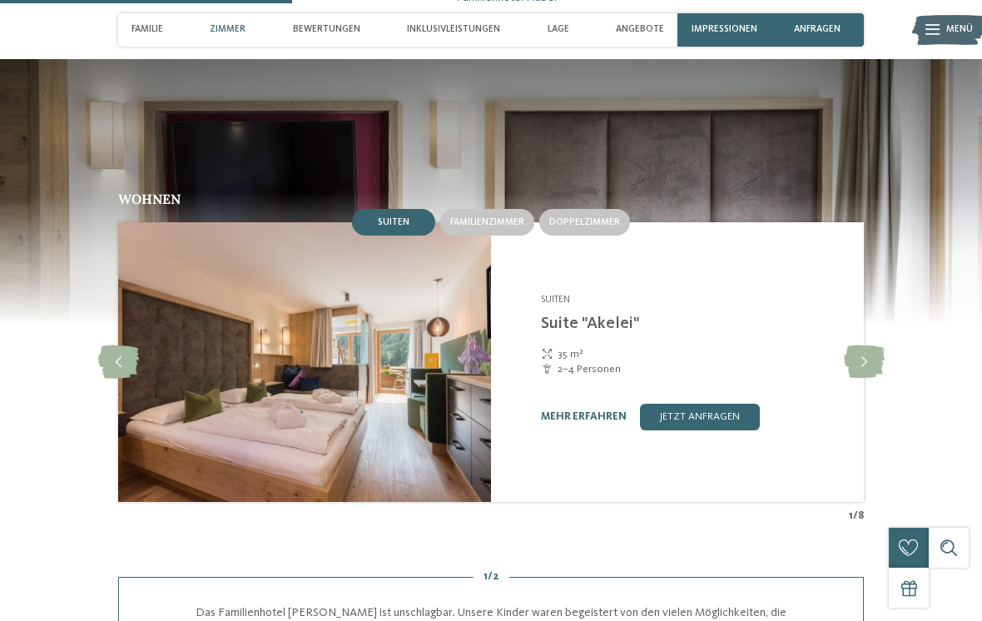
scroll to position [1422, 0]
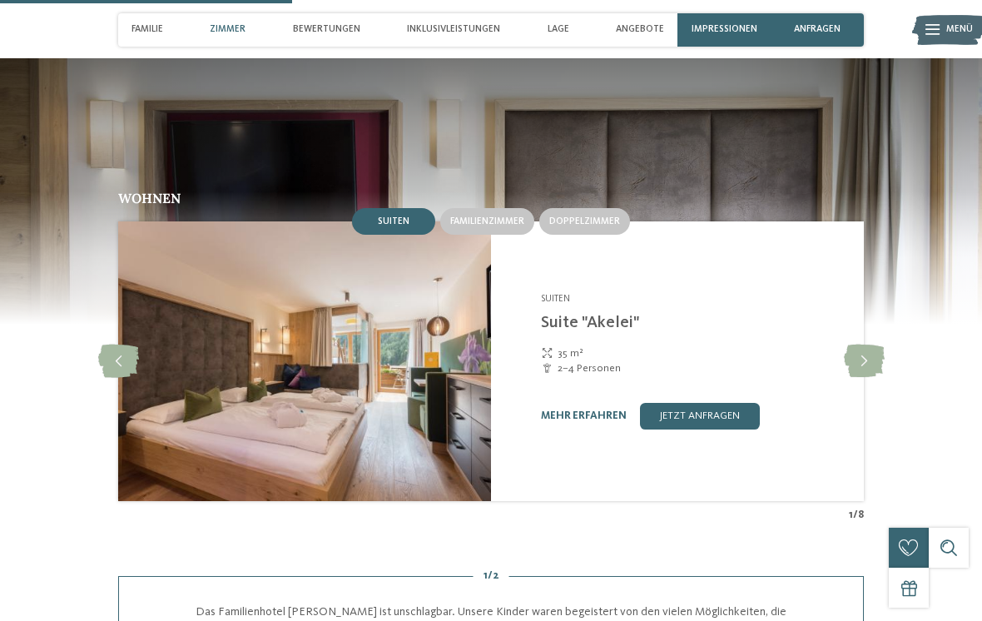
click at [485, 216] on span "Familienzimmer" at bounding box center [487, 221] width 74 height 10
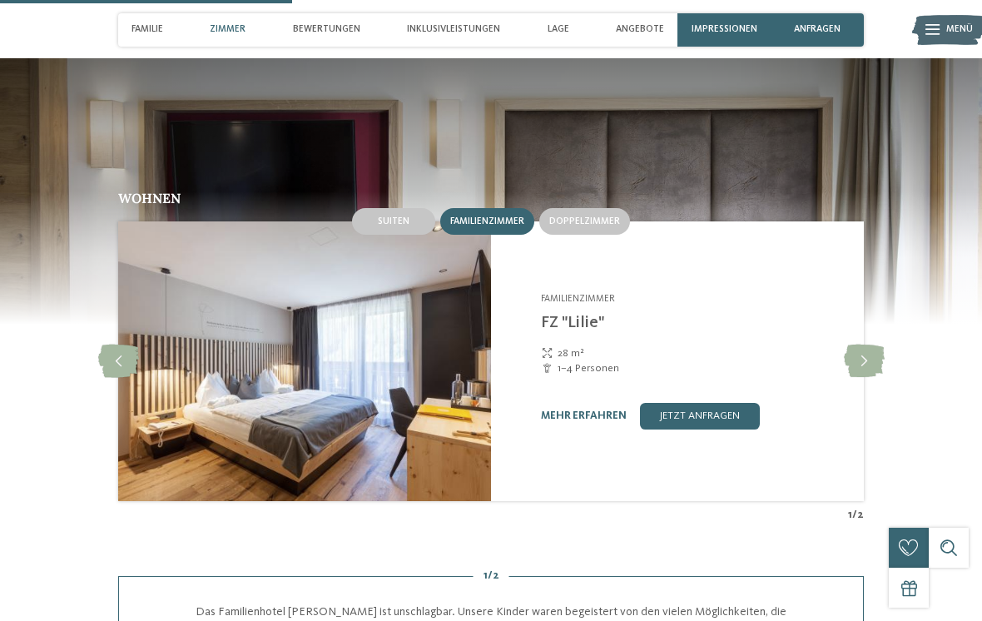
click at [856, 345] on icon at bounding box center [864, 361] width 41 height 33
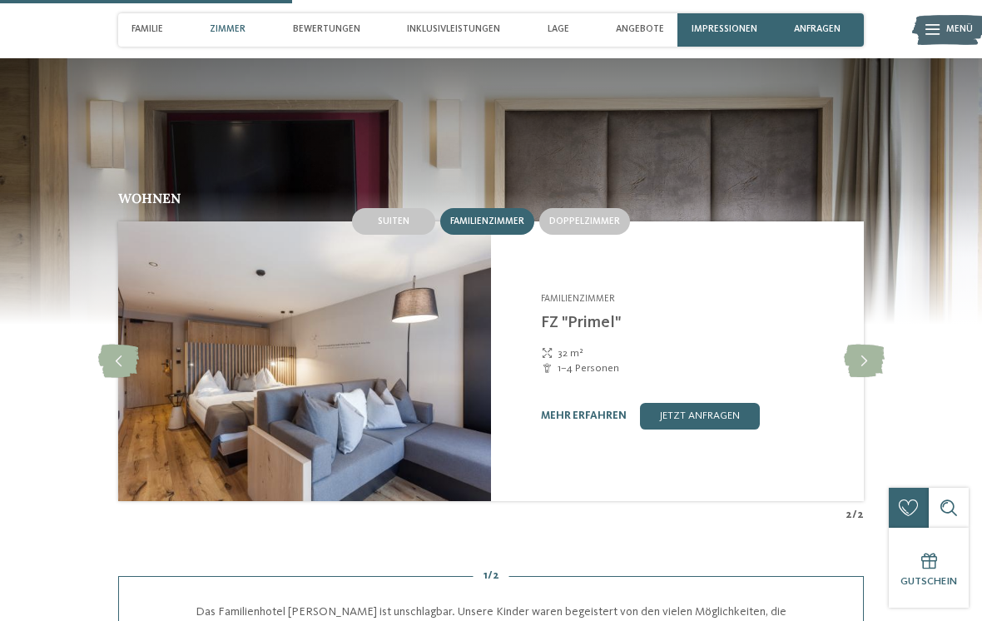
click at [862, 345] on icon at bounding box center [864, 361] width 41 height 33
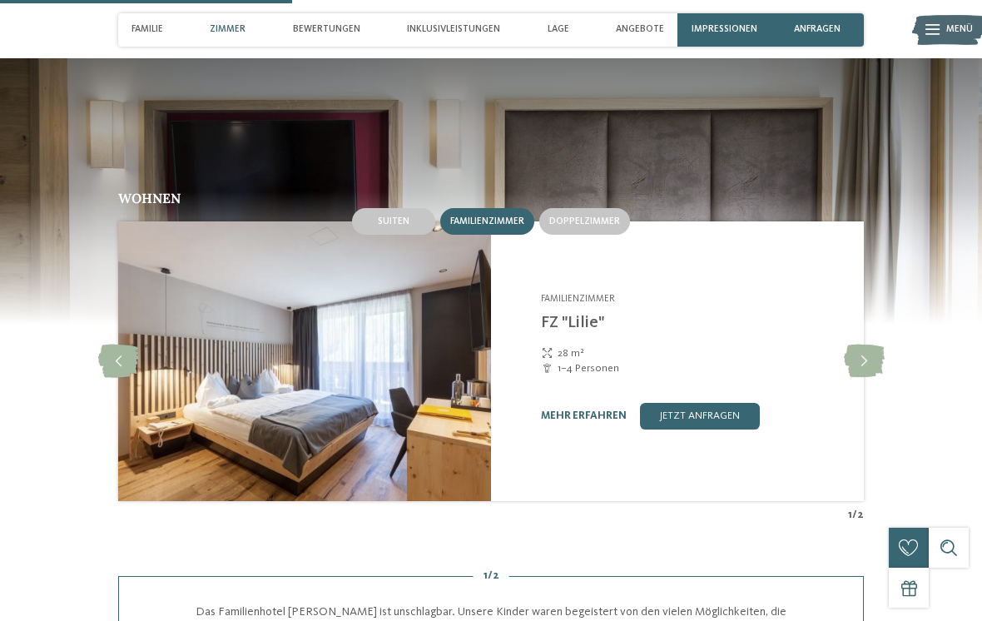
click at [586, 216] on span "Doppelzimmer" at bounding box center [584, 221] width 71 height 10
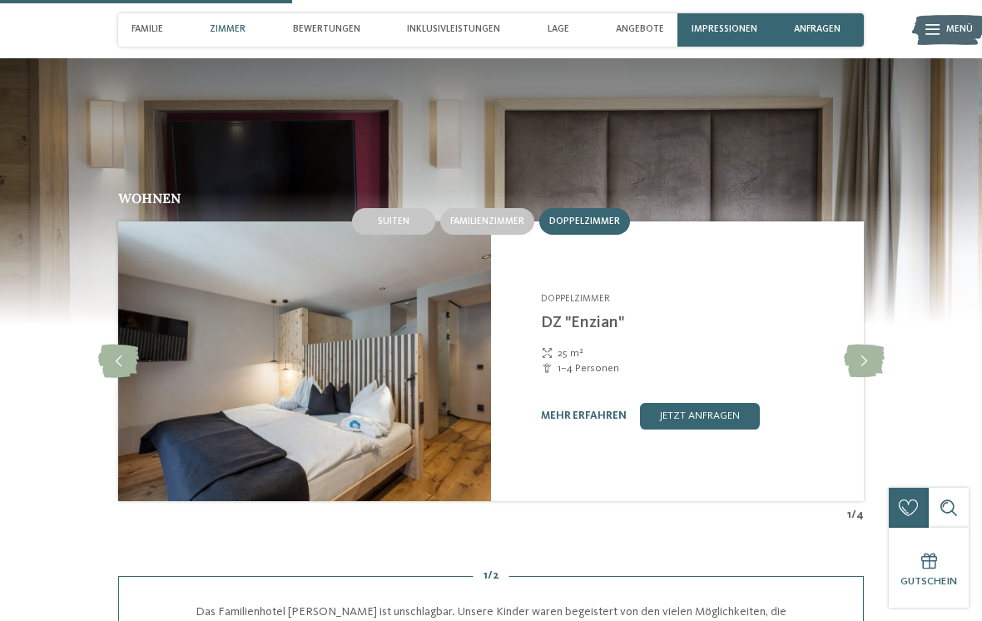
click at [871, 345] on icon at bounding box center [864, 361] width 41 height 33
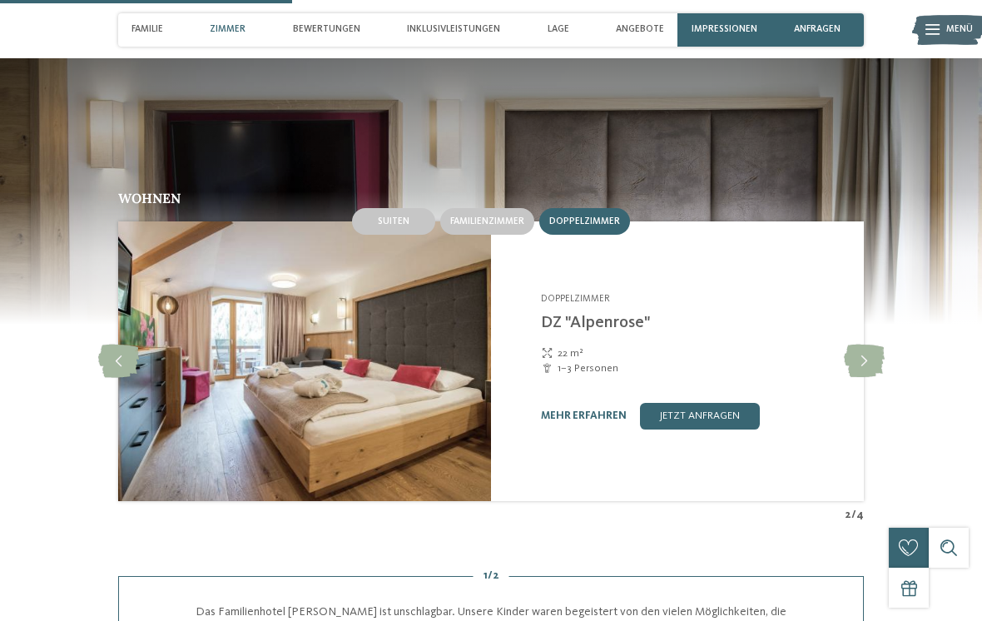
click at [854, 345] on icon at bounding box center [864, 361] width 41 height 33
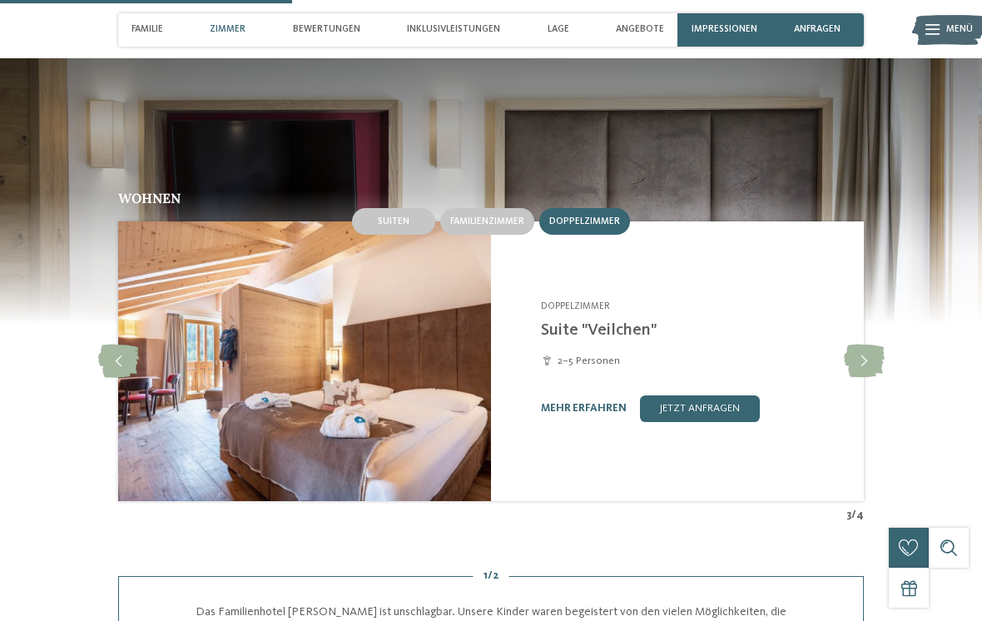
click at [882, 345] on icon at bounding box center [864, 361] width 41 height 33
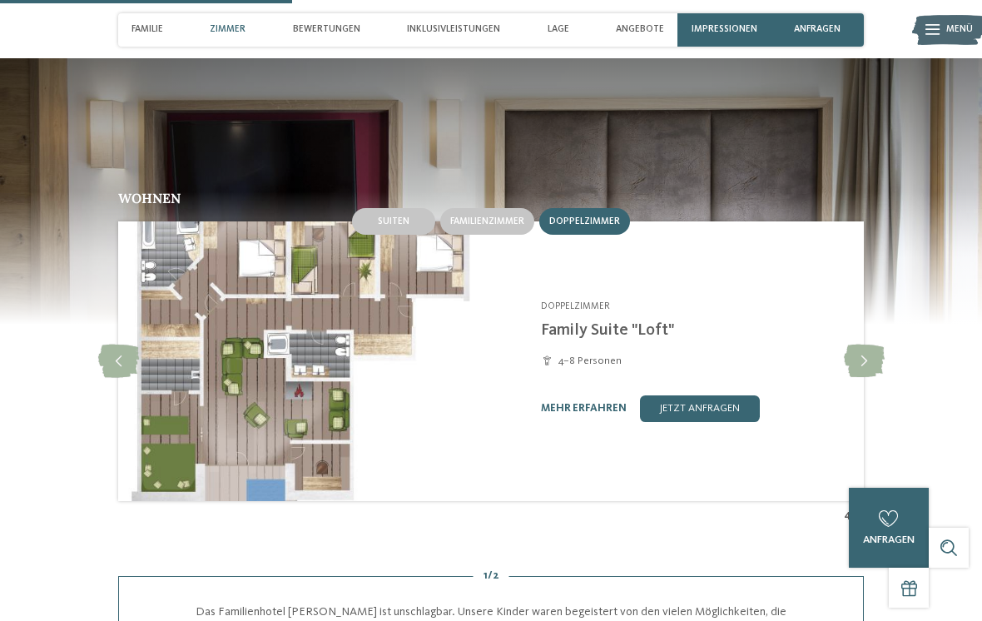
click at [862, 345] on icon at bounding box center [864, 361] width 41 height 33
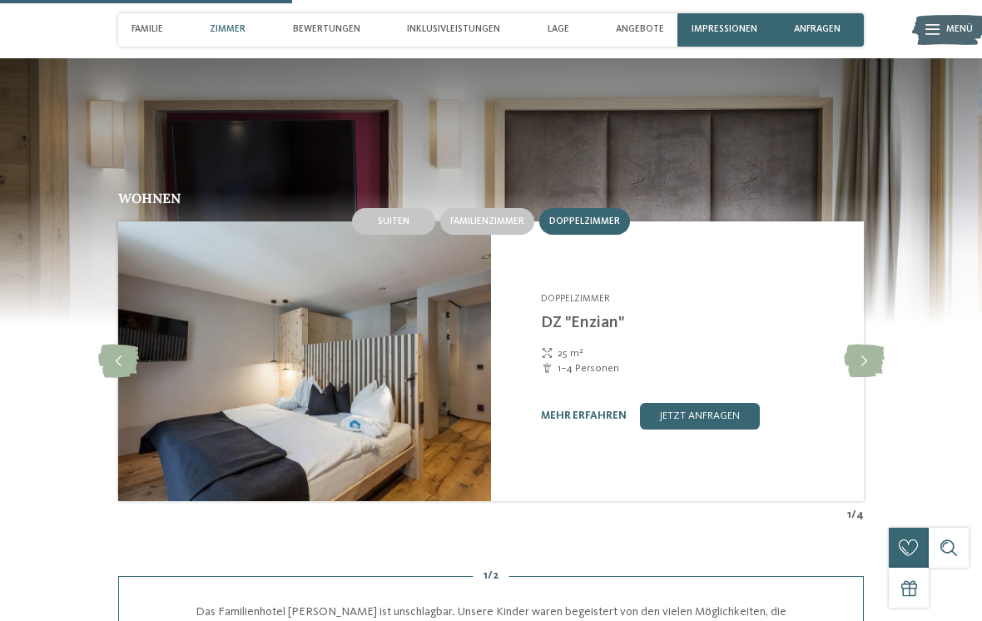
click at [400, 216] on span "Suiten" at bounding box center [394, 221] width 32 height 10
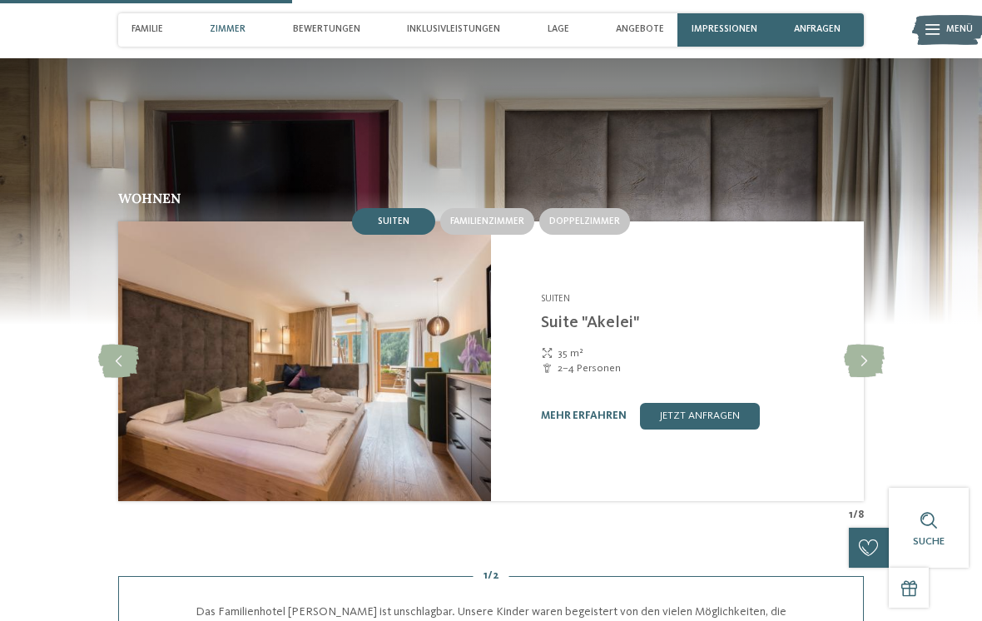
click at [856, 345] on icon at bounding box center [864, 361] width 41 height 33
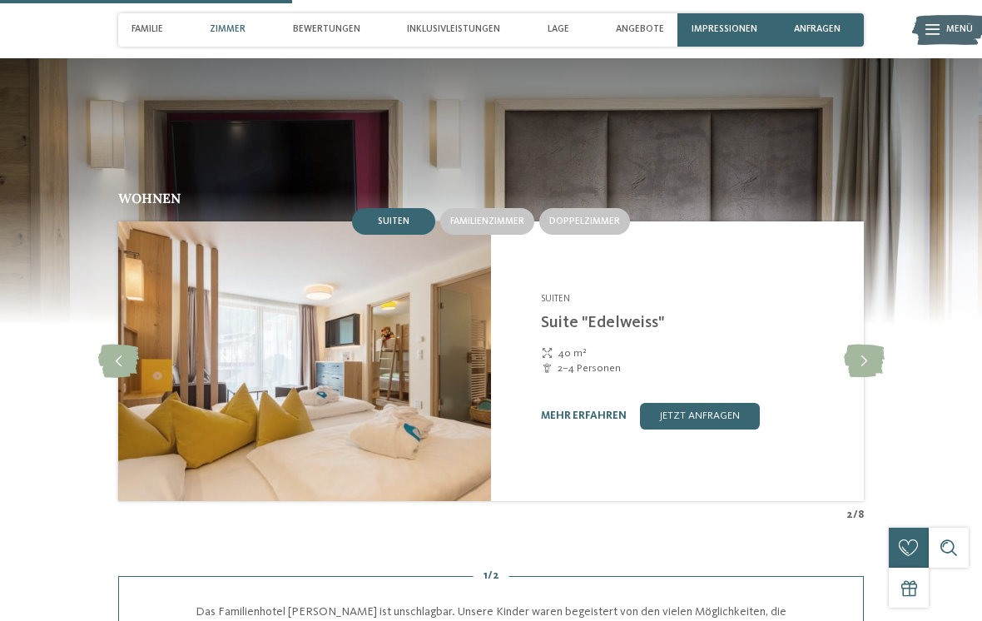
click at [499, 216] on span "Familienzimmer" at bounding box center [487, 221] width 74 height 10
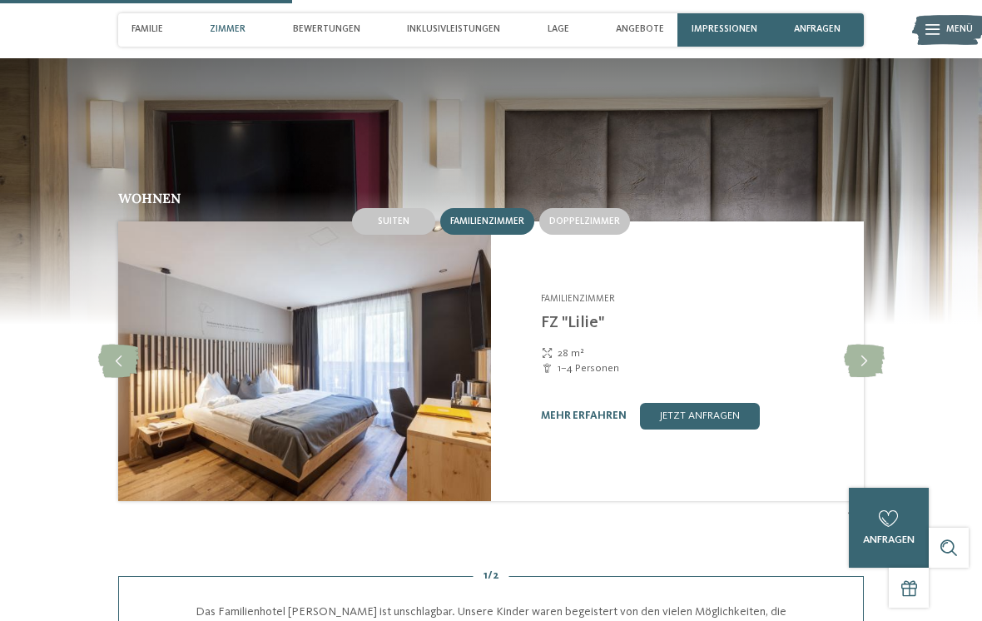
click at [860, 345] on icon at bounding box center [864, 361] width 41 height 33
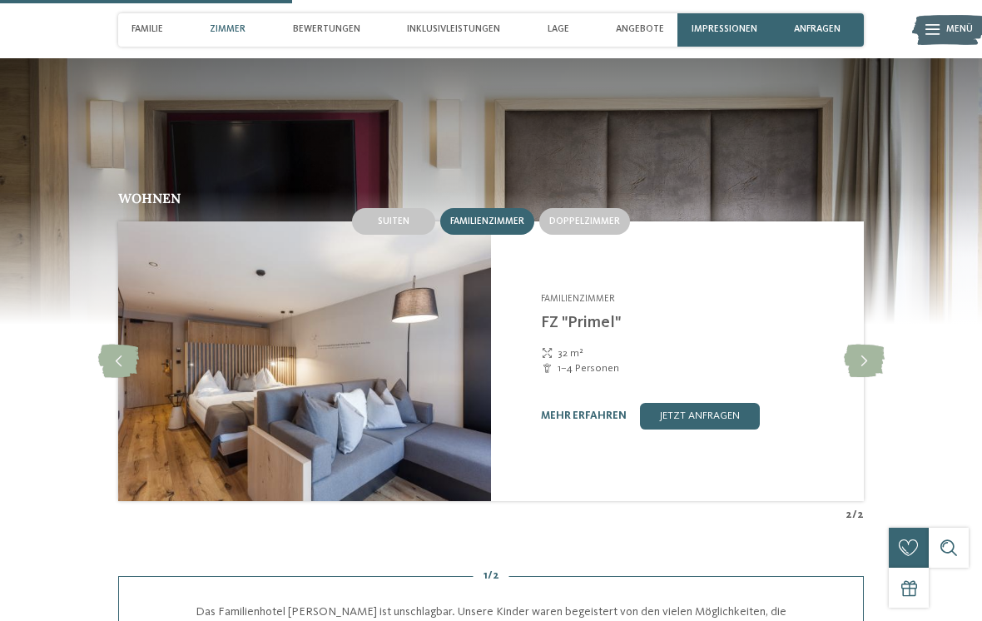
click at [875, 345] on icon at bounding box center [864, 361] width 41 height 33
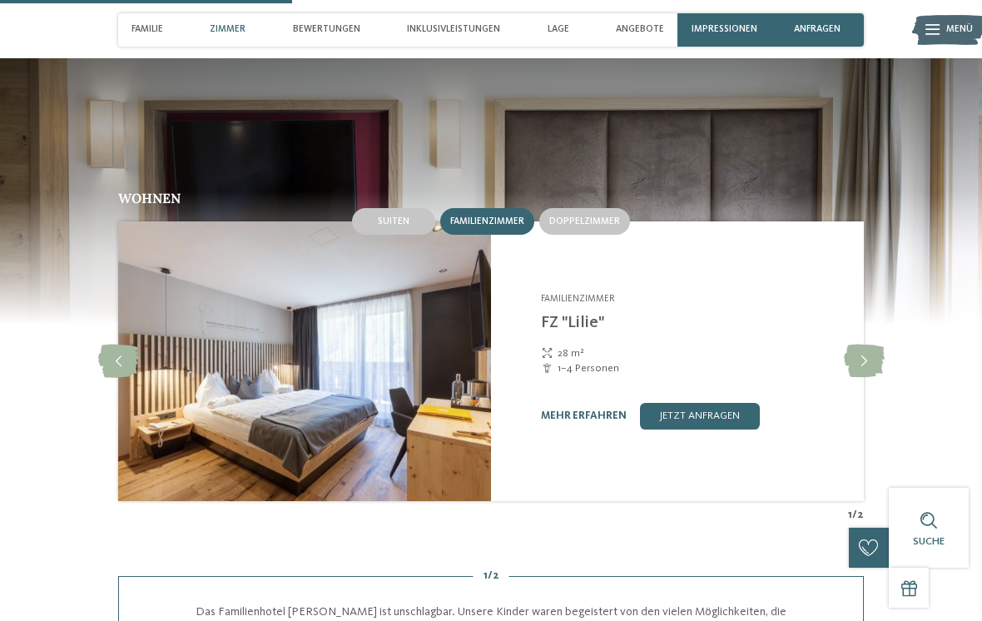
click at [865, 345] on icon at bounding box center [864, 361] width 41 height 33
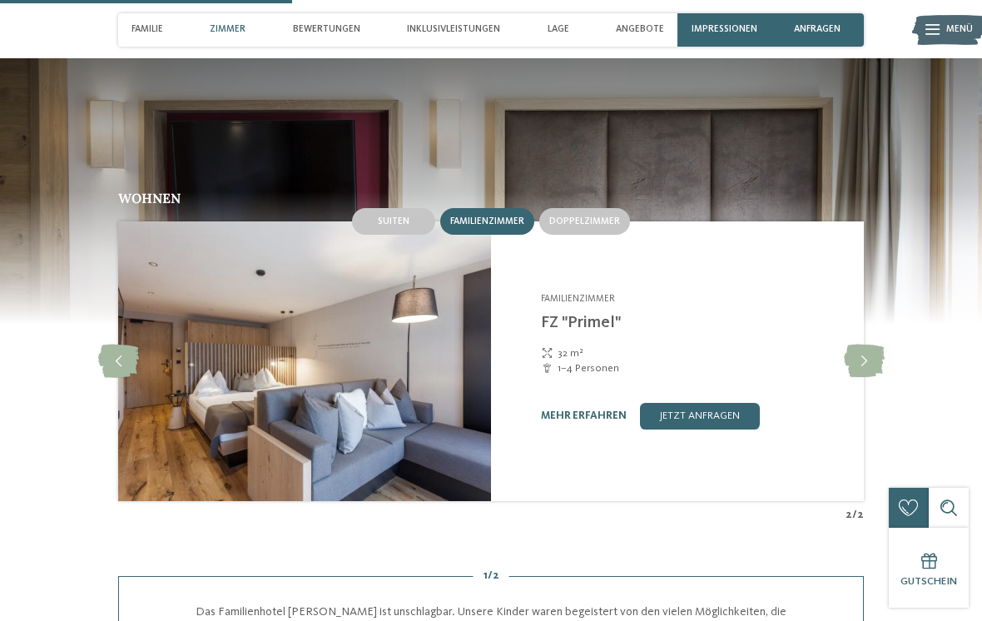
click at [112, 345] on icon at bounding box center [118, 361] width 41 height 33
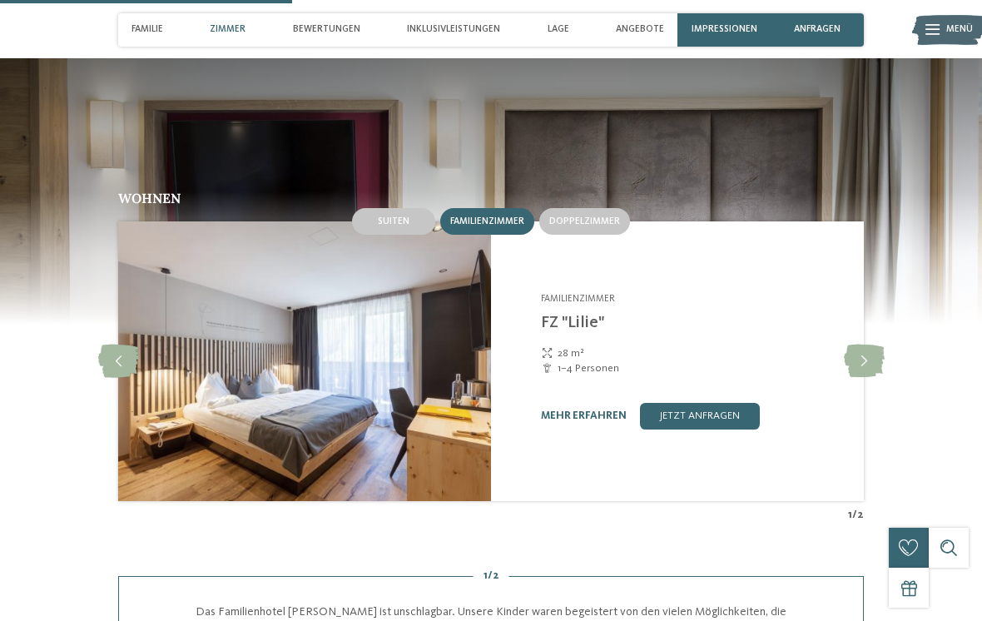
click at [869, 345] on icon at bounding box center [864, 361] width 41 height 33
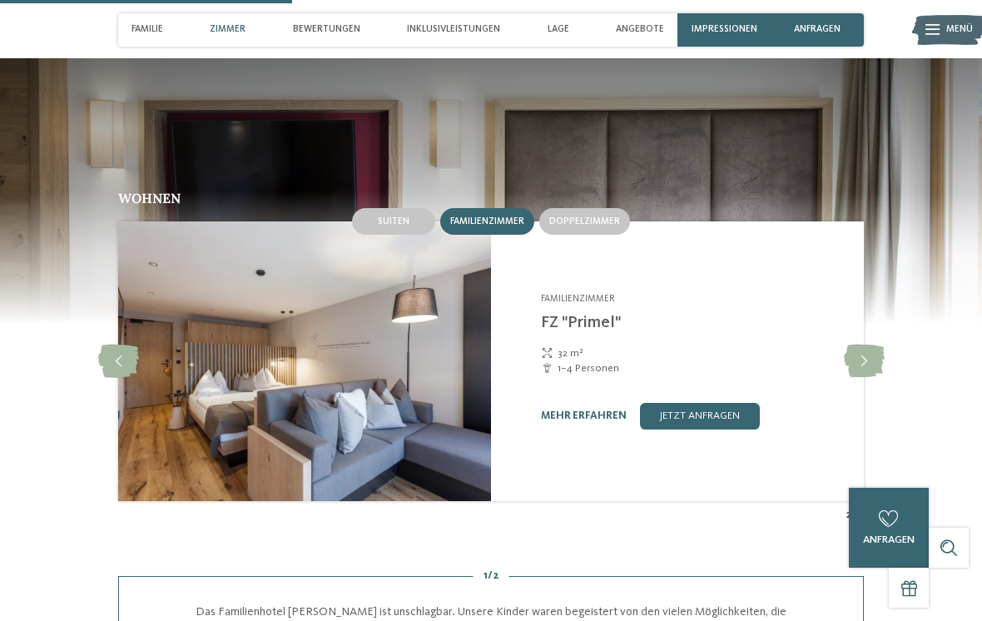
click at [110, 345] on icon at bounding box center [118, 361] width 41 height 33
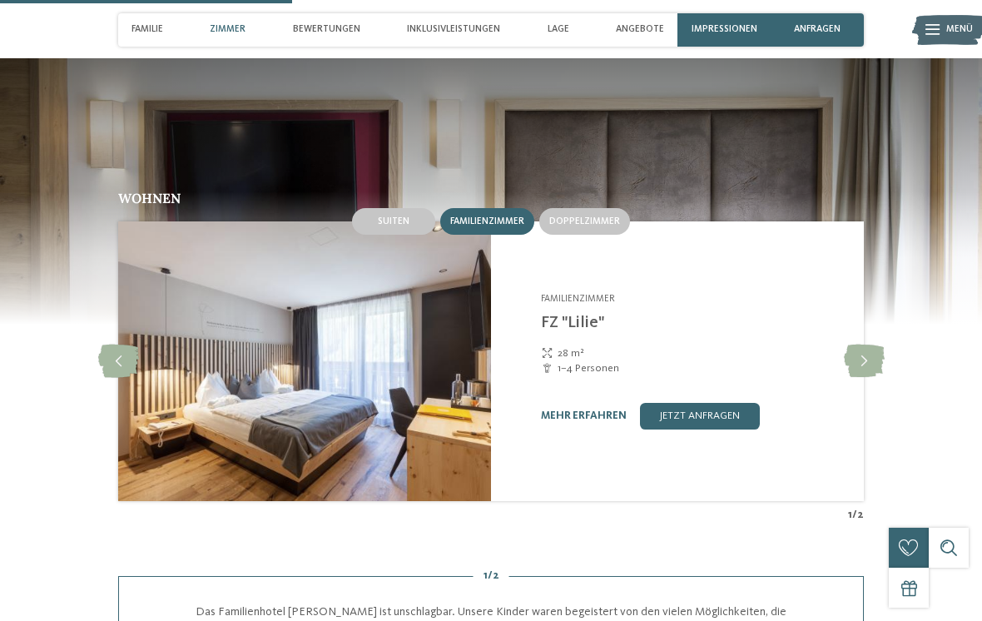
click at [874, 345] on icon at bounding box center [864, 361] width 41 height 33
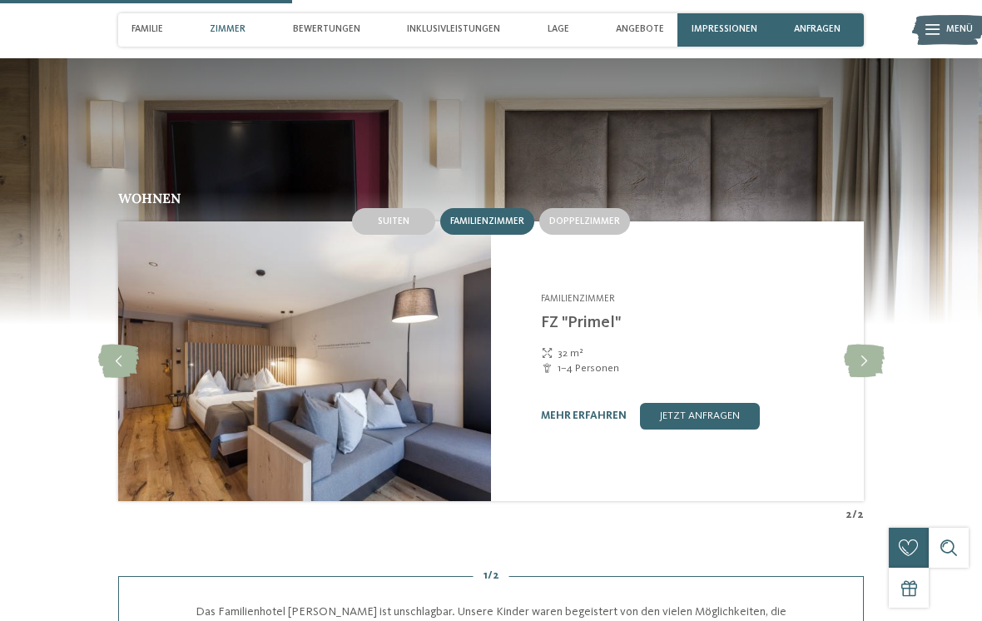
click at [589, 410] on link "mehr erfahren" at bounding box center [584, 415] width 86 height 11
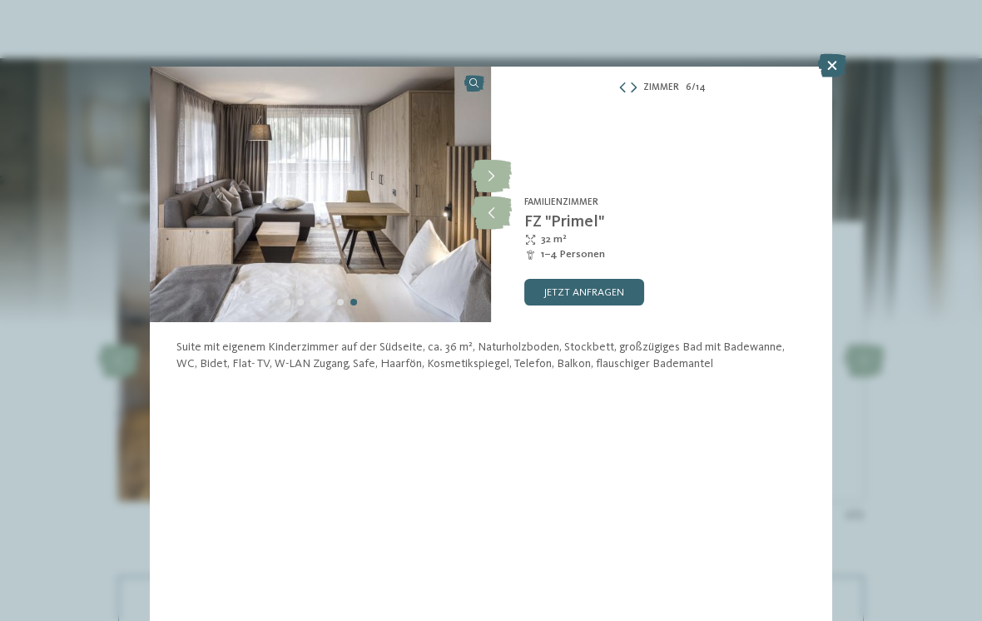
click at [491, 213] on icon at bounding box center [491, 212] width 41 height 33
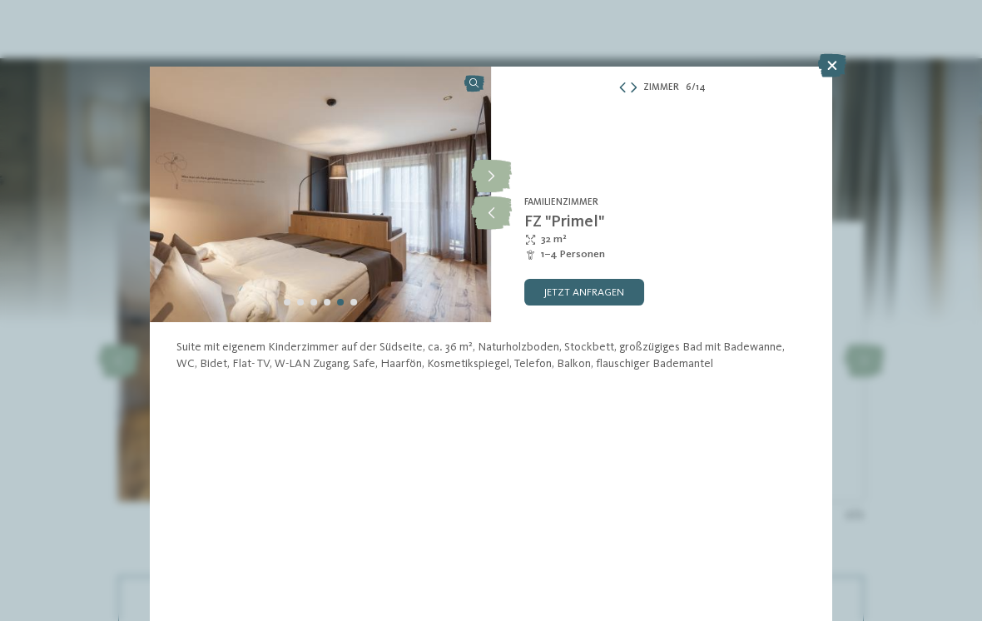
click at [494, 211] on icon at bounding box center [491, 212] width 41 height 33
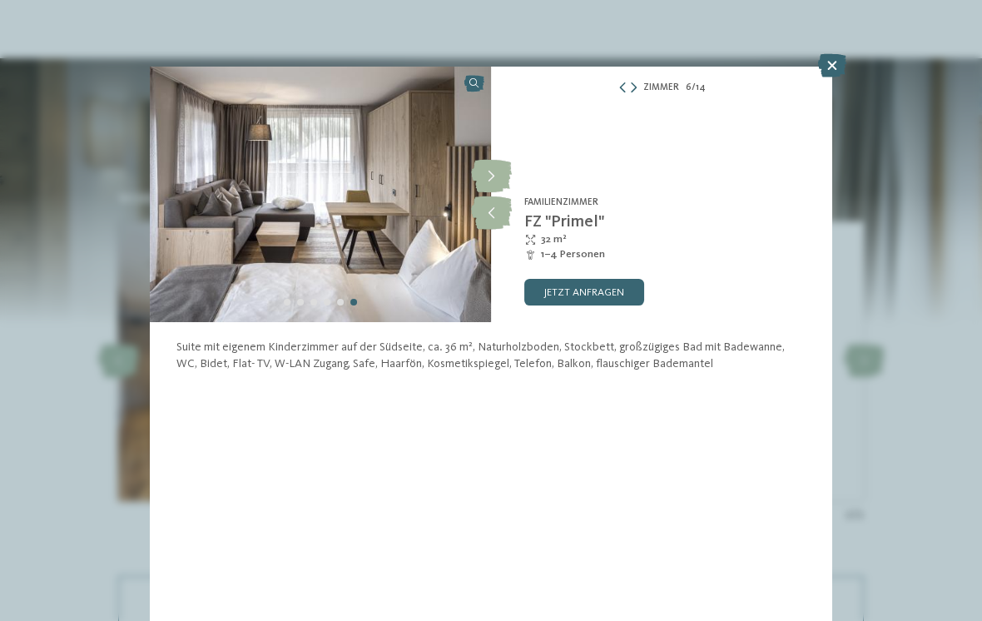
click at [484, 219] on icon at bounding box center [491, 212] width 41 height 33
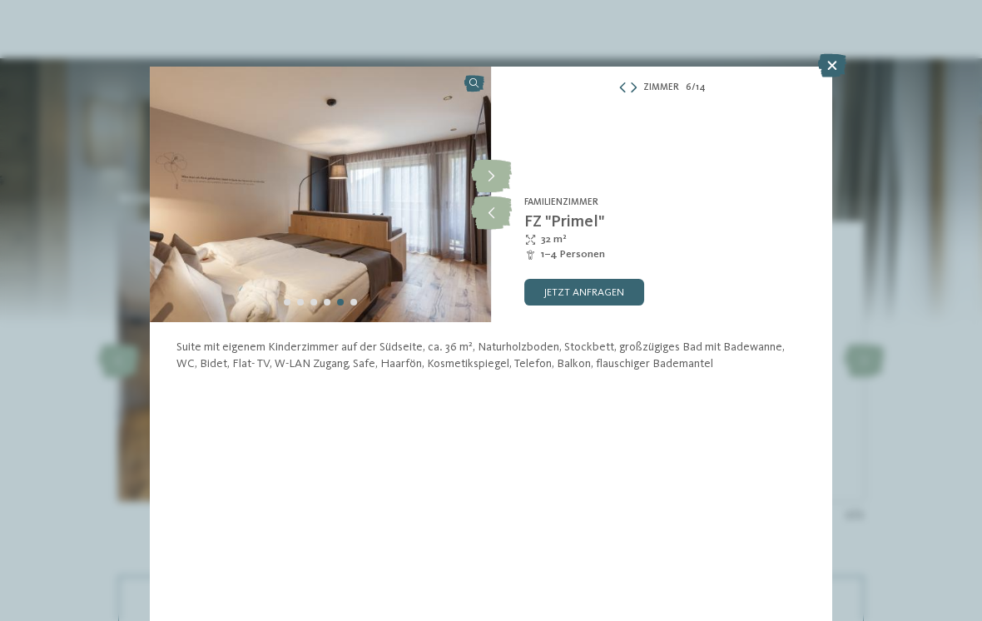
click at [489, 211] on icon at bounding box center [491, 212] width 41 height 33
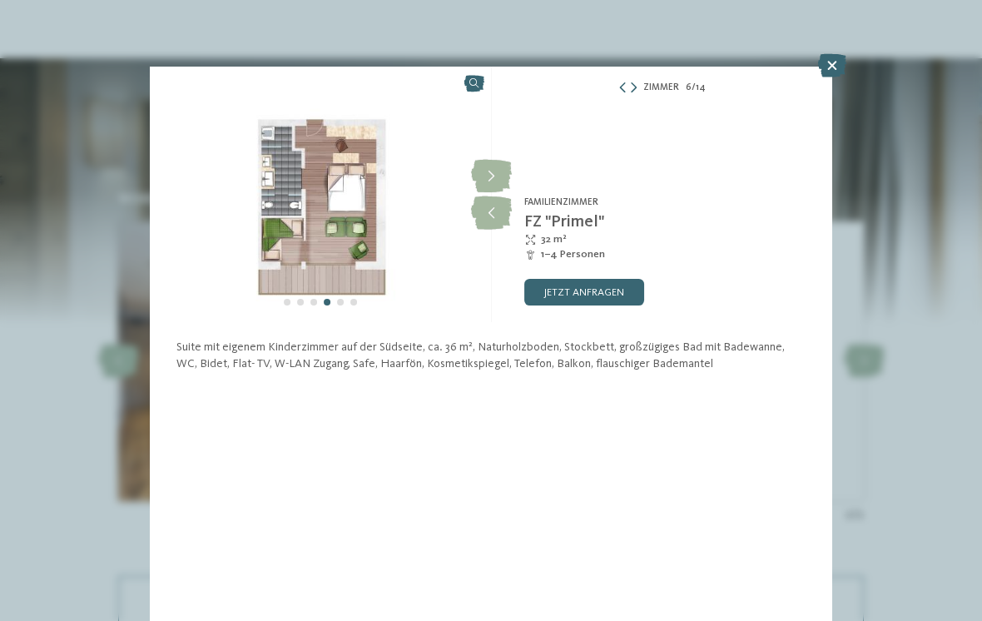
click at [488, 209] on icon at bounding box center [491, 212] width 41 height 33
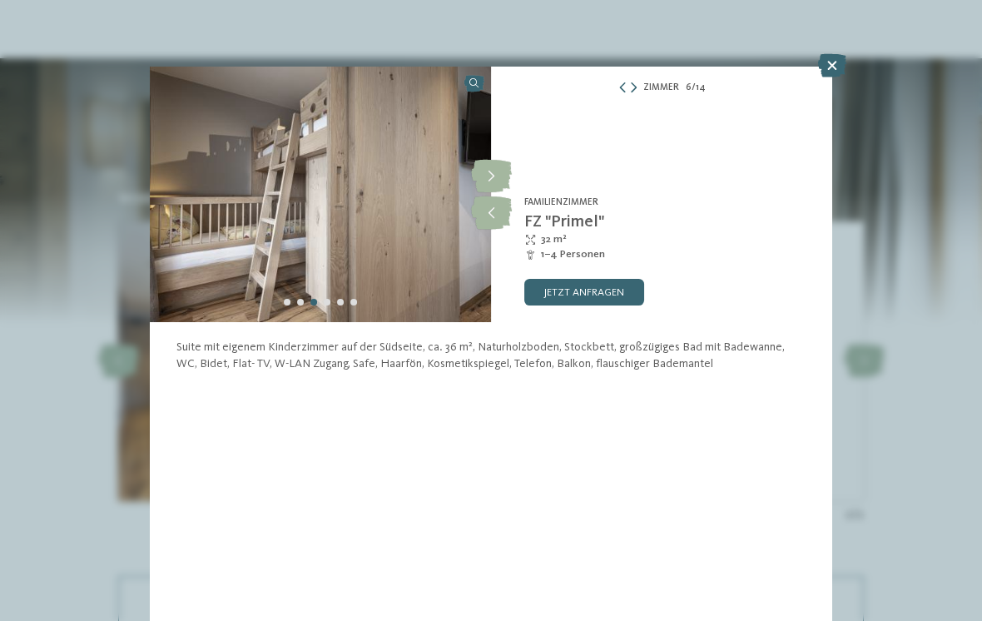
click at [830, 63] on icon at bounding box center [832, 65] width 28 height 23
